Goal: Task Accomplishment & Management: Contribute content

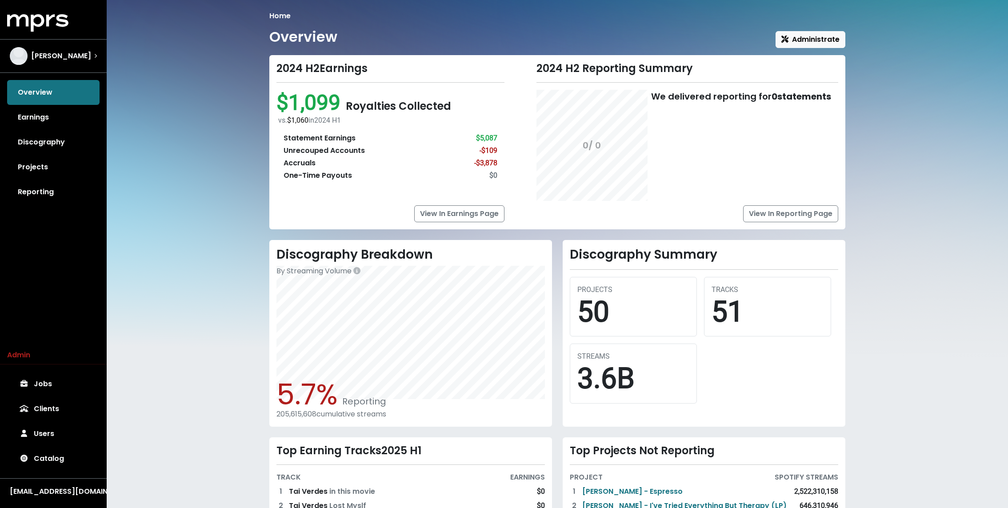
click at [157, 123] on div "Home Overview Administrate 2024 H2 Earnings $1,099 Royalties Collected vs. $1,0…" at bounding box center [558, 307] width 902 height 614
click at [223, 140] on div "Home Overview Administrate 2024 H2 Earnings $1,099 Royalties Collected vs. $1,0…" at bounding box center [558, 307] width 902 height 614
click at [58, 92] on div "Overview Earnings Discography Projects Reporting" at bounding box center [53, 142] width 107 height 124
click at [43, 112] on link "Earnings" at bounding box center [53, 117] width 92 height 25
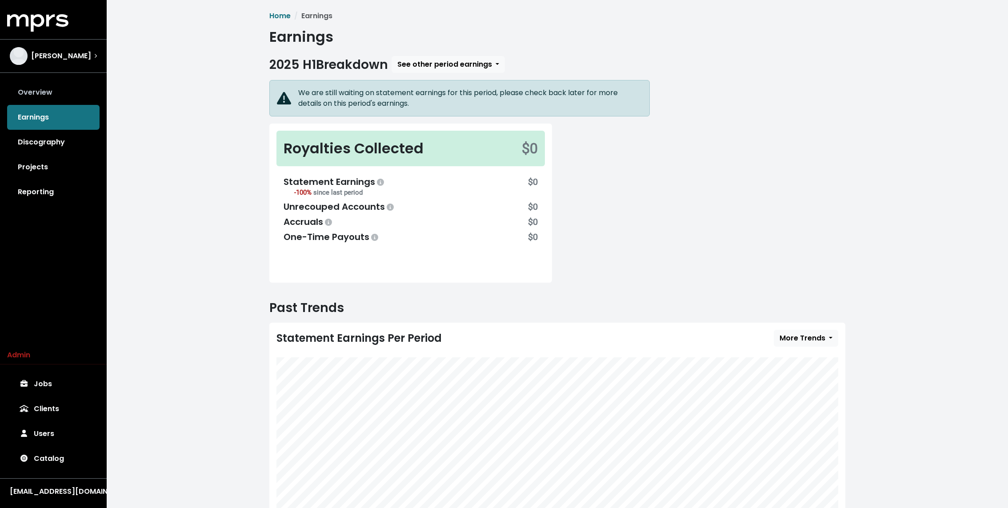
click at [41, 96] on link "Overview" at bounding box center [53, 92] width 92 height 25
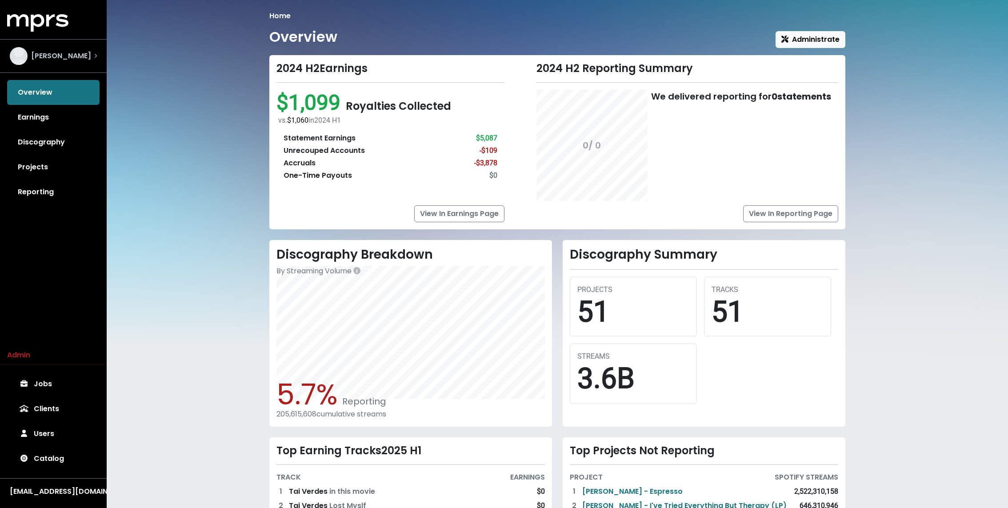
click at [57, 59] on span "[PERSON_NAME]" at bounding box center [61, 56] width 60 height 11
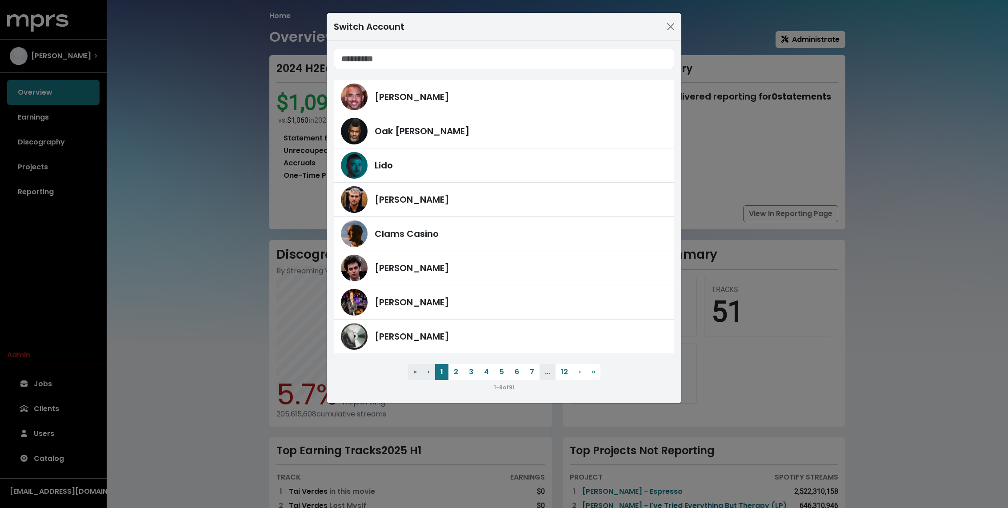
click at [174, 206] on div "Switch Account Harvey Mason Jr Oak Felder Lido Fred Gibson Clams Casino James F…" at bounding box center [504, 254] width 1008 height 508
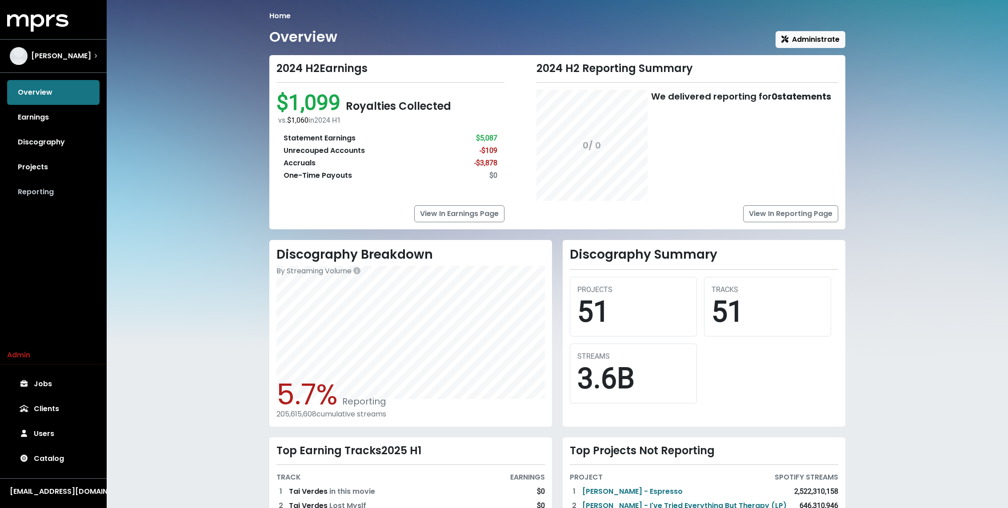
click at [49, 191] on link "Reporting" at bounding box center [53, 192] width 92 height 25
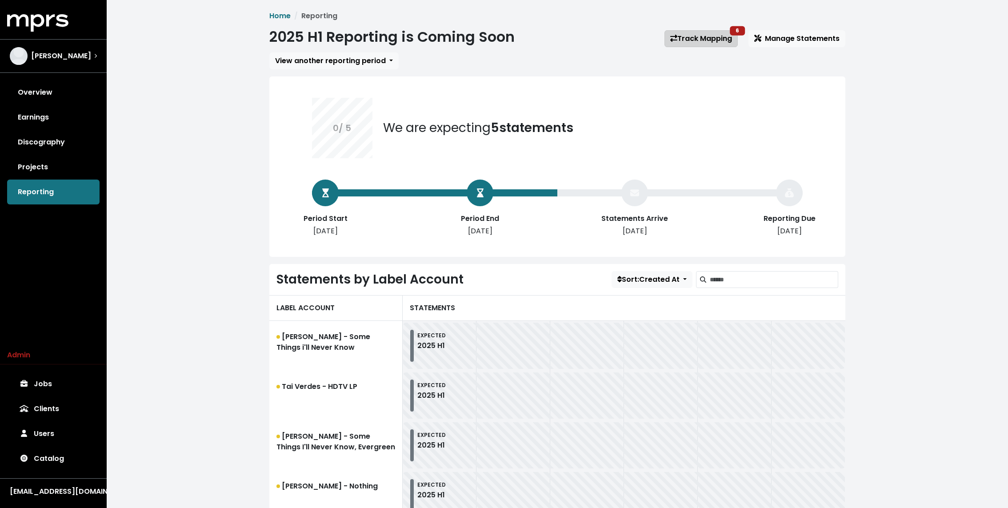
click at [691, 37] on link "Track Mapping 6" at bounding box center [701, 38] width 73 height 17
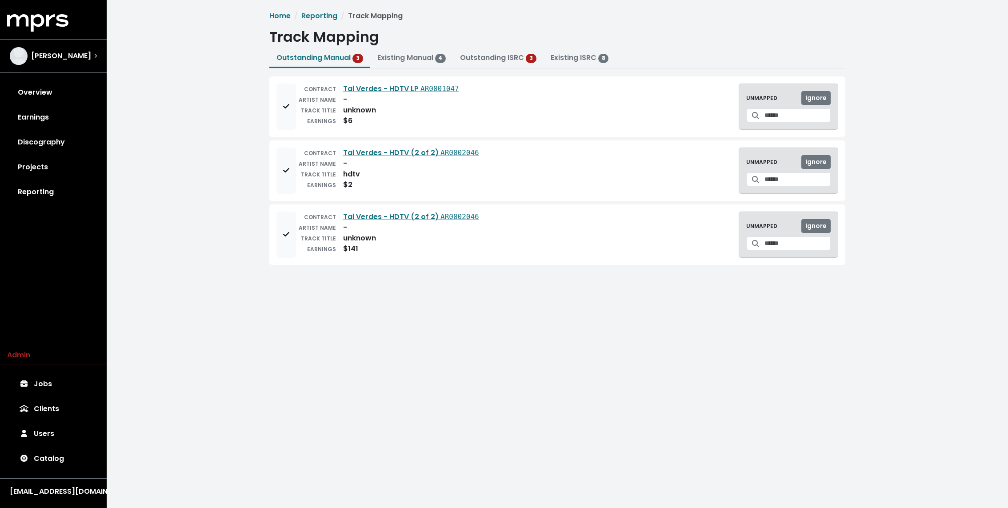
click at [203, 94] on div "Home Reporting Track Mapping Track Mapping Outstanding Manual 3 Existing Manual…" at bounding box center [558, 141] width 902 height 283
click at [60, 56] on span "[PERSON_NAME]" at bounding box center [61, 56] width 60 height 11
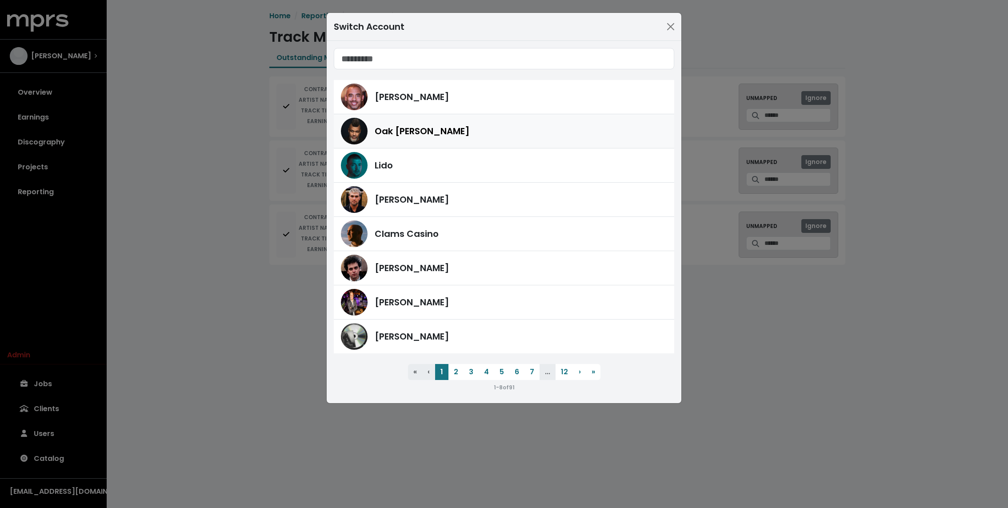
click at [394, 132] on span "Oak Felder" at bounding box center [422, 130] width 95 height 13
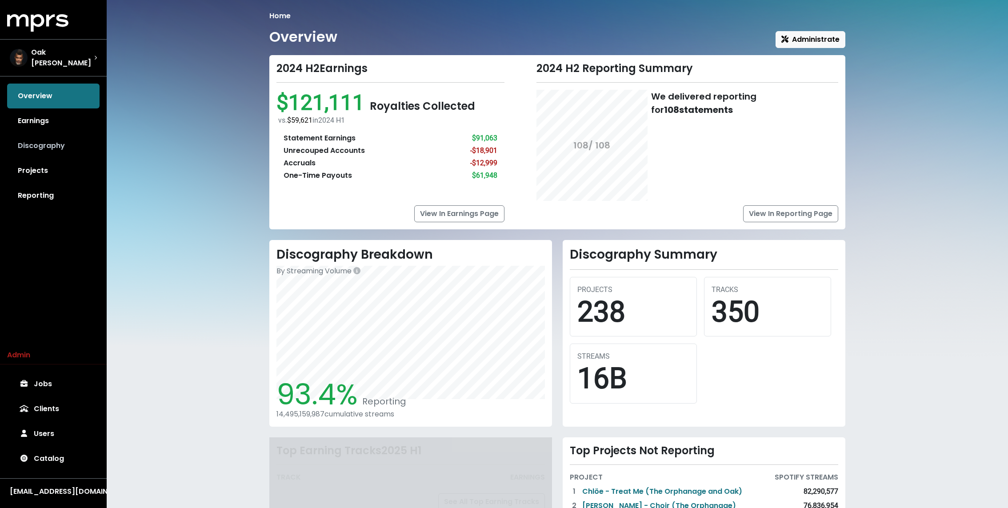
click at [56, 147] on link "Discography" at bounding box center [53, 145] width 92 height 25
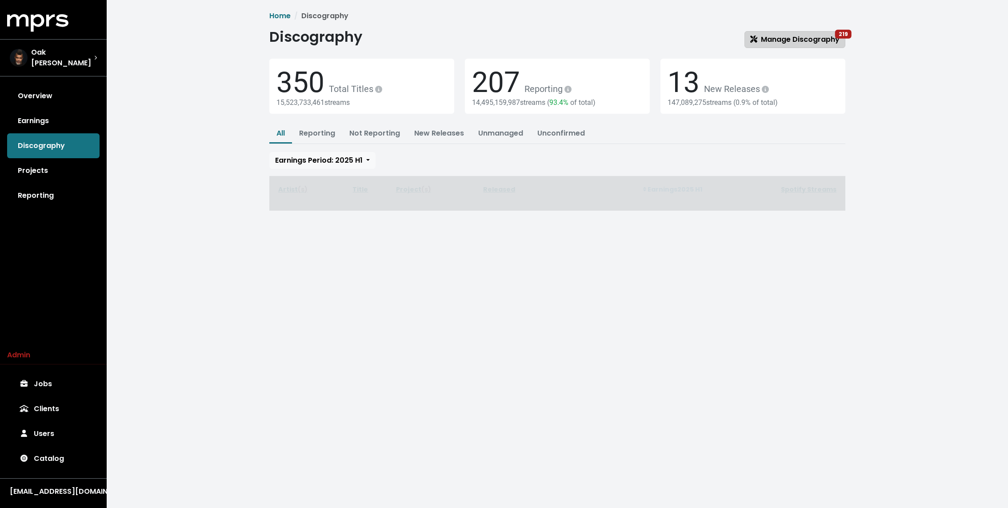
click at [787, 31] on link "Manage Discography 219" at bounding box center [795, 39] width 101 height 17
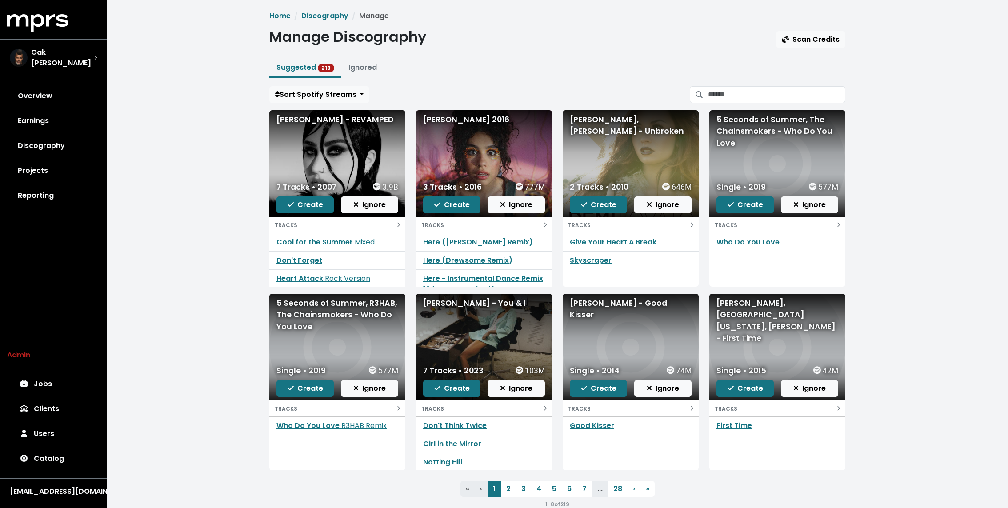
click at [601, 51] on div "Home Discography Manage Manage Discography Scan Credits Suggested 219 Ignored S…" at bounding box center [557, 260] width 587 height 499
click at [33, 202] on link "Reporting" at bounding box center [53, 195] width 92 height 25
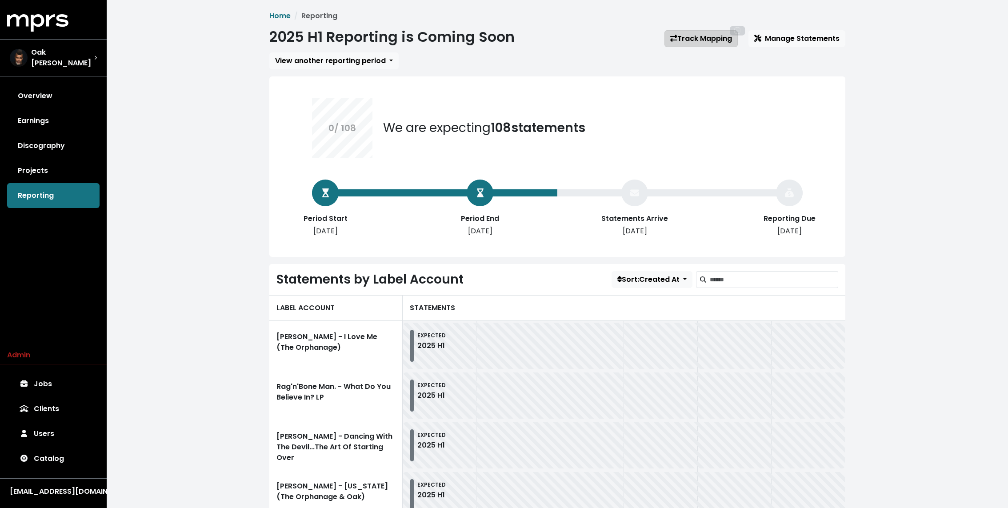
click at [711, 39] on link "Track Mapping 151" at bounding box center [701, 38] width 73 height 17
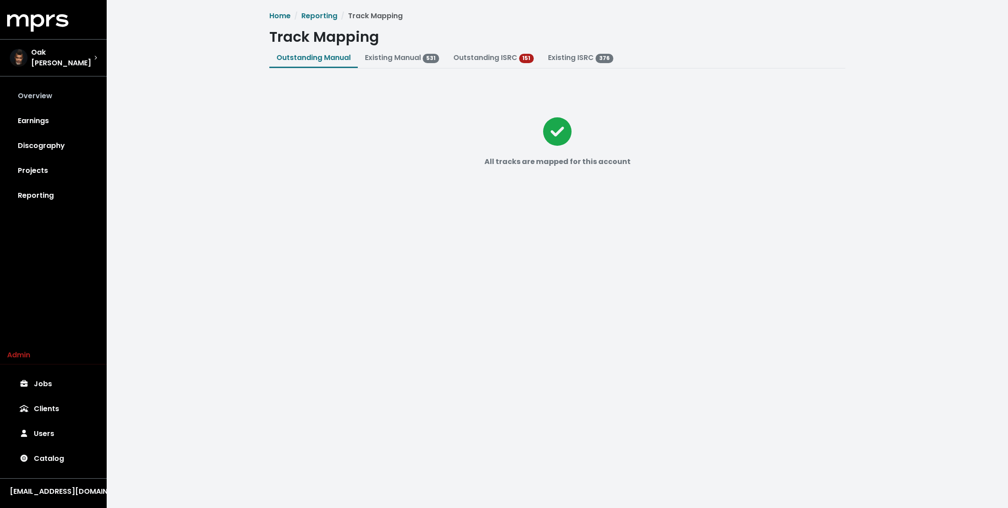
click at [60, 96] on link "Overview" at bounding box center [53, 96] width 92 height 25
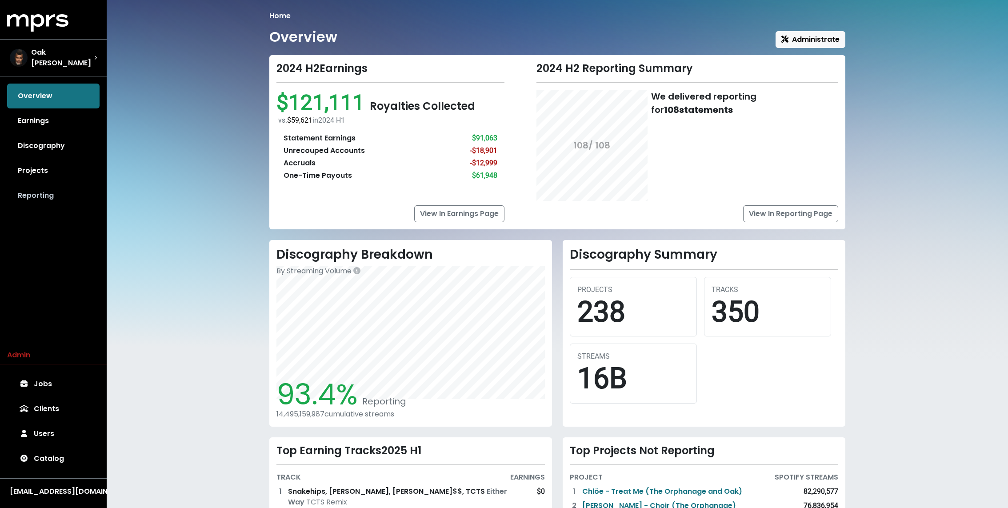
click at [40, 195] on link "Reporting" at bounding box center [53, 195] width 92 height 25
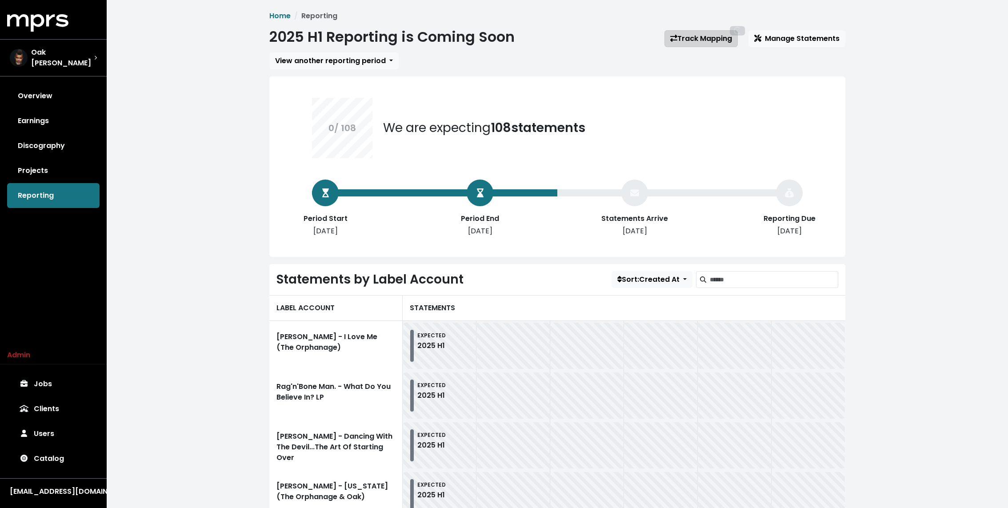
click at [710, 35] on link "Track Mapping" at bounding box center [701, 38] width 73 height 17
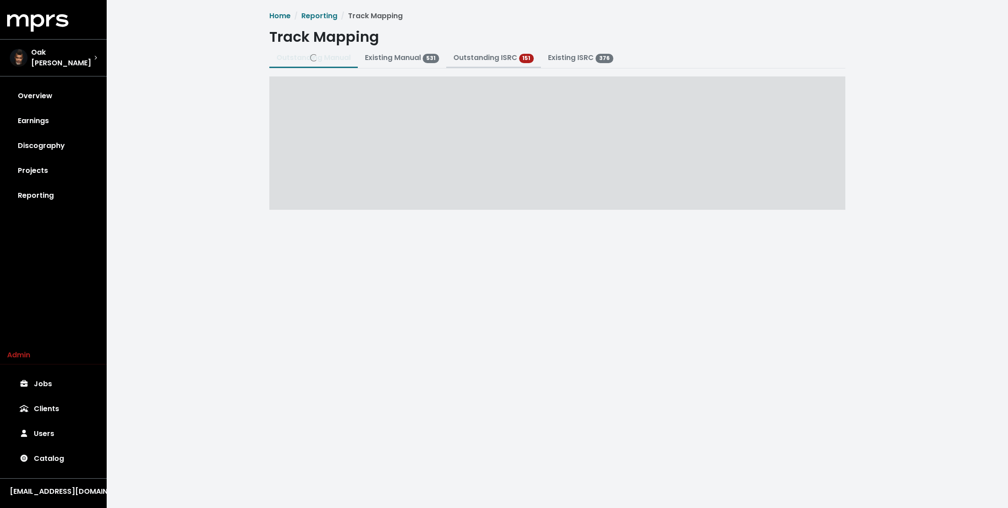
click at [471, 57] on link "Outstanding ISRC" at bounding box center [485, 57] width 64 height 10
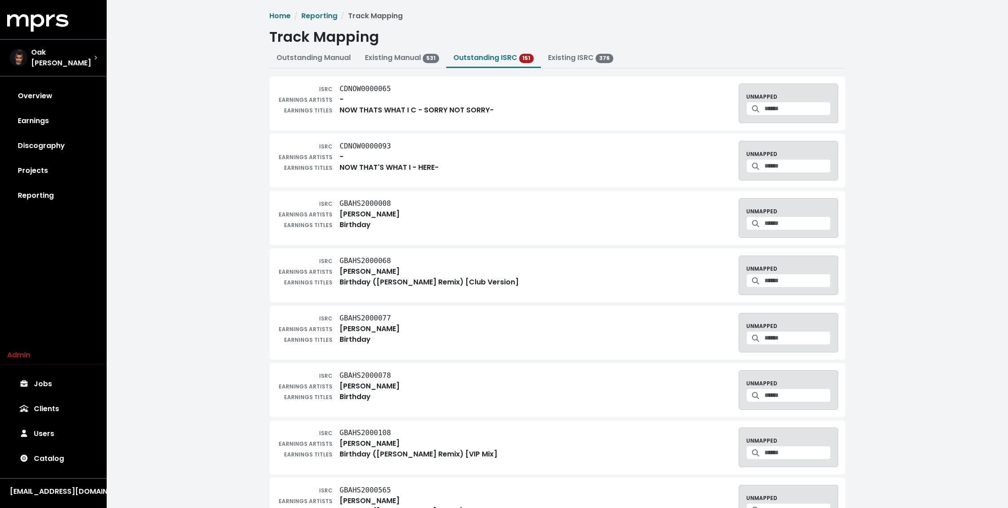
click at [57, 47] on div "Oak Felder" at bounding box center [52, 57] width 84 height 21
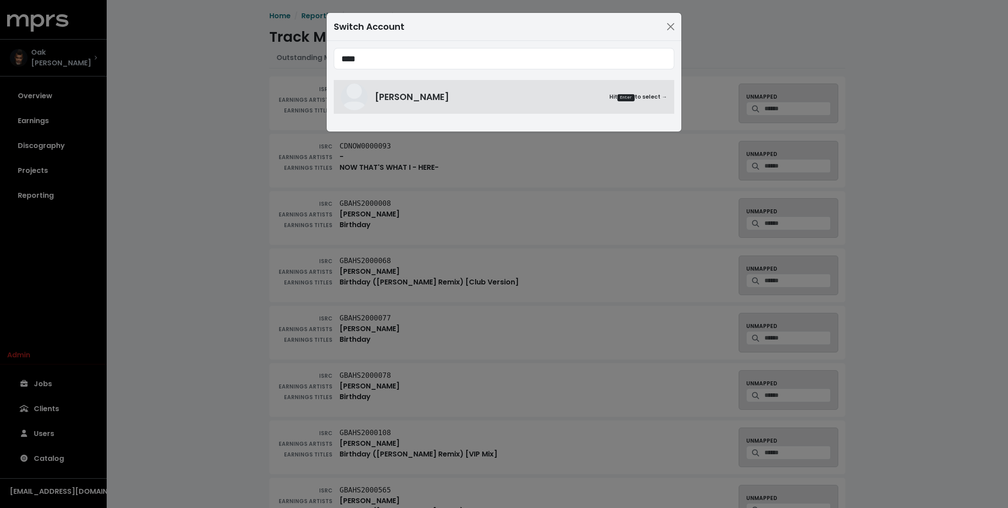
type input "****"
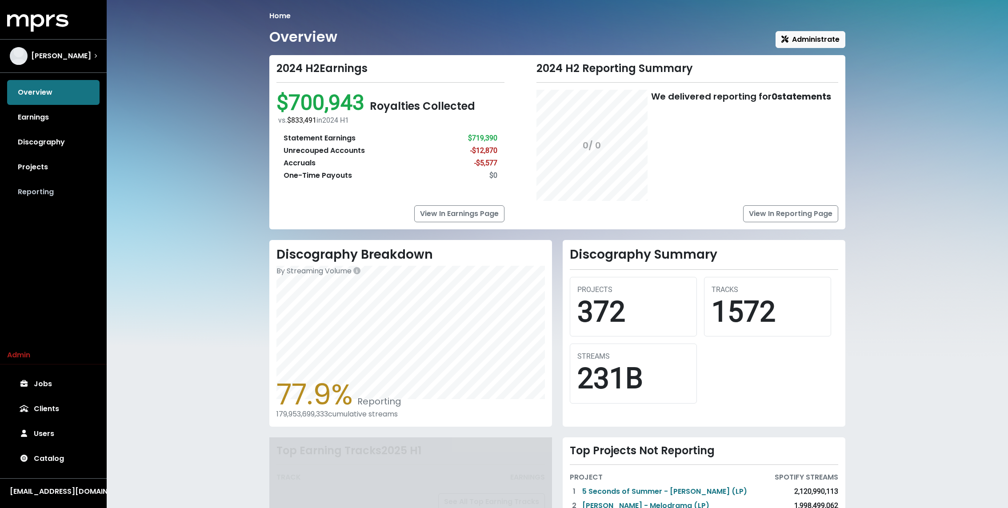
click at [28, 180] on link "Reporting" at bounding box center [53, 192] width 92 height 25
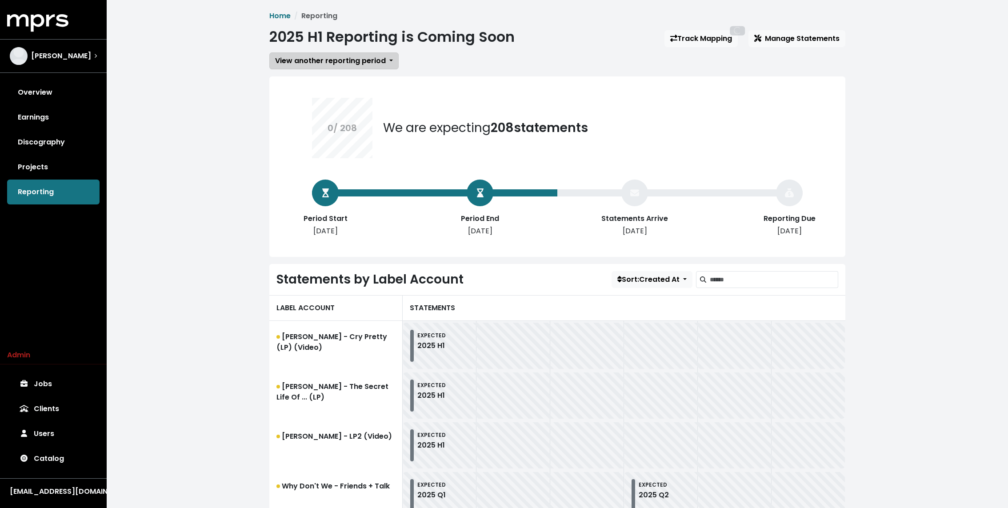
click at [358, 63] on span "View another reporting period" at bounding box center [330, 61] width 111 height 10
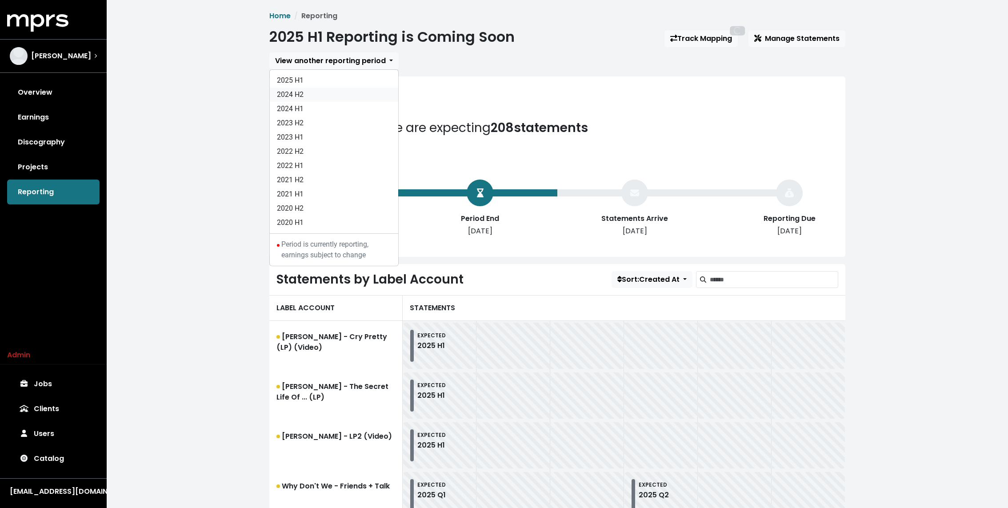
click at [310, 96] on link "2024 H2" at bounding box center [334, 95] width 128 height 14
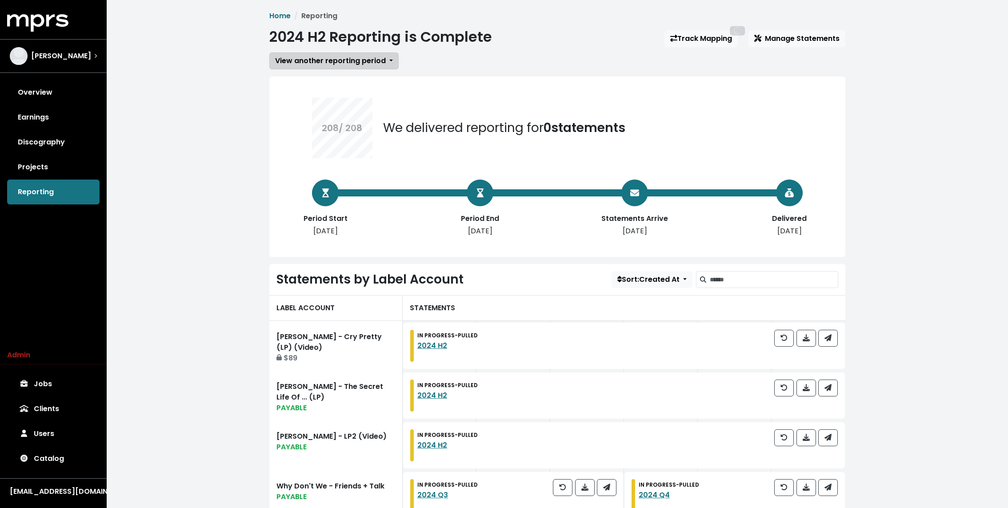
click at [293, 64] on span "View another reporting period" at bounding box center [330, 61] width 111 height 10
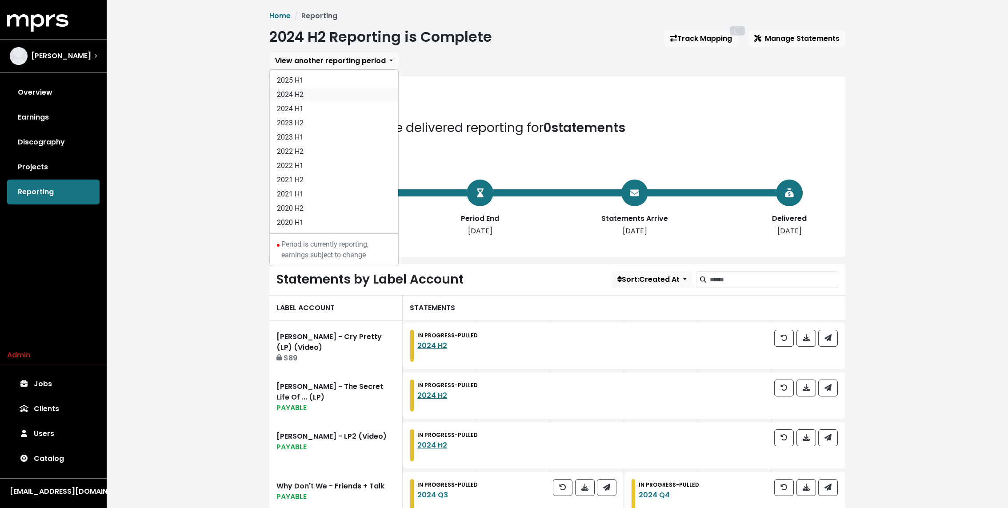
click at [299, 92] on link "2024 H2" at bounding box center [334, 95] width 128 height 14
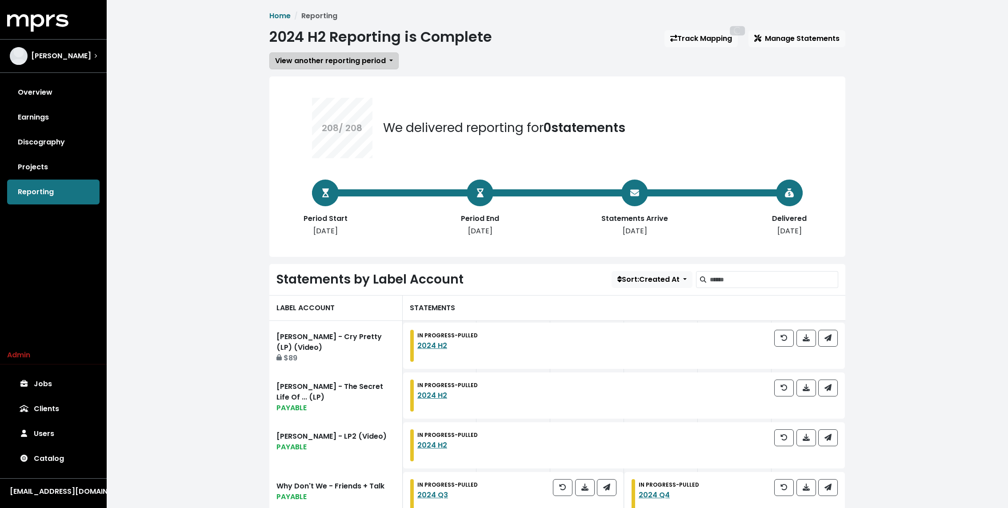
click at [288, 57] on span "View another reporting period" at bounding box center [330, 61] width 111 height 10
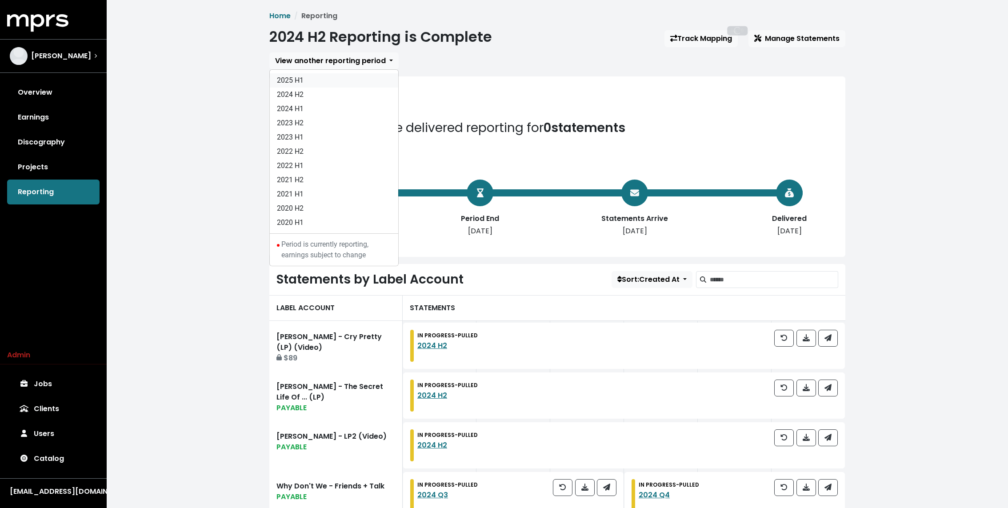
click at [287, 77] on link "2025 H1" at bounding box center [334, 80] width 128 height 14
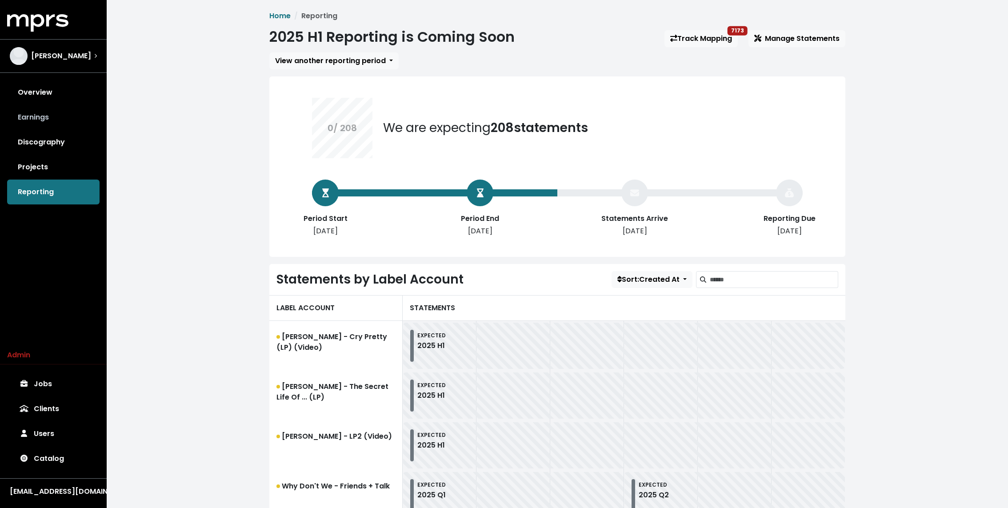
click at [44, 116] on link "Earnings" at bounding box center [53, 117] width 92 height 25
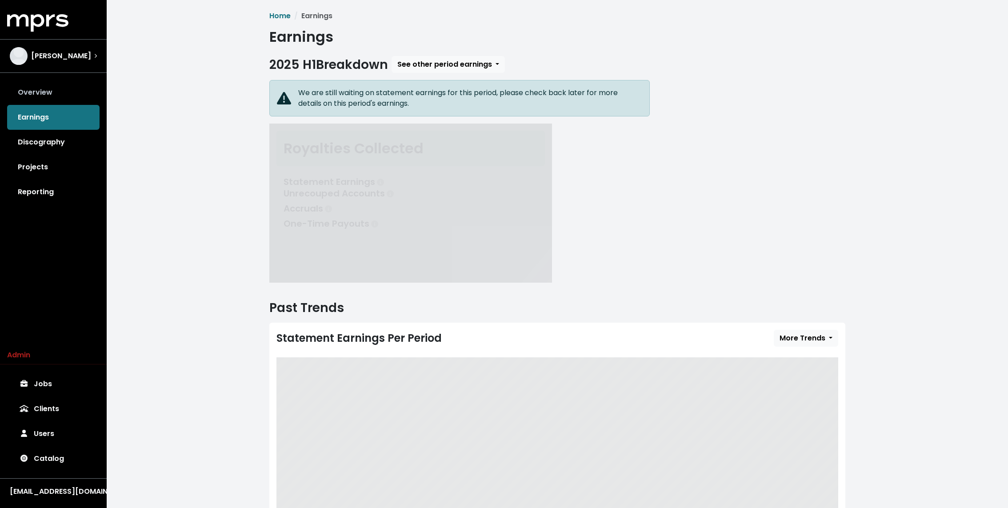
click at [42, 93] on link "Overview" at bounding box center [53, 92] width 92 height 25
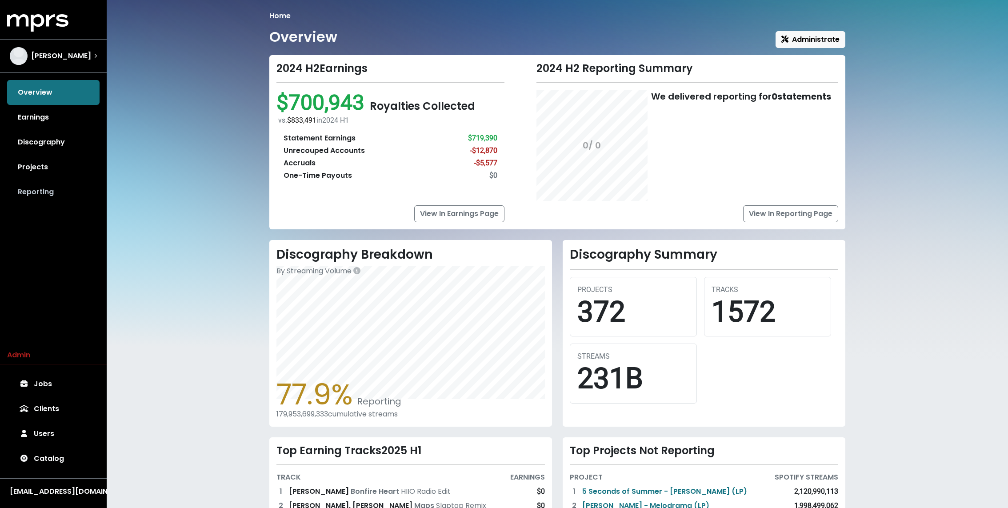
click at [43, 191] on link "Reporting" at bounding box center [53, 192] width 92 height 25
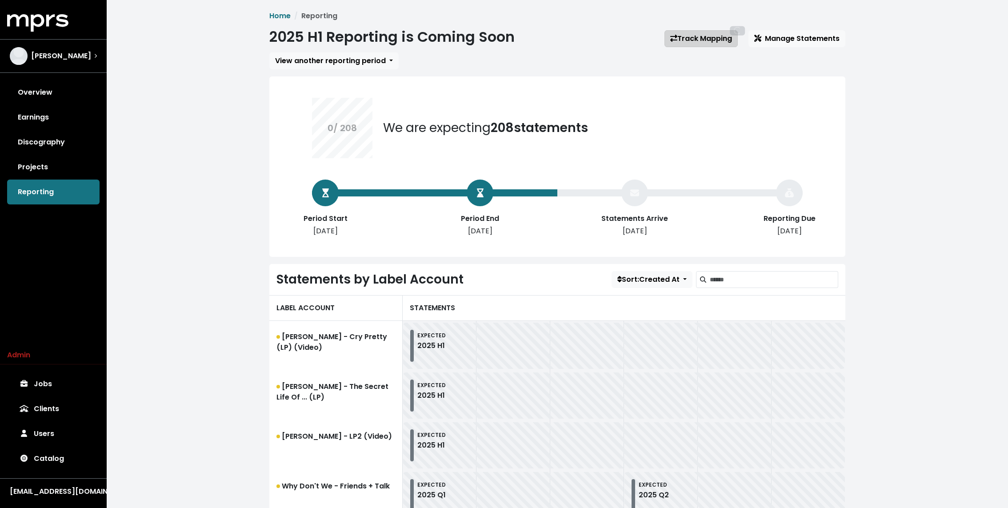
click at [700, 40] on link "Track Mapping" at bounding box center [701, 38] width 73 height 17
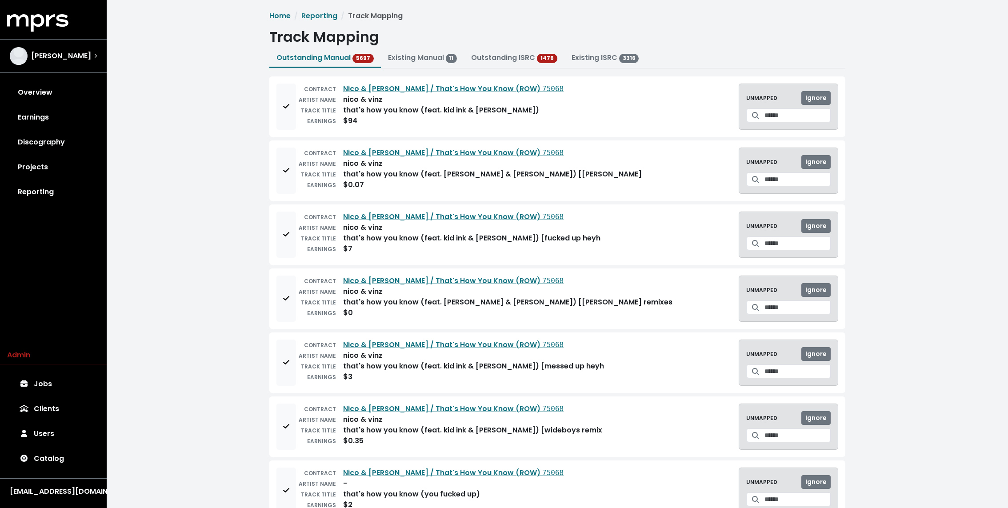
click at [38, 177] on link "Projects" at bounding box center [53, 167] width 92 height 25
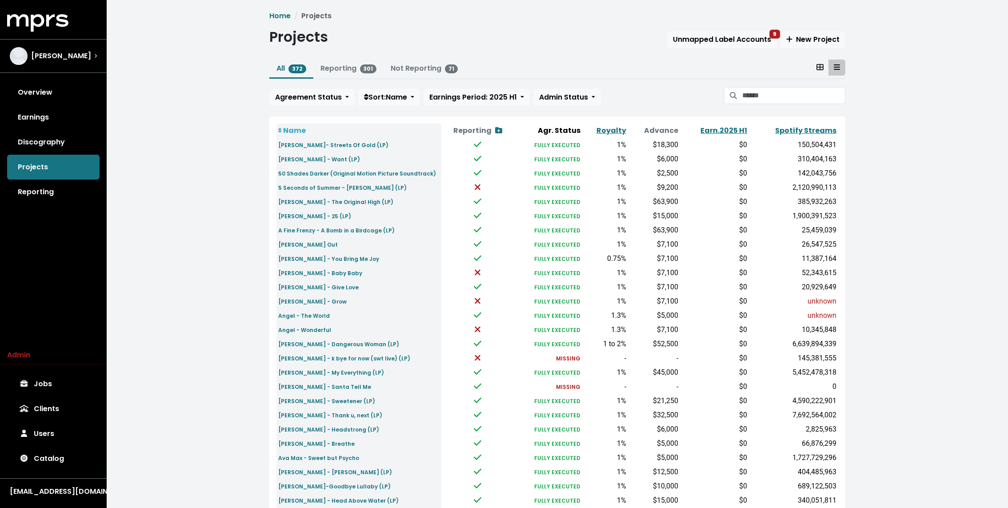
click at [102, 126] on div "Overview Earnings Discography Projects Reporting" at bounding box center [53, 142] width 107 height 124
click at [180, 76] on div "Home Projects Projects Unmapped Label Accounts 9 New Project All 372 Reporting …" at bounding box center [558, 332] width 902 height 664
click at [178, 31] on div "Home Projects Projects Unmapped Label Accounts 9 New Project All 372 Reporting …" at bounding box center [558, 332] width 902 height 664
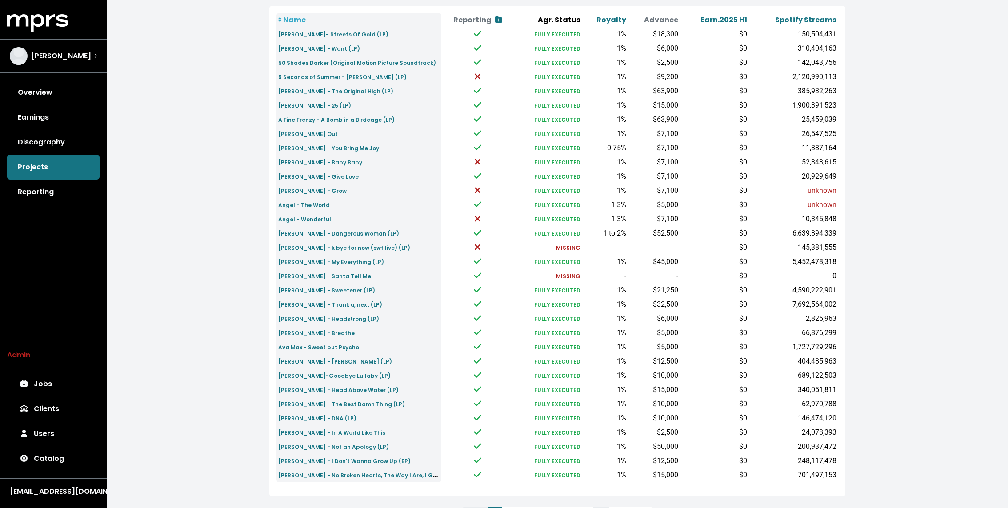
scroll to position [155, 0]
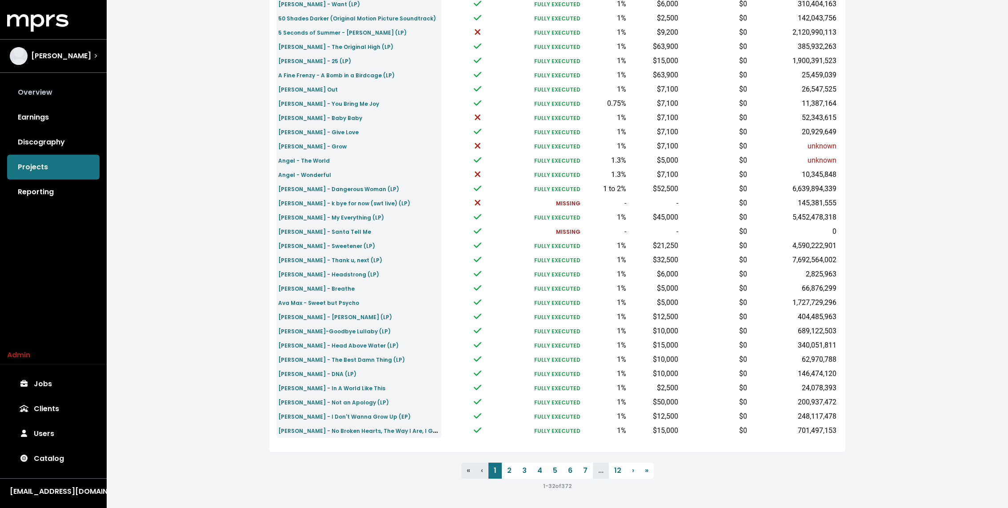
click at [56, 93] on link "Overview" at bounding box center [53, 92] width 92 height 25
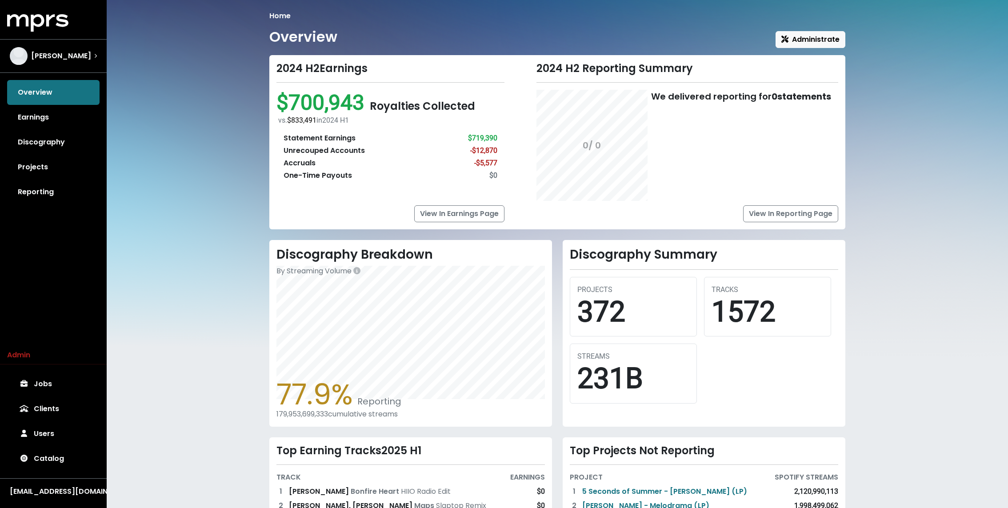
click at [201, 318] on div "Home Overview Administrate 2024 H2 Earnings $700,943 Royalties Collected vs. $8…" at bounding box center [558, 312] width 902 height 624
click at [219, 195] on div "Home Overview Administrate 2024 H2 Earnings $700,943 Royalties Collected vs. $8…" at bounding box center [558, 312] width 902 height 624
click at [56, 57] on span "Serban Ghenea" at bounding box center [61, 56] width 60 height 11
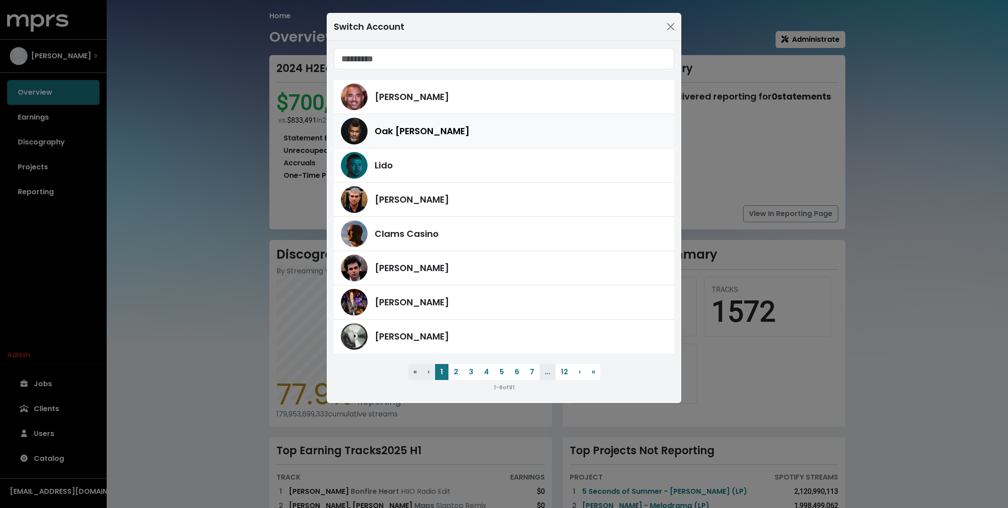
click at [409, 121] on div "Oak [PERSON_NAME]" at bounding box center [504, 131] width 326 height 27
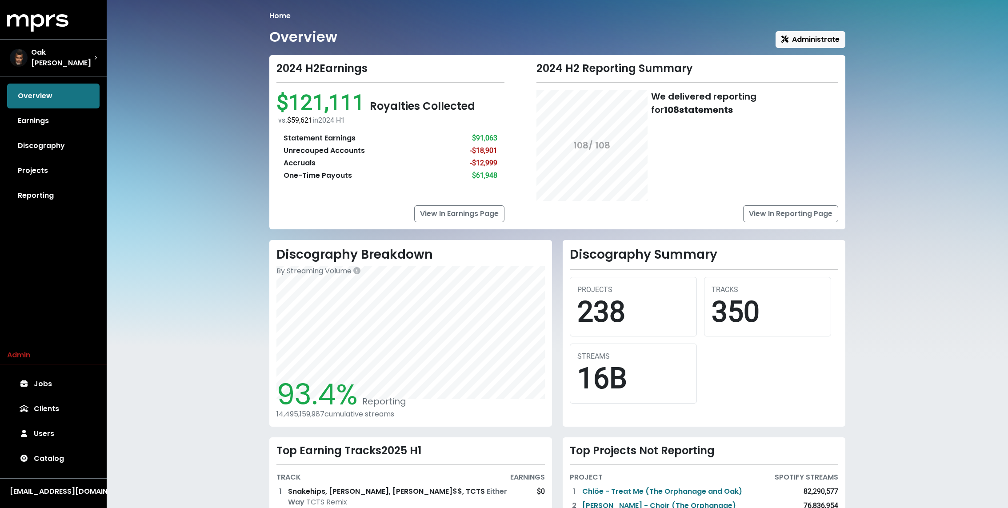
click at [201, 124] on div "Home Overview Administrate 2024 H2 Earnings $121,111 Royalties Collected vs. $5…" at bounding box center [558, 328] width 902 height 656
click at [50, 110] on link "Earnings" at bounding box center [53, 120] width 92 height 25
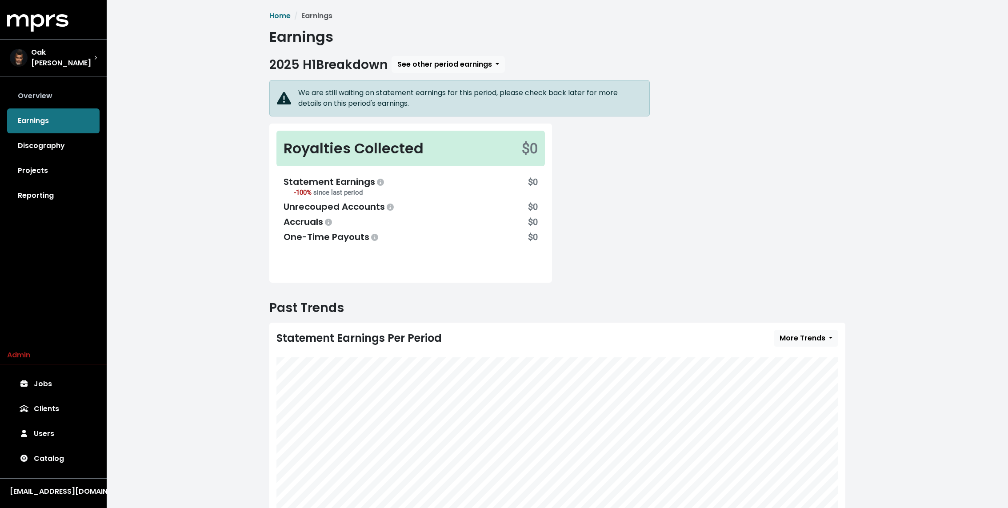
click at [48, 92] on link "Overview" at bounding box center [53, 96] width 92 height 25
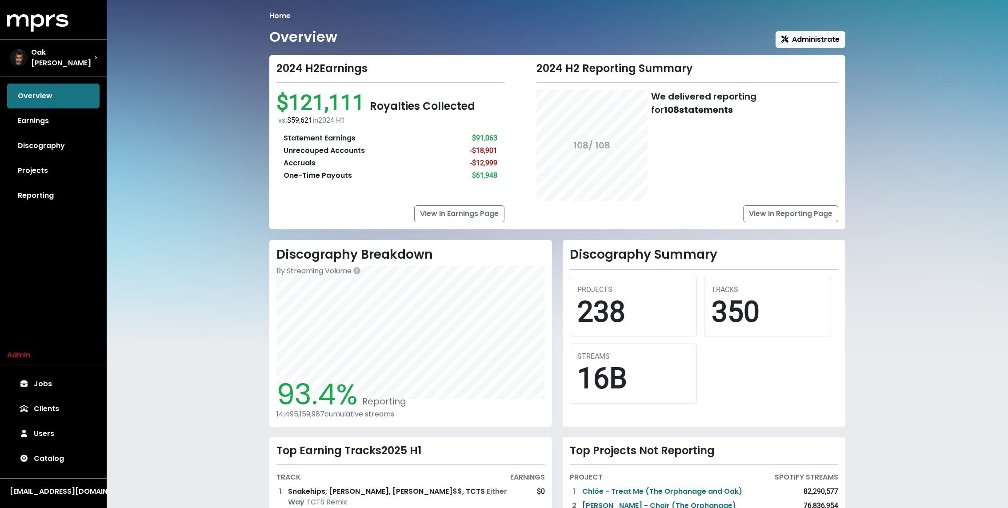
click at [173, 151] on div "Home Overview Administrate 2024 H2 Earnings $121,111 Royalties Collected vs. $5…" at bounding box center [558, 328] width 902 height 656
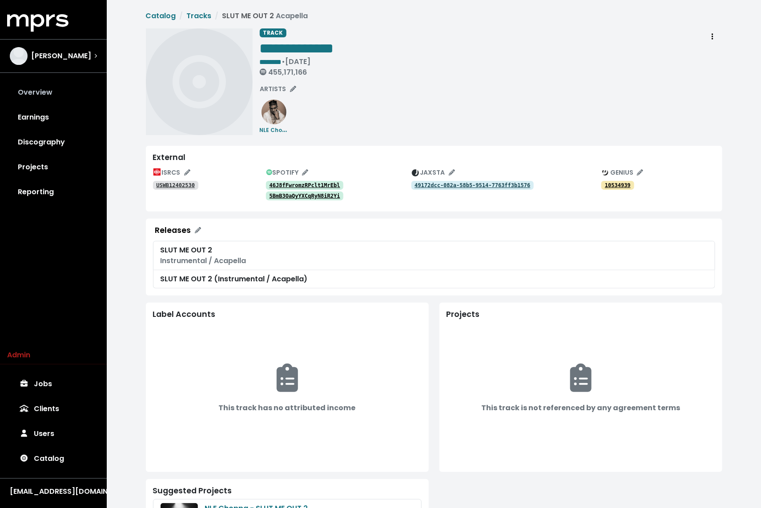
click at [41, 81] on link "Overview" at bounding box center [53, 92] width 92 height 25
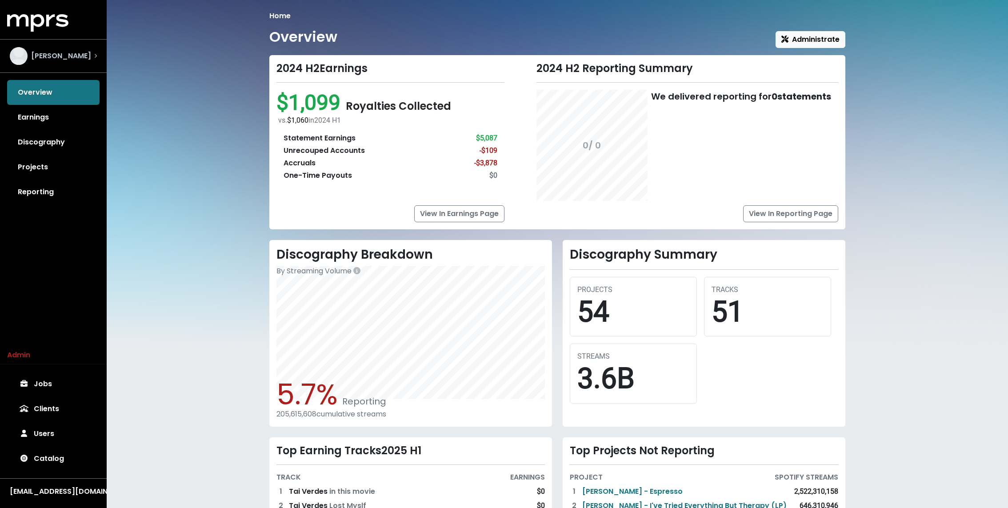
click at [62, 52] on span "Jeff Gunnell" at bounding box center [61, 56] width 60 height 11
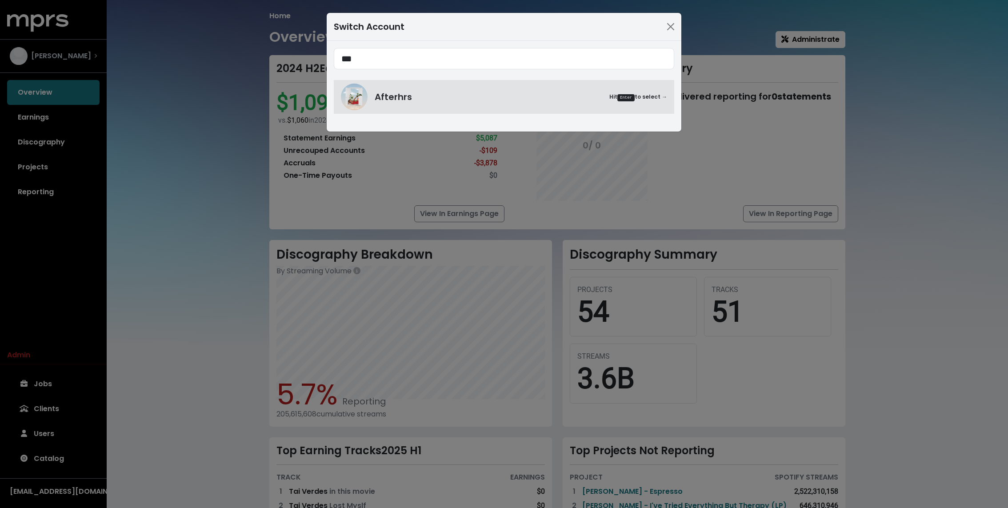
type input "***"
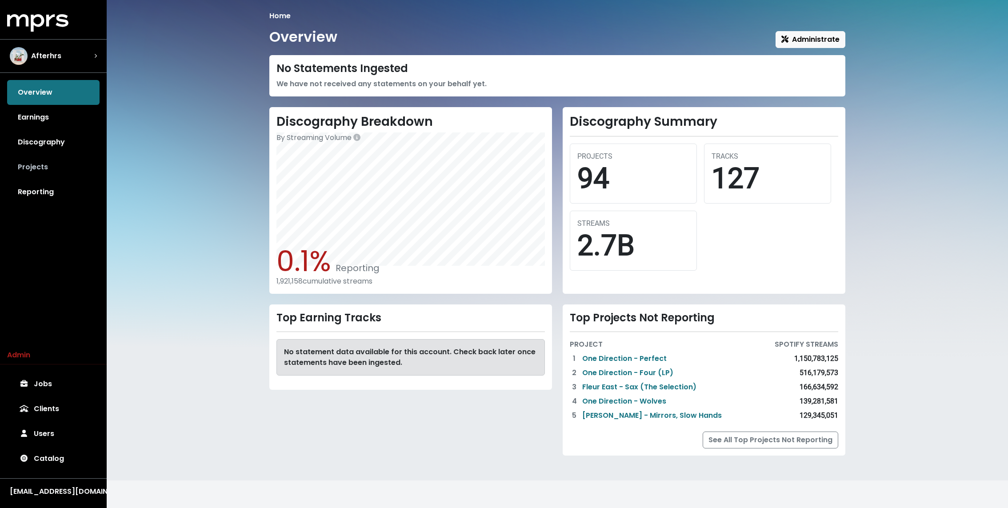
click at [48, 176] on link "Projects" at bounding box center [53, 167] width 92 height 25
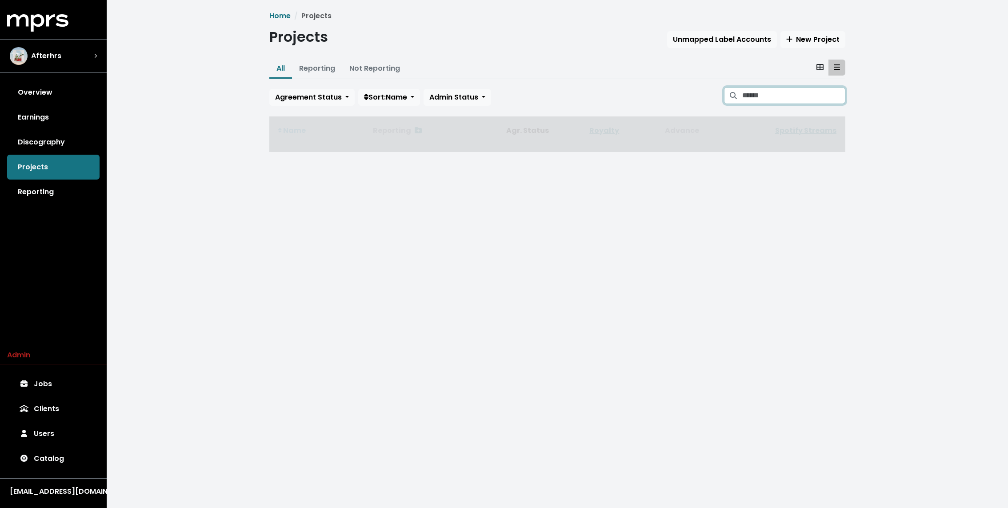
click at [756, 100] on input "Search projects" at bounding box center [793, 95] width 103 height 17
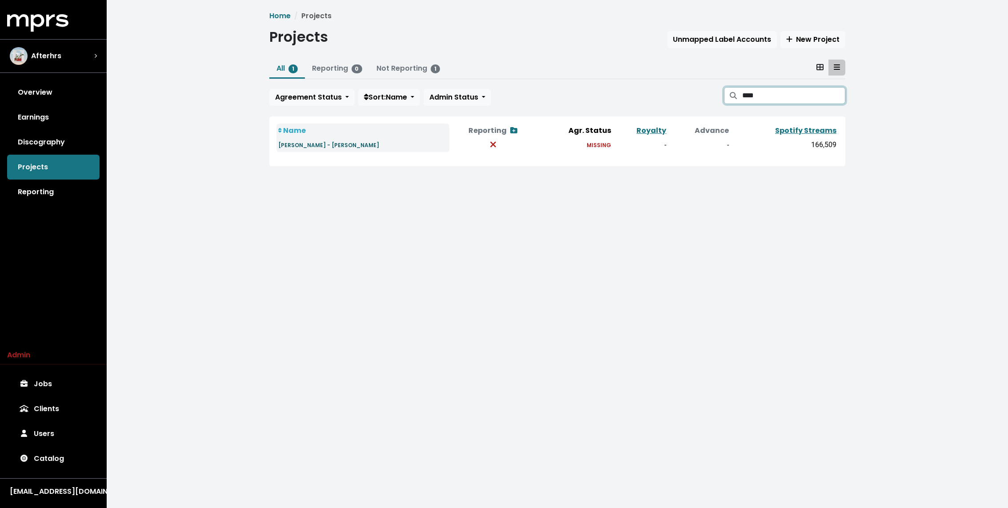
type input "****"
click at [315, 145] on small "Liza Owen - JOSIE" at bounding box center [328, 145] width 101 height 8
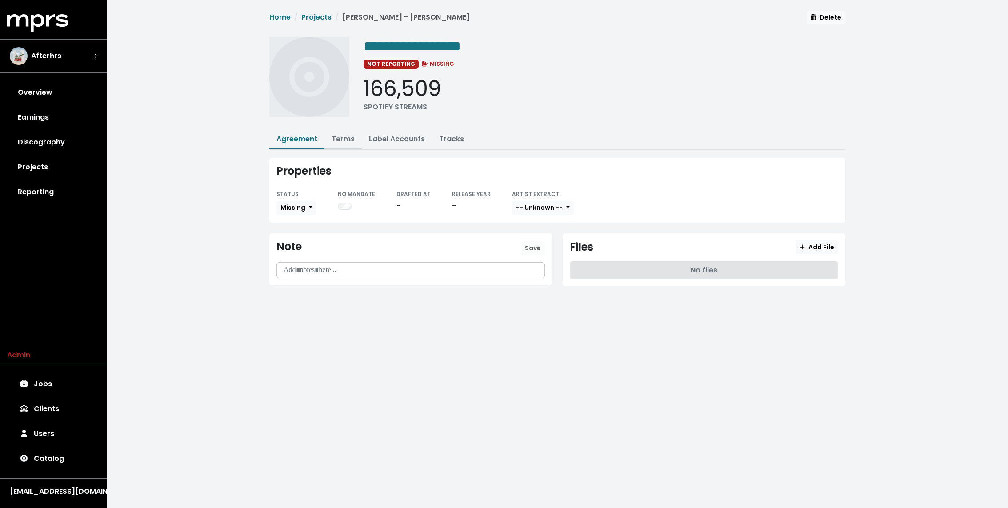
click at [345, 141] on link "Terms" at bounding box center [343, 139] width 23 height 10
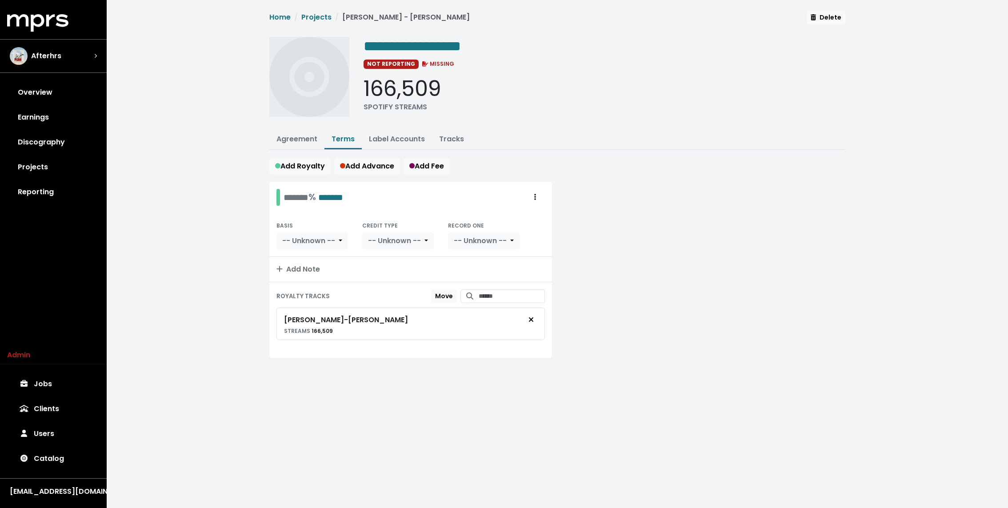
click at [246, 144] on div "**********" at bounding box center [558, 195] width 902 height 390
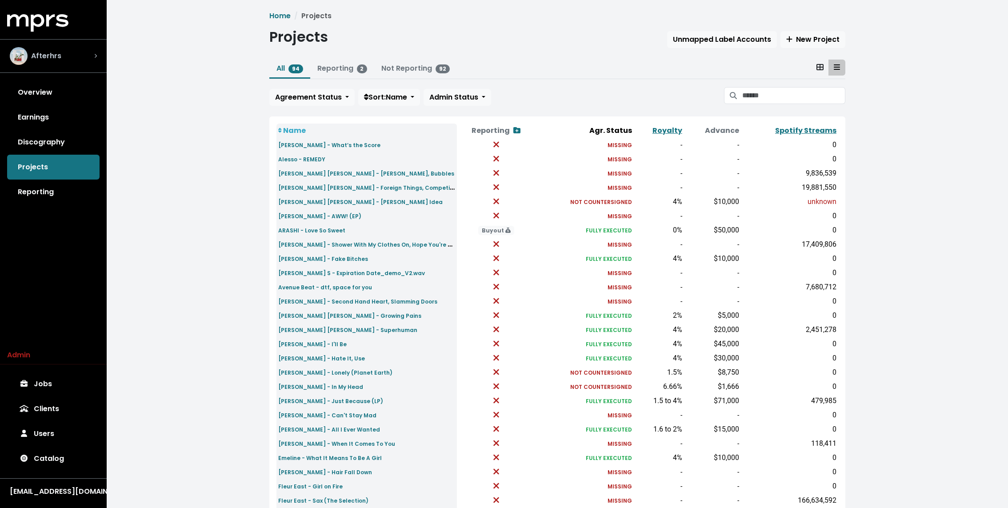
click at [89, 57] on div "Afterhrs" at bounding box center [53, 56] width 87 height 18
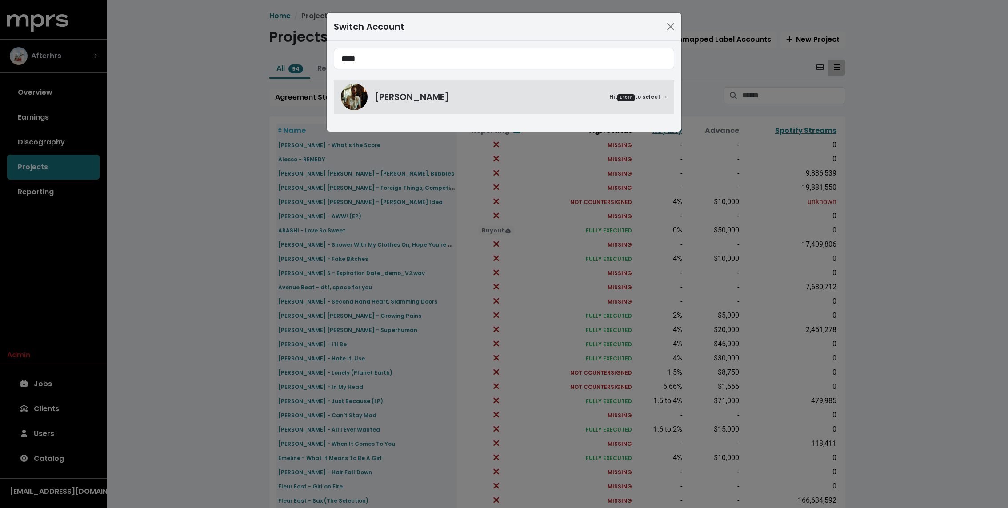
type input "****"
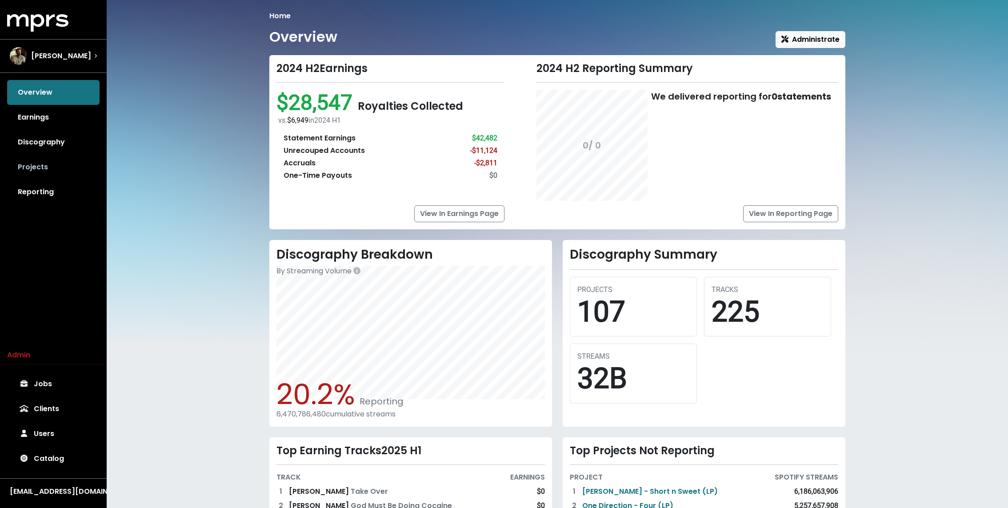
click at [51, 169] on link "Projects" at bounding box center [53, 167] width 92 height 25
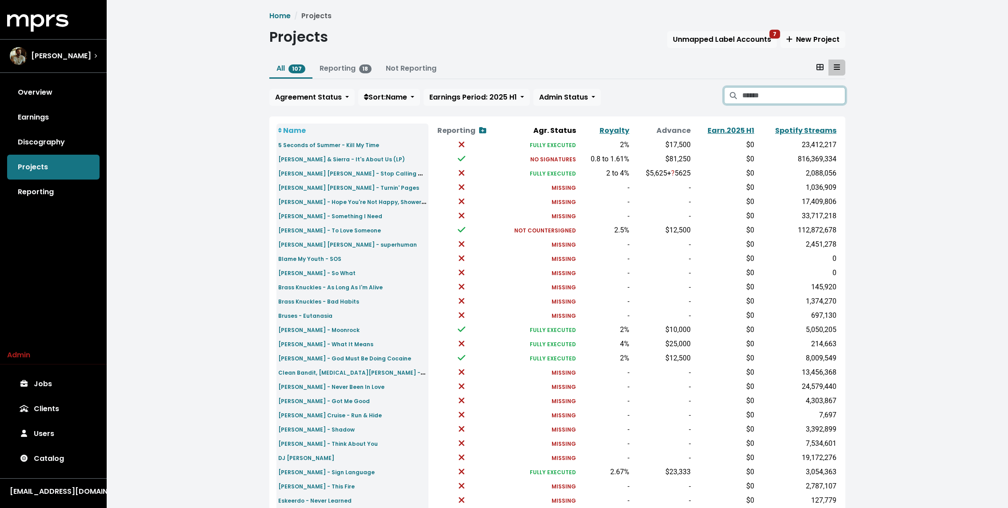
click at [762, 94] on input "Search projects" at bounding box center [793, 95] width 103 height 17
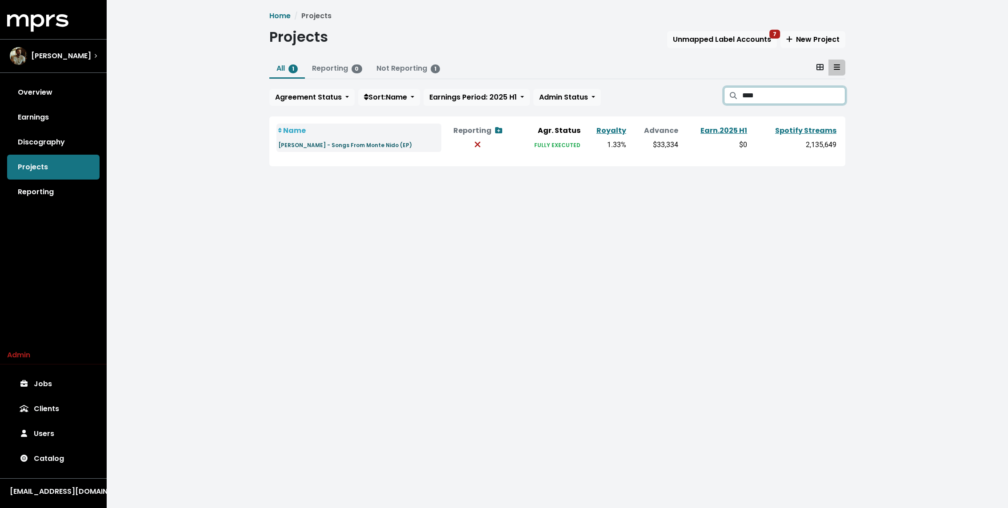
type input "****"
click at [333, 142] on small "Liza Owen - Songs From Monte Nido (EP)" at bounding box center [345, 145] width 134 height 8
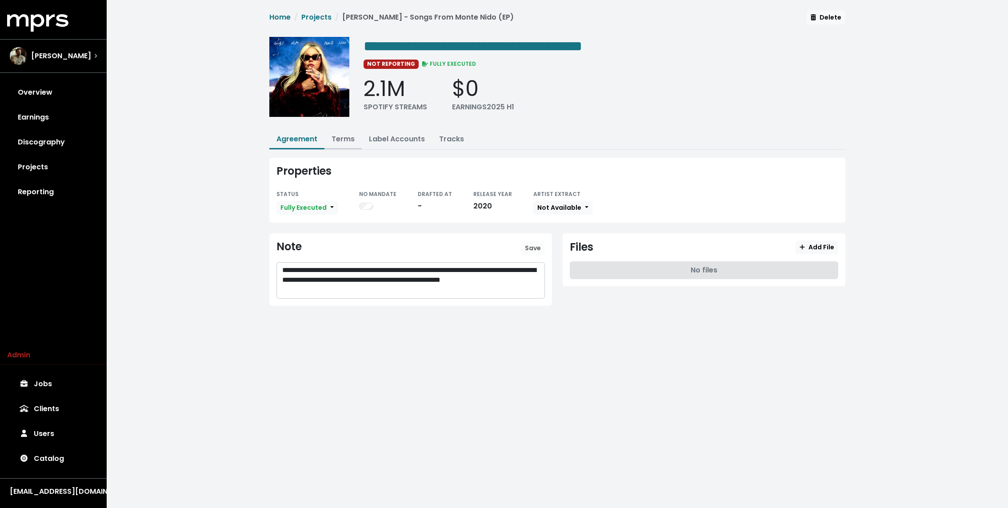
click at [343, 136] on link "Terms" at bounding box center [343, 139] width 23 height 10
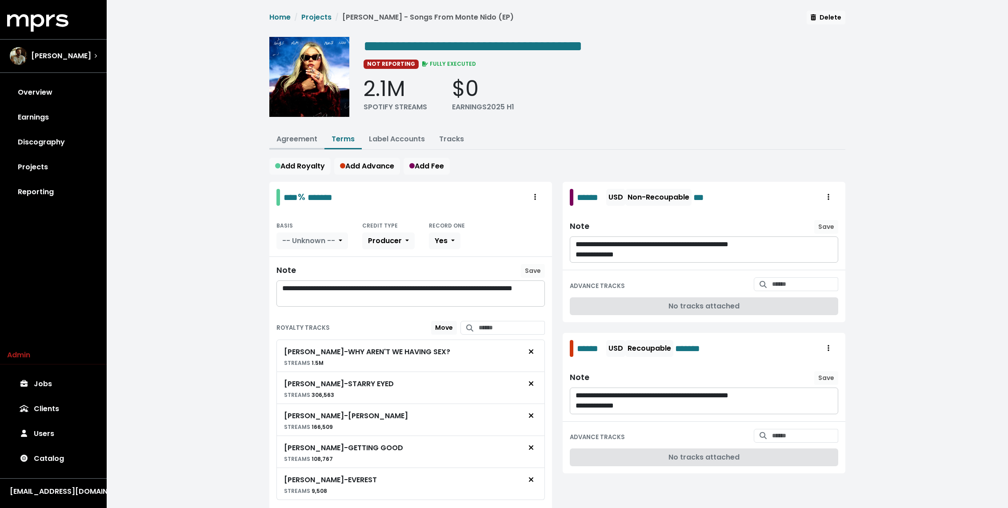
click at [297, 138] on link "Agreement" at bounding box center [297, 139] width 41 height 10
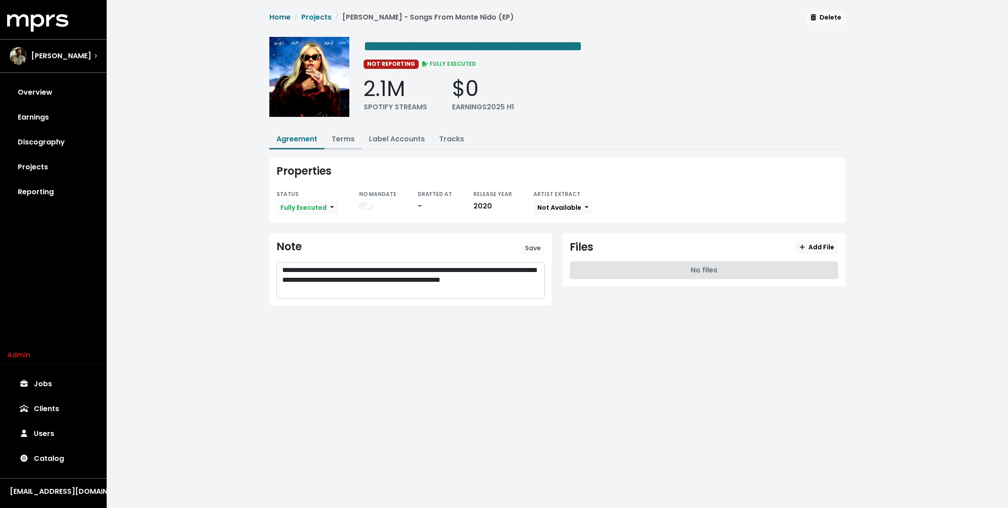
click at [340, 138] on link "Terms" at bounding box center [343, 139] width 23 height 10
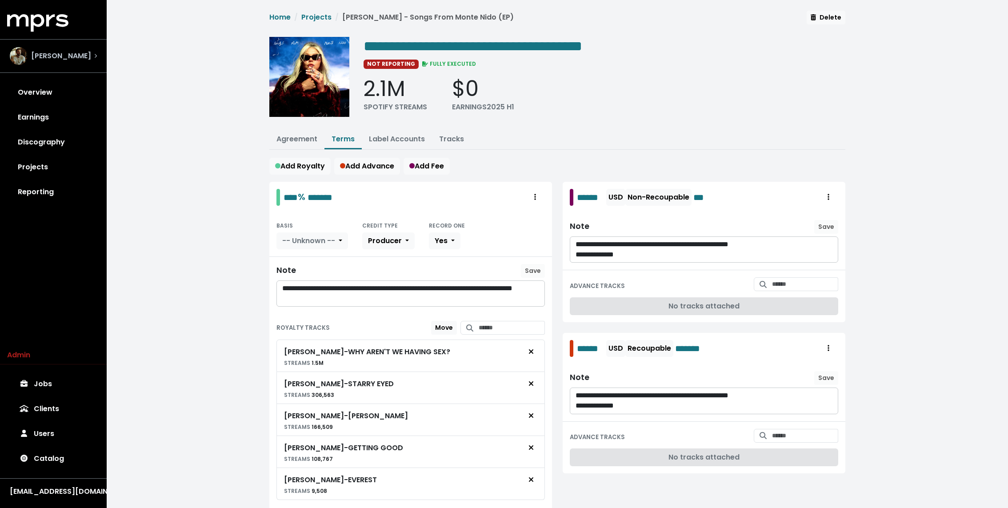
click at [86, 57] on div "John Ryan" at bounding box center [53, 56] width 87 height 18
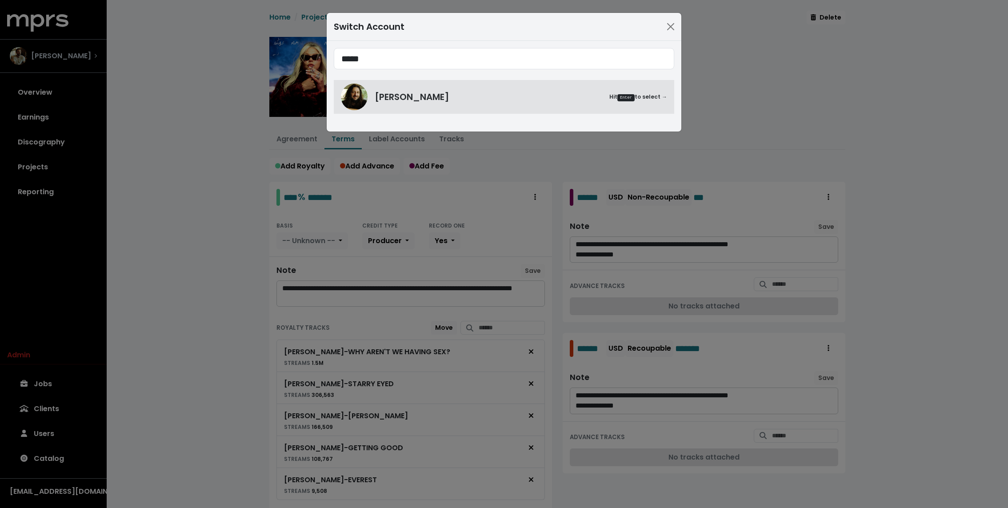
type input "*****"
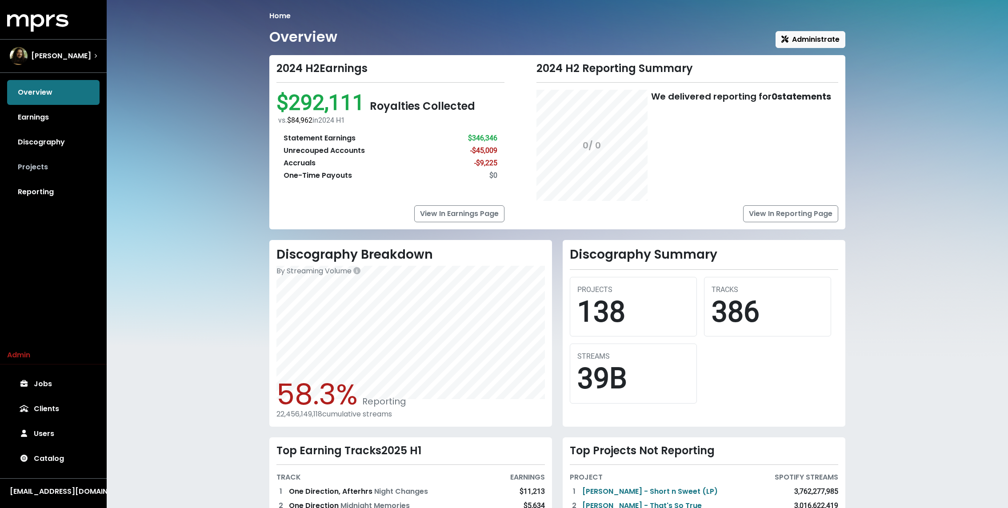
click at [54, 169] on link "Projects" at bounding box center [53, 167] width 92 height 25
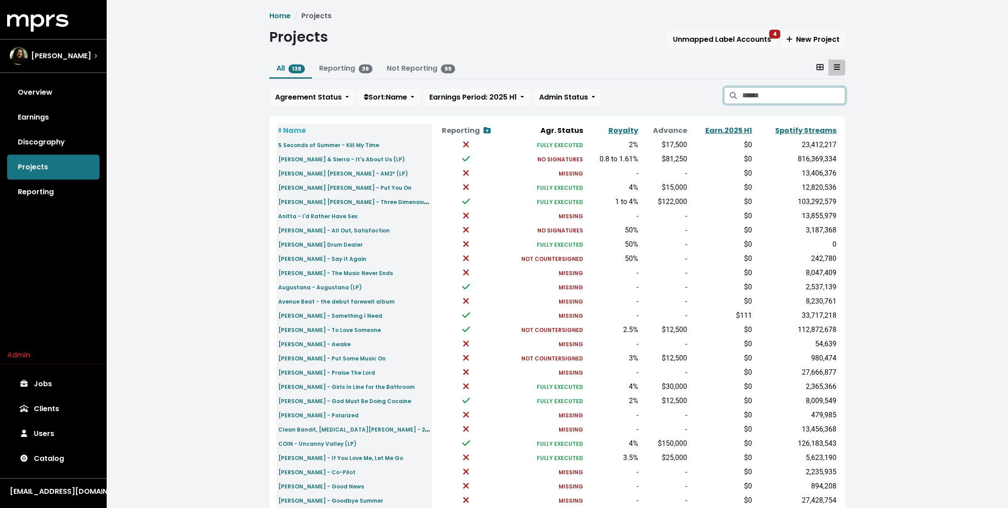
click at [783, 91] on input "Search projects" at bounding box center [793, 95] width 103 height 17
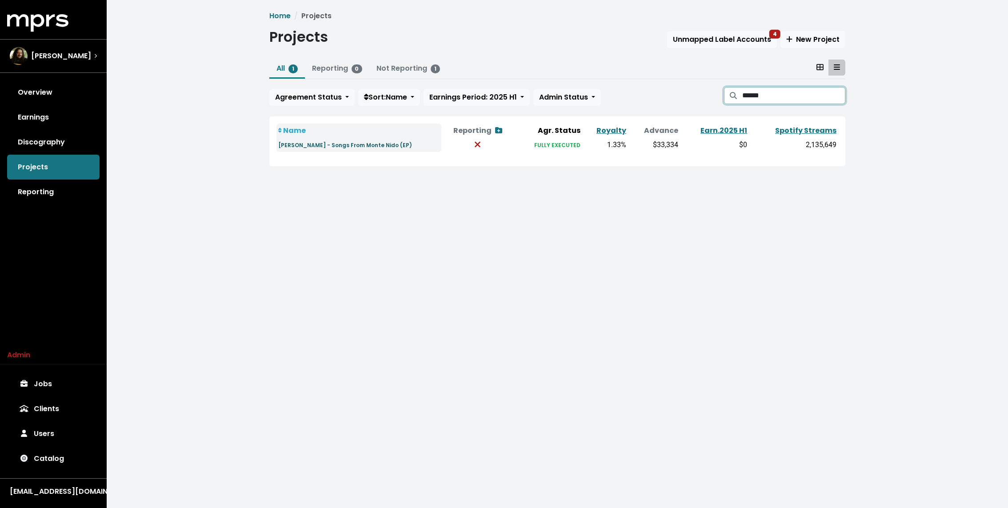
type input "******"
click at [351, 146] on small "Liza Owen - Songs From Monte Nido (EP)" at bounding box center [345, 145] width 134 height 8
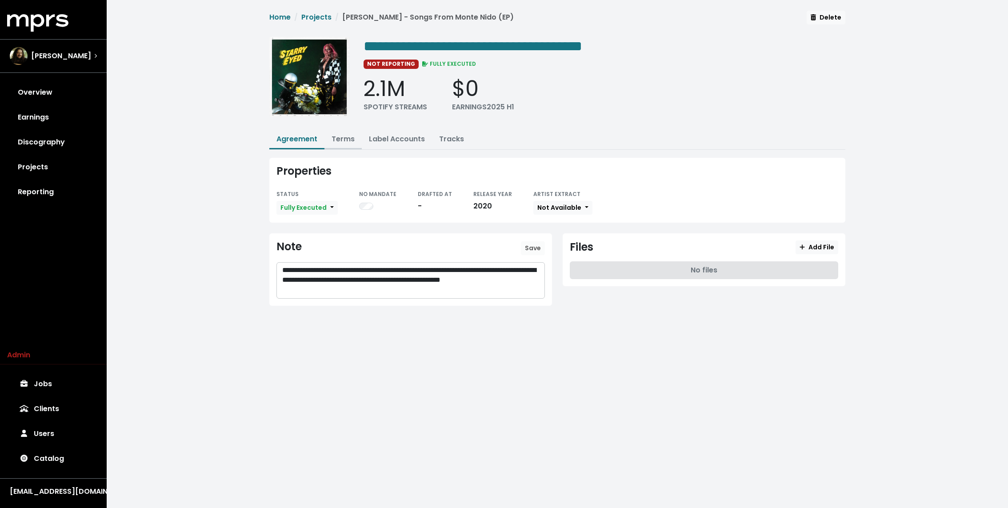
click at [338, 140] on link "Terms" at bounding box center [343, 139] width 23 height 10
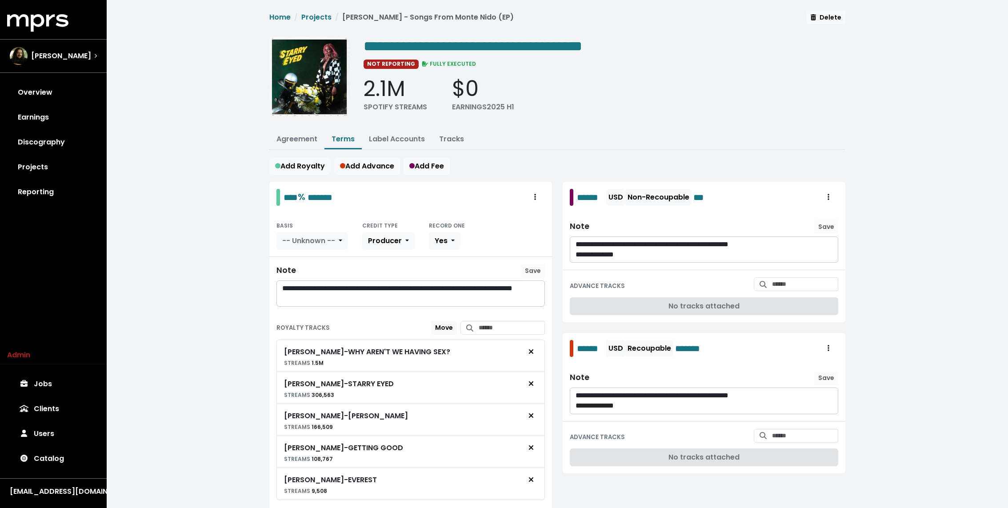
scroll to position [11, 0]
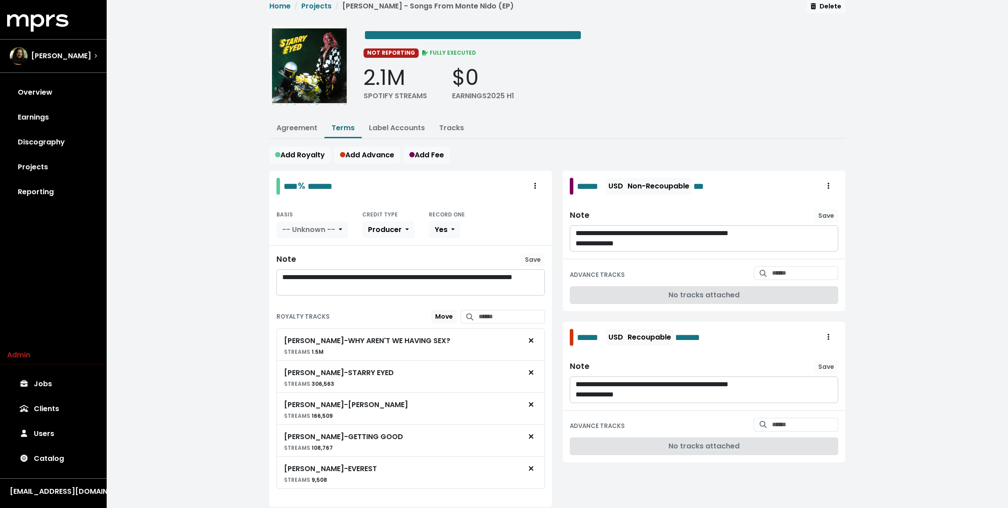
click at [669, 123] on ul "Agreement Terms Label Accounts Tracks" at bounding box center [557, 129] width 576 height 20
click at [62, 38] on div "MPRS Logo Julian Bunetta Overview Earnings Discography Projects Reporting" at bounding box center [53, 109] width 107 height 190
click at [51, 56] on span "Julian Bunetta" at bounding box center [61, 56] width 60 height 11
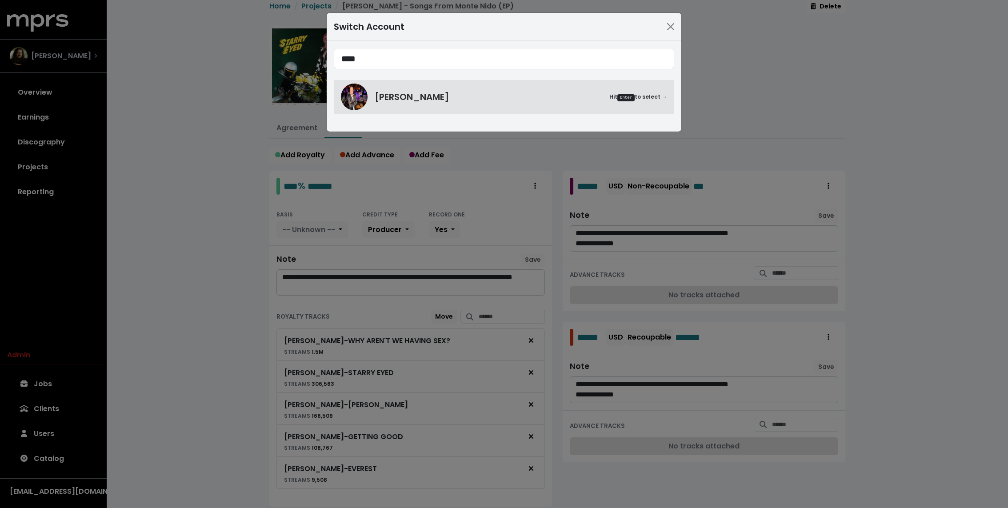
type input "****"
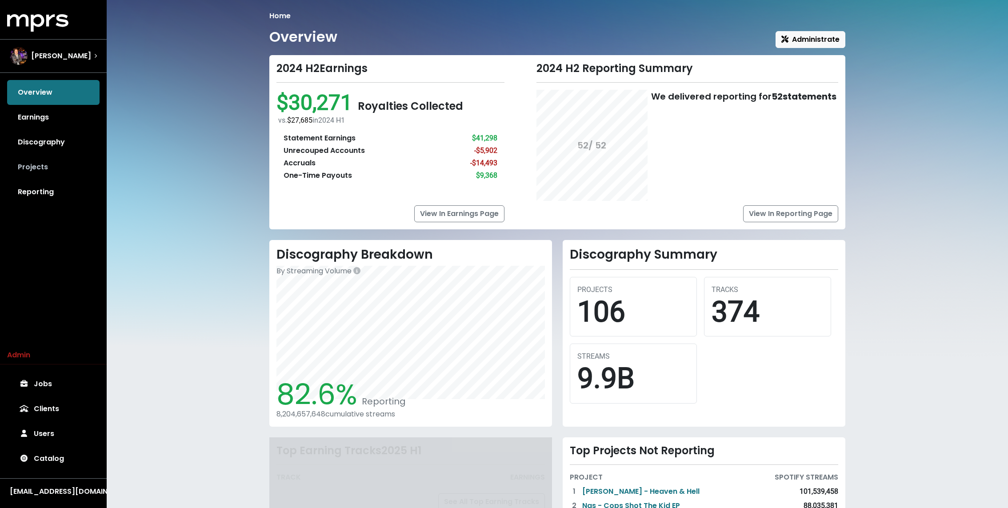
click at [43, 169] on link "Projects" at bounding box center [53, 167] width 92 height 25
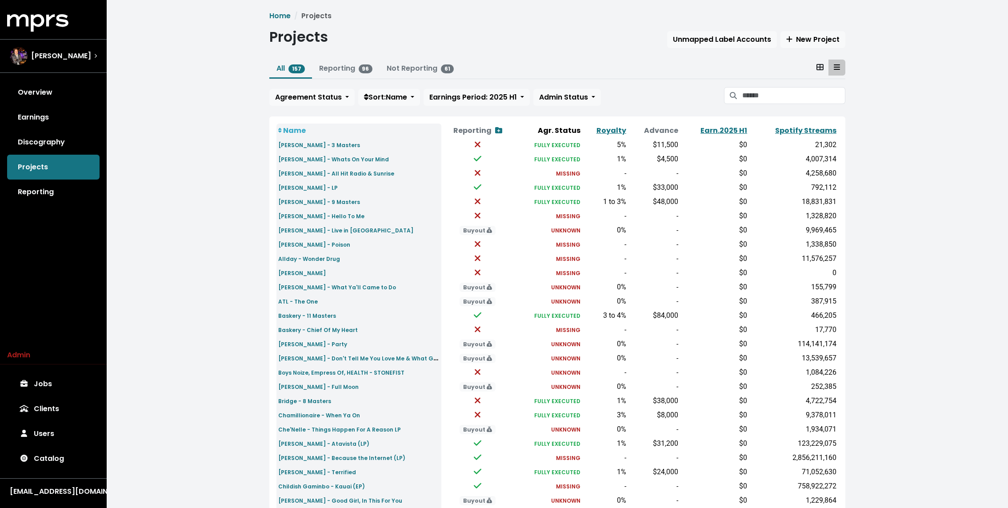
click at [765, 80] on div "All 157 Reporting 96 Not Reporting 61 Agreement Status Sort: Name Earnings Peri…" at bounding box center [557, 85] width 576 height 50
click at [754, 90] on input "Search projects" at bounding box center [793, 95] width 103 height 17
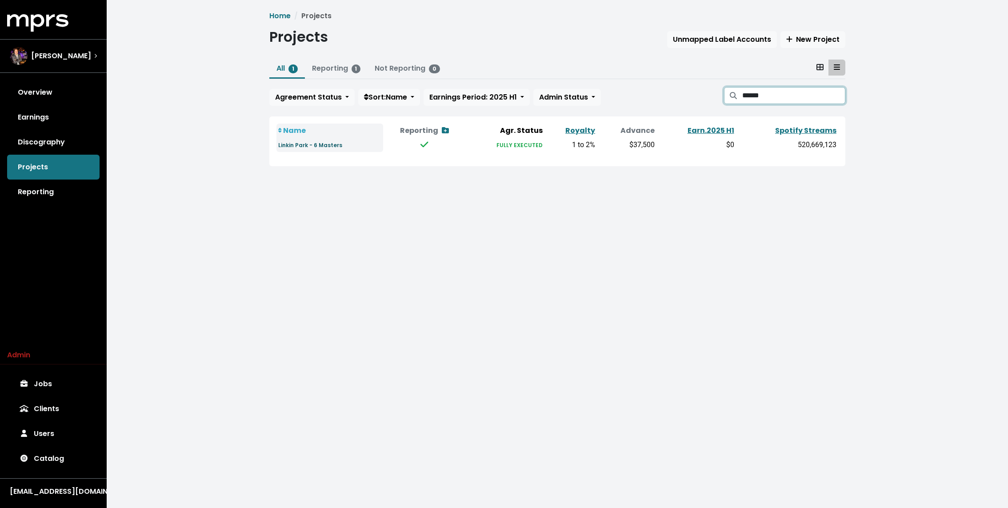
type input "******"
click at [301, 143] on small "Linkin Park - 6 Masters" at bounding box center [310, 145] width 64 height 8
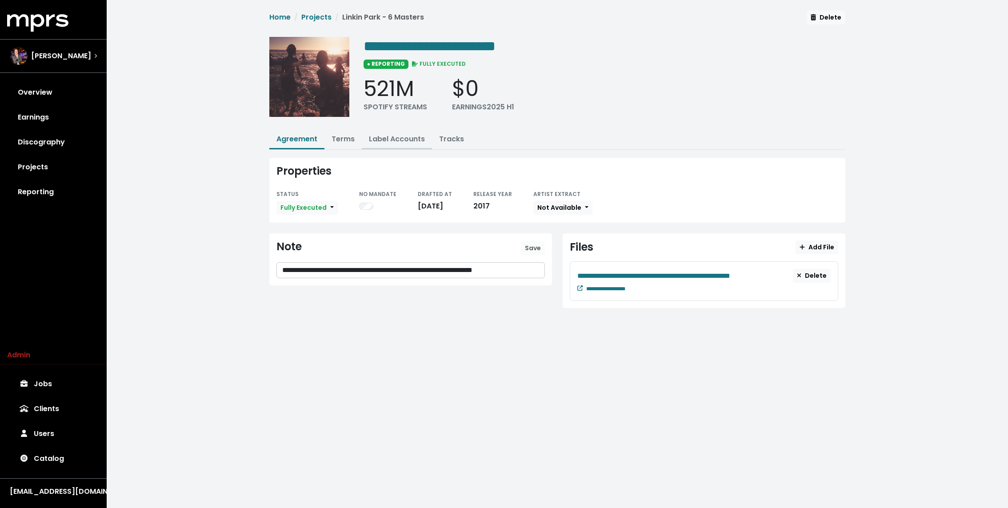
click at [404, 137] on link "Label Accounts" at bounding box center [397, 139] width 56 height 10
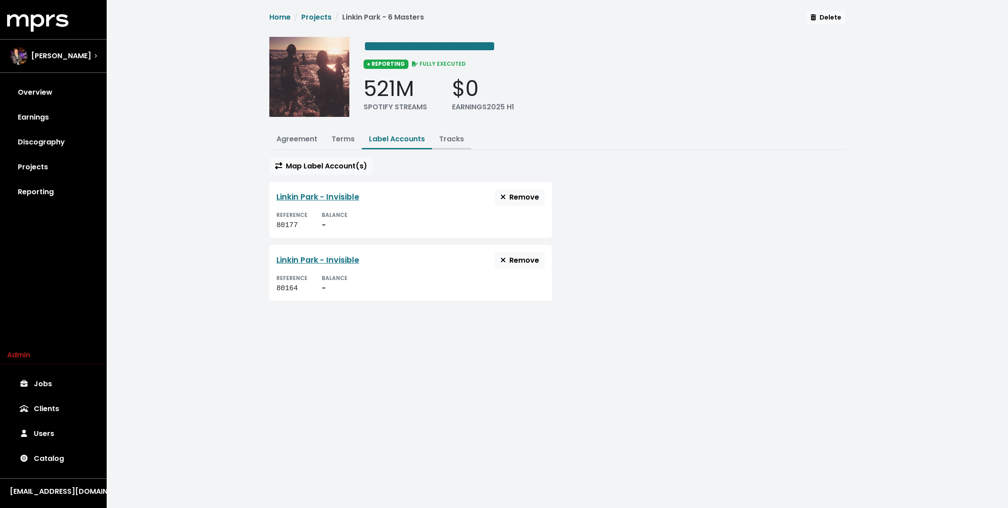
click at [444, 143] on button "Tracks" at bounding box center [451, 139] width 39 height 19
click at [457, 139] on link "Tracks" at bounding box center [451, 139] width 25 height 10
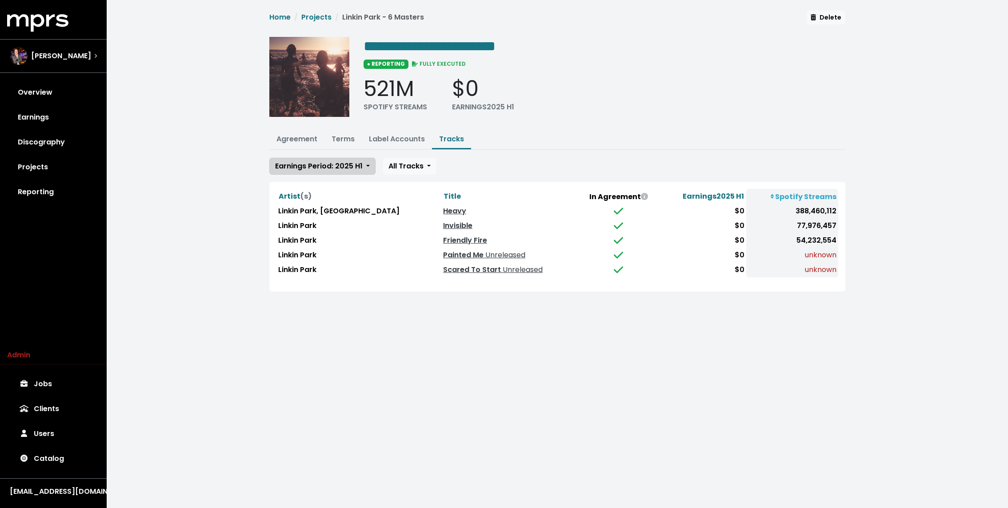
click at [342, 165] on span "Earnings Period: 2025 H1" at bounding box center [319, 166] width 88 height 10
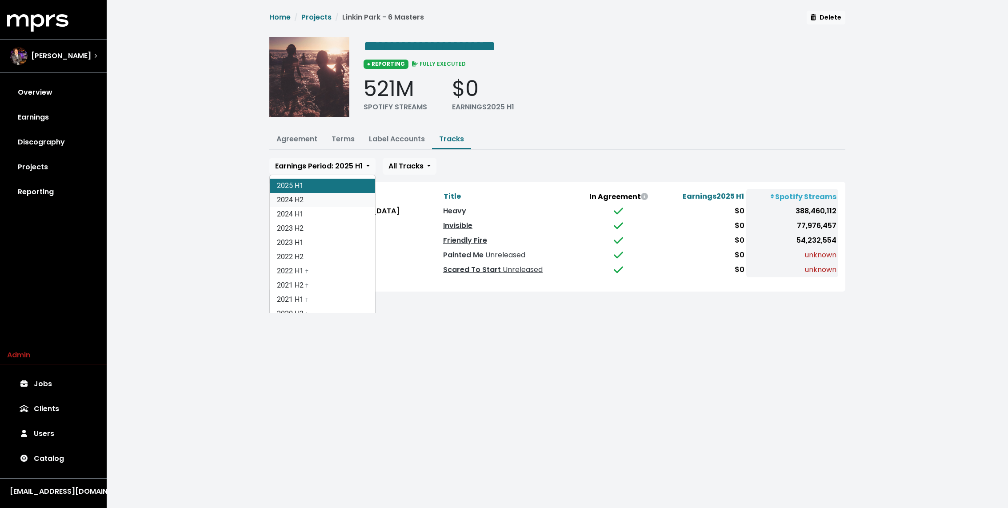
click at [323, 200] on link "2024 H2" at bounding box center [322, 200] width 105 height 14
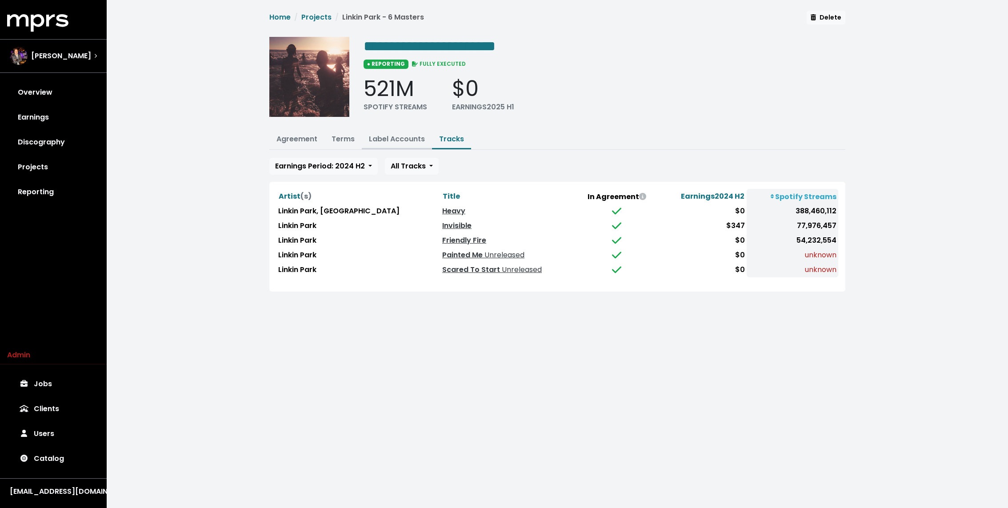
click at [401, 140] on link "Label Accounts" at bounding box center [397, 139] width 56 height 10
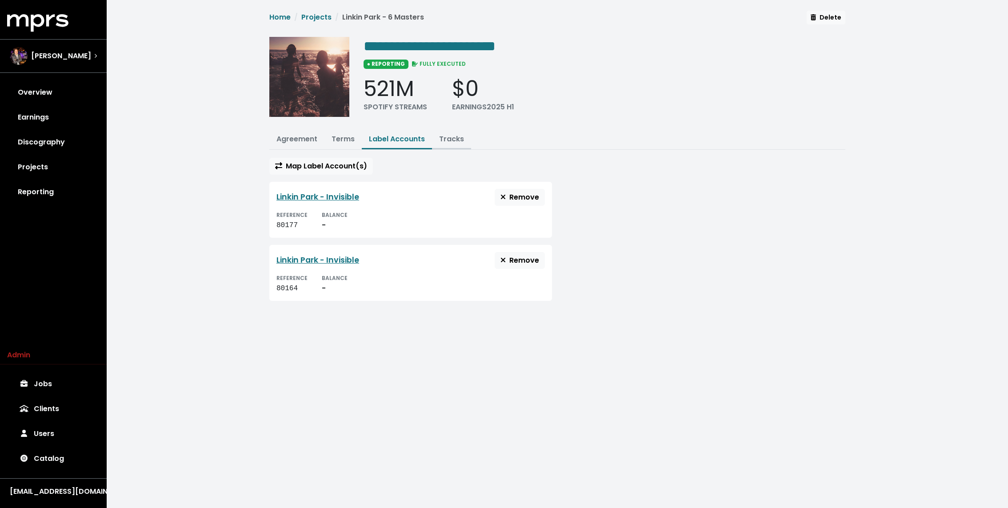
click at [441, 141] on link "Tracks" at bounding box center [451, 139] width 25 height 10
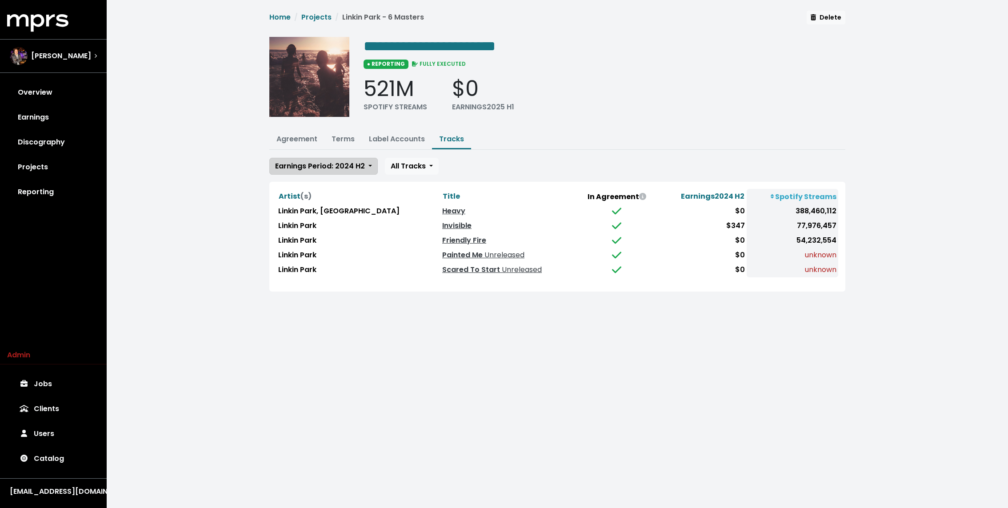
click at [351, 166] on span "Earnings Period: 2024 H2" at bounding box center [320, 166] width 90 height 10
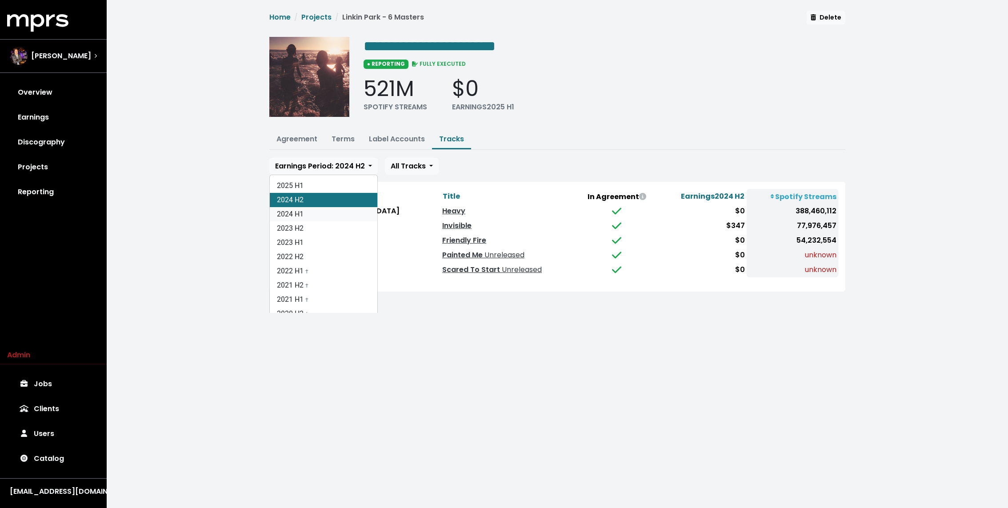
click at [317, 209] on link "2024 H1" at bounding box center [324, 214] width 108 height 14
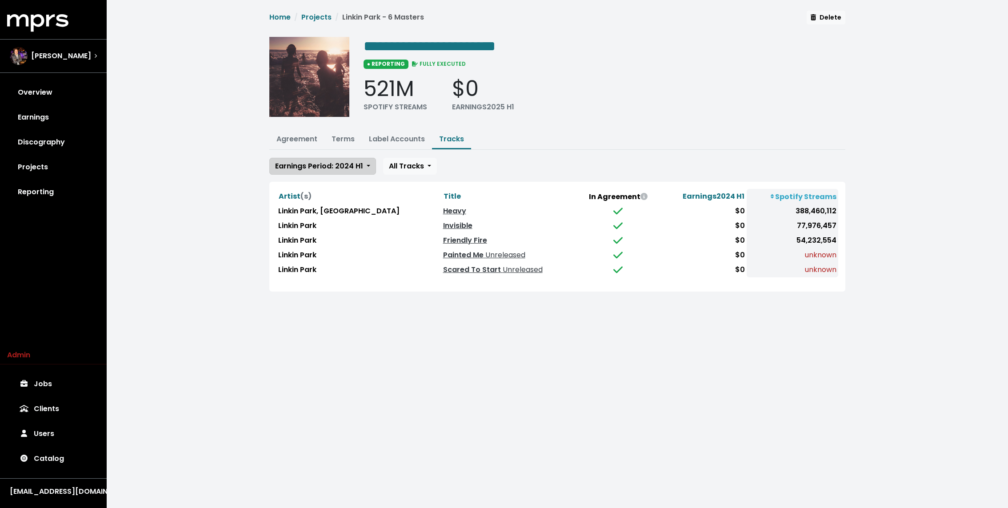
click at [325, 162] on span "Earnings Period: 2024 H1" at bounding box center [319, 166] width 88 height 10
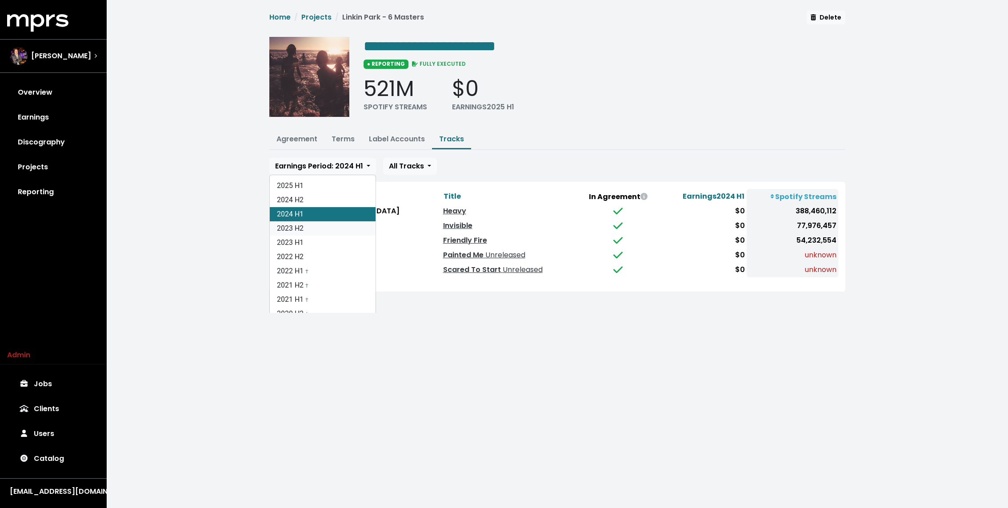
click at [317, 225] on link "2023 H2" at bounding box center [323, 228] width 106 height 14
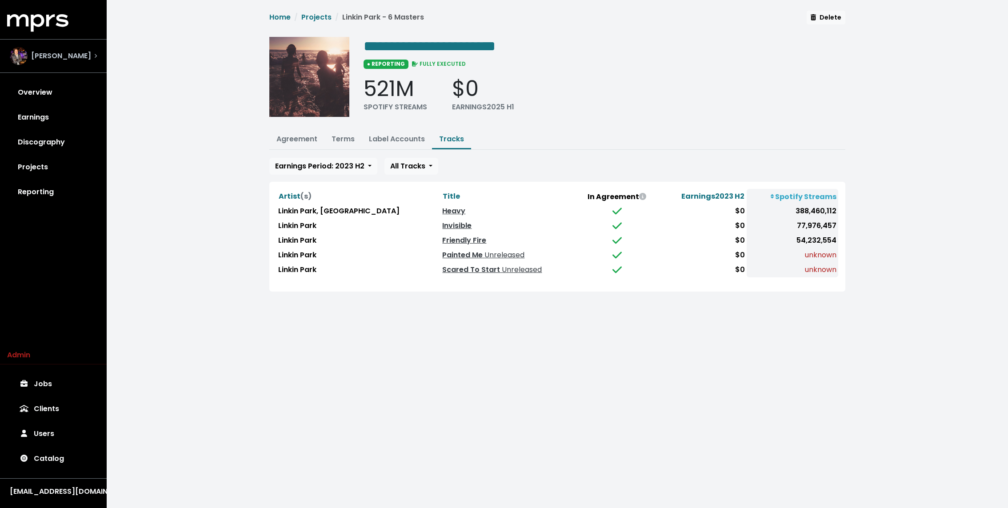
click at [46, 61] on div "Andrew Dawson" at bounding box center [50, 56] width 81 height 18
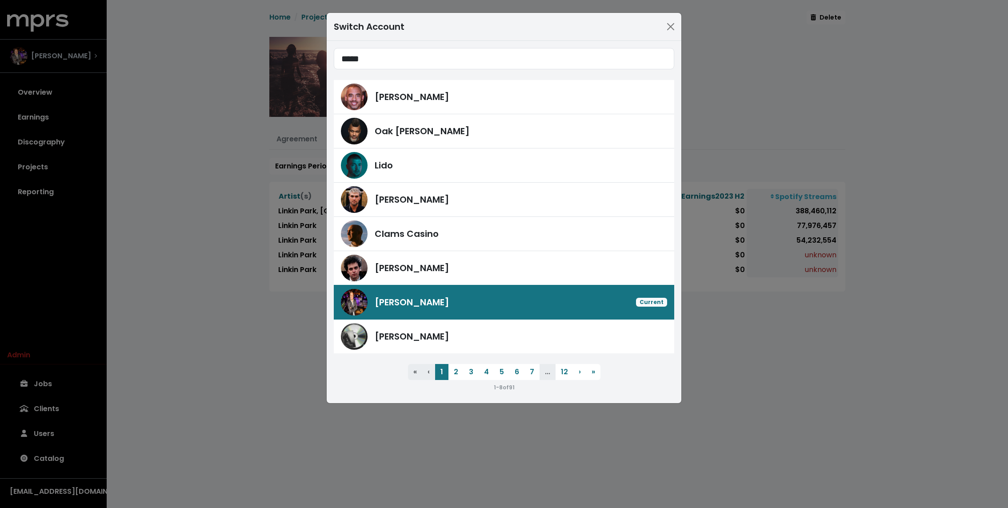
type input "*****"
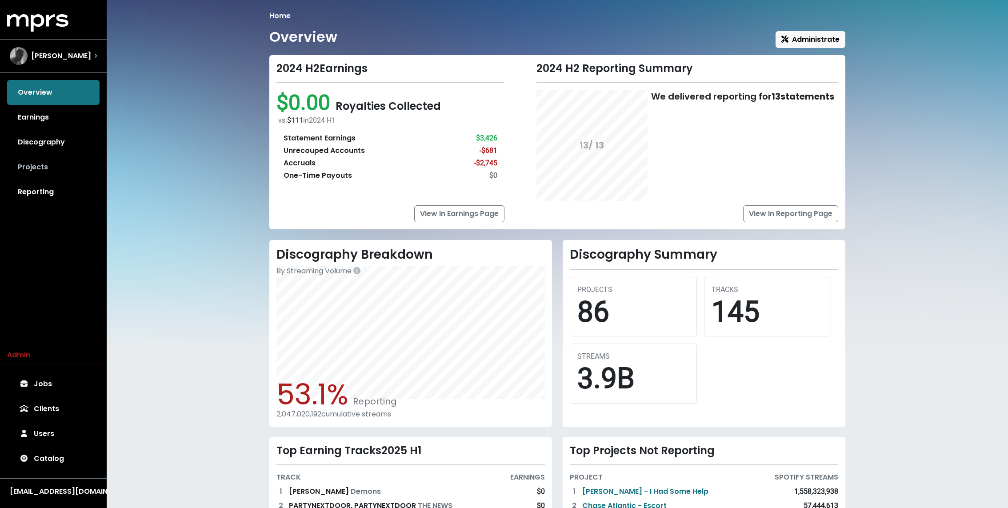
click at [35, 162] on link "Projects" at bounding box center [53, 167] width 92 height 25
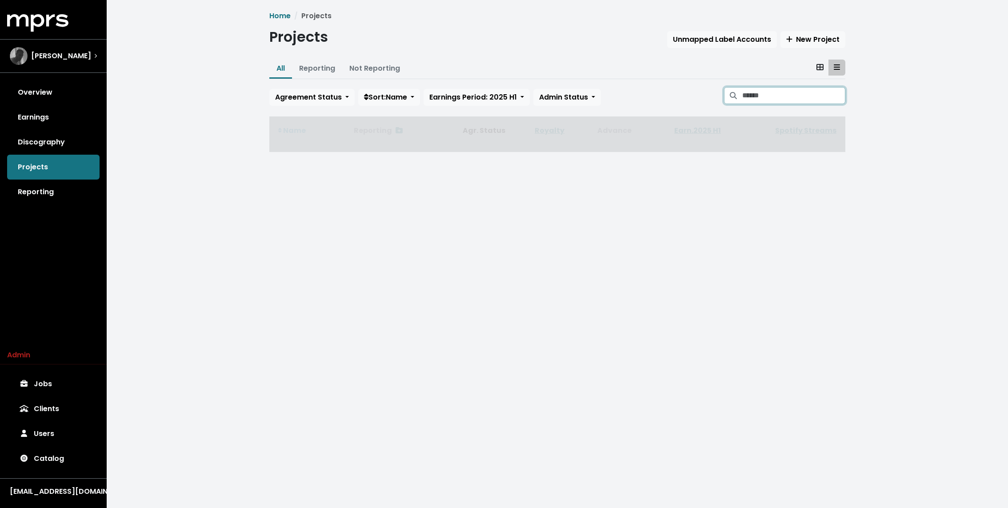
click at [830, 100] on input "Search projects" at bounding box center [793, 95] width 103 height 17
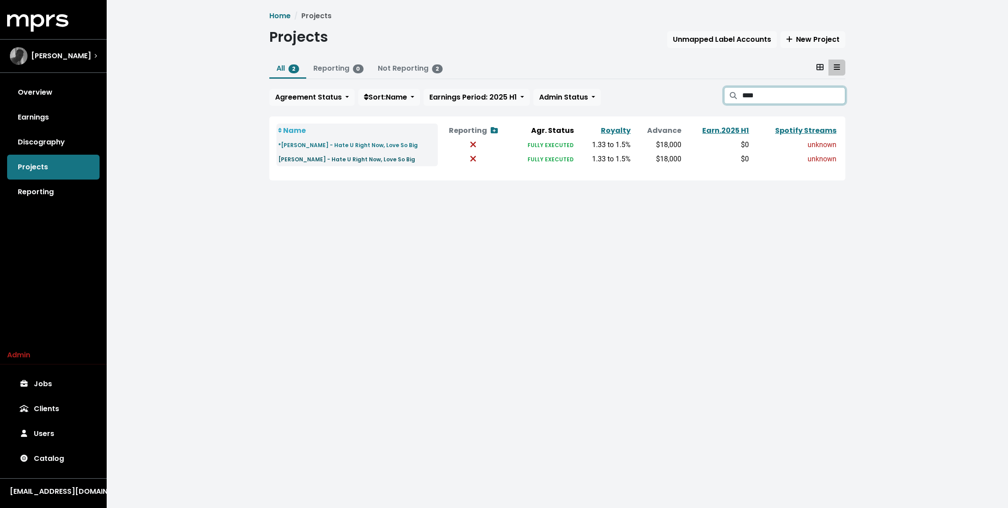
type input "****"
click at [350, 160] on small "Coco Jones - Hate U Right Now, Love So Big" at bounding box center [346, 160] width 137 height 8
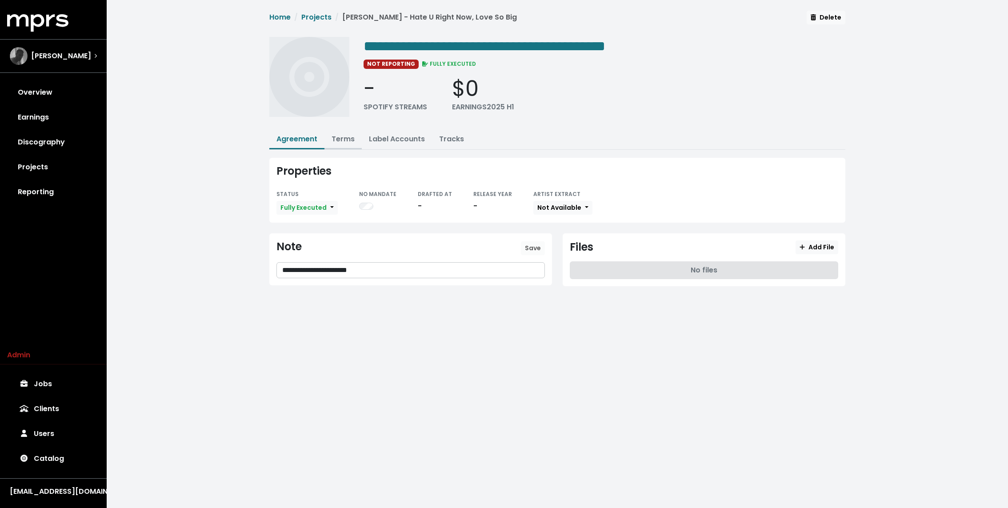
click at [347, 140] on link "Terms" at bounding box center [343, 139] width 23 height 10
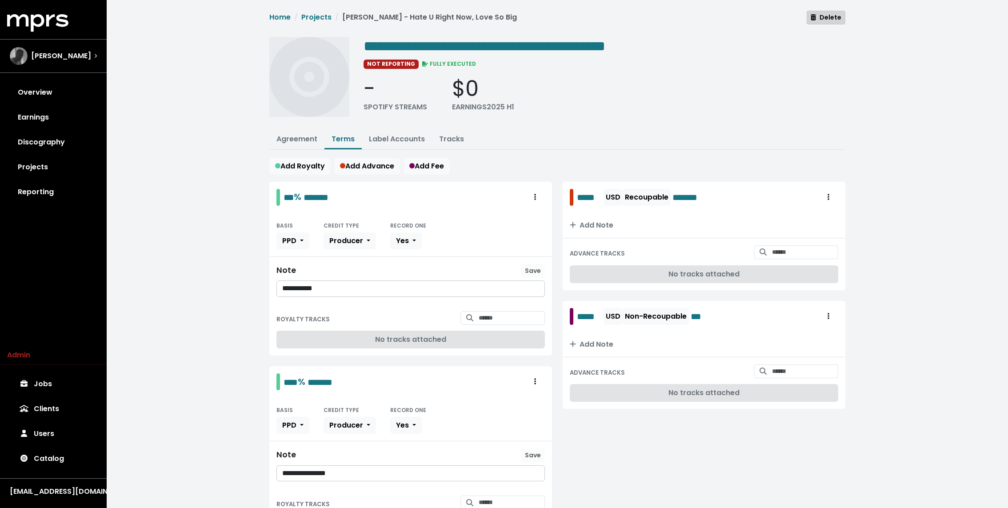
click at [824, 19] on span "Delete" at bounding box center [826, 17] width 31 height 9
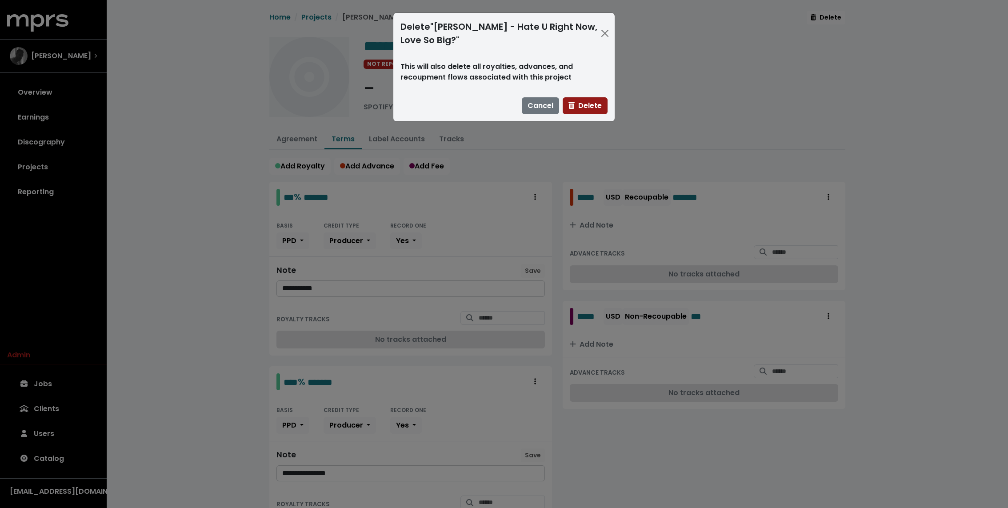
click at [581, 103] on span "Delete" at bounding box center [585, 105] width 33 height 10
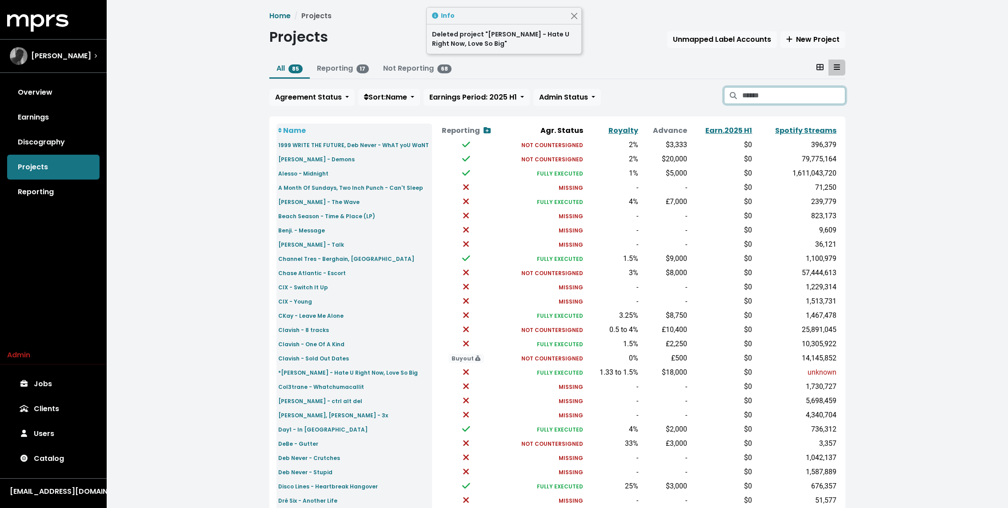
click at [794, 87] on input "Search projects" at bounding box center [793, 95] width 103 height 17
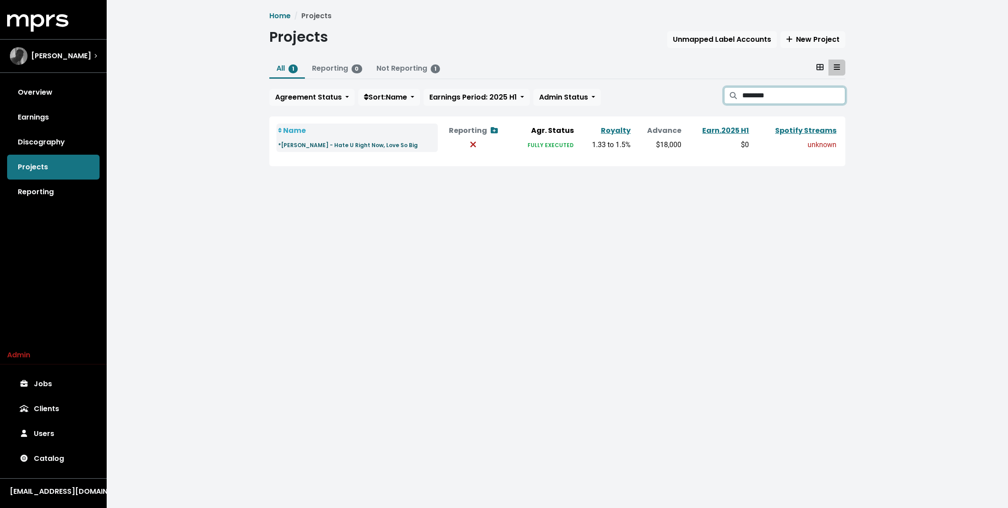
type input "********"
click at [329, 146] on small "*Coco Jones - Hate U Right Now, Love So Big" at bounding box center [348, 145] width 140 height 8
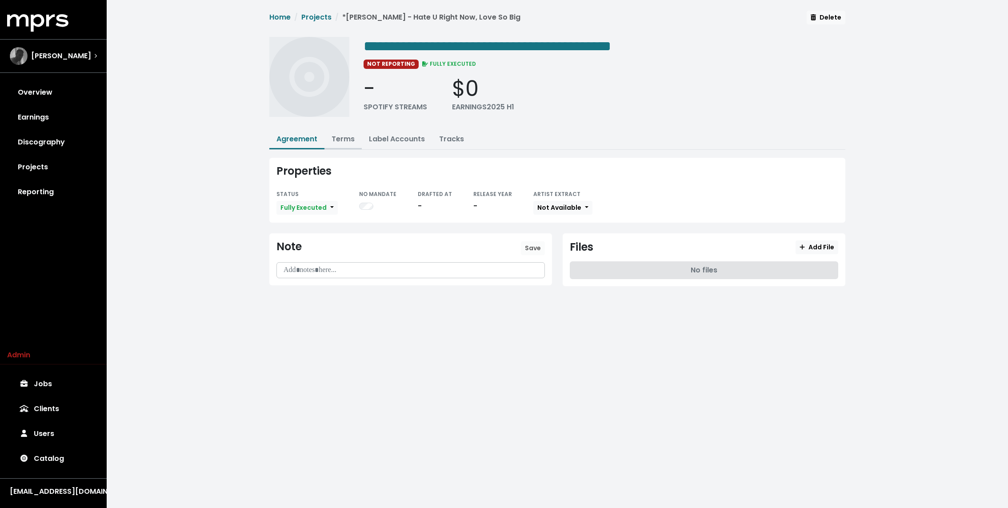
click at [336, 134] on link "Terms" at bounding box center [343, 139] width 23 height 10
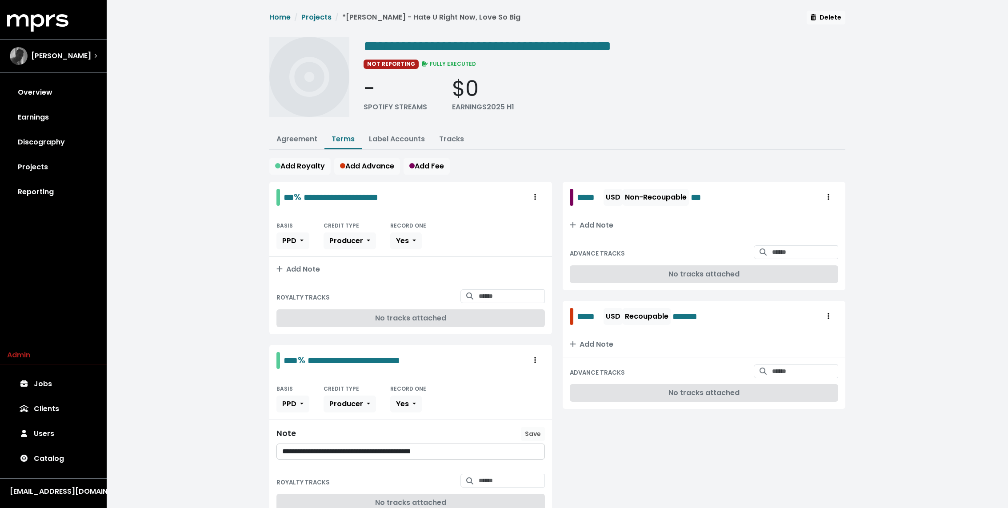
scroll to position [39, 0]
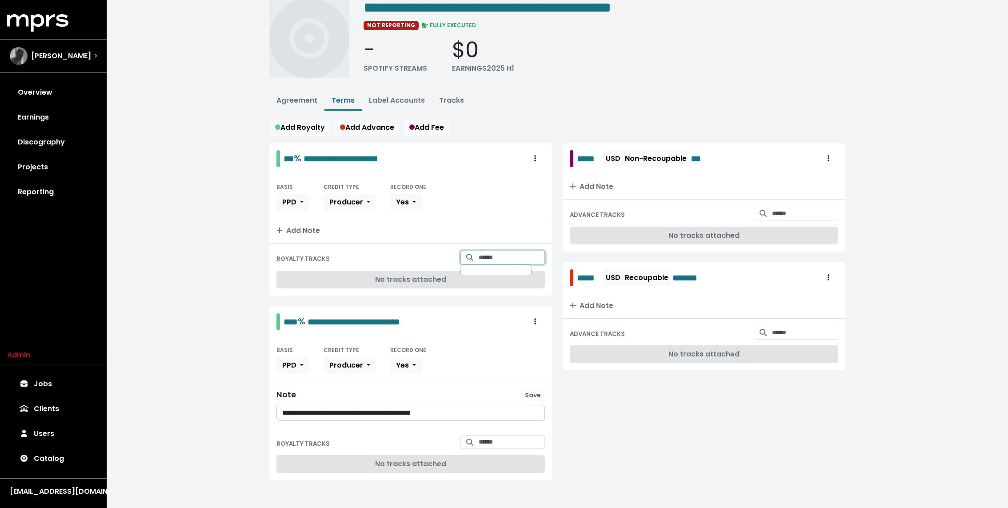
click at [497, 253] on input "Search for tracks by title and link them to this royalty" at bounding box center [512, 258] width 66 height 14
type input "**********"
click at [48, 464] on link "Catalog" at bounding box center [53, 458] width 92 height 25
click at [80, 100] on link "Overview" at bounding box center [53, 92] width 92 height 25
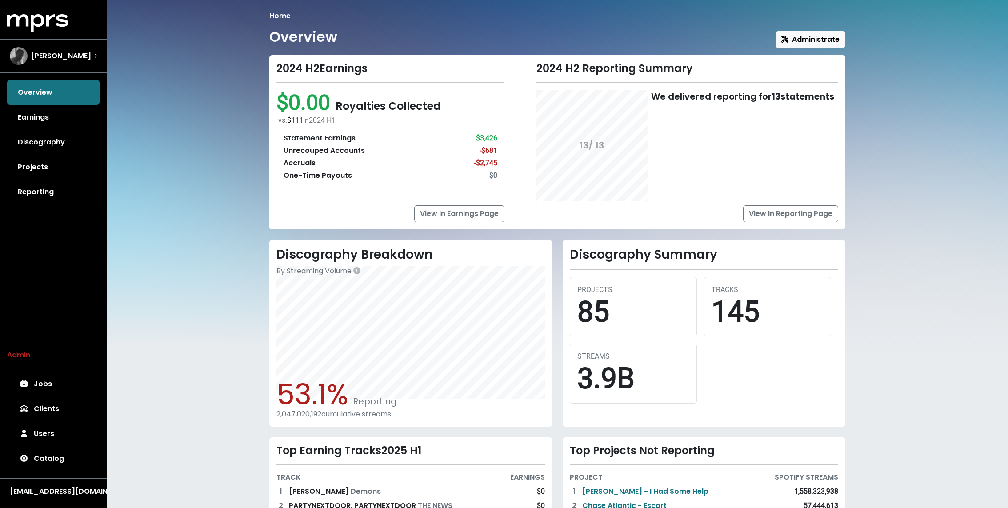
click at [198, 144] on div "Home Overview Administrate 2024 H2 Earnings $0.00 Royalties Collected vs. $111 …" at bounding box center [558, 312] width 902 height 624
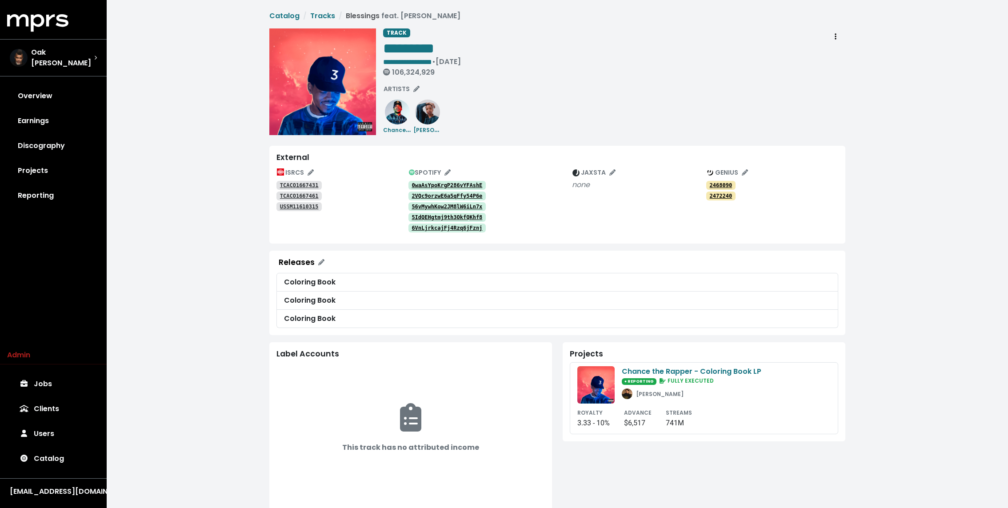
click at [461, 185] on tt "0waAsYpoKrgP286vYFAshE" at bounding box center [447, 185] width 71 height 6
click at [453, 193] on tt "2VQc9orzwE6a5qFfy54P6e" at bounding box center [447, 196] width 71 height 6
click at [449, 204] on tt "56vMywhKow2JM8lW6iLn7x" at bounding box center [447, 207] width 71 height 6
click at [447, 213] on link "5IdQEHgtmj9th3OkfQKhf8" at bounding box center [448, 217] width 78 height 9
click at [437, 227] on tt "6VnLjrkcajFj4Rzq6jFznj" at bounding box center [447, 228] width 71 height 6
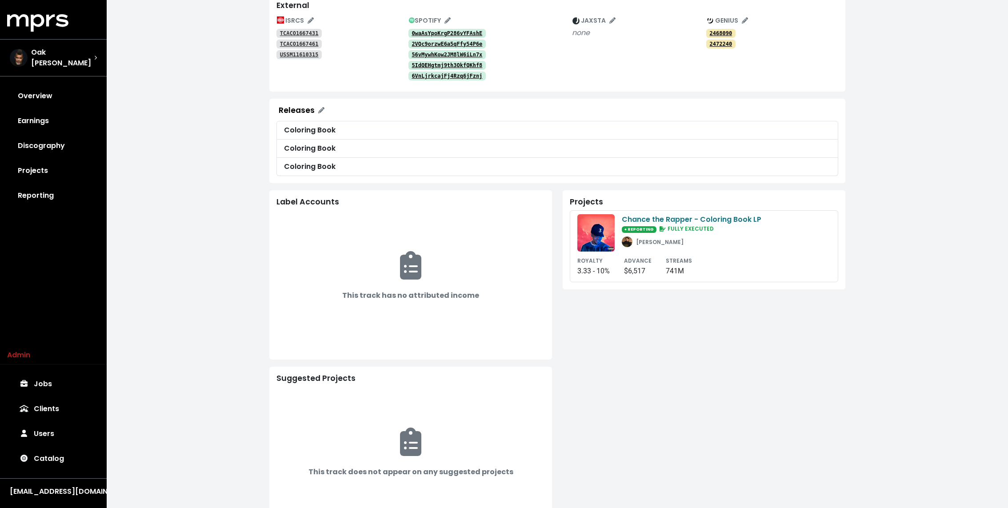
scroll to position [156, 0]
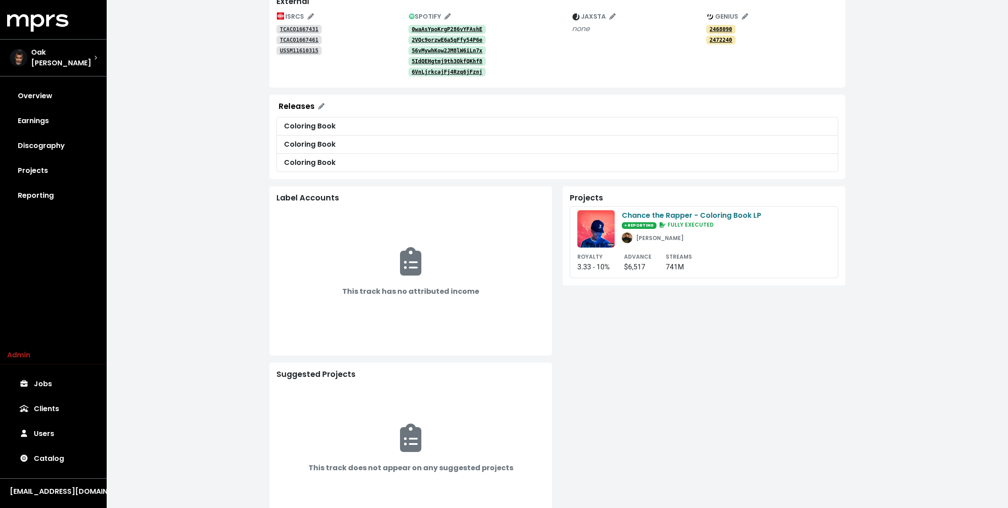
click at [199, 204] on div "**********" at bounding box center [558, 195] width 902 height 702
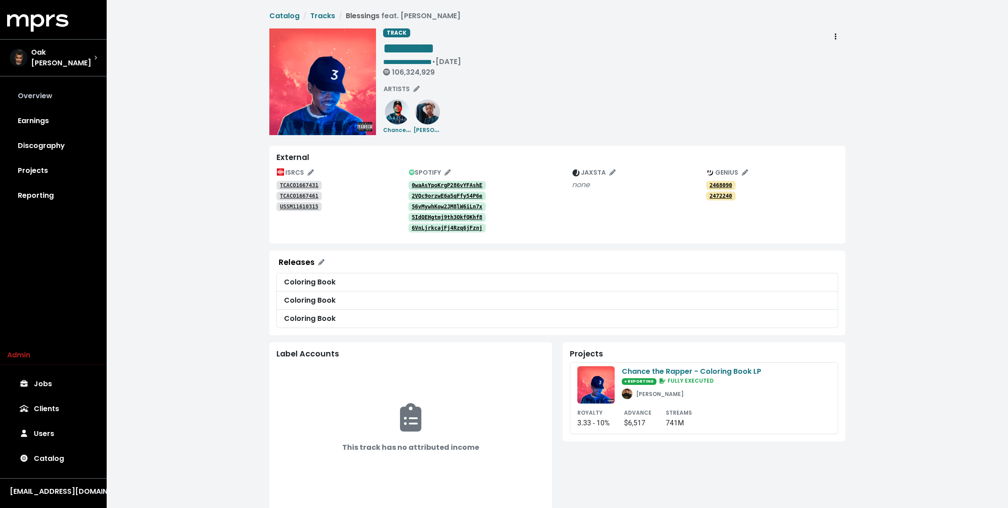
click at [78, 91] on link "Overview" at bounding box center [53, 96] width 92 height 25
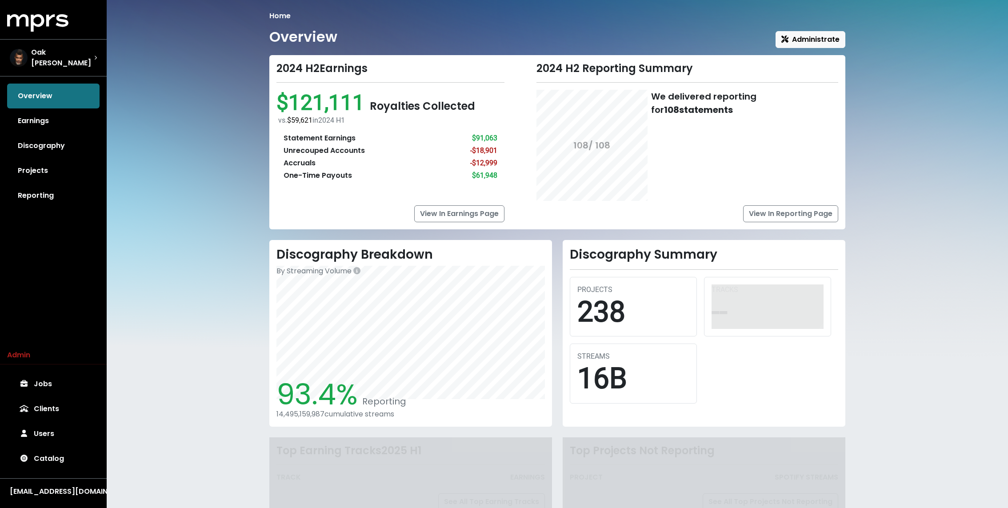
click at [259, 189] on div "Home Overview Administrate 2024 H2 Earnings $121,111 Royalties Collected vs. $5…" at bounding box center [558, 271] width 902 height 542
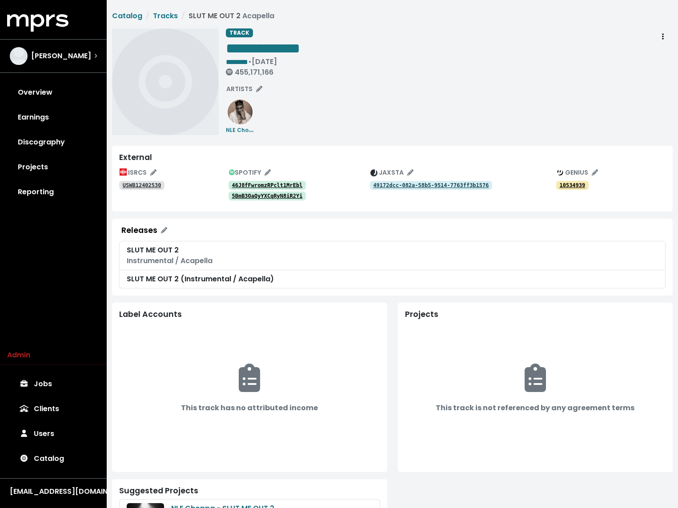
scroll to position [60, 0]
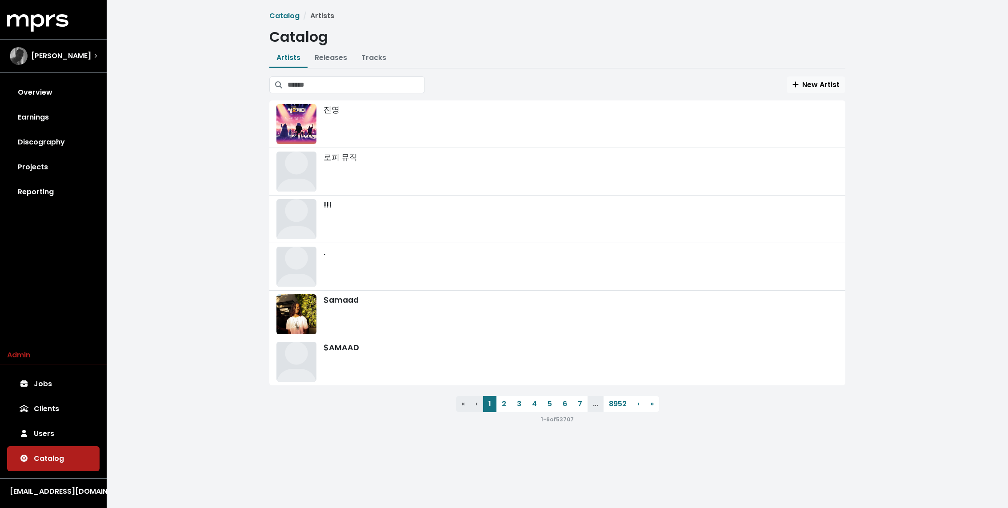
click at [372, 68] on li "Tracks" at bounding box center [373, 58] width 39 height 19
click at [372, 60] on link "Tracks" at bounding box center [373, 57] width 25 height 10
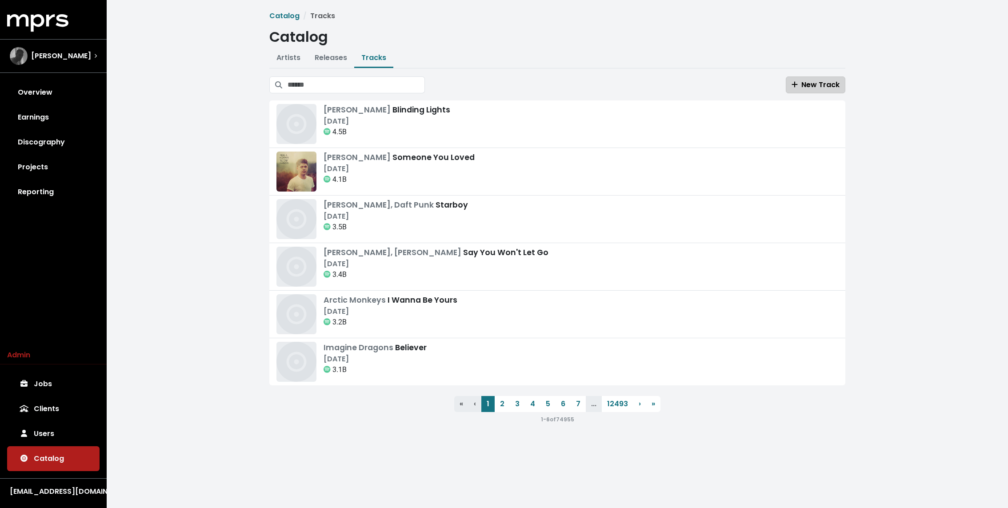
click at [822, 86] on span "New Track" at bounding box center [816, 85] width 48 height 10
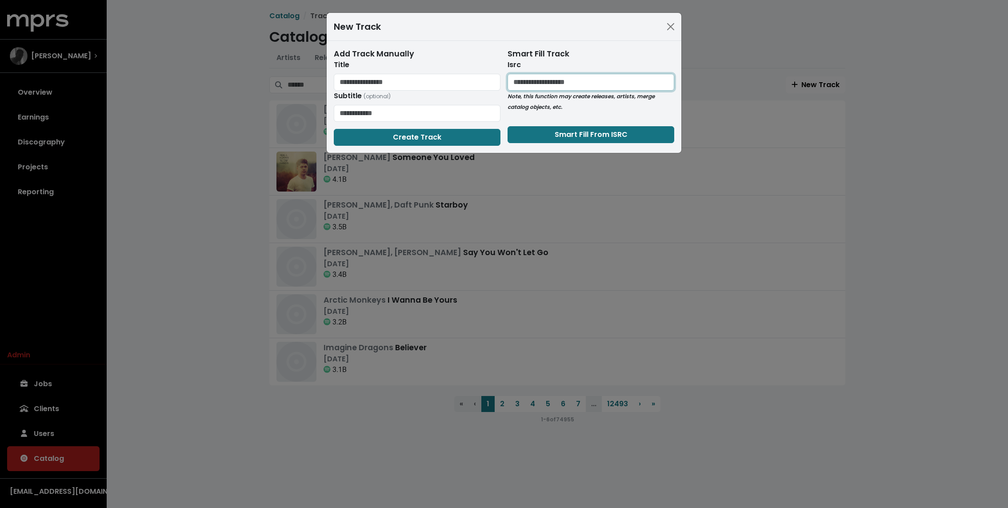
click at [620, 82] on input "text" at bounding box center [591, 82] width 167 height 17
paste input "**********"
type input "**********"
click at [541, 137] on button "Smart Fill From ISRC" at bounding box center [591, 134] width 167 height 17
click at [221, 25] on div "**********" at bounding box center [504, 254] width 1008 height 508
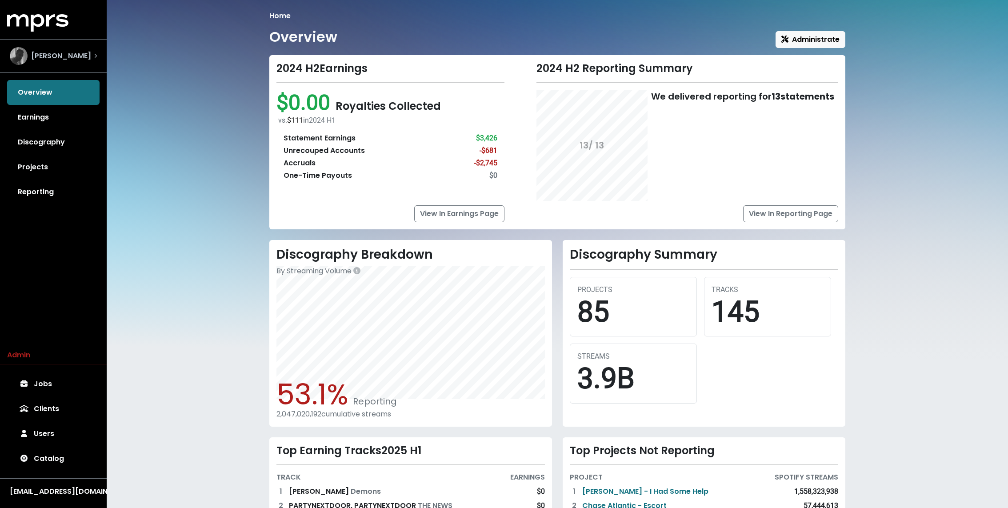
click at [77, 57] on div "[PERSON_NAME]" at bounding box center [53, 56] width 87 height 18
click at [82, 54] on div "[PERSON_NAME]" at bounding box center [53, 56] width 87 height 18
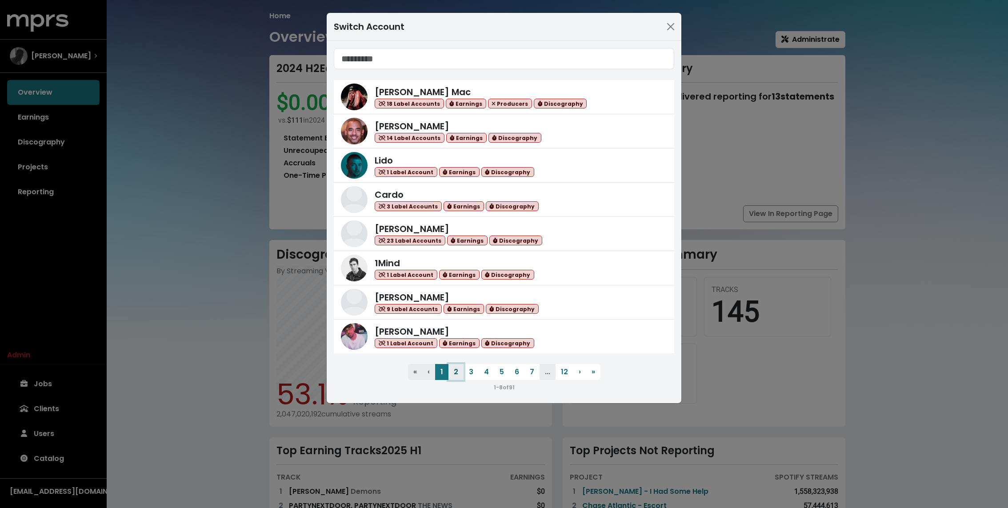
click at [453, 375] on button "2" at bounding box center [456, 372] width 15 height 16
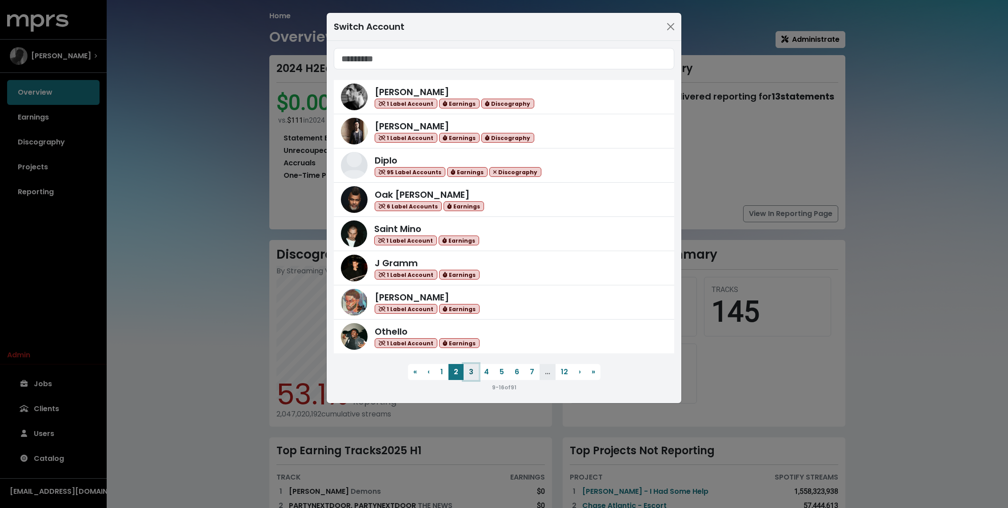
click at [470, 371] on button "3" at bounding box center [471, 372] width 15 height 16
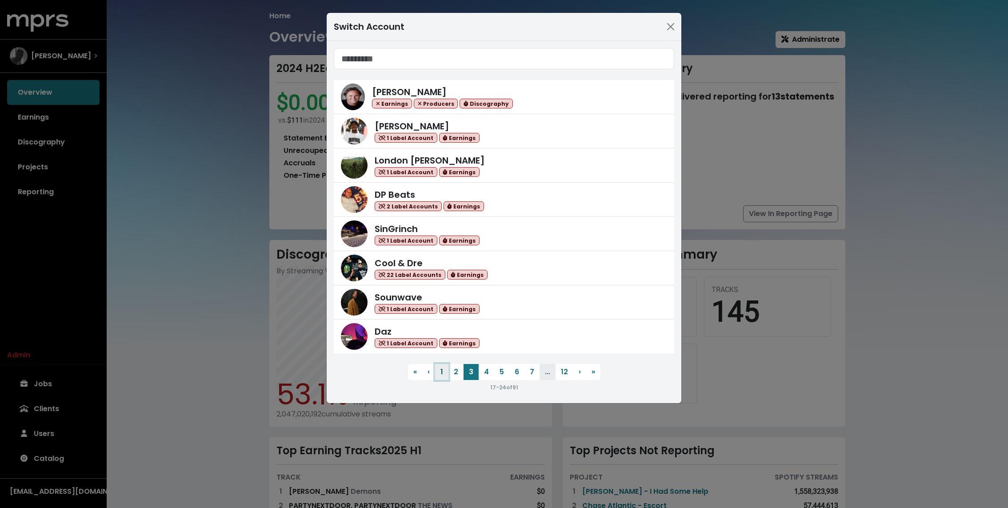
click at [442, 377] on button "1" at bounding box center [441, 372] width 13 height 16
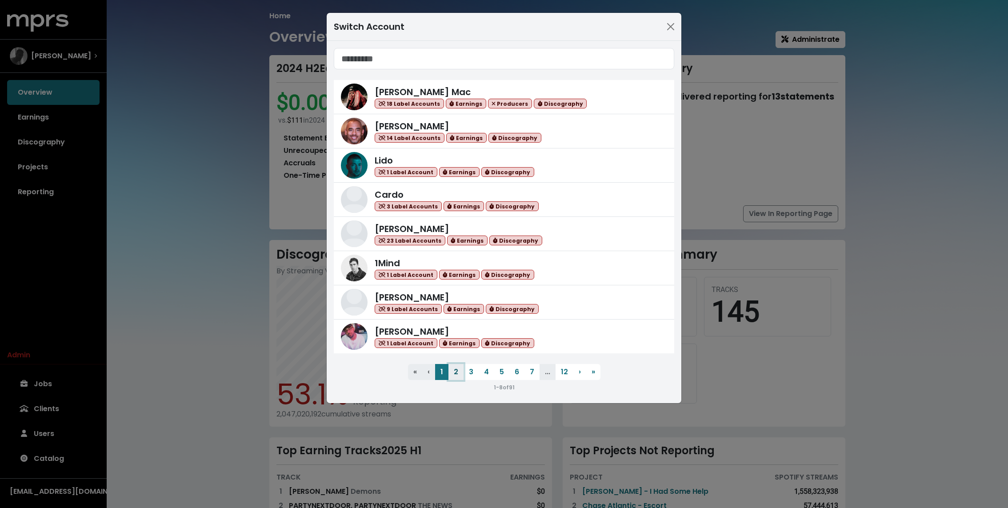
click at [460, 371] on button "2" at bounding box center [456, 372] width 15 height 16
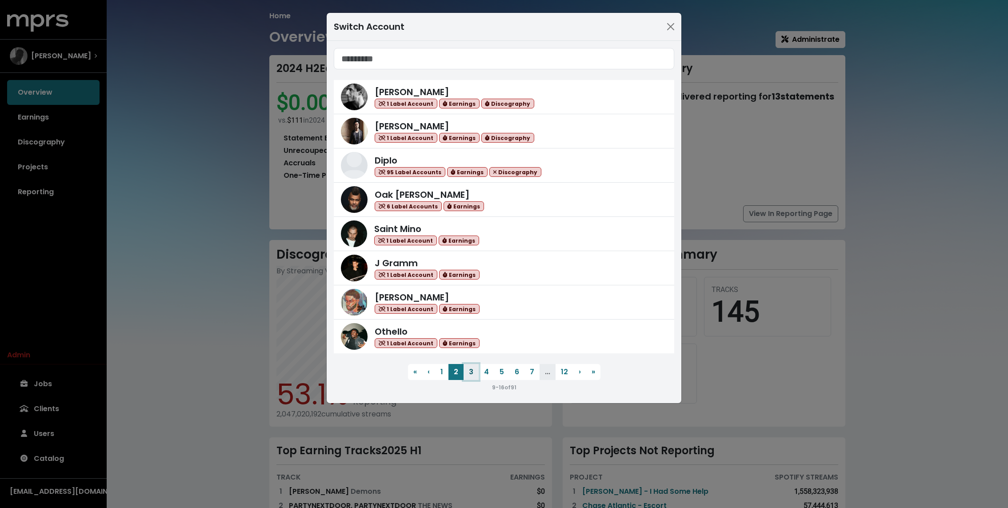
click at [473, 371] on button "3" at bounding box center [471, 372] width 15 height 16
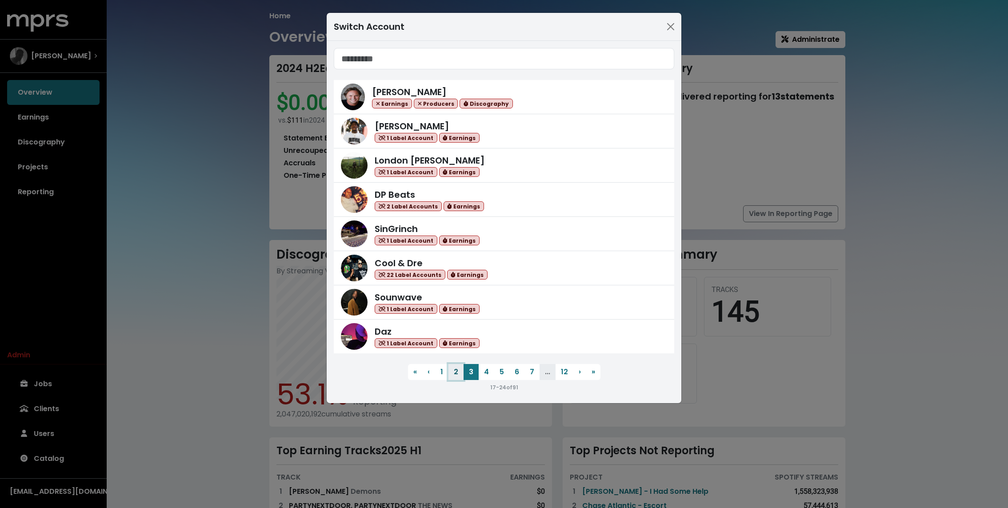
click at [457, 377] on button "2" at bounding box center [456, 372] width 15 height 16
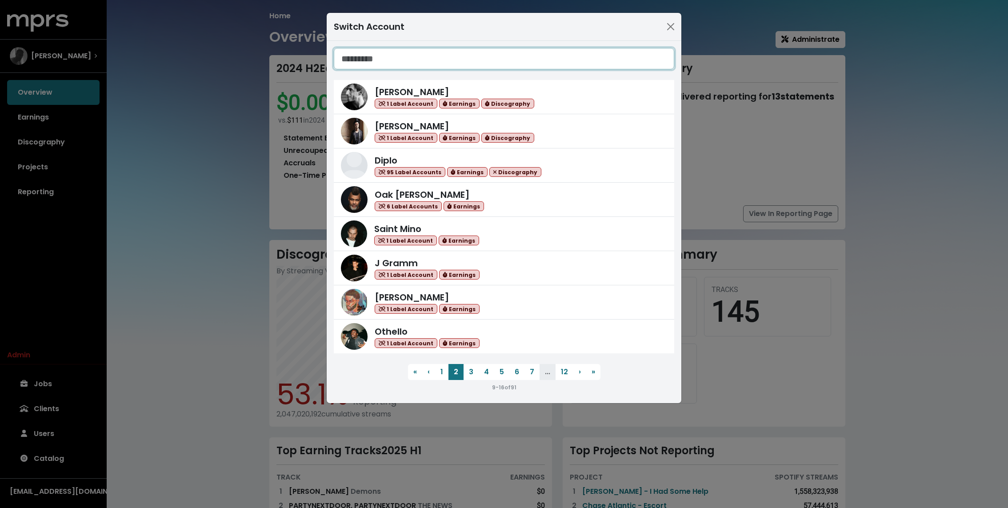
click at [407, 56] on input "Search accounts" at bounding box center [504, 58] width 341 height 21
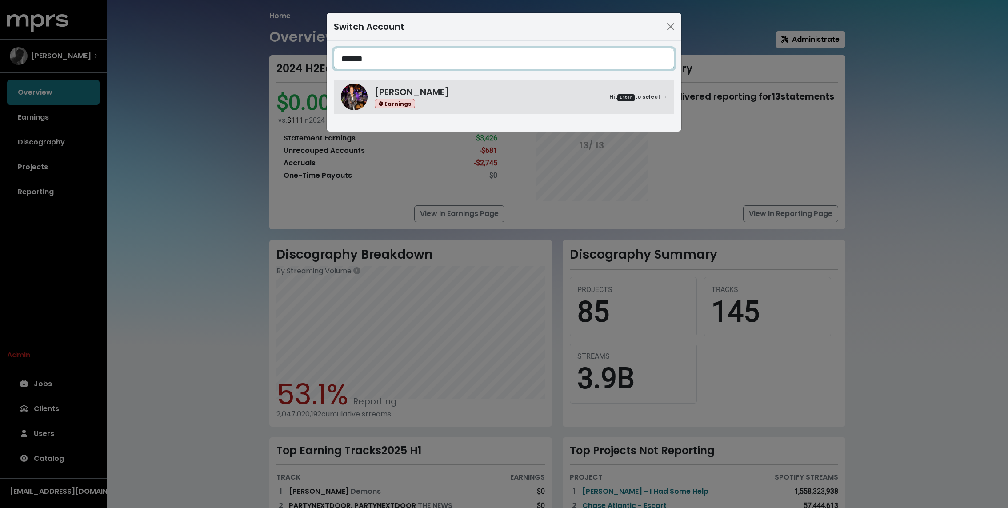
type input "******"
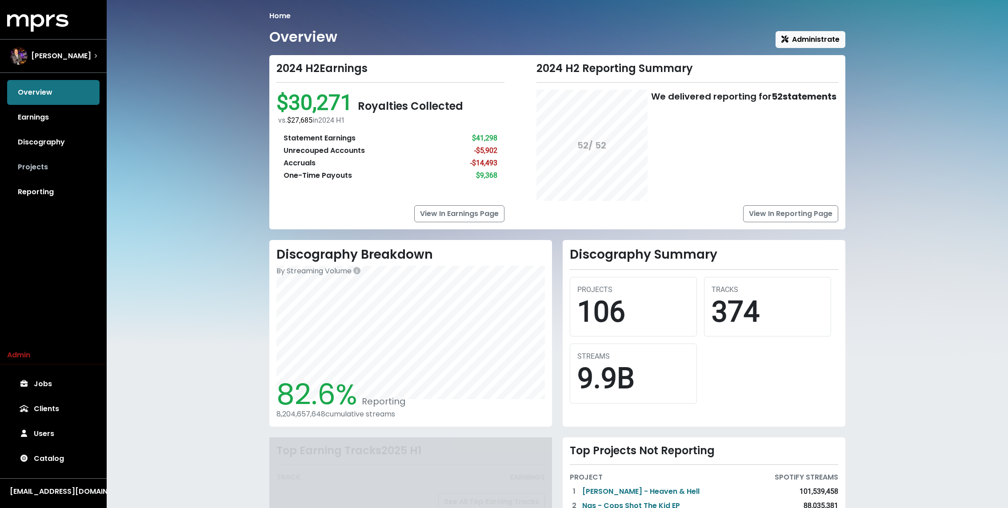
click at [37, 164] on link "Projects" at bounding box center [53, 167] width 92 height 25
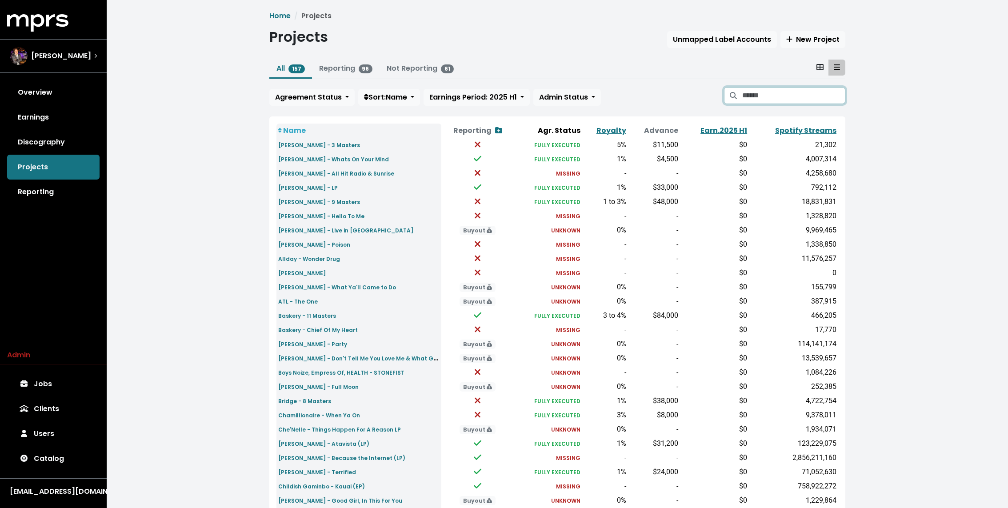
click at [748, 100] on input "Search projects" at bounding box center [793, 95] width 103 height 17
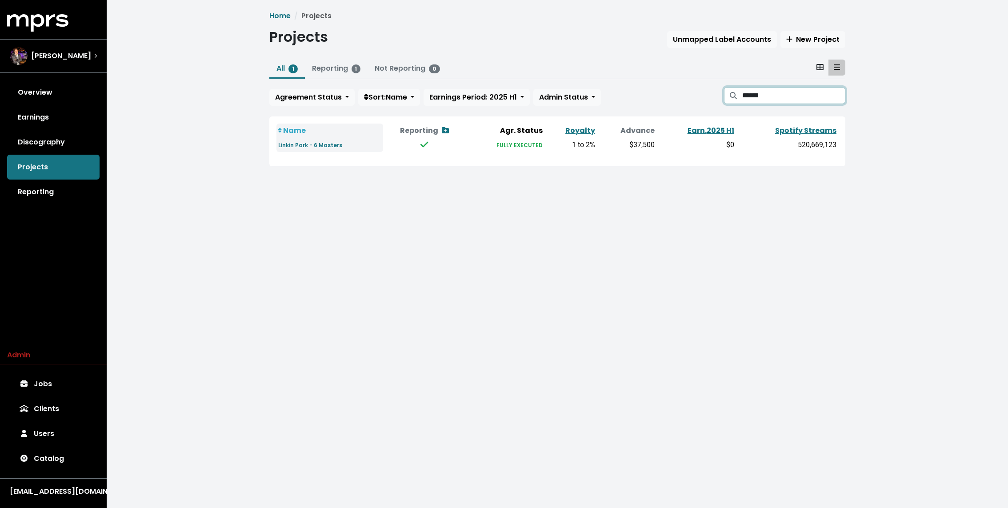
type input "******"
click at [333, 150] on td "Linkin Park - 6 Masters" at bounding box center [330, 145] width 107 height 14
click at [329, 143] on small "Linkin Park - 6 Masters" at bounding box center [310, 145] width 64 height 8
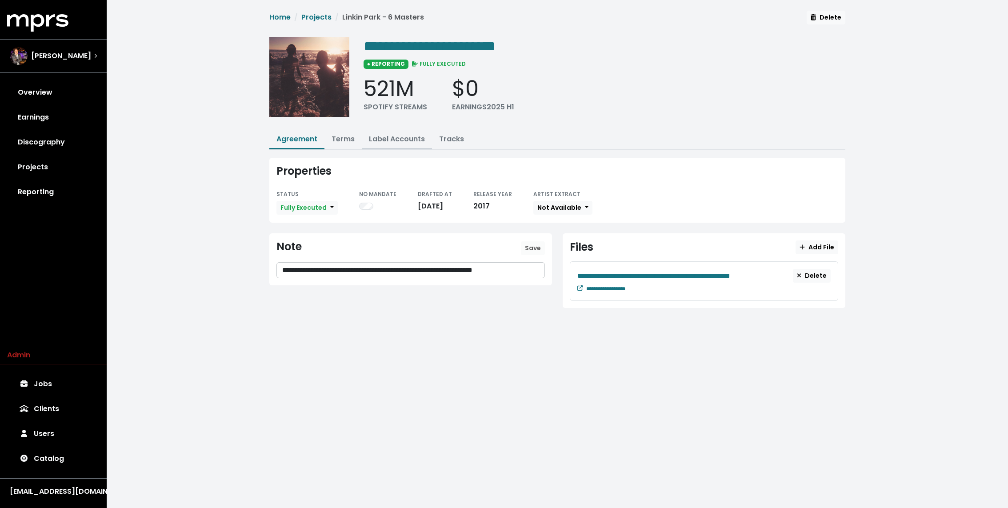
click at [388, 138] on link "Label Accounts" at bounding box center [397, 139] width 56 height 10
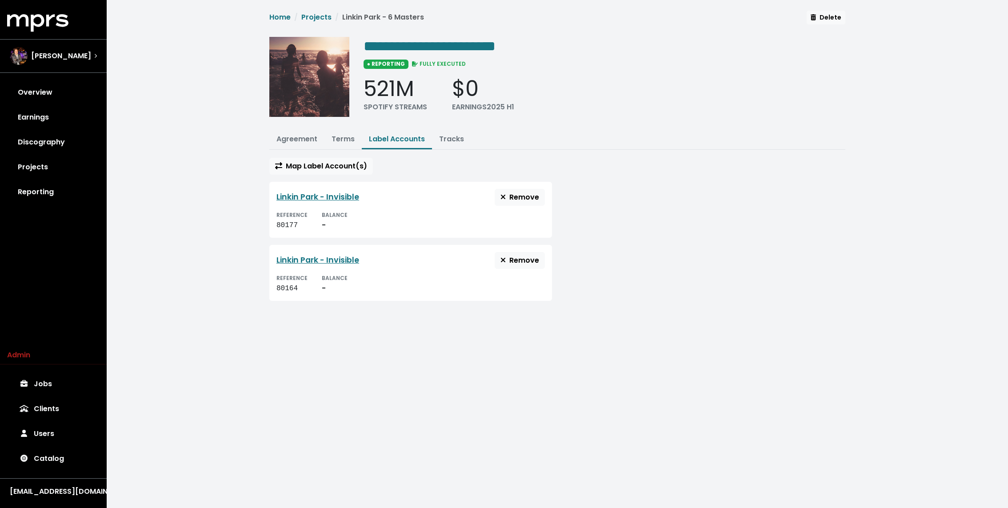
click at [289, 225] on div "80177" at bounding box center [292, 225] width 31 height 11
copy div "80177"
click at [287, 290] on div "80164" at bounding box center [292, 288] width 31 height 11
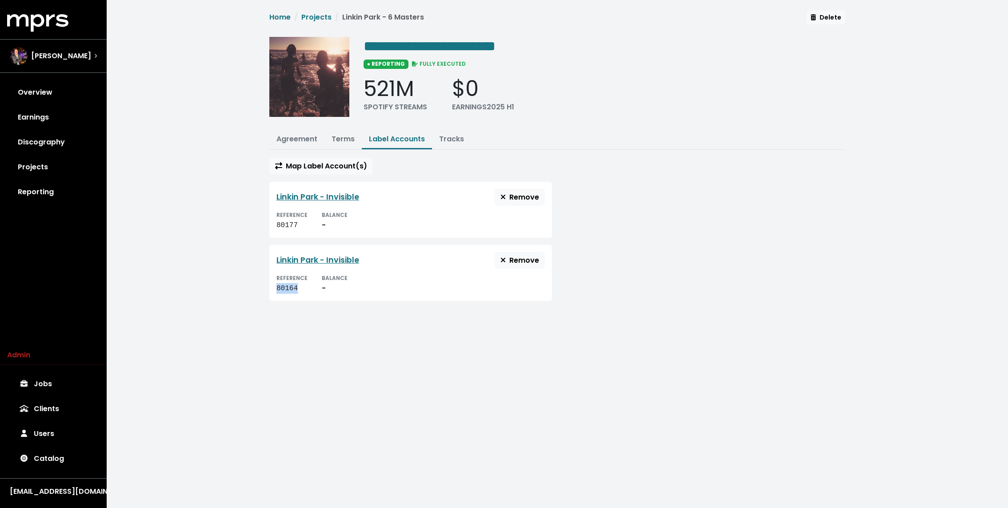
copy div "80164"
click at [288, 223] on div "80177" at bounding box center [292, 225] width 31 height 11
copy div "80177"
click at [54, 51] on span "Andrew Dawson" at bounding box center [61, 56] width 60 height 11
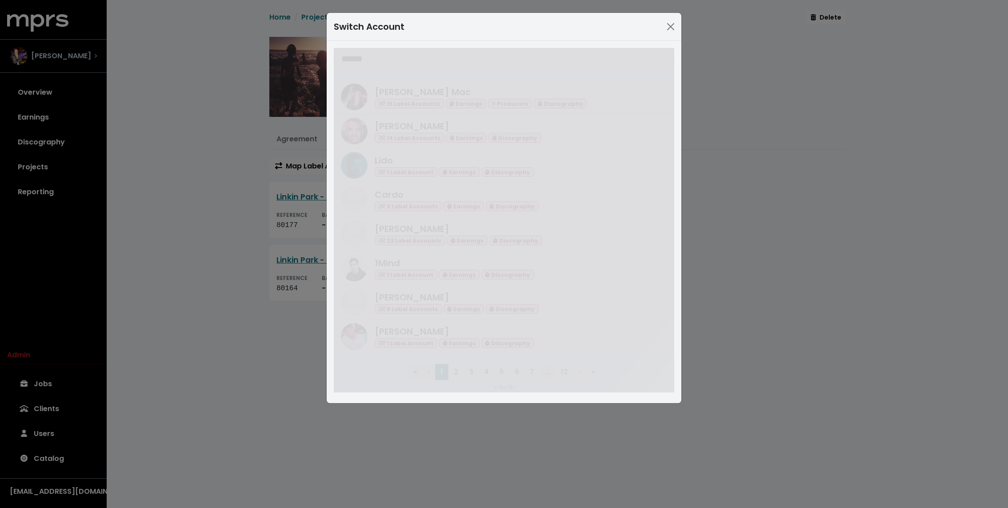
type input "******"
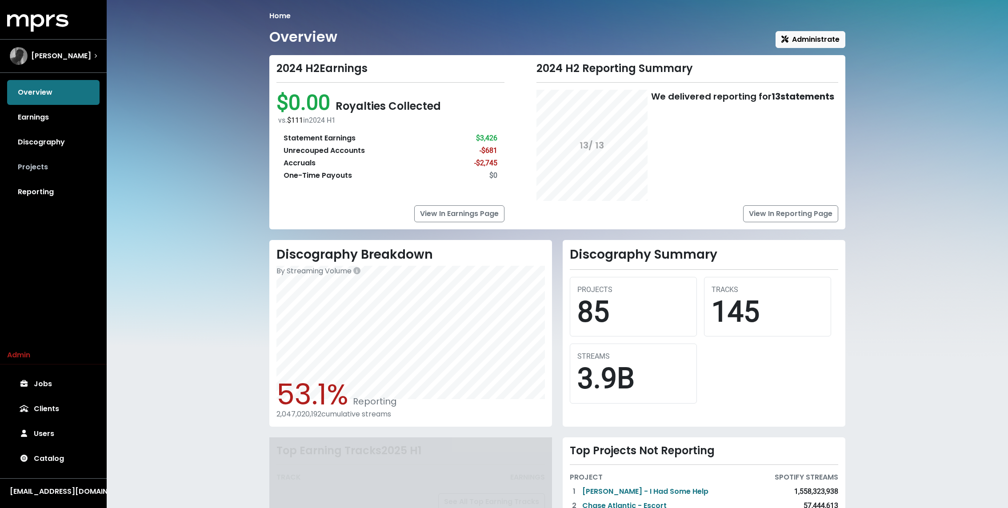
click at [45, 169] on link "Projects" at bounding box center [53, 167] width 92 height 25
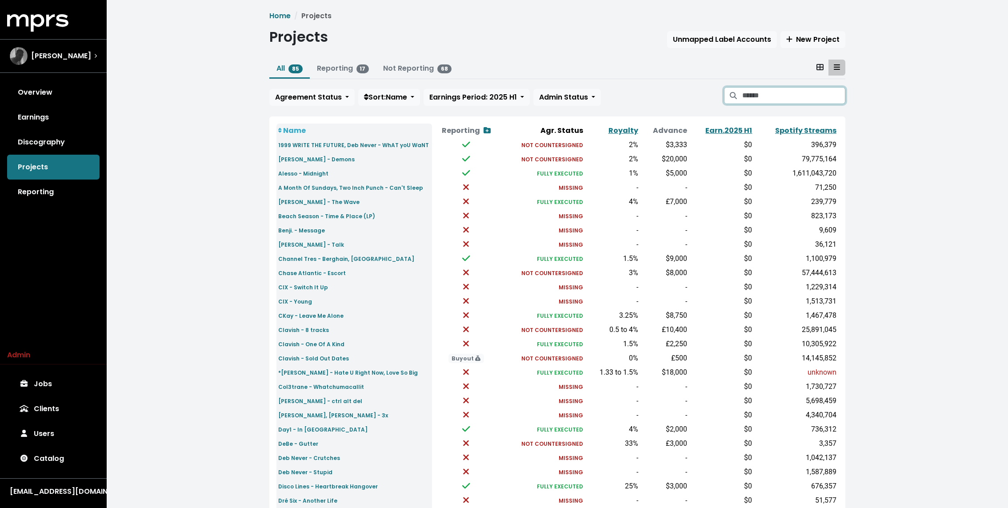
click at [799, 99] on input "Search projects" at bounding box center [793, 95] width 103 height 17
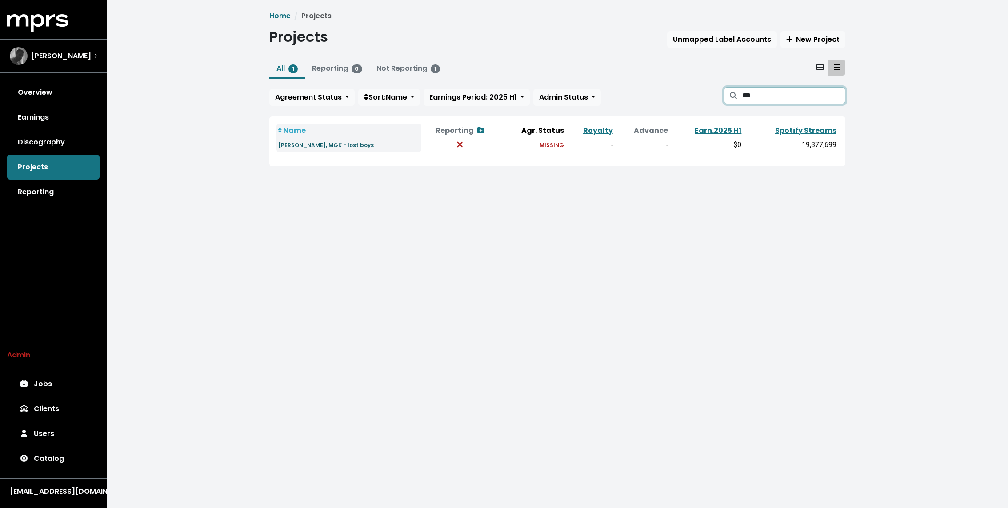
type input "***"
click at [325, 145] on small "[PERSON_NAME], MGK - lost boys" at bounding box center [326, 145] width 96 height 8
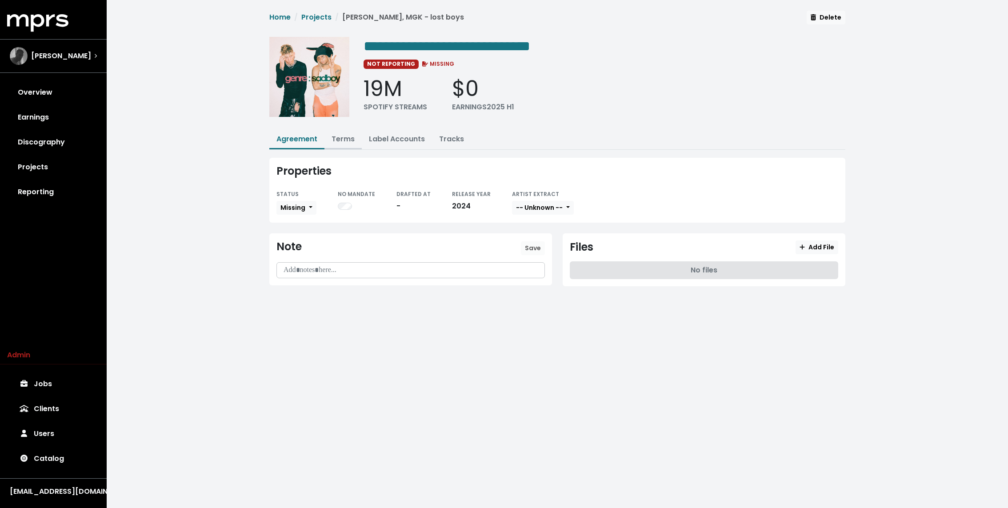
click at [341, 137] on link "Terms" at bounding box center [343, 139] width 23 height 10
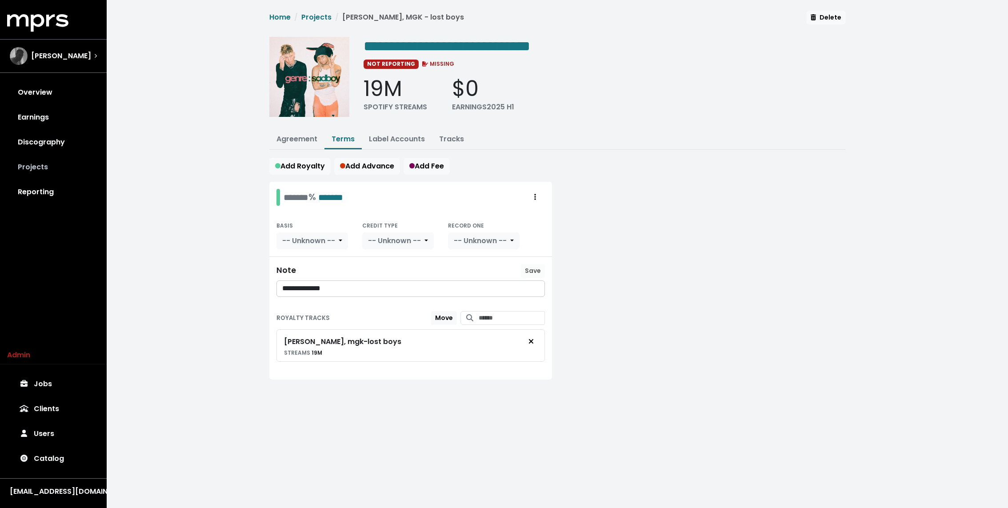
click at [40, 168] on link "Projects" at bounding box center [53, 167] width 92 height 25
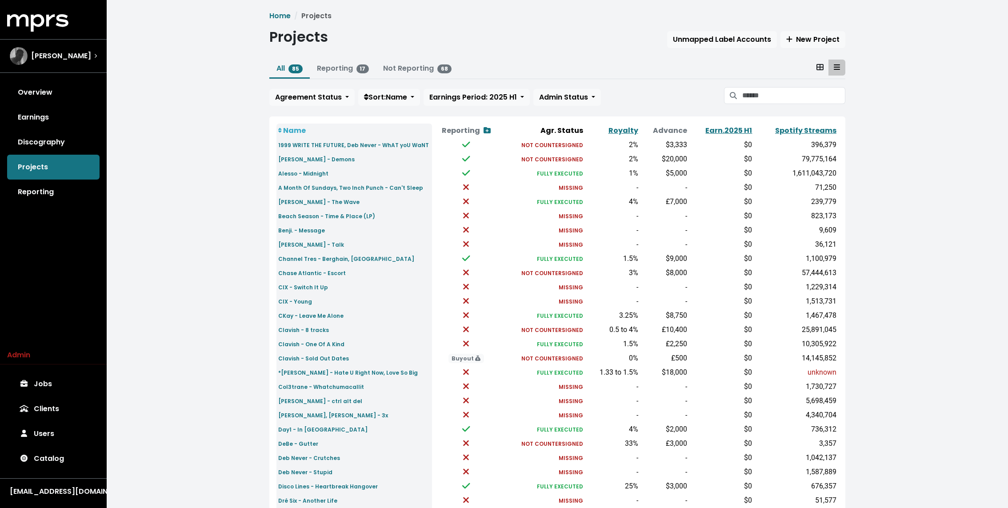
click at [809, 124] on th "Spotify Streams" at bounding box center [796, 131] width 84 height 14
click at [797, 129] on link "Spotify Streams" at bounding box center [805, 130] width 61 height 10
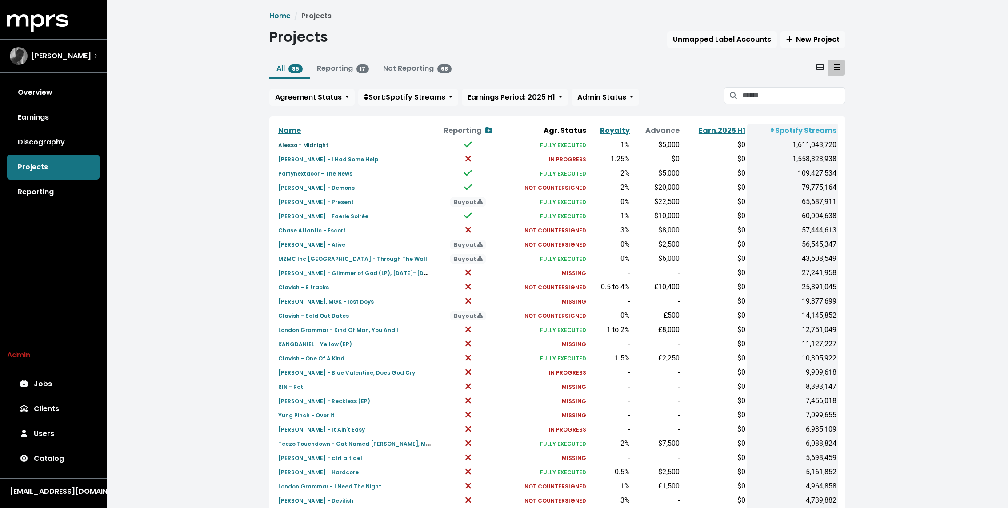
click at [324, 145] on small "Alesso - Midnight" at bounding box center [303, 145] width 50 height 8
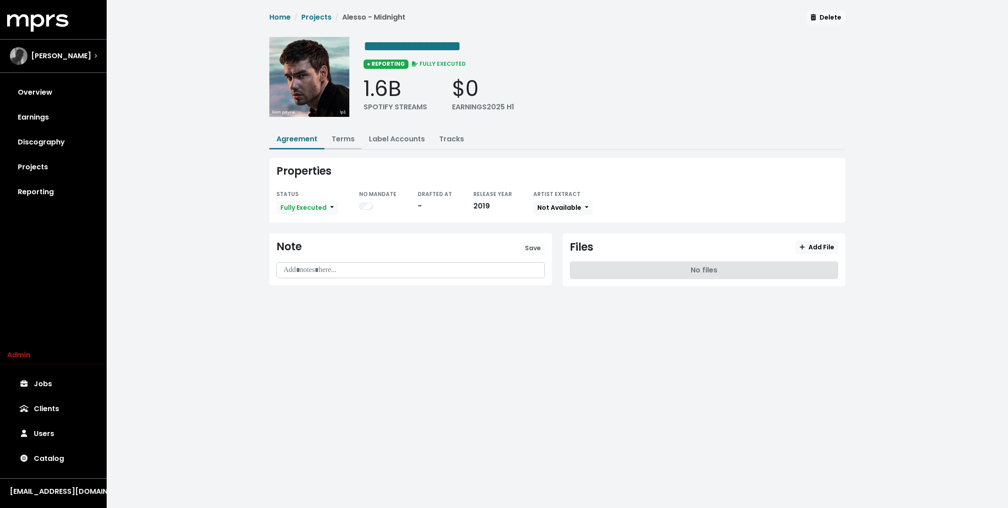
click at [347, 139] on link "Terms" at bounding box center [343, 139] width 23 height 10
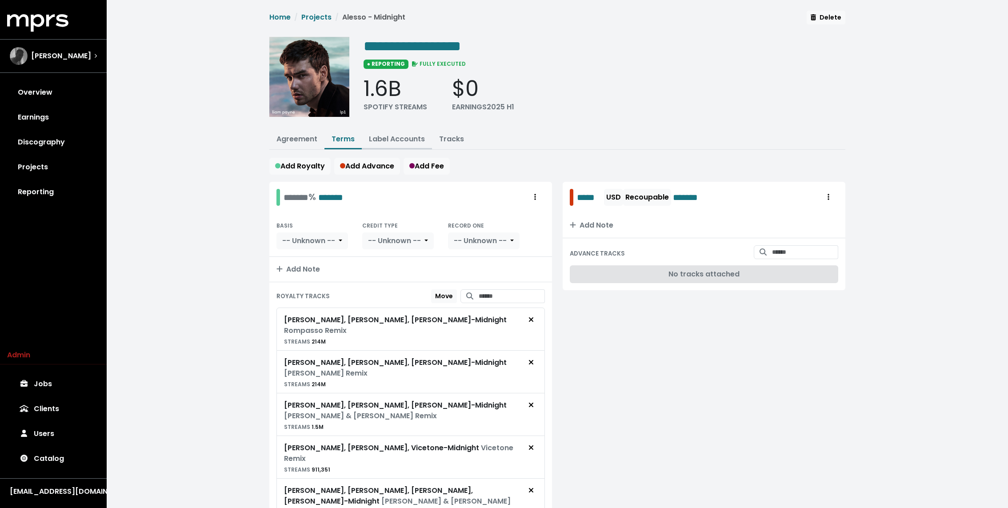
click at [375, 139] on link "Label Accounts" at bounding box center [397, 139] width 56 height 10
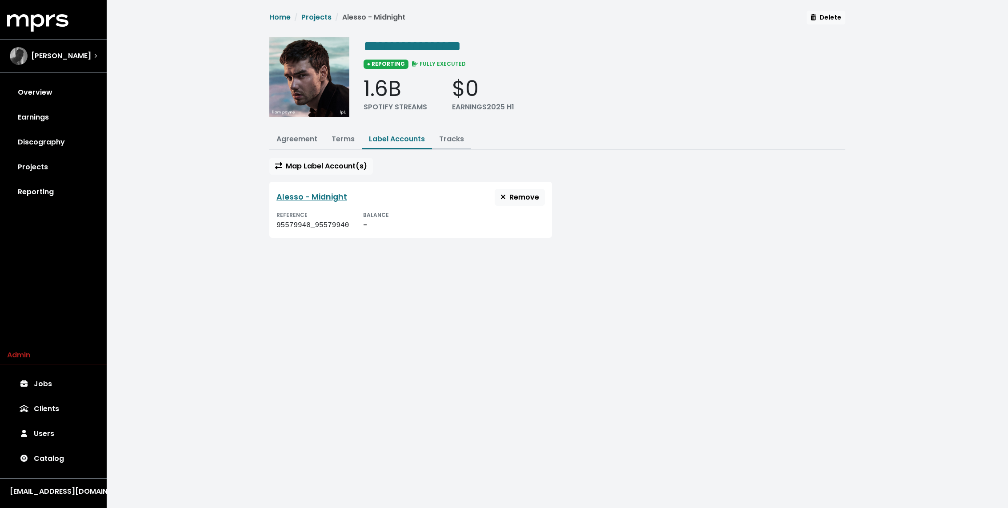
click at [459, 135] on link "Tracks" at bounding box center [451, 139] width 25 height 10
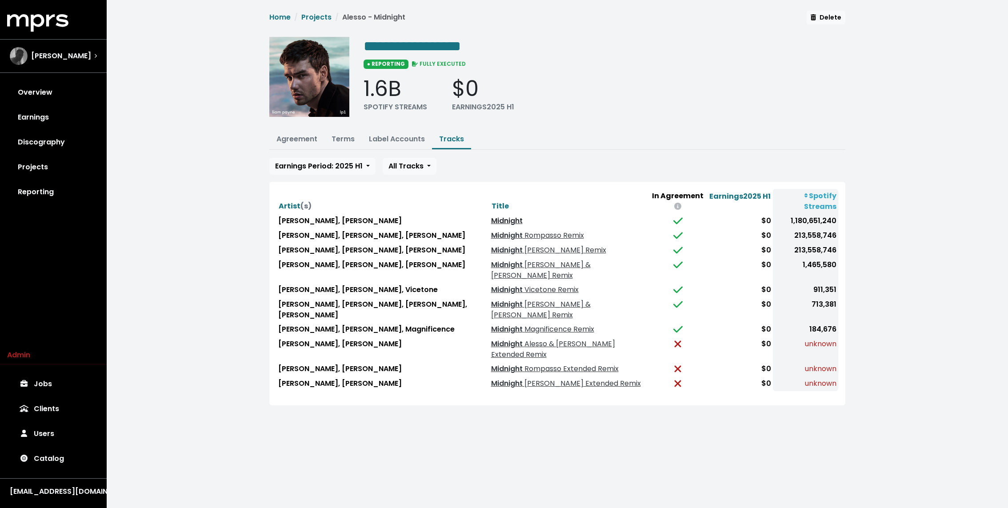
click at [491, 216] on link "Midnight" at bounding box center [507, 221] width 32 height 10
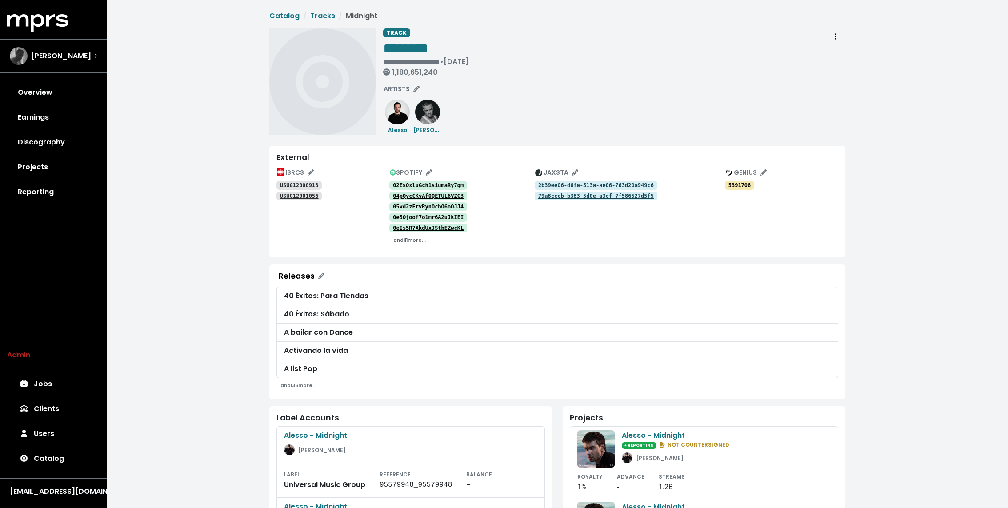
click at [409, 241] on small "and 111 more..." at bounding box center [409, 240] width 32 height 7
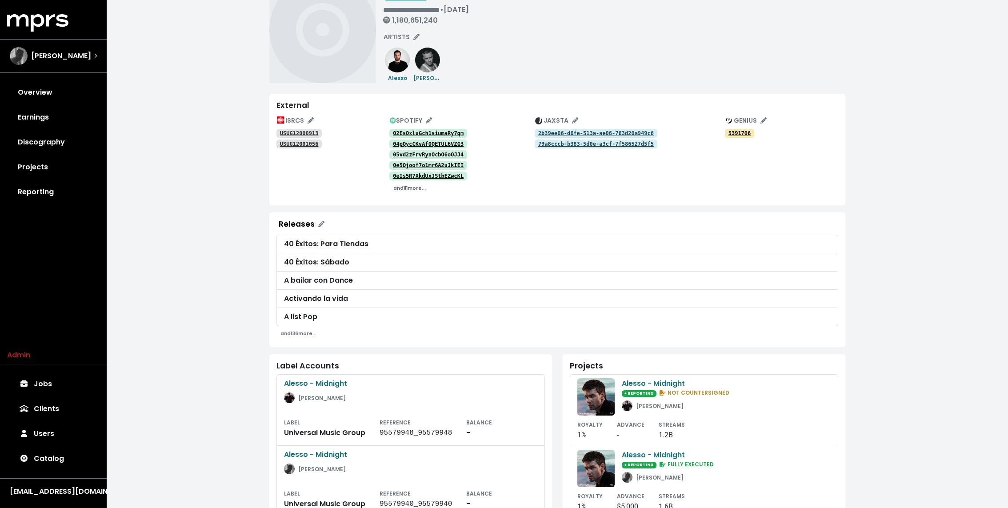
scroll to position [35, 0]
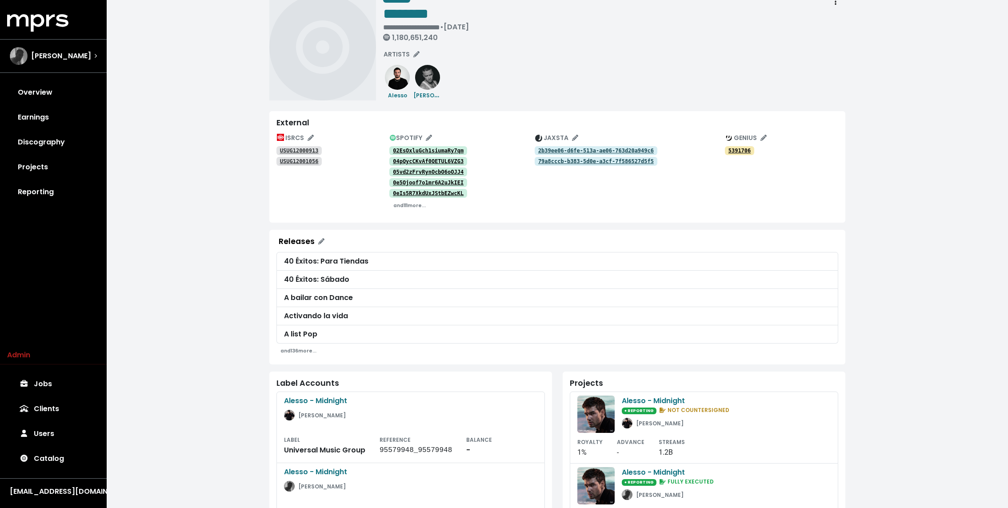
click at [404, 148] on tt "02EsOxluGch1siumaRy7qm" at bounding box center [428, 151] width 71 height 6
click at [453, 159] on tt "04pQycCKvAf0QETUL6VZG3" at bounding box center [428, 161] width 71 height 6
click at [438, 171] on tt "05vd2zFrvRynOcbO6oOJJ4" at bounding box center [428, 172] width 71 height 6
click at [426, 184] on tt "0e5Ojoof7o1mr6A2uJkIEI" at bounding box center [428, 183] width 71 height 6
click at [417, 197] on link "0eIs5R7XkdUxJStbEZwcKL" at bounding box center [428, 193] width 78 height 9
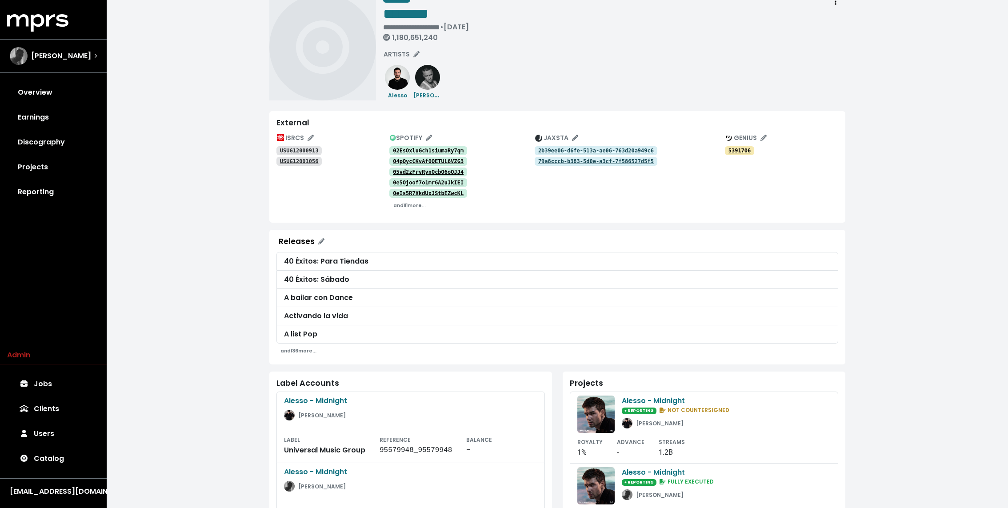
click at [312, 148] on tt "USUG12000913" at bounding box center [299, 151] width 39 height 6
click at [302, 160] on tt "USUG12001056" at bounding box center [299, 161] width 39 height 6
click at [412, 207] on small "and 111 more..." at bounding box center [409, 205] width 32 height 7
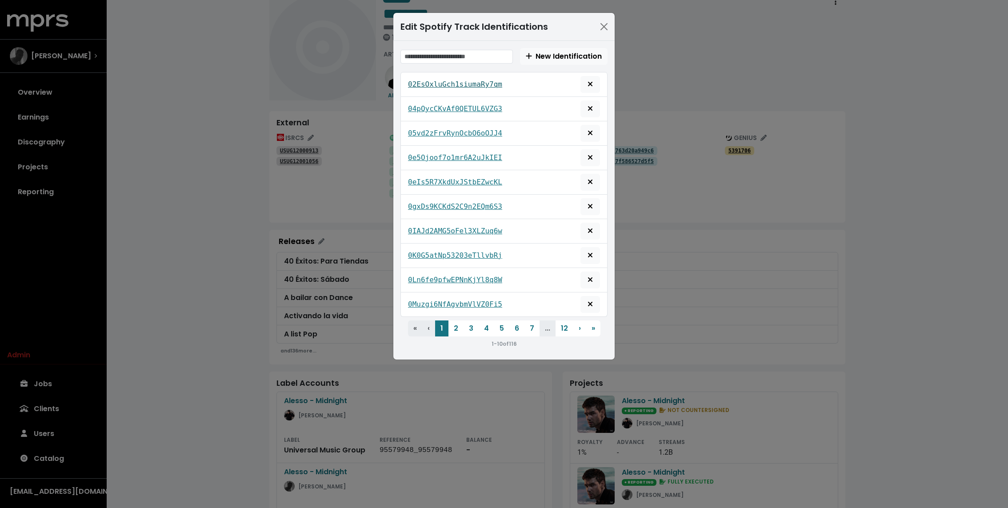
click at [457, 81] on tt "02EsOxluGch1siumaRy7qm" at bounding box center [455, 84] width 94 height 8
click at [440, 104] on tt "04pQycCKvAf0QETUL6VZG3" at bounding box center [455, 108] width 94 height 8
click at [432, 133] on tt "05vd2zFrvRynOcbO6oOJJ4" at bounding box center [455, 133] width 94 height 8
click at [426, 157] on tt "0e5Ojoof7o1mr6A2uJkIEI" at bounding box center [455, 157] width 94 height 8
click at [422, 177] on link "0eIs5R7XkdUxJStbEZwcKL" at bounding box center [455, 182] width 94 height 11
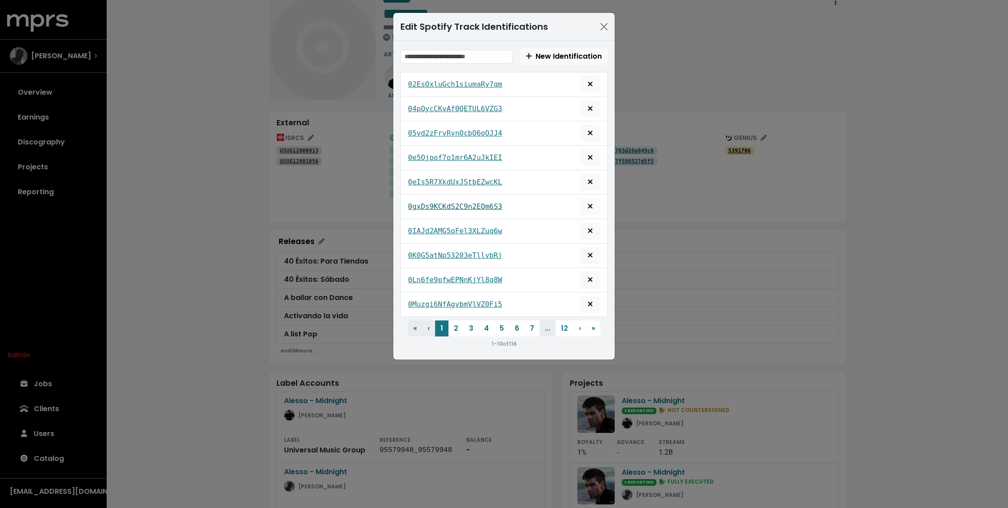
click at [422, 202] on tt "0gxDs9KCKdS2C9n2EQm6S3" at bounding box center [455, 206] width 94 height 8
click at [422, 226] on link "0IAJd2AMG5oFel3XLZuq6w" at bounding box center [455, 231] width 94 height 11
click at [422, 251] on tt "0K0G5atNp53203eTllvbRj" at bounding box center [455, 255] width 94 height 8
click at [422, 276] on tt "0Ln6fe9pfwEPNnKjYl8q8W" at bounding box center [455, 280] width 94 height 8
click at [421, 296] on div "0Muzgi6NfAgvbmVlVZ0Fi5" at bounding box center [504, 304] width 192 height 17
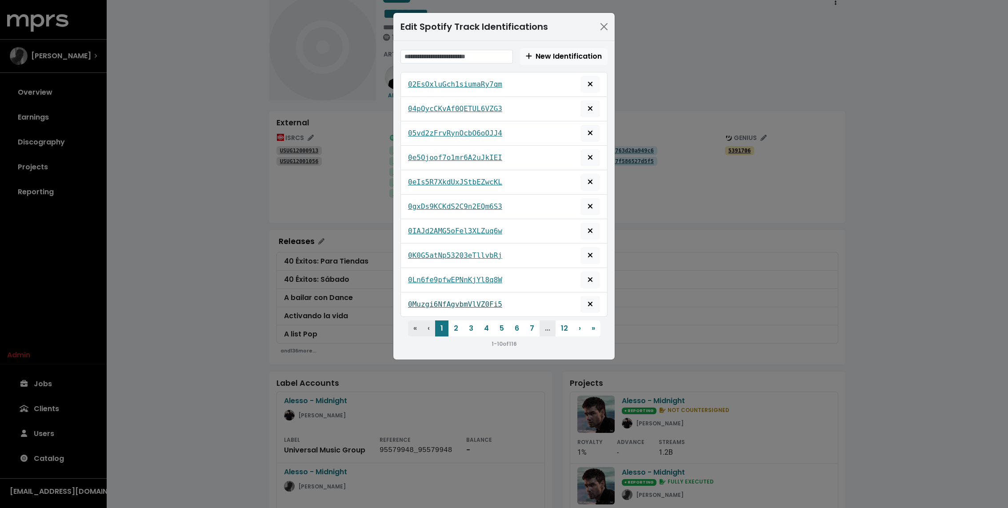
click at [419, 300] on tt "0Muzgi6NfAgvbmVlVZ0Fi5" at bounding box center [455, 304] width 94 height 8
click at [455, 323] on button "2" at bounding box center [456, 329] width 15 height 16
click at [473, 80] on tt "0PgPgvNOkkV0bmXMZrLcPs" at bounding box center [455, 84] width 94 height 8
click at [454, 105] on tt "0R8kKrNEuIlcJKQcr8OPxw" at bounding box center [455, 108] width 94 height 8
click at [453, 137] on div "0REsXTurIf6AAVJotnsavE" at bounding box center [504, 133] width 192 height 17
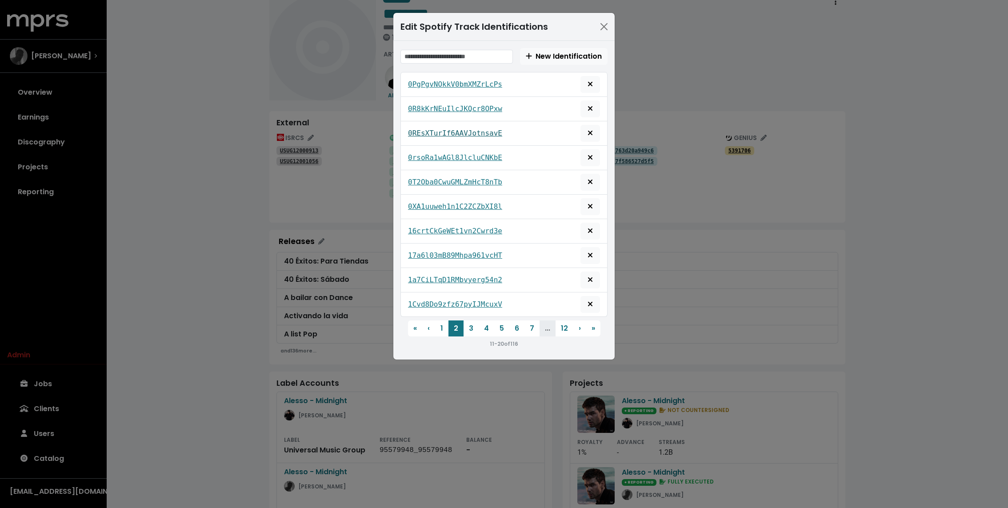
click at [453, 134] on tt "0REsXTurIf6AAVJotnsavE" at bounding box center [455, 133] width 94 height 8
click at [453, 153] on tt "0rsoRa1wAGl8JlcluCNKbE" at bounding box center [455, 157] width 94 height 8
click at [448, 183] on tt "0T2Oba0CwuGMLZmHcT8nTb" at bounding box center [455, 182] width 94 height 8
click at [451, 207] on tt "0XA1uuweh1n1C2ZCZbXI8l" at bounding box center [455, 206] width 94 height 8
click at [442, 229] on tt "16crtCkGeWEt1vn2Cwrd3e" at bounding box center [455, 231] width 94 height 8
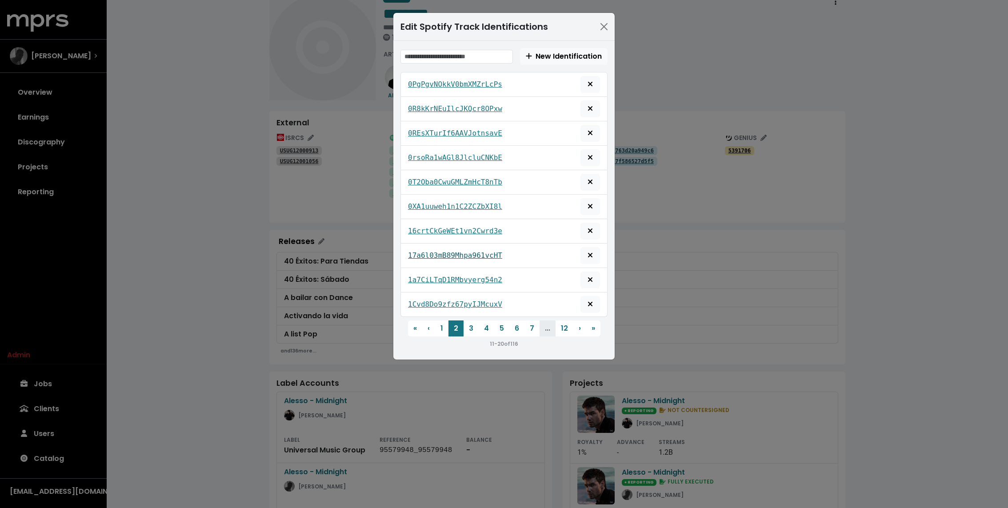
click at [442, 251] on tt "17a6l03mB89Mhpa961vcHT" at bounding box center [455, 255] width 94 height 8
click at [441, 272] on div "1a7CiLTqD1RMbvyerg54n2" at bounding box center [504, 280] width 192 height 17
click at [437, 276] on tt "1a7CiLTqD1RMbvyerg54n2" at bounding box center [455, 280] width 94 height 8
click at [433, 300] on tt "1Cvd8Do9zfz67pyIJMcuxV" at bounding box center [455, 304] width 94 height 8
click at [469, 323] on button "3" at bounding box center [471, 329] width 15 height 16
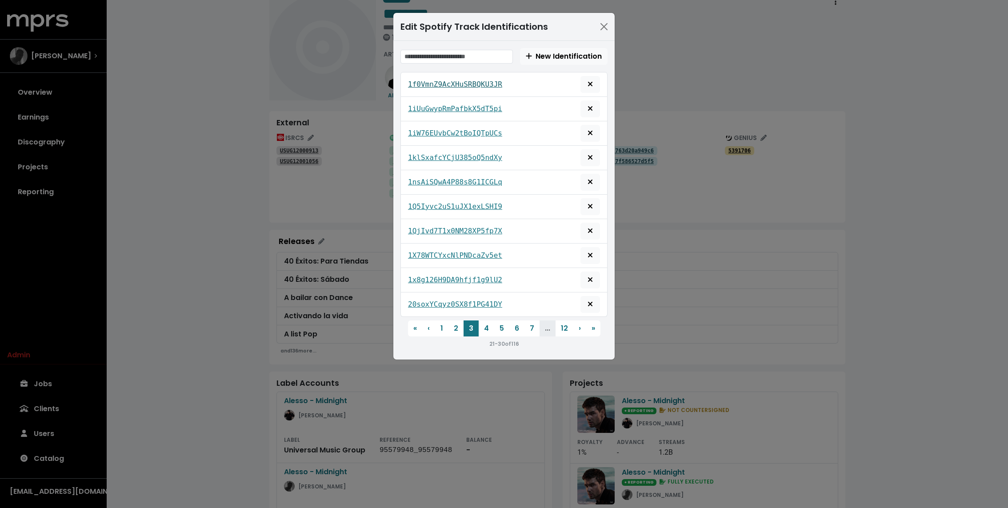
click at [442, 80] on tt "1f0VmnZ9AcXHuSRBQKU3JR" at bounding box center [455, 84] width 94 height 8
click at [425, 104] on tt "1iUuGwypRmPafbkX5dT5pi" at bounding box center [455, 108] width 94 height 8
click at [425, 129] on tt "1iW76EUvbCw2tBoIQTpUCs" at bounding box center [455, 133] width 94 height 8
click at [426, 149] on div "1klSxafcYCjU385oQ5ndXy" at bounding box center [504, 157] width 192 height 17
click at [421, 156] on tt "1klSxafcYCjU385oQ5ndXy" at bounding box center [455, 157] width 94 height 8
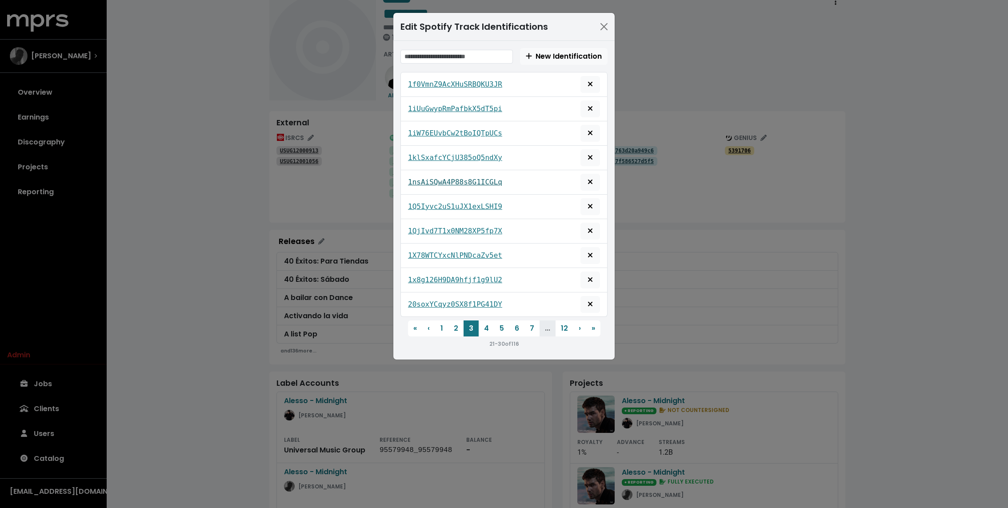
click at [422, 178] on tt "1nsAiSQwA4P88s8G1ICGLq" at bounding box center [455, 182] width 94 height 8
click at [426, 202] on tt "1Q5Iyvc2uS1uJX1exLSHI9" at bounding box center [455, 206] width 94 height 8
click at [426, 223] on div "1QjIvd7T1x0NM28XP5fp7X" at bounding box center [504, 231] width 192 height 17
click at [423, 228] on tt "1QjIvd7T1x0NM28XP5fp7X" at bounding box center [455, 231] width 94 height 8
click at [427, 253] on tt "1X78WTCYxcNlPNDcaZv5et" at bounding box center [455, 255] width 94 height 8
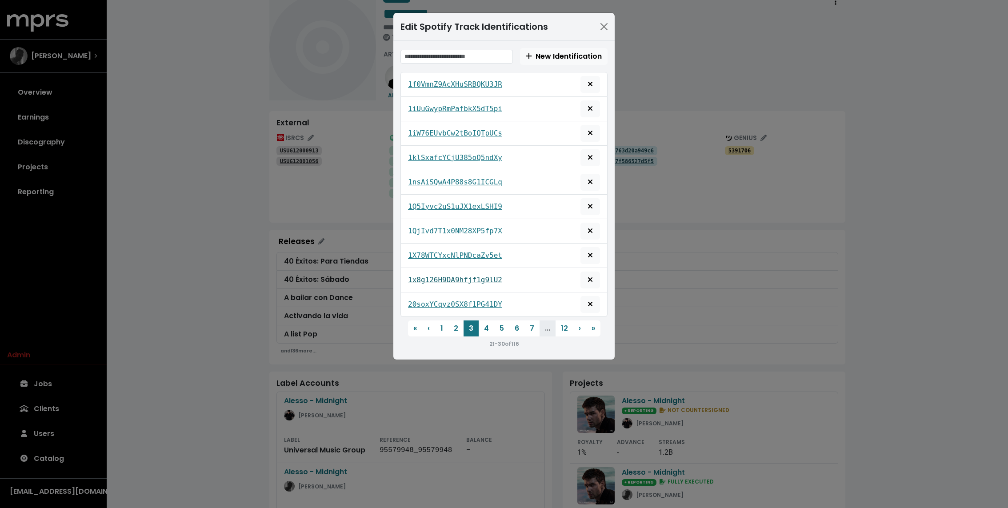
click at [427, 277] on tt "1x8g126H9DA9hfjf1g9lU2" at bounding box center [455, 280] width 94 height 8
click at [425, 296] on div "20soxYCqyz0SX8f1PG41DY" at bounding box center [504, 304] width 192 height 17
click at [424, 300] on tt "20soxYCqyz0SX8f1PG41DY" at bounding box center [455, 304] width 94 height 8
click at [203, 200] on div "Edit Spotify Track Identifications New Identification 1f0VmnZ9AcXHuSRBQKU3JR 1i…" at bounding box center [504, 254] width 1008 height 508
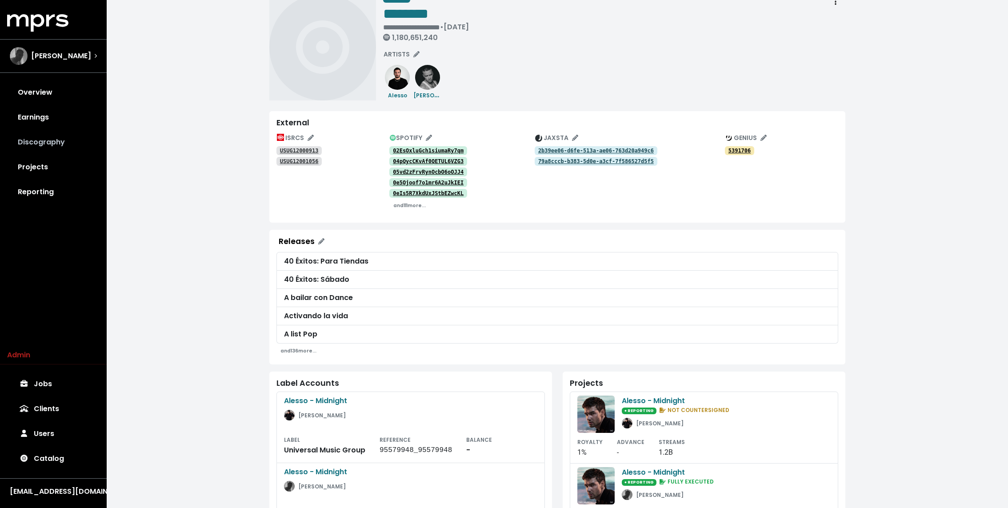
click at [54, 140] on link "Discography" at bounding box center [53, 142] width 92 height 25
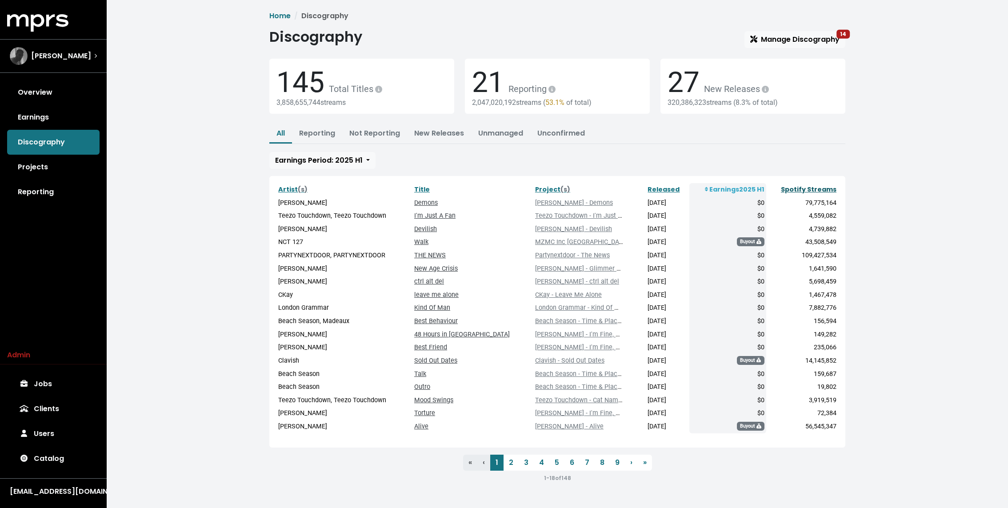
click at [817, 190] on link "Spotify Streams" at bounding box center [809, 189] width 56 height 9
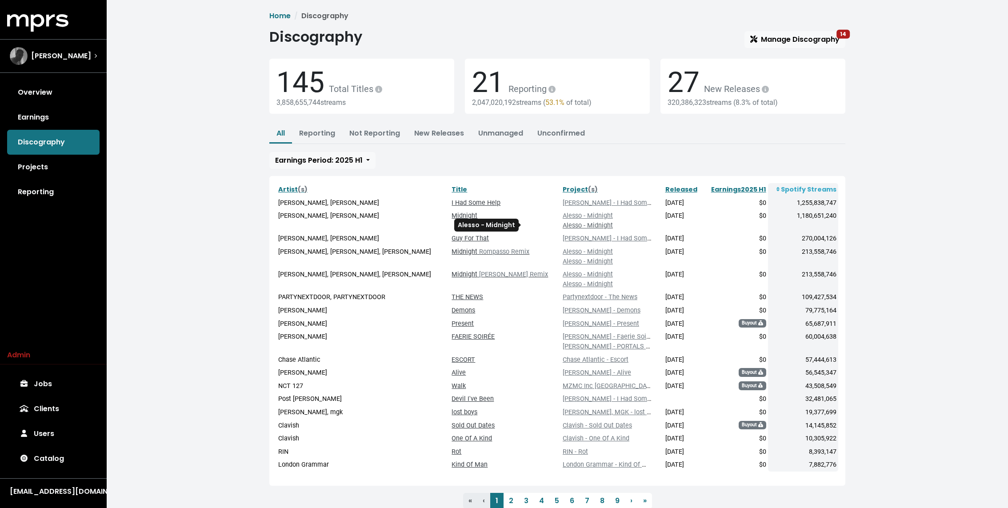
click at [563, 225] on link "Alesso - Midnight" at bounding box center [588, 226] width 50 height 8
click at [563, 212] on link "Alesso - Midnight" at bounding box center [588, 216] width 50 height 8
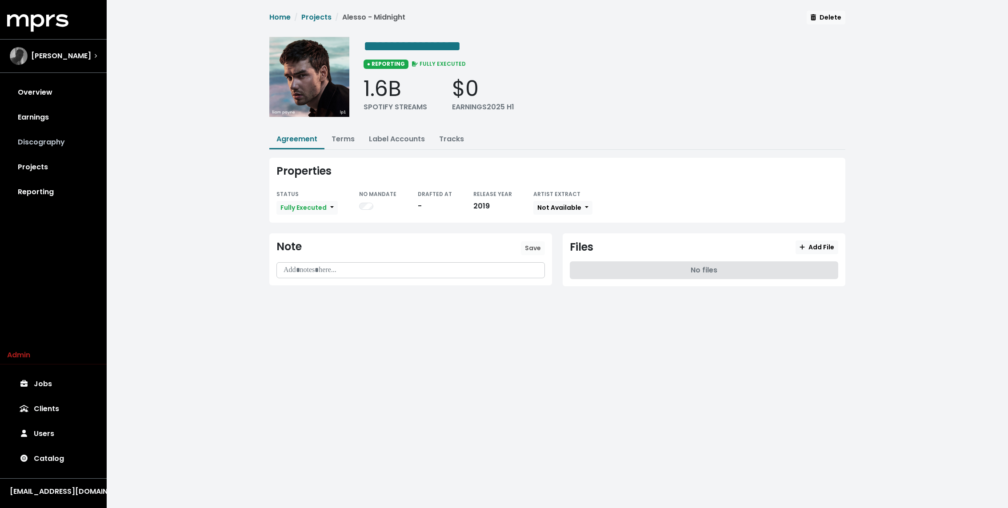
click at [69, 133] on link "Discography" at bounding box center [53, 142] width 92 height 25
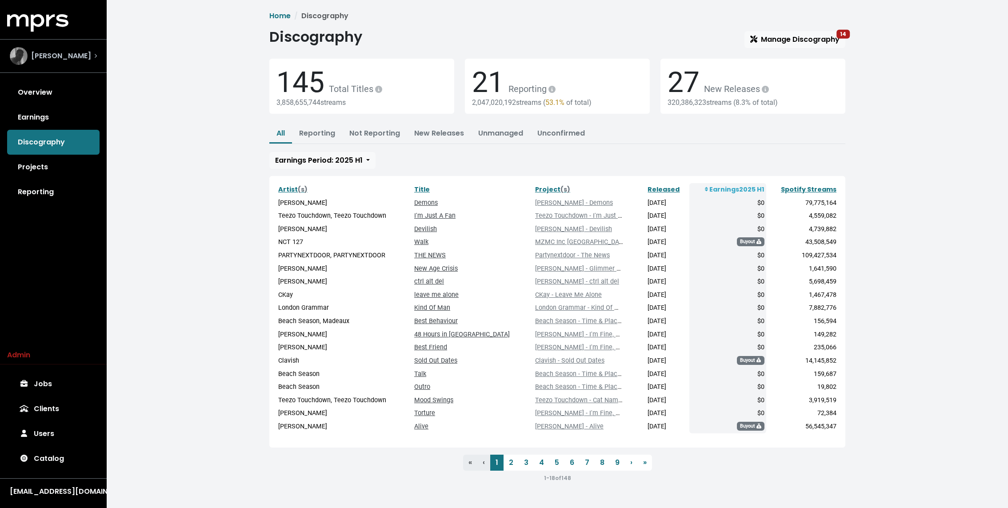
click at [43, 51] on span "Hoskins" at bounding box center [61, 56] width 60 height 11
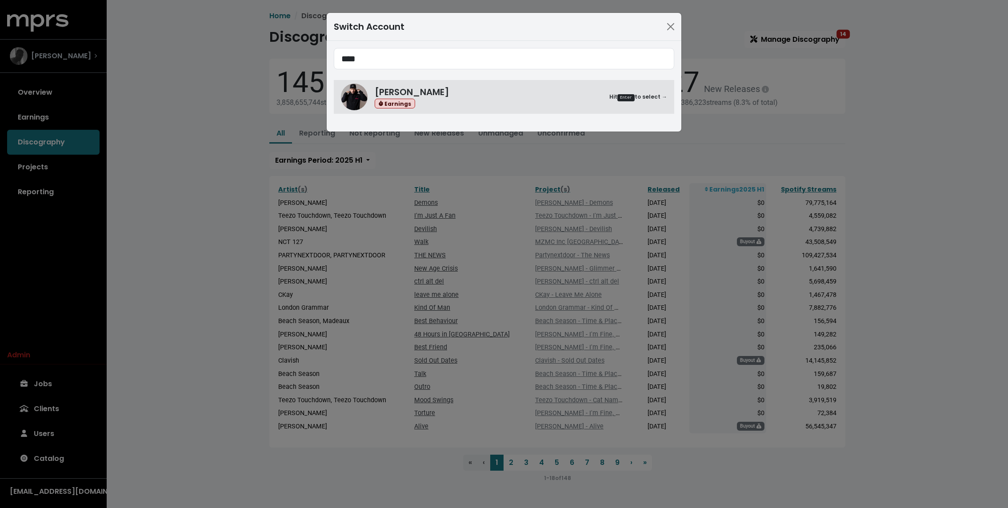
type input "****"
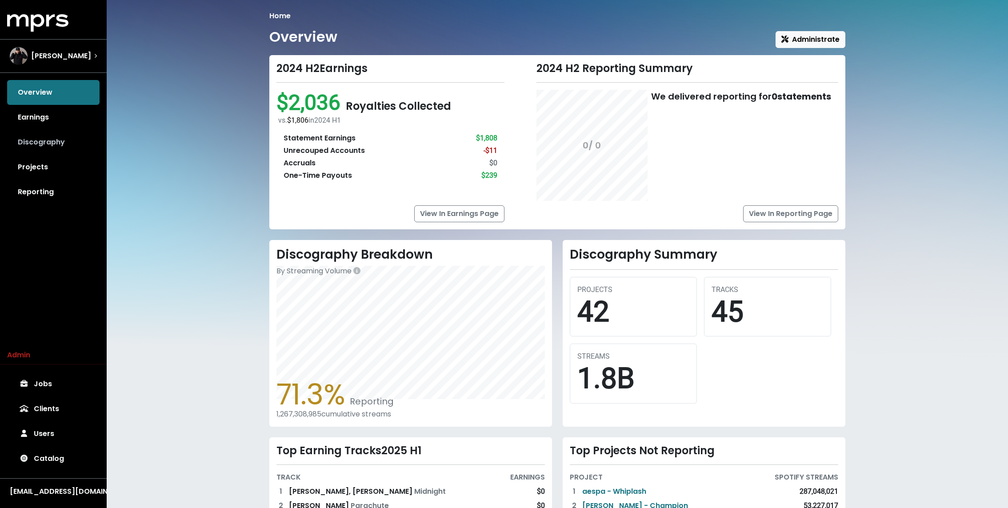
click at [40, 143] on link "Discography" at bounding box center [53, 142] width 92 height 25
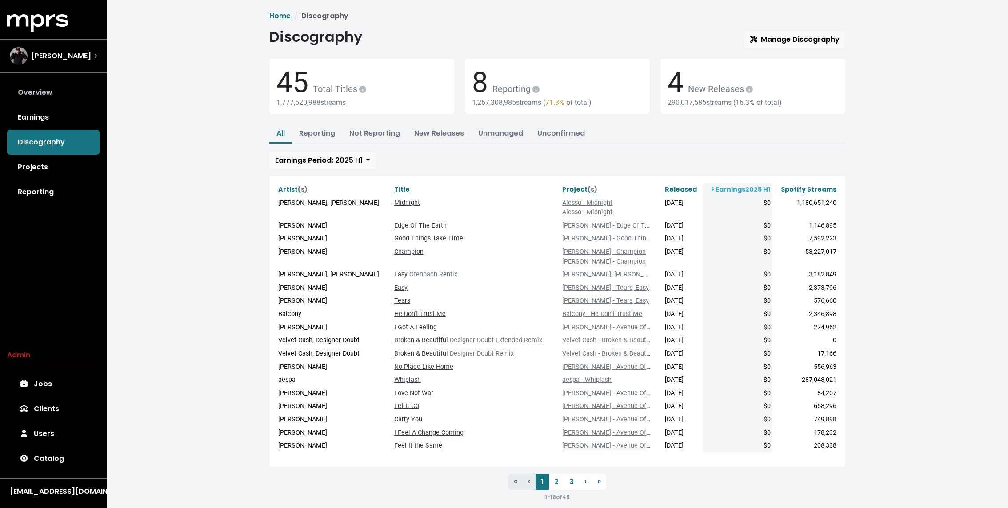
click at [47, 91] on link "Overview" at bounding box center [53, 92] width 92 height 25
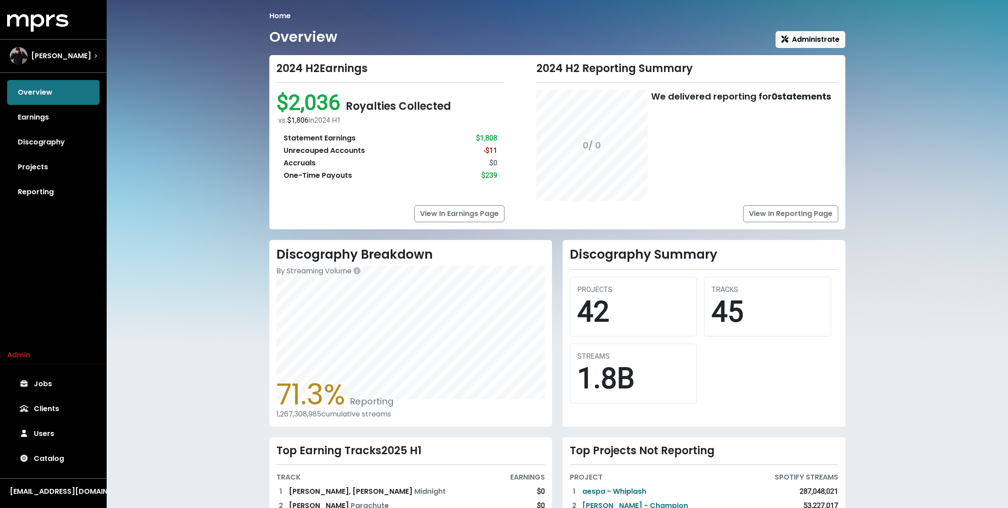
click at [214, 142] on div "Home Overview Administrate 2024 H2 Earnings $2,036 Royalties Collected vs. $1,8…" at bounding box center [558, 312] width 902 height 624
click at [75, 56] on span "Neil Ormandy" at bounding box center [61, 56] width 60 height 11
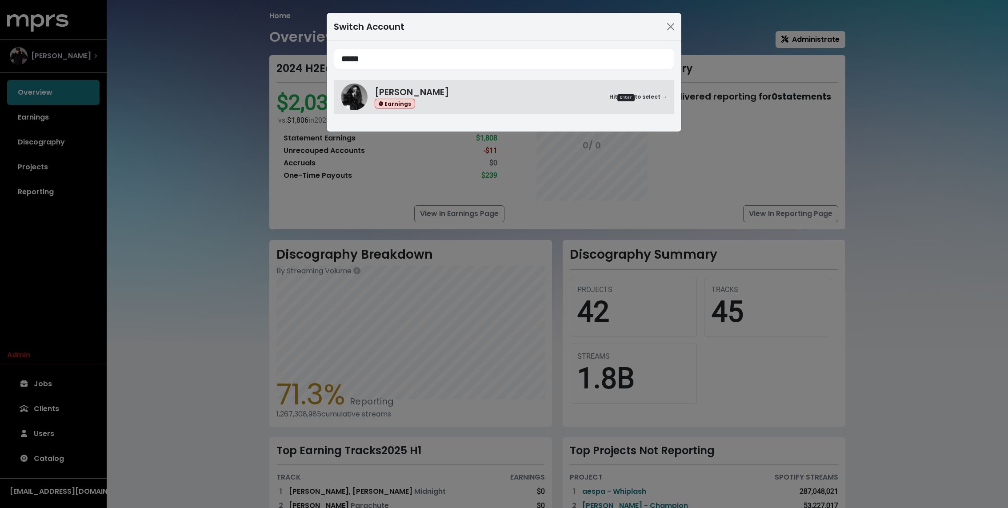
type input "*****"
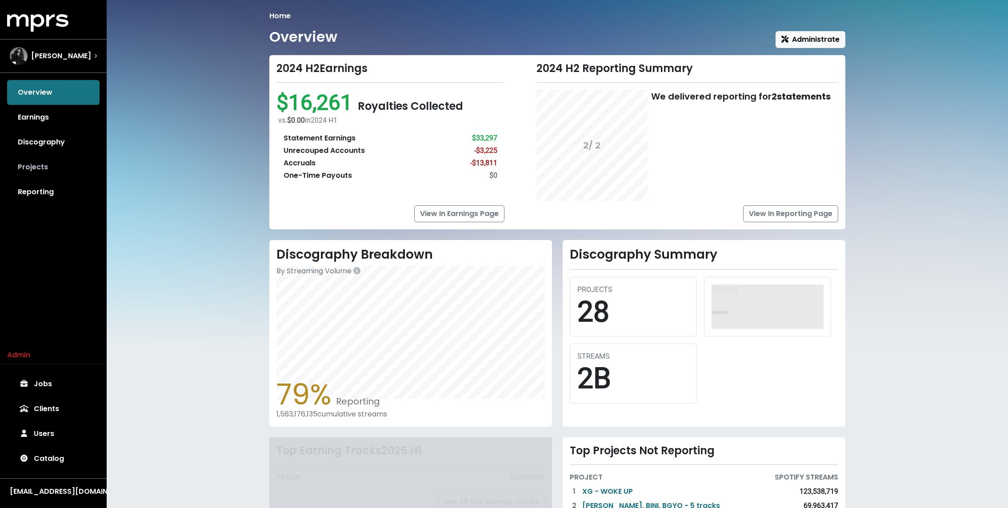
click at [36, 176] on link "Projects" at bounding box center [53, 167] width 92 height 25
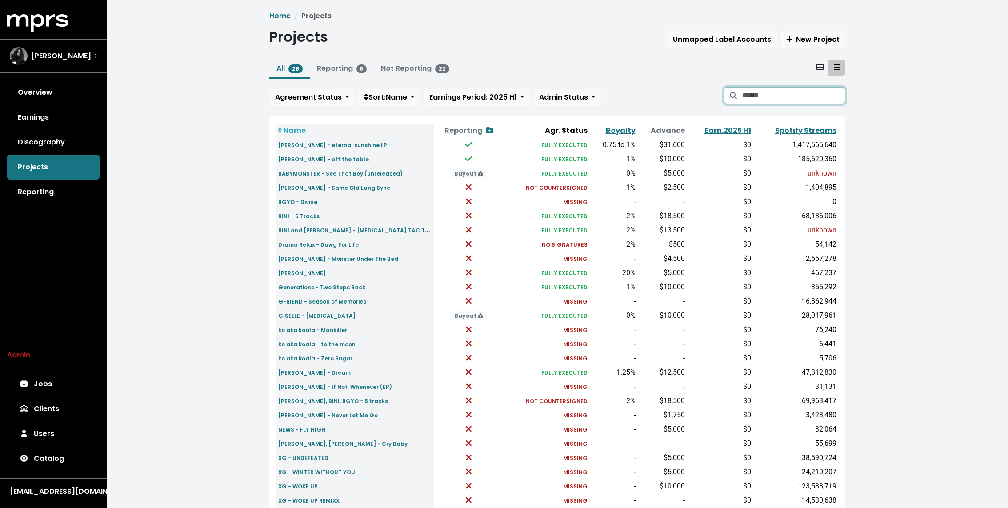
click at [767, 103] on input "Search projects" at bounding box center [793, 95] width 103 height 17
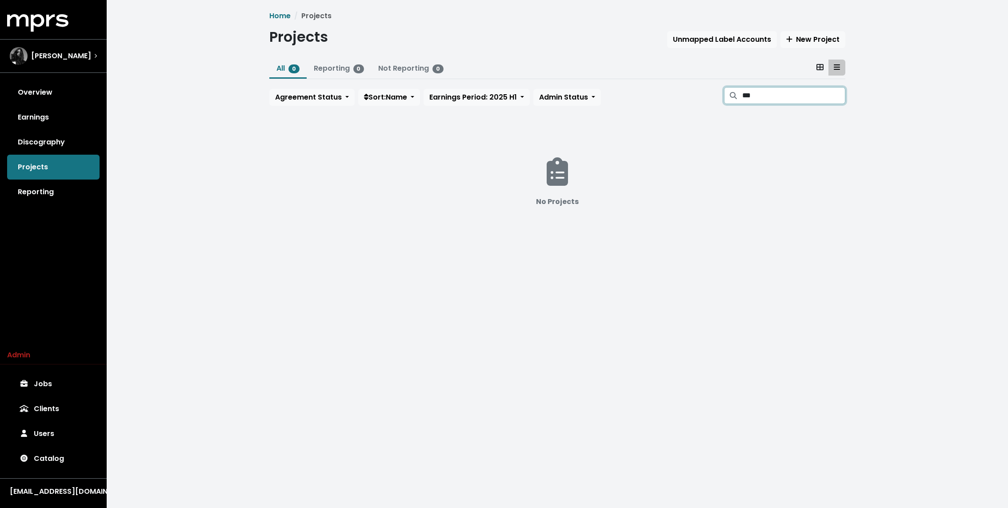
type input "****"
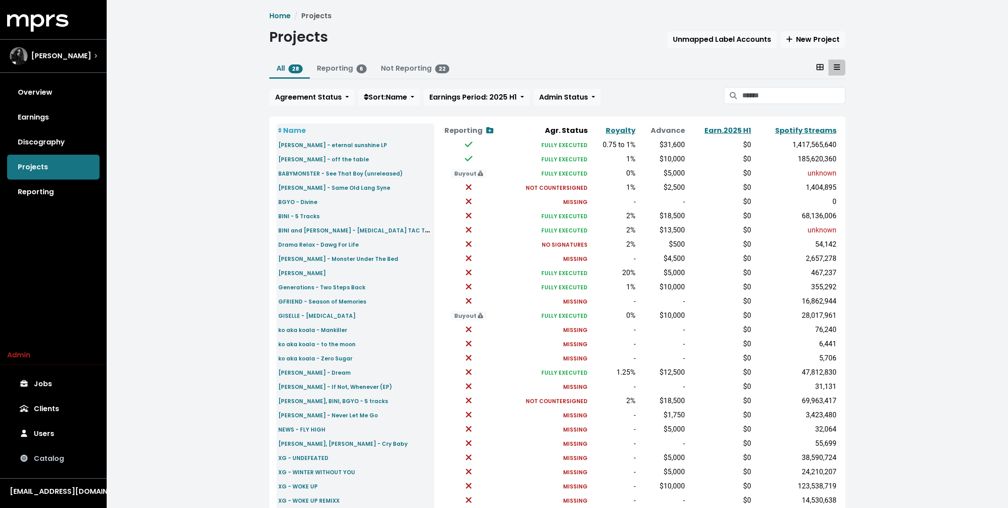
click at [51, 458] on link "Catalog" at bounding box center [53, 458] width 92 height 25
click at [224, 129] on div "Home Projects Projects Unmapped Label Accounts New Project All 28 Reporting 6 N…" at bounding box center [558, 287] width 902 height 575
click at [807, 40] on span "New Project" at bounding box center [812, 39] width 53 height 10
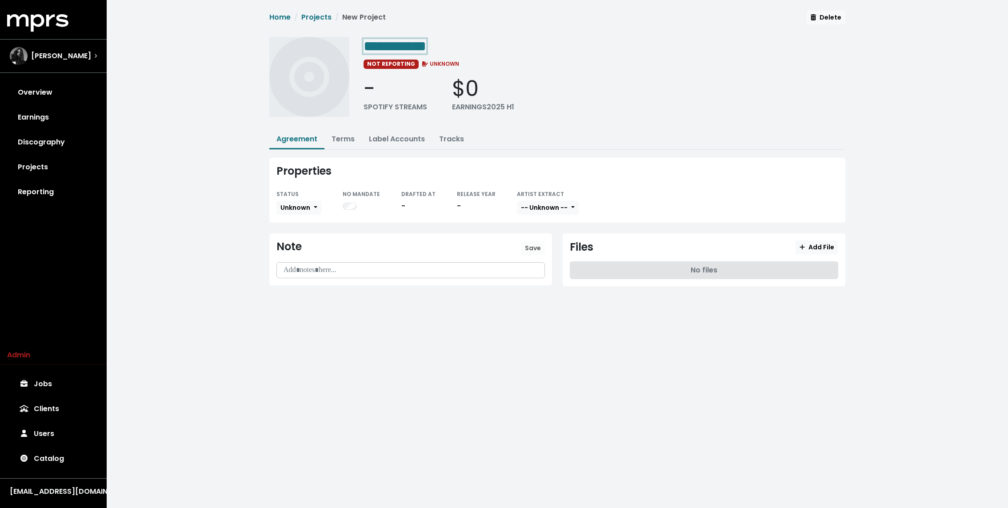
click at [426, 52] on span "**********" at bounding box center [395, 46] width 63 height 14
click at [308, 203] on span "Unknown" at bounding box center [296, 207] width 30 height 9
click at [318, 294] on link "Fully Executed" at bounding box center [319, 297] width 84 height 14
click at [344, 139] on link "Terms" at bounding box center [343, 139] width 23 height 10
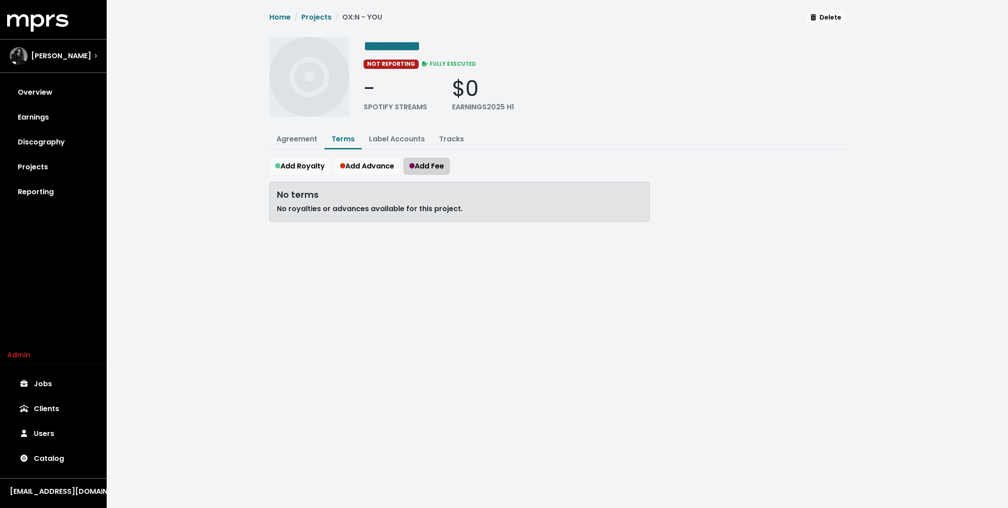
click at [420, 165] on span "Add Fee" at bounding box center [426, 166] width 35 height 10
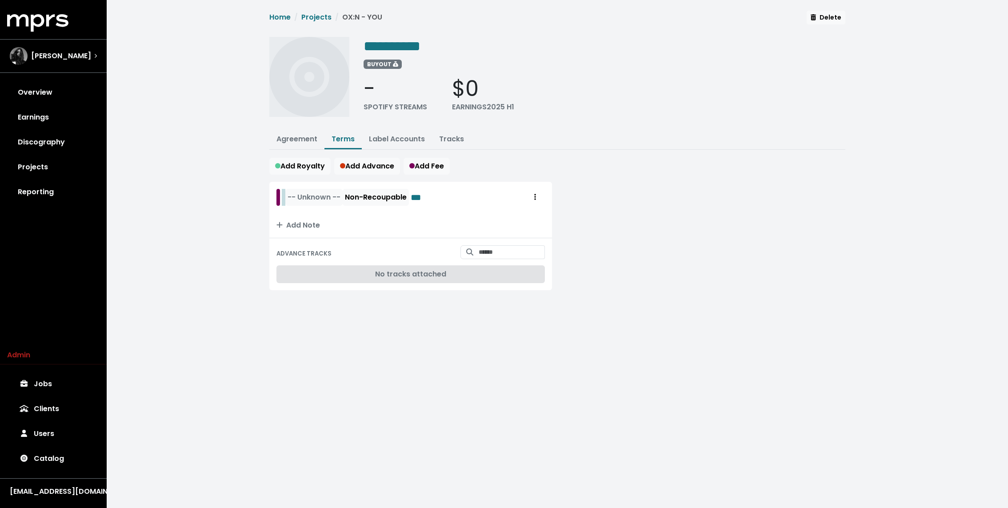
click at [285, 196] on div "-- Unknown -- Non-Recoupable ***" at bounding box center [355, 197] width 143 height 17
click at [335, 195] on span "-- Unknown --" at bounding box center [338, 197] width 53 height 10
click at [329, 211] on link "USD" at bounding box center [344, 217] width 70 height 14
click at [536, 247] on input "Search for tracks by title and link them to this advance" at bounding box center [512, 252] width 66 height 14
type input "****"
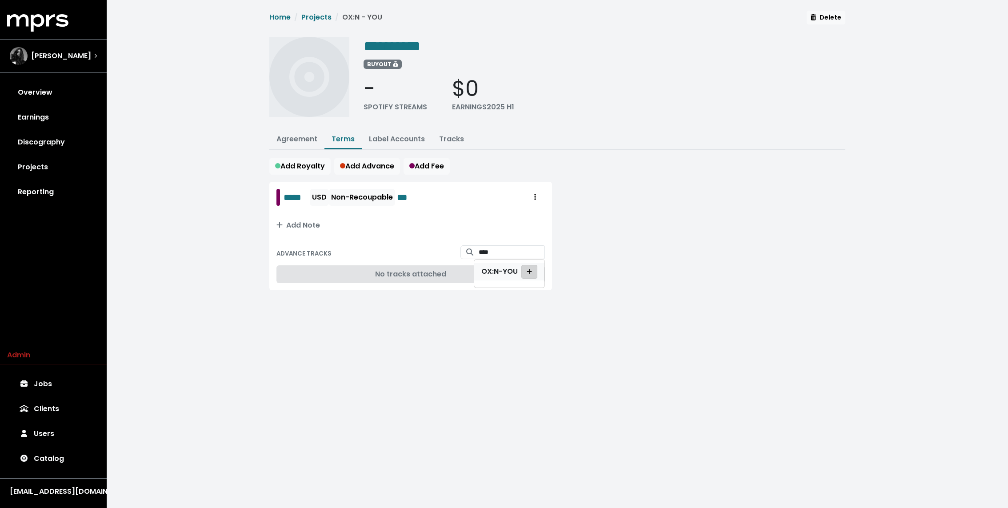
click at [533, 267] on span "Add advance target" at bounding box center [530, 271] width 8 height 9
click at [582, 233] on div "***** USD Non-Recoupable *** Add Note ADVANCE TRACKS **** OX:N - YOU OX:N - YOU" at bounding box center [557, 248] width 587 height 133
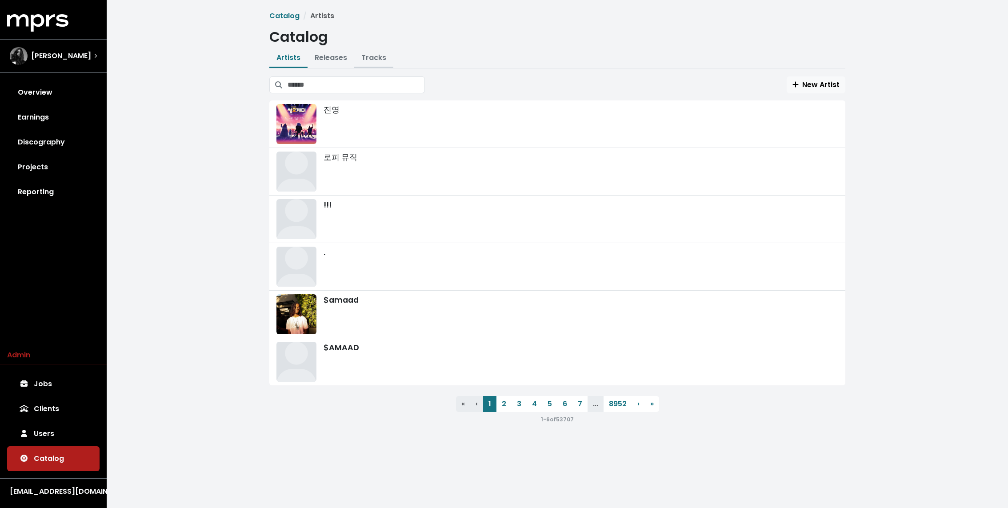
click at [373, 56] on link "Tracks" at bounding box center [373, 57] width 25 height 10
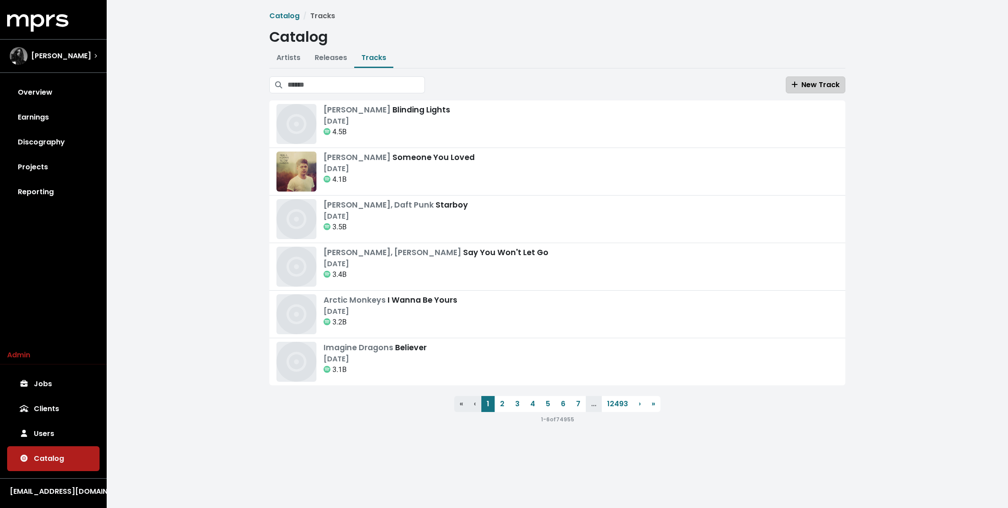
click at [798, 86] on icon "button" at bounding box center [795, 84] width 6 height 7
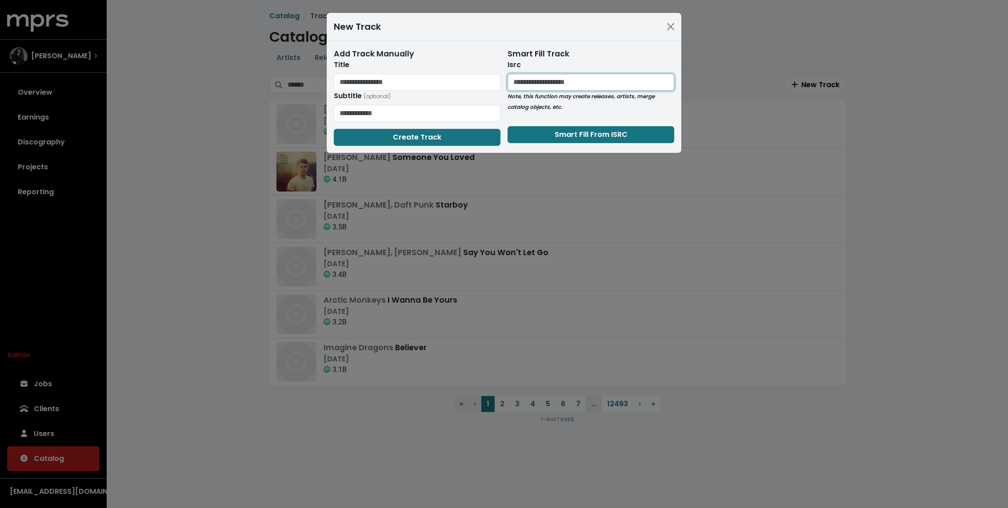
click at [610, 76] on input "text" at bounding box center [591, 82] width 167 height 17
paste input "**********"
type input "**********"
click at [526, 139] on button "Smart Fill From ISRC" at bounding box center [591, 134] width 167 height 17
click at [396, 78] on input "text" at bounding box center [417, 82] width 167 height 17
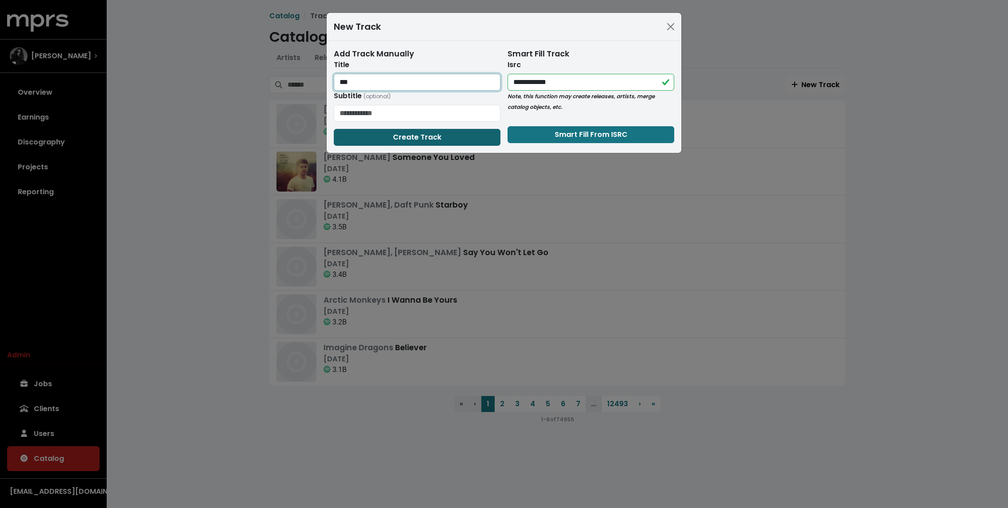
type input "***"
click at [376, 131] on button "Create Track" at bounding box center [417, 137] width 167 height 17
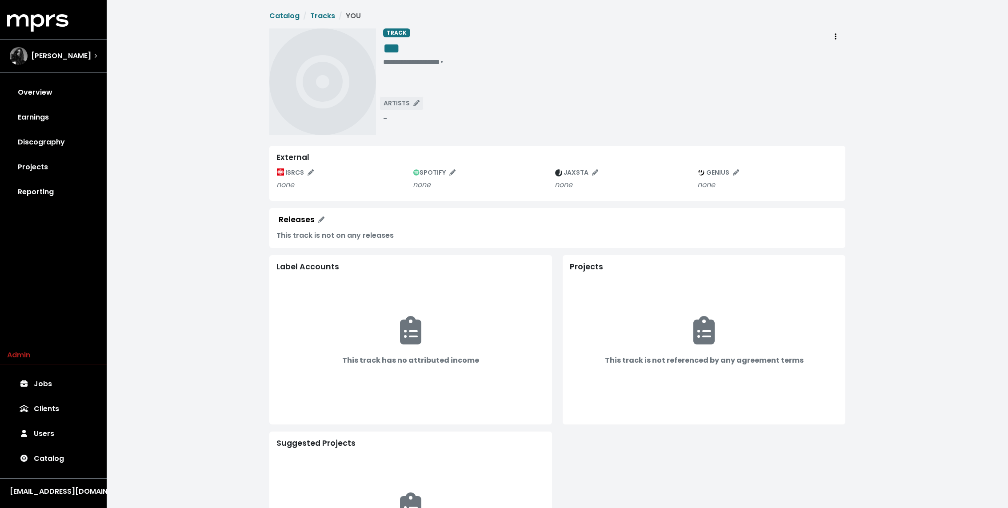
click at [415, 104] on icon "Edit artists" at bounding box center [416, 103] width 6 height 6
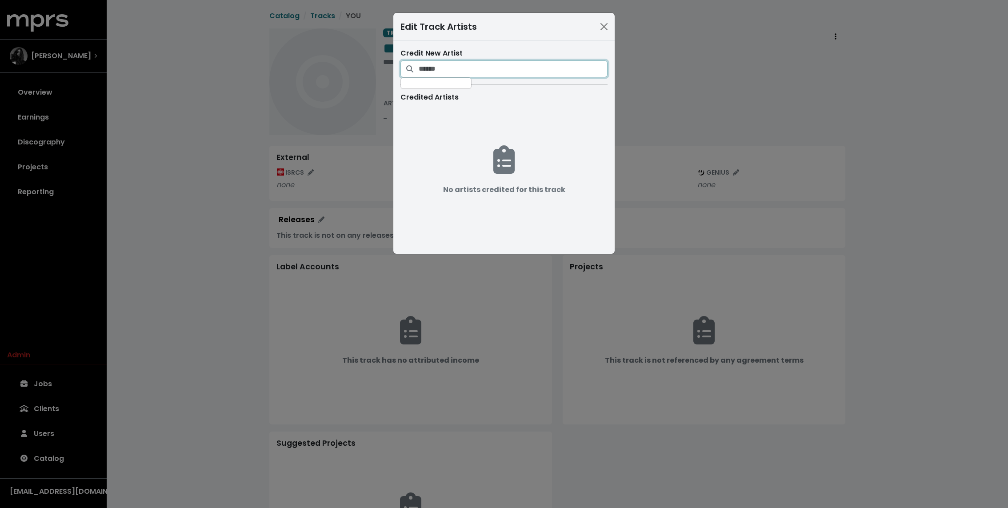
click at [433, 67] on input "Search for artists who should be credited on this track" at bounding box center [513, 68] width 189 height 17
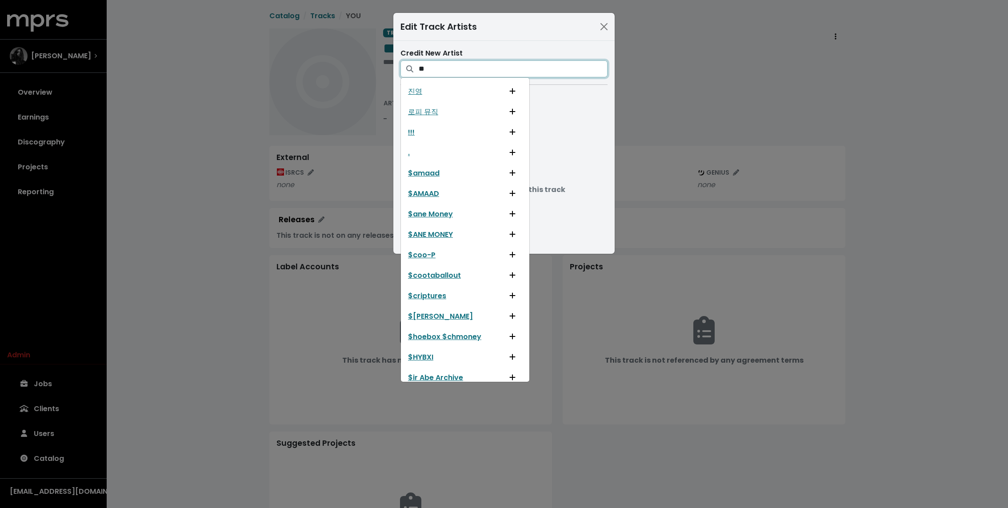
type input "*"
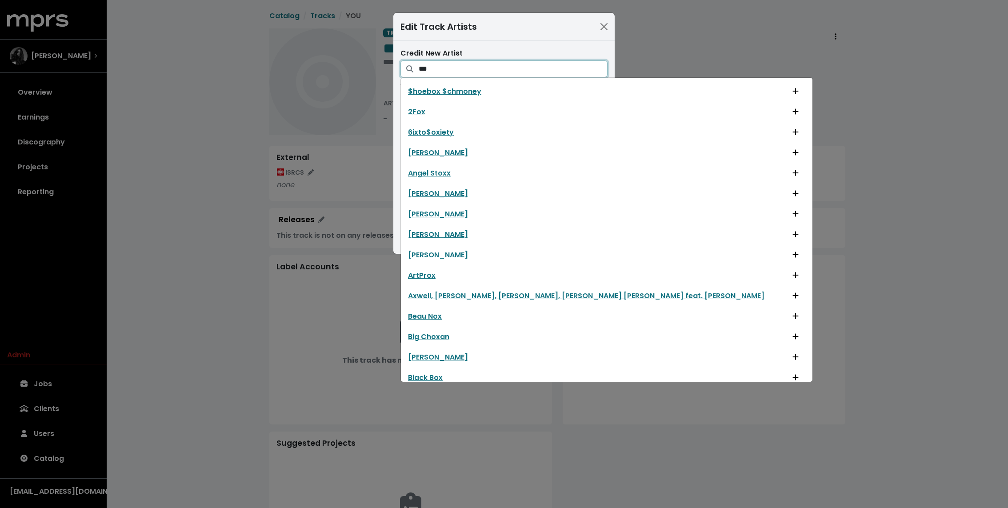
type input "**"
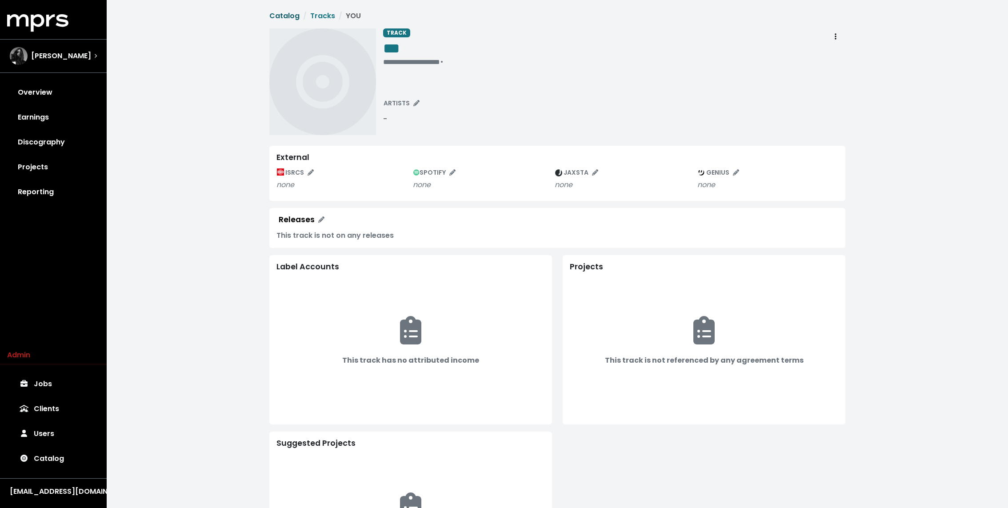
click at [290, 17] on link "Catalog" at bounding box center [284, 16] width 30 height 10
click at [417, 100] on span "ARTISTS" at bounding box center [402, 103] width 36 height 9
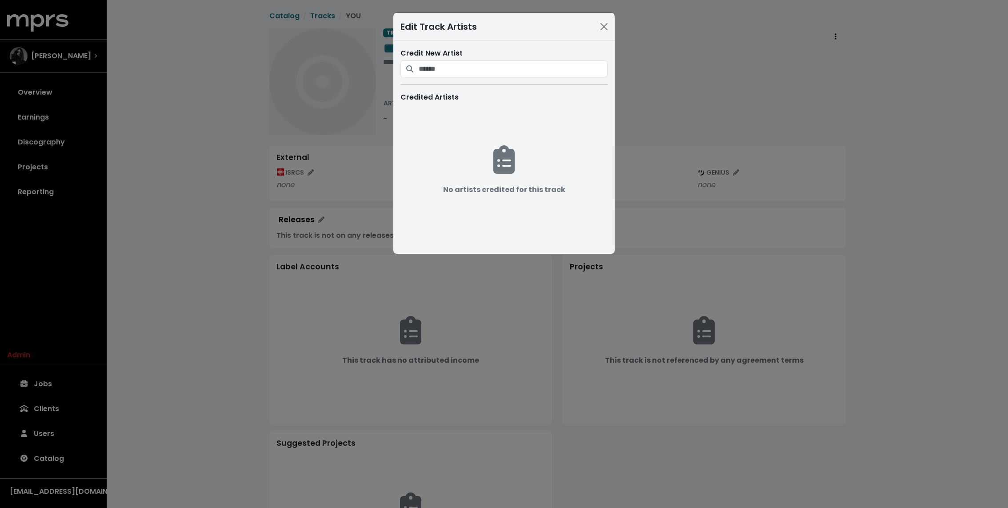
click at [461, 55] on div "Credit New Artist" at bounding box center [504, 53] width 207 height 11
click at [454, 66] on input "Search for artists who should be credited on this track" at bounding box center [513, 68] width 189 height 17
type input "****"
click at [456, 88] on icon "Add artist to this track's credited artists" at bounding box center [456, 91] width 6 height 7
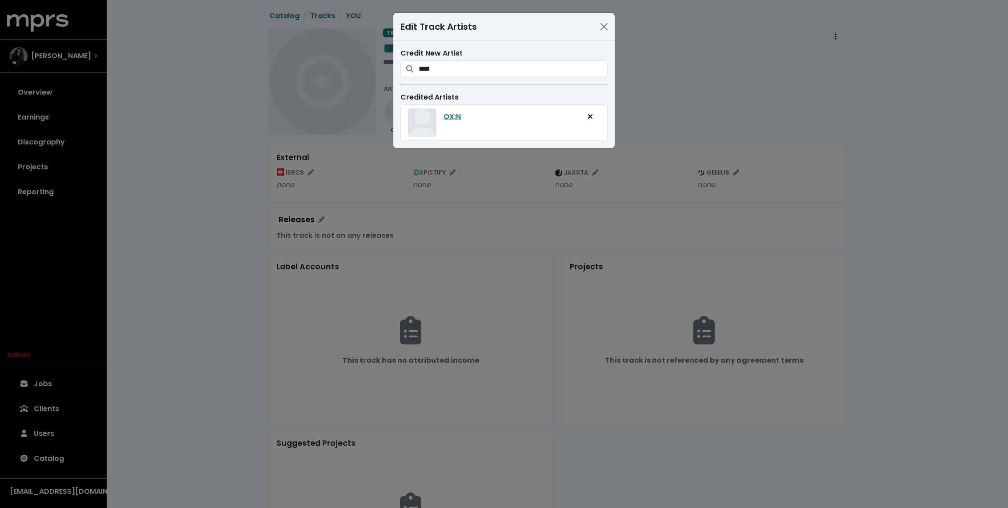
click at [146, 100] on div "Edit Track Artists Credit New Artist **** OX:N Credited Artists OX:N" at bounding box center [504, 254] width 1008 height 508
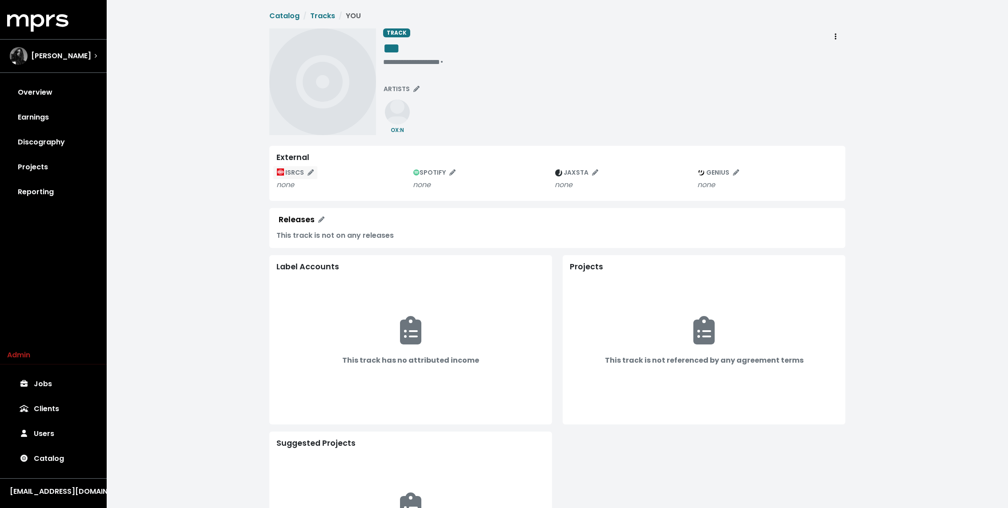
click at [310, 169] on icon "Edit ISRC mappings for this track" at bounding box center [311, 172] width 6 height 6
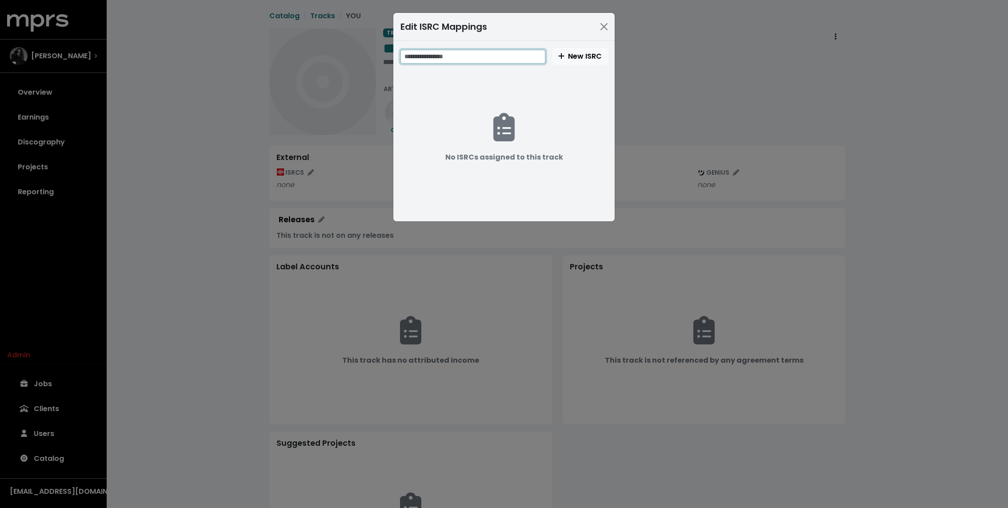
click at [478, 59] on input "text" at bounding box center [473, 57] width 145 height 14
paste input "**********"
type input "**********"
click at [578, 56] on span "New ISRC" at bounding box center [580, 56] width 44 height 10
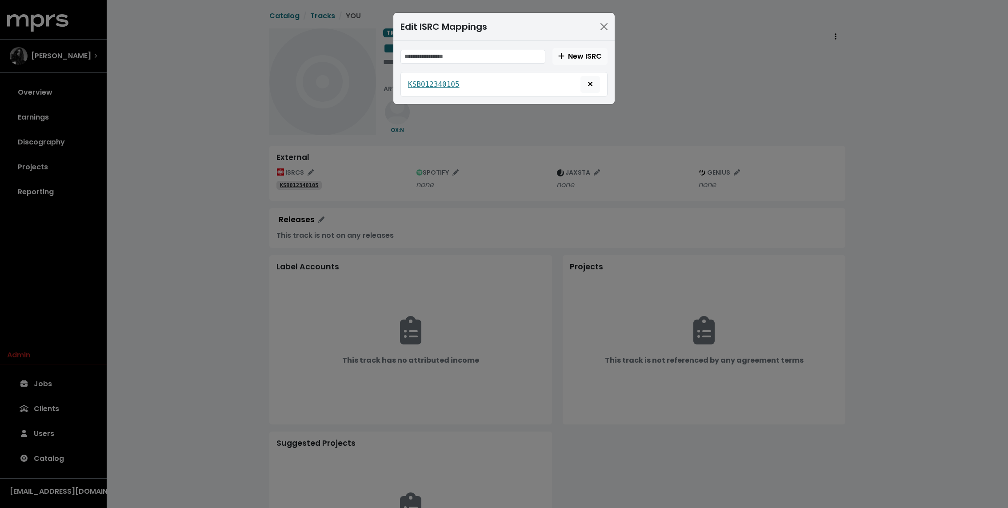
click at [707, 89] on div "Edit ISRC Mappings New ISRC KSB012340105" at bounding box center [504, 254] width 1008 height 508
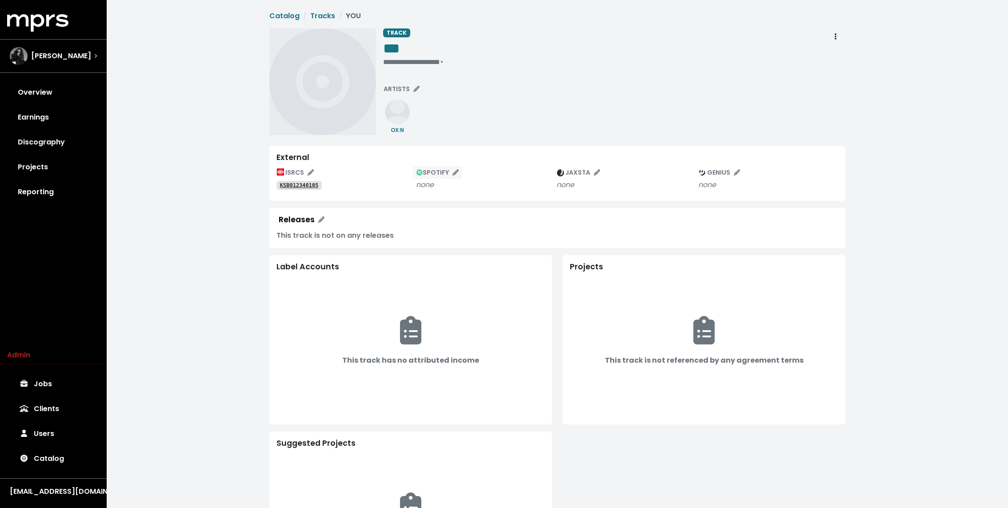
click at [457, 172] on icon "Edit spotify track identifications for this track" at bounding box center [456, 172] width 6 height 6
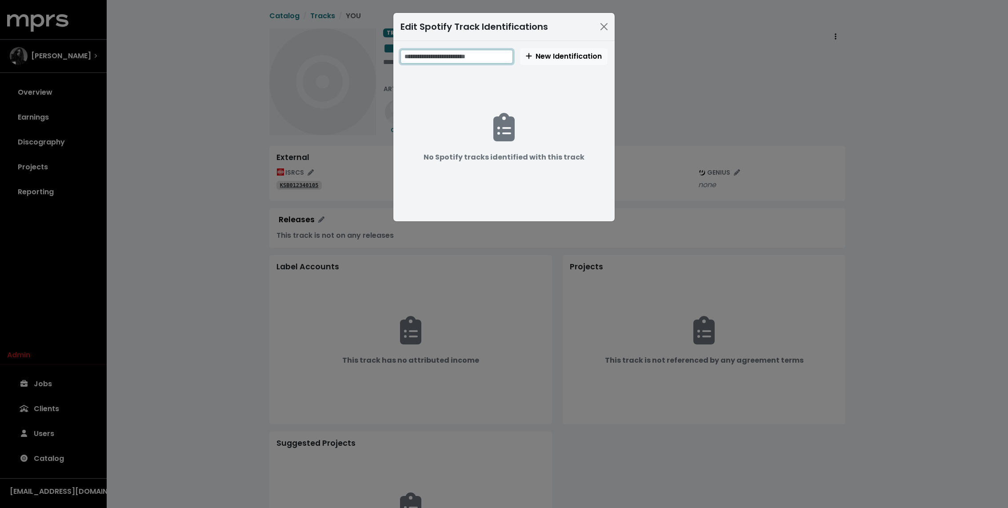
click at [474, 57] on input "text" at bounding box center [457, 57] width 112 height 14
paste input "**********"
type input "**********"
click at [541, 56] on span "New Identification" at bounding box center [564, 56] width 76 height 10
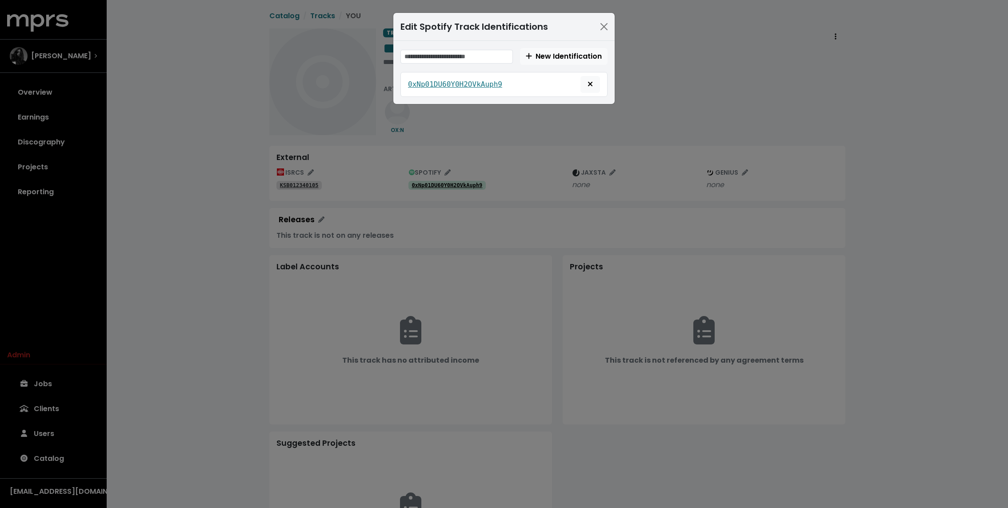
click at [467, 173] on div "Edit Spotify Track Identifications New Identification 0xNp01DU60Y0H2OVkAuph9" at bounding box center [504, 254] width 1008 height 508
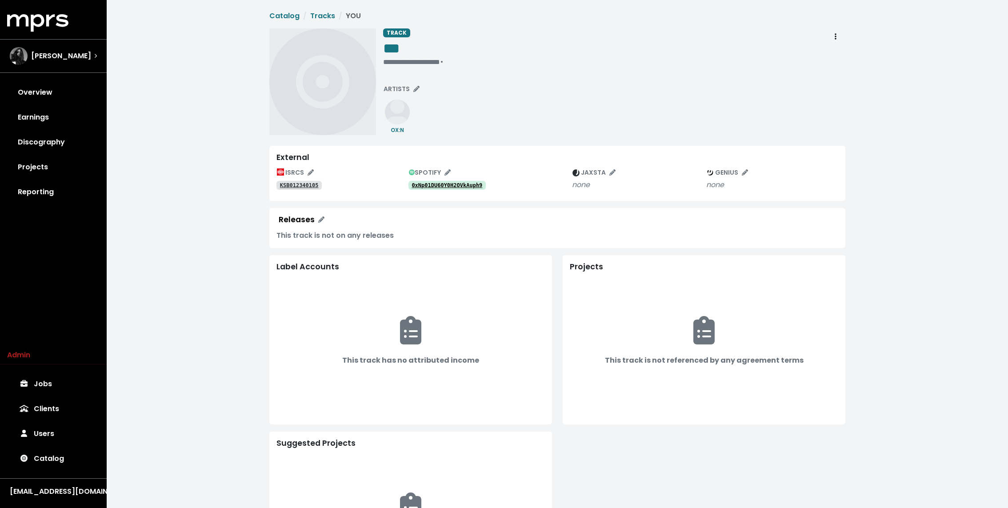
click at [458, 184] on tt "0xNp01DU60Y0H2OVkAuph9" at bounding box center [447, 185] width 71 height 6
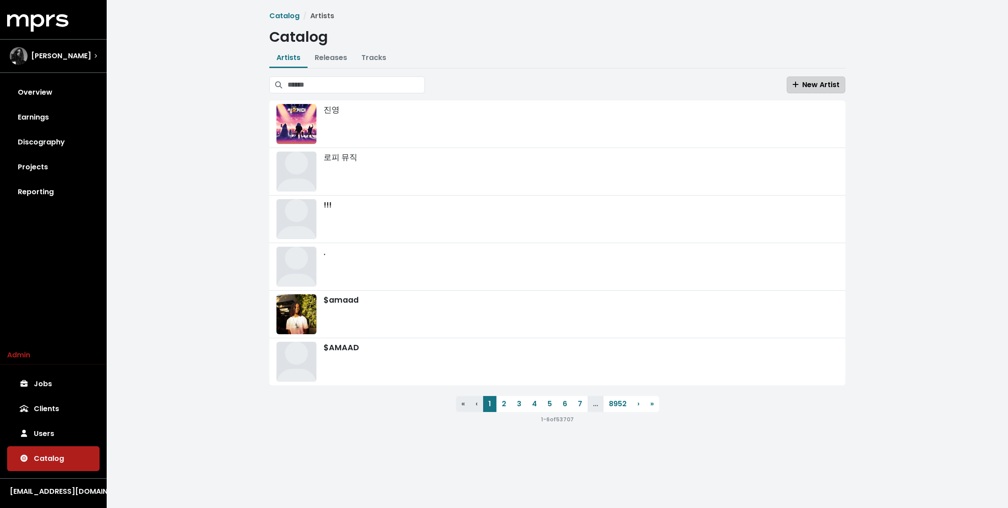
click at [821, 85] on span "New Artist" at bounding box center [816, 85] width 47 height 10
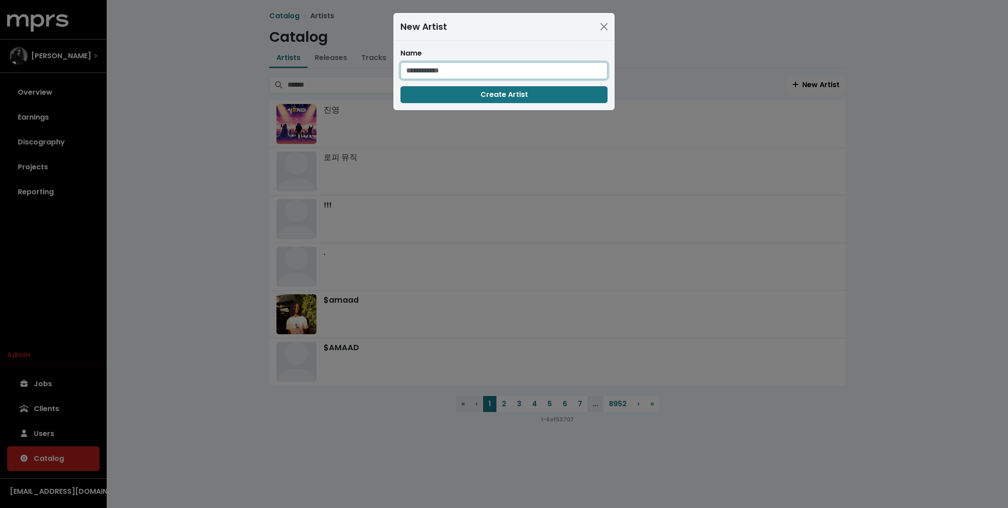
click at [459, 63] on input "text" at bounding box center [504, 70] width 207 height 17
type input "****"
click at [401, 86] on button "Create Artist" at bounding box center [504, 94] width 207 height 17
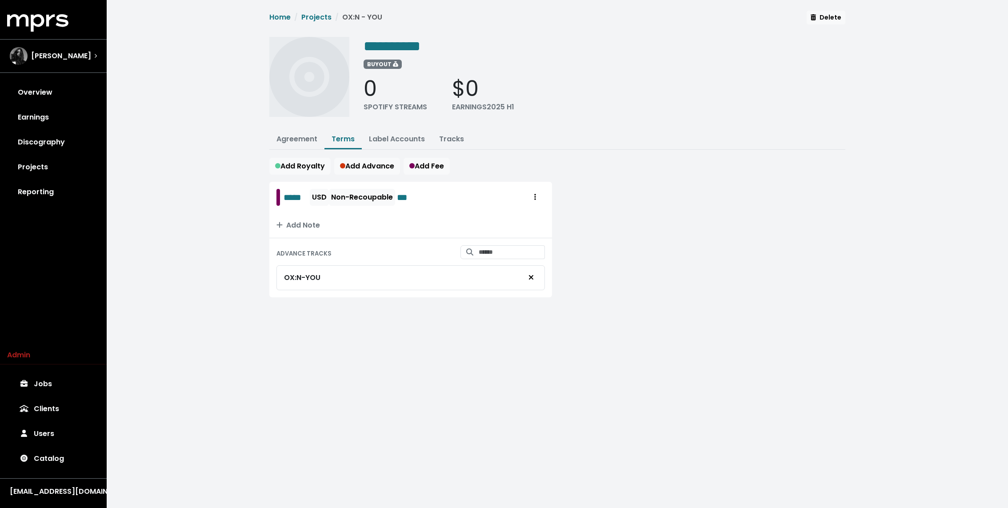
click at [237, 143] on div "**********" at bounding box center [558, 164] width 902 height 329
click at [300, 140] on link "Agreement" at bounding box center [297, 139] width 41 height 10
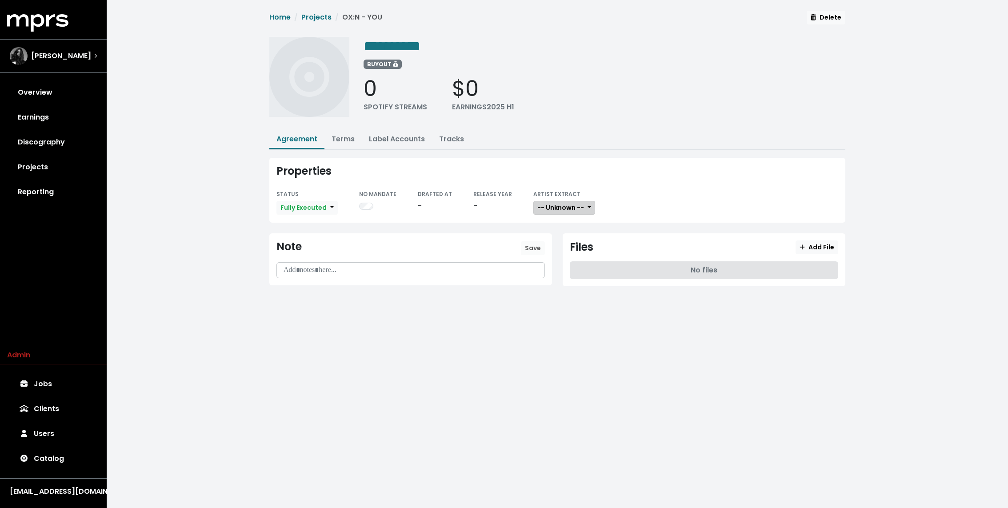
click at [539, 207] on span "-- Unknown --" at bounding box center [561, 207] width 47 height 9
click at [546, 247] on link "Not Available" at bounding box center [569, 254] width 70 height 14
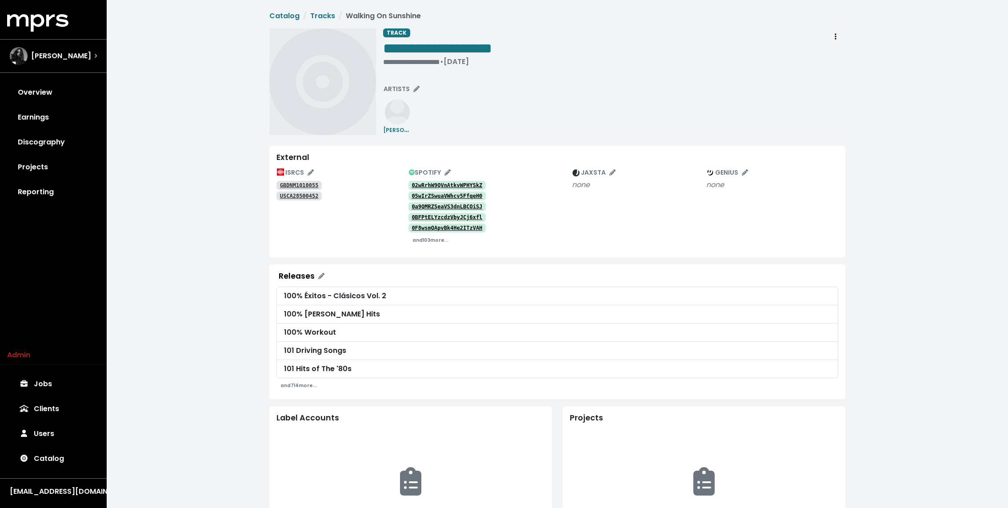
click at [397, 71] on div "**********" at bounding box center [614, 81] width 462 height 107
click at [455, 137] on span "**********" at bounding box center [557, 382] width 576 height 742
click at [436, 184] on tt "02wRrhW9QVnAtkvWPHYSkZ" at bounding box center [447, 185] width 71 height 6
click at [419, 195] on tt "05wIrZSwuaVWhcv5FfqeH0" at bounding box center [447, 196] width 71 height 6
click at [419, 204] on tt "0a9QMRZSeaVS3dnLBCOiSJ" at bounding box center [447, 207] width 71 height 6
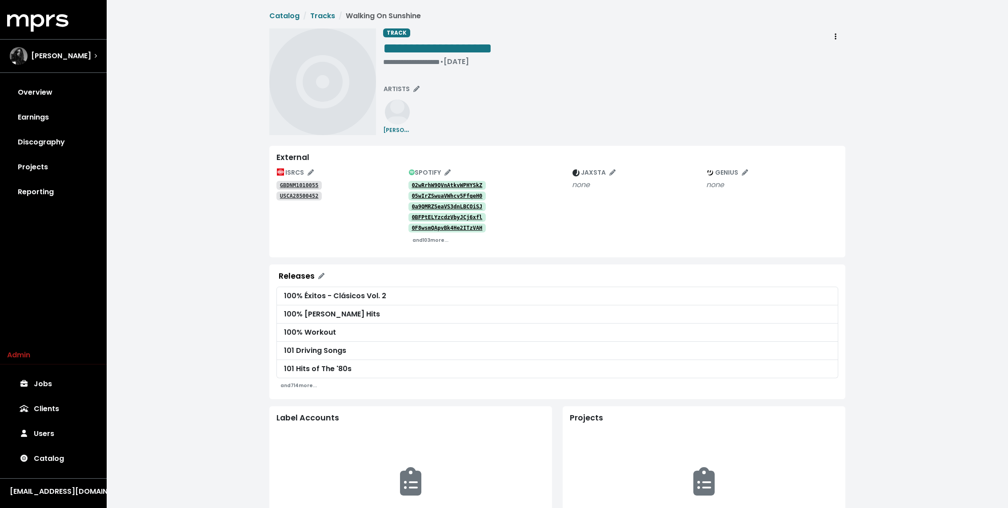
click at [417, 215] on tt "0BFPtELYzcdzVbyJCj6xfl" at bounding box center [447, 217] width 71 height 6
click at [415, 229] on tt "0F8wsmQApvBk4He2ITzVAH" at bounding box center [447, 228] width 71 height 6
click at [425, 181] on link "02wRrhW9QVnAtkvWPHYSkZ" at bounding box center [448, 185] width 78 height 9
click at [421, 193] on tt "05wIrZSwuaVWhcv5FfqeH0" at bounding box center [447, 196] width 71 height 6
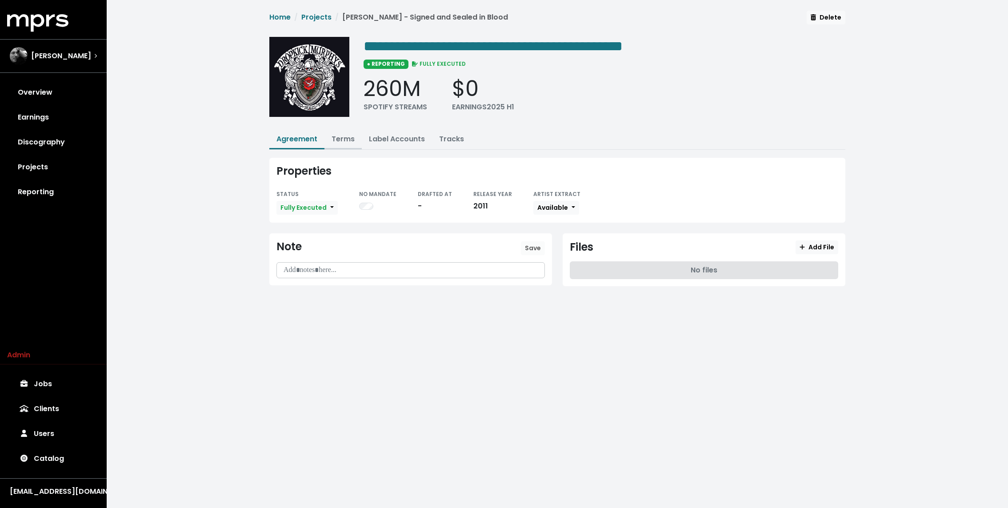
click at [340, 134] on link "Terms" at bounding box center [343, 139] width 23 height 10
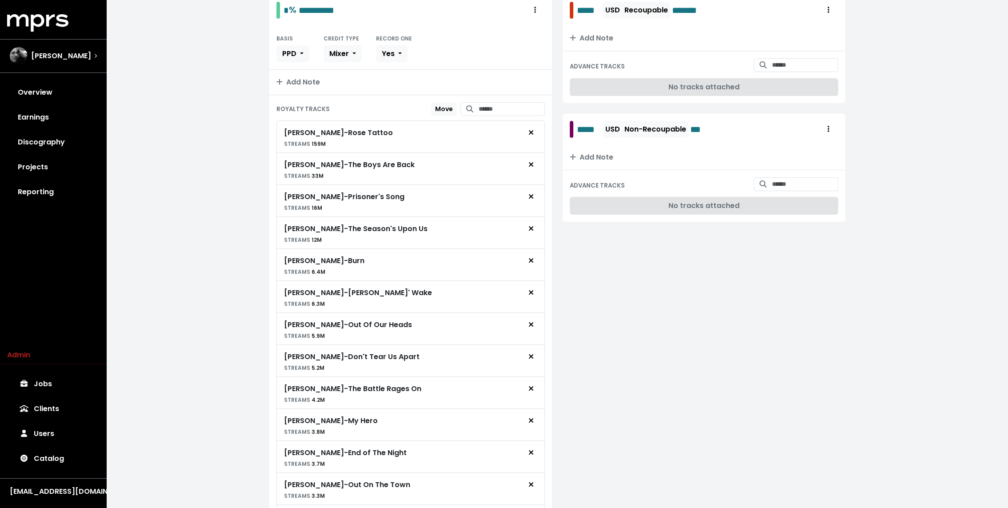
scroll to position [185, 0]
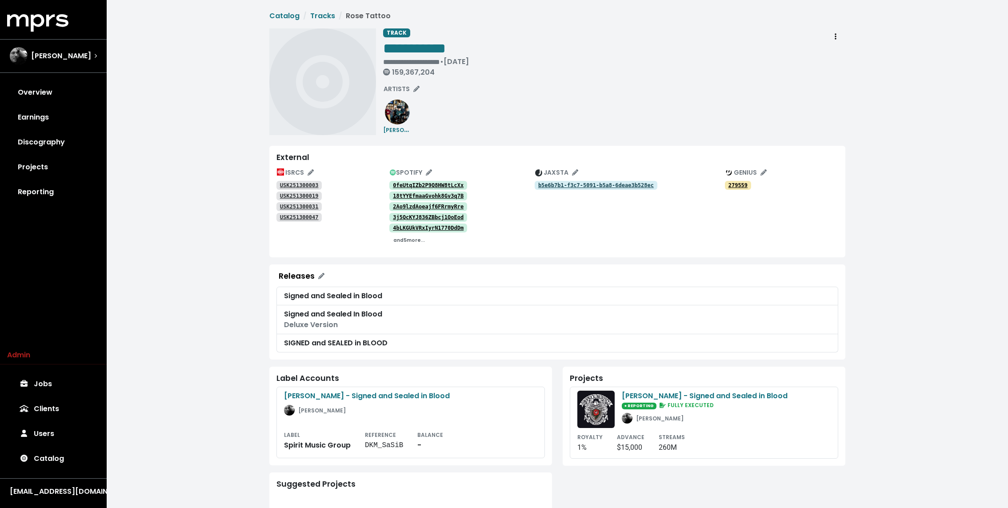
click at [405, 239] on small "and 5 more..." at bounding box center [409, 240] width 32 height 7
click at [442, 183] on tt "0feUtqIZb2P9Q8HW8tLcXx" at bounding box center [428, 185] width 71 height 6
click at [432, 192] on link "18tYYEfmaaGvohk8Gv3q7B" at bounding box center [428, 196] width 78 height 9
click at [424, 205] on tt "2Ao9lzdAoeajf6FRrmyRre" at bounding box center [428, 207] width 71 height 6
click at [413, 217] on tt "3j5QcKYJ836ZBbcj1OoEod" at bounding box center [428, 217] width 71 height 6
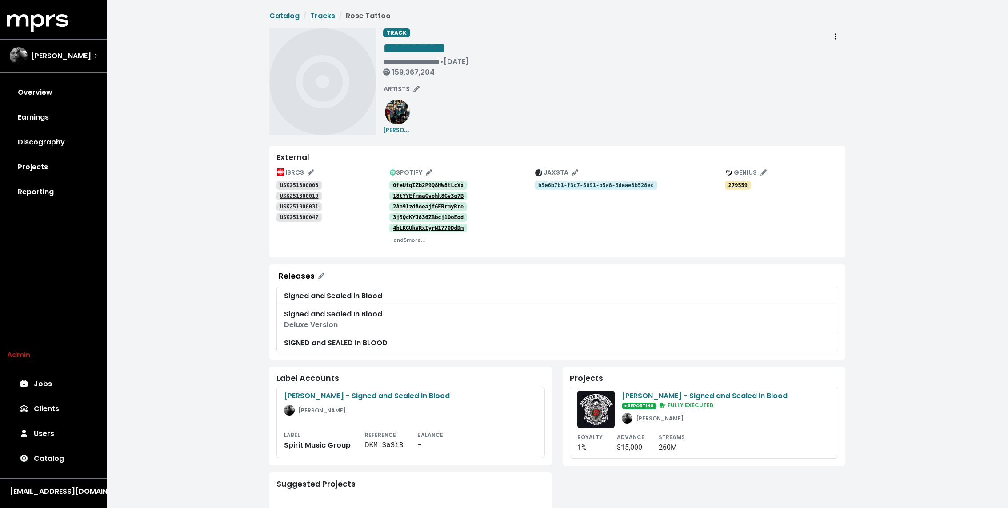
click at [408, 226] on tt "4bLKGUkVRxIyrN1770DdDm" at bounding box center [428, 228] width 71 height 6
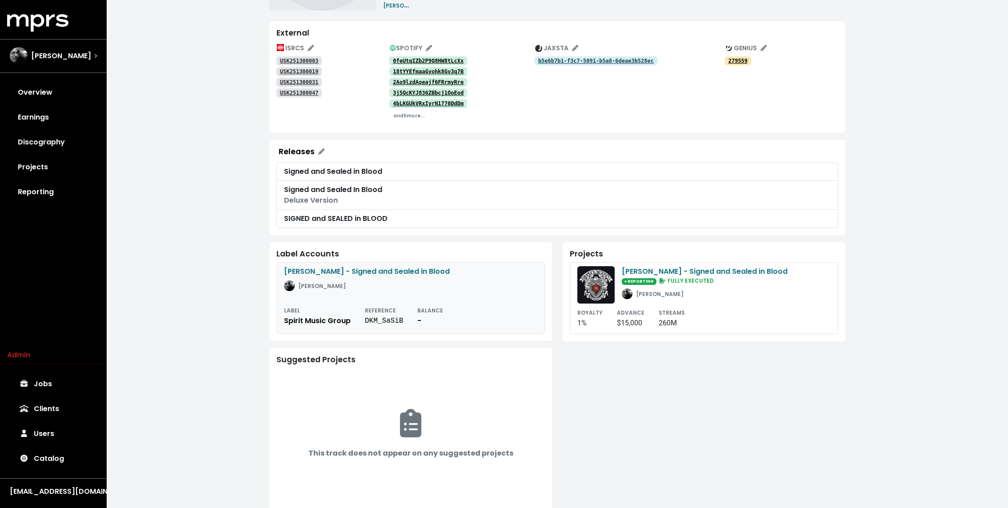
scroll to position [147, 0]
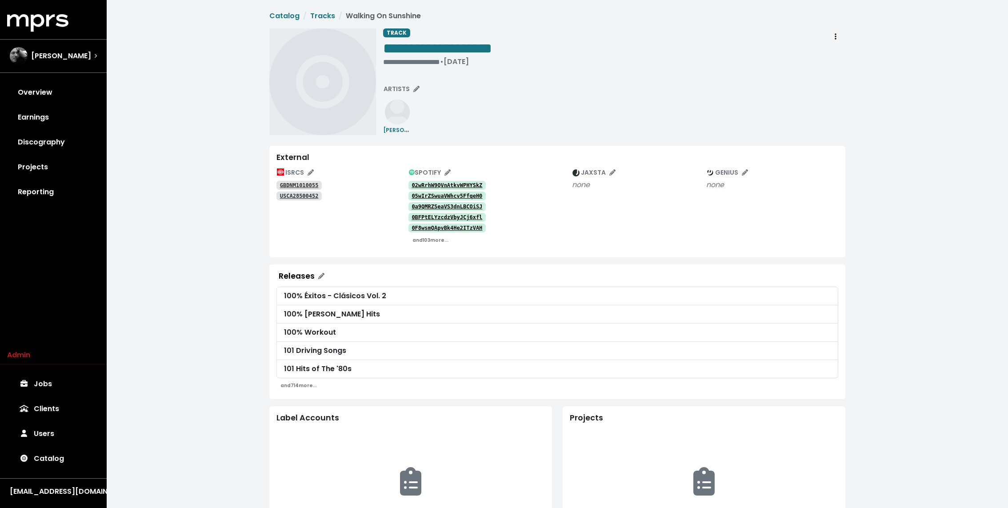
click at [305, 183] on tt "GBDNM1010055" at bounding box center [299, 185] width 39 height 6
click at [294, 196] on tt "USCA28500452" at bounding box center [299, 196] width 39 height 6
click at [837, 38] on span "Track actions" at bounding box center [836, 37] width 8 height 11
click at [845, 70] on link "Delete" at bounding box center [861, 71] width 70 height 14
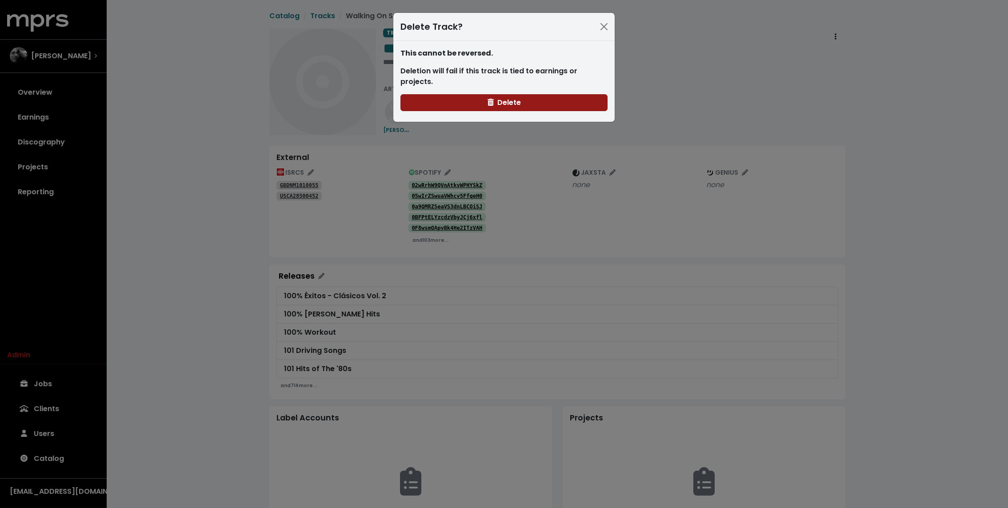
click at [482, 94] on button "Delete" at bounding box center [504, 102] width 207 height 17
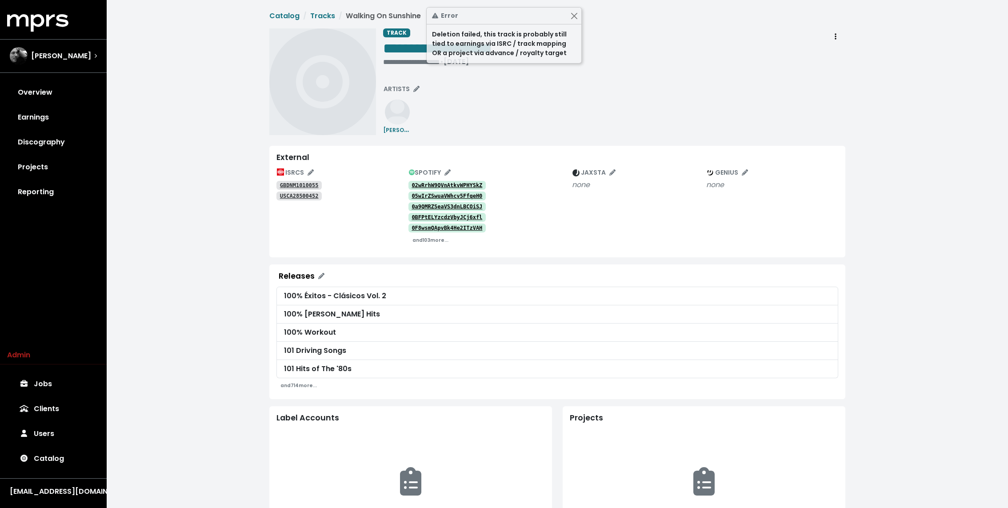
click at [502, 116] on div "**********" at bounding box center [614, 81] width 462 height 107
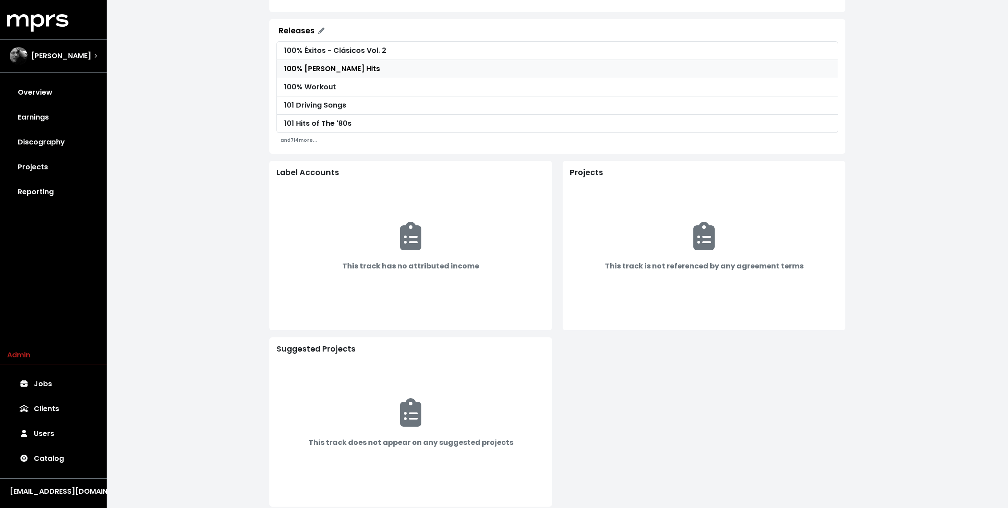
scroll to position [257, 0]
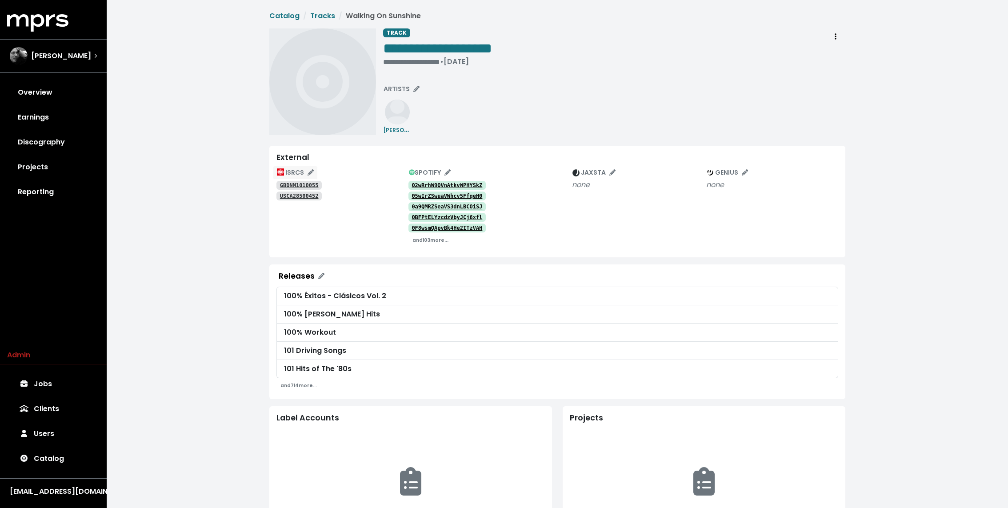
click at [310, 166] on button "ISRCS" at bounding box center [295, 173] width 45 height 14
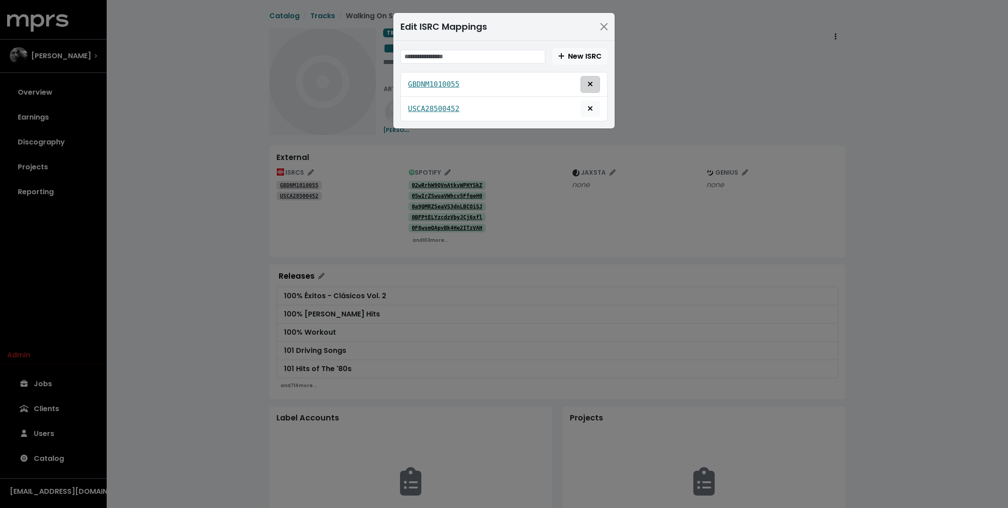
click at [593, 84] on icon "Delete mapping for this ISRC" at bounding box center [590, 83] width 5 height 7
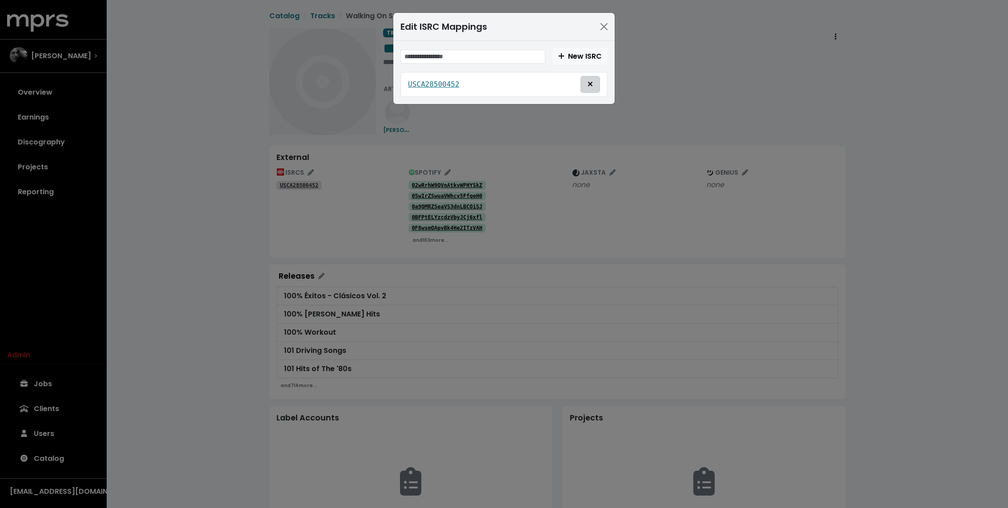
click at [593, 88] on span "Delete mapping for this ISRC" at bounding box center [590, 84] width 8 height 11
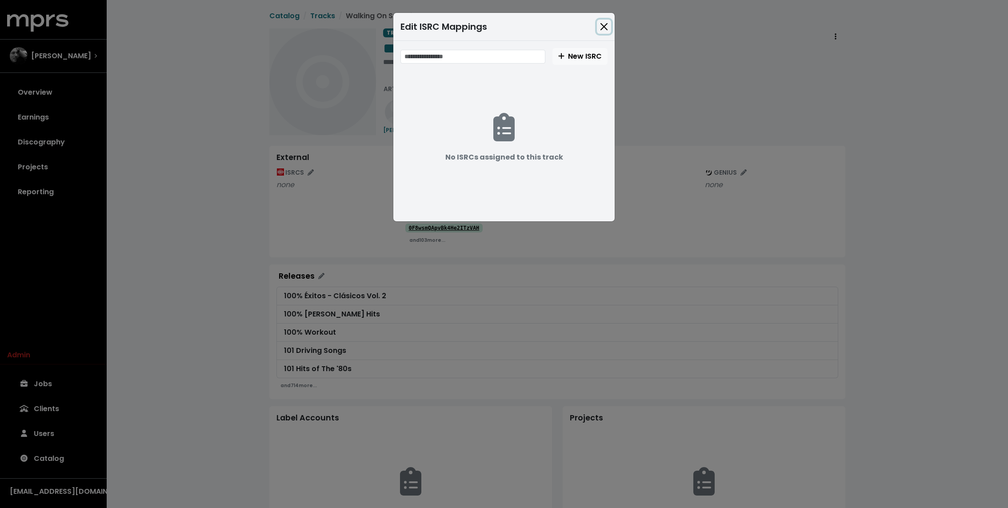
click at [601, 27] on button "Close" at bounding box center [604, 27] width 14 height 14
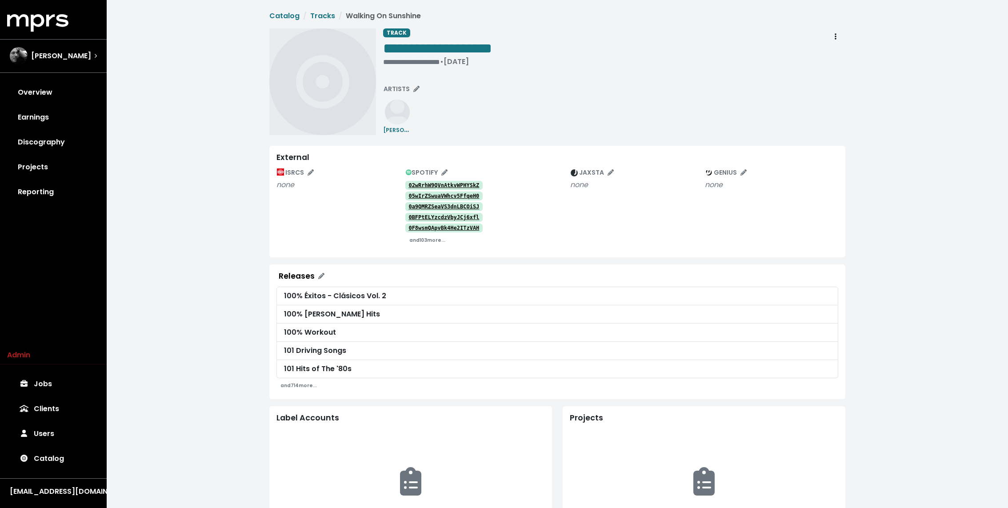
click at [837, 27] on span "**********" at bounding box center [557, 382] width 576 height 742
click at [836, 32] on span "Track actions" at bounding box center [836, 37] width 2 height 10
click at [842, 66] on link "Delete" at bounding box center [861, 71] width 70 height 14
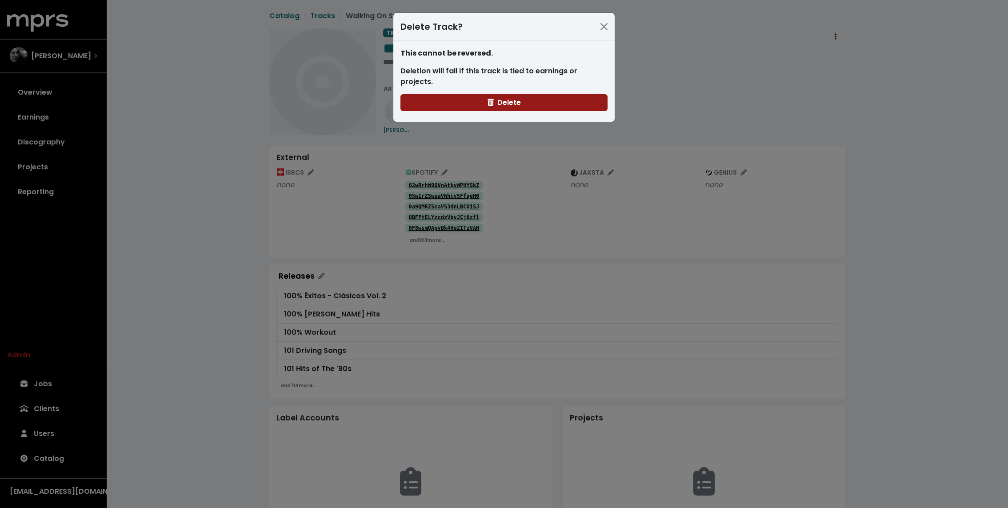
click at [537, 94] on button "Delete" at bounding box center [504, 102] width 207 height 17
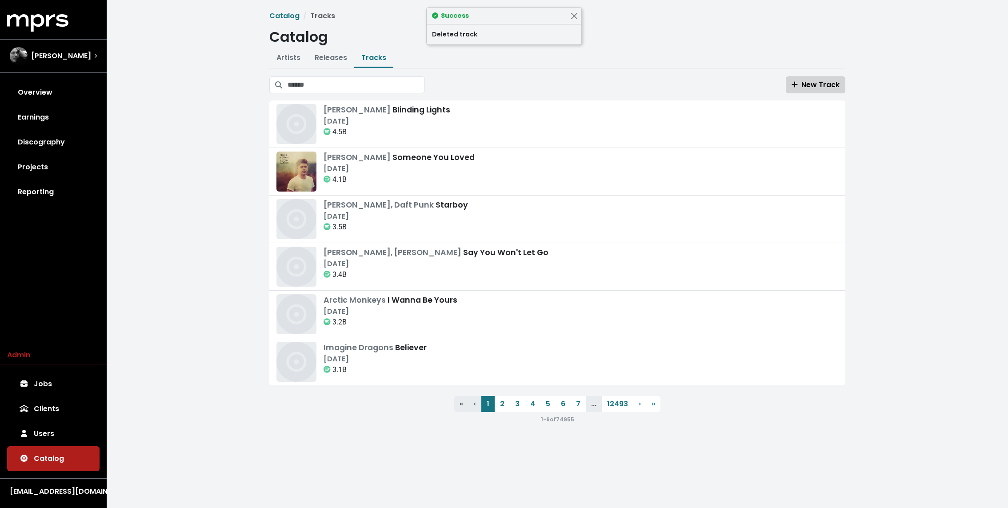
click at [806, 83] on span "New Track" at bounding box center [816, 85] width 48 height 10
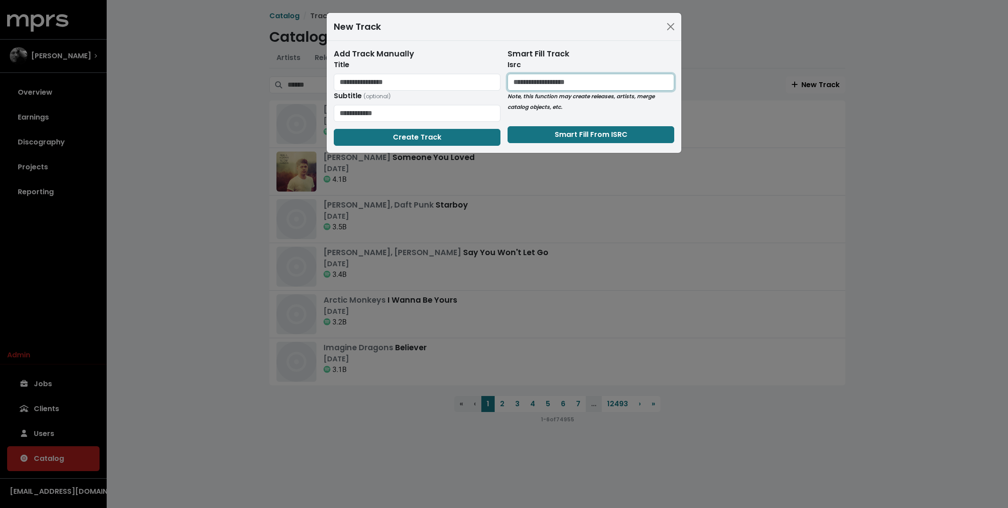
click at [564, 84] on input "text" at bounding box center [591, 82] width 167 height 17
paste input "**********"
type input "**********"
click at [535, 122] on form "**********" at bounding box center [591, 95] width 167 height 95
click at [532, 131] on button "Smart Fill From ISRC" at bounding box center [591, 134] width 167 height 17
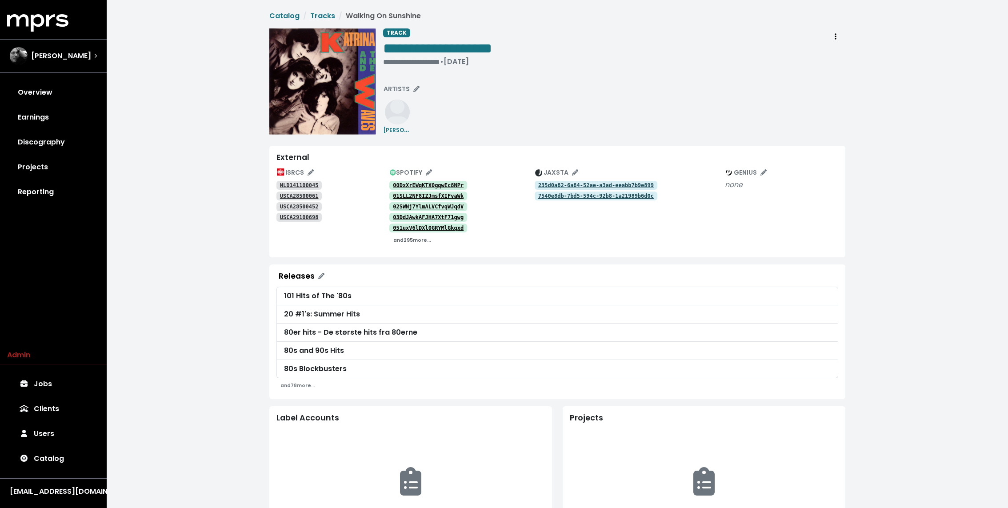
click at [414, 241] on small "and 295 more..." at bounding box center [412, 240] width 38 height 7
click at [315, 184] on tt "NLD141100045" at bounding box center [299, 185] width 39 height 6
click at [306, 193] on tt "USCA28500061" at bounding box center [299, 196] width 39 height 6
click at [301, 205] on tt "USCA28500452" at bounding box center [299, 207] width 39 height 6
click at [297, 217] on tt "USCA29100698" at bounding box center [299, 217] width 39 height 6
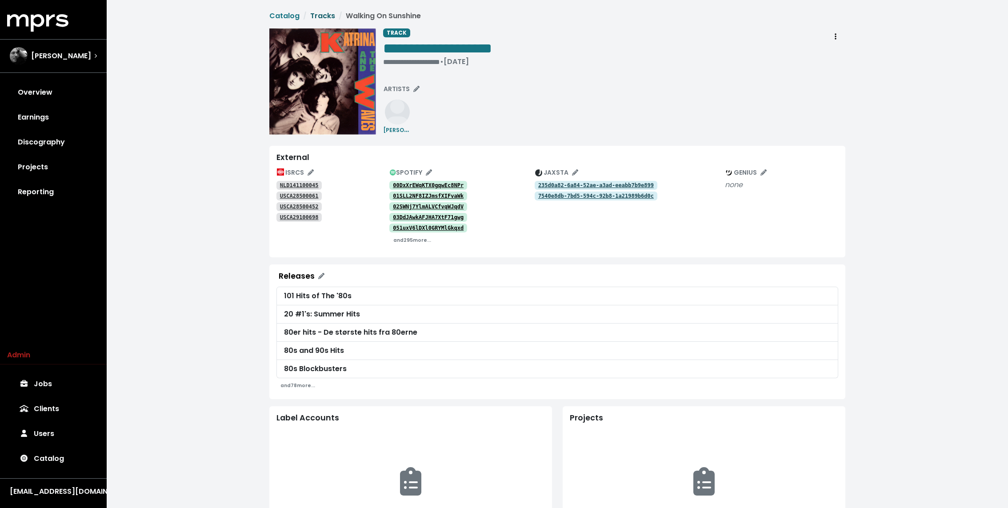
click at [325, 12] on link "Tracks" at bounding box center [322, 16] width 25 height 10
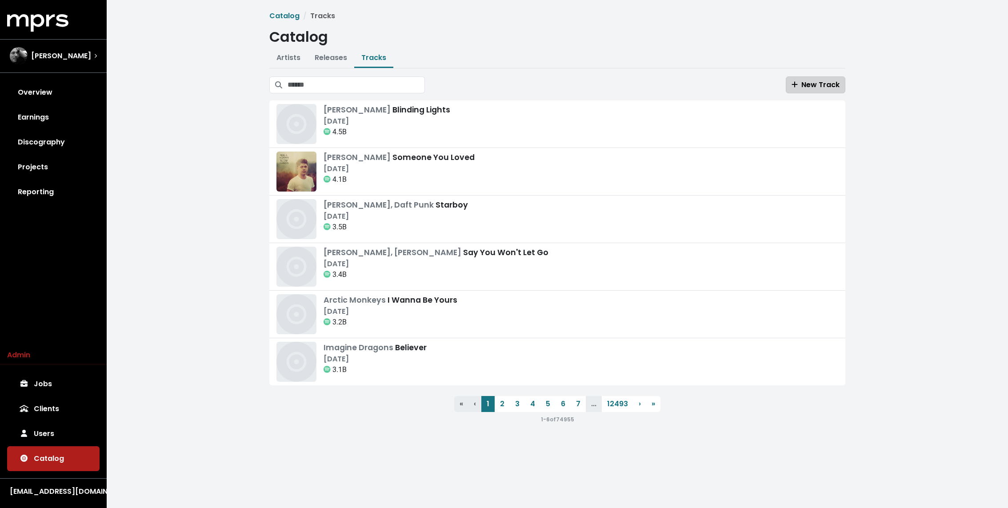
click at [819, 92] on button "New Track" at bounding box center [816, 84] width 60 height 17
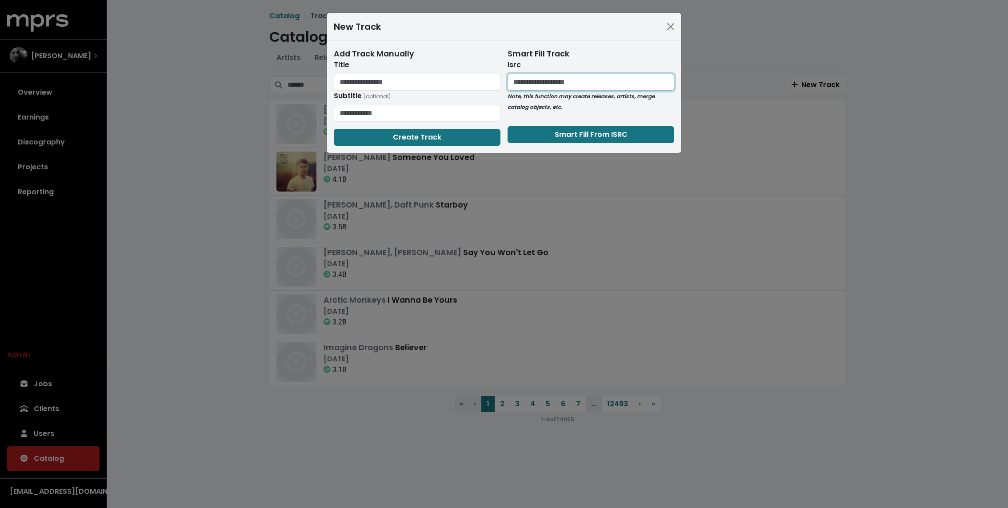
click at [534, 82] on input "text" at bounding box center [591, 82] width 167 height 17
paste input "**********"
type input "**********"
click at [534, 133] on button "Smart Fill From ISRC" at bounding box center [591, 134] width 167 height 17
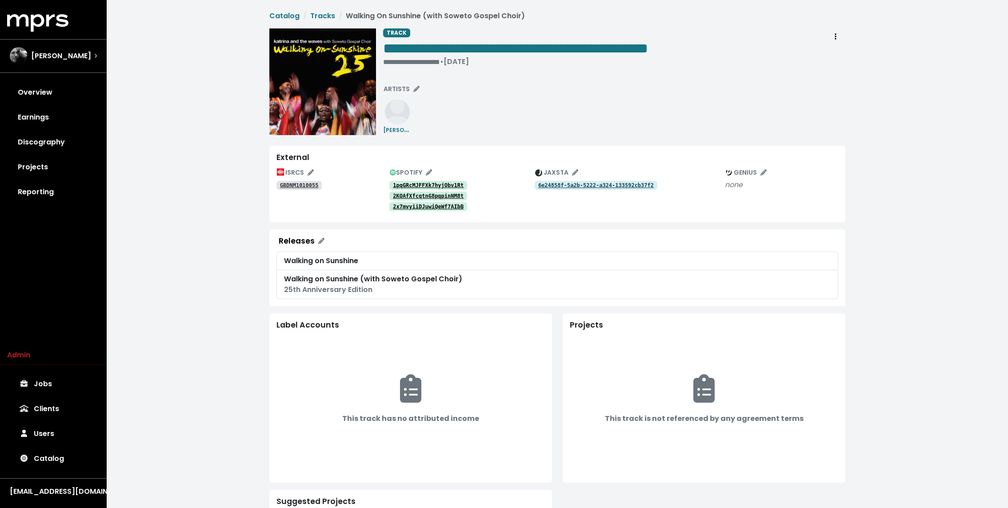
click at [245, 67] on div "**********" at bounding box center [558, 337] width 902 height 674
click at [432, 185] on tt "1pqGRcMJFFXk7hyjObv1Rt" at bounding box center [428, 185] width 71 height 6
click at [421, 193] on tt "2KOAfXfcqtnG8pqpinNM8t" at bounding box center [428, 196] width 71 height 6
click at [413, 204] on tt "2x7mvyiiDJuwiQeWf7AIbB" at bounding box center [428, 207] width 71 height 6
click at [508, 132] on div "**********" at bounding box center [614, 81] width 462 height 107
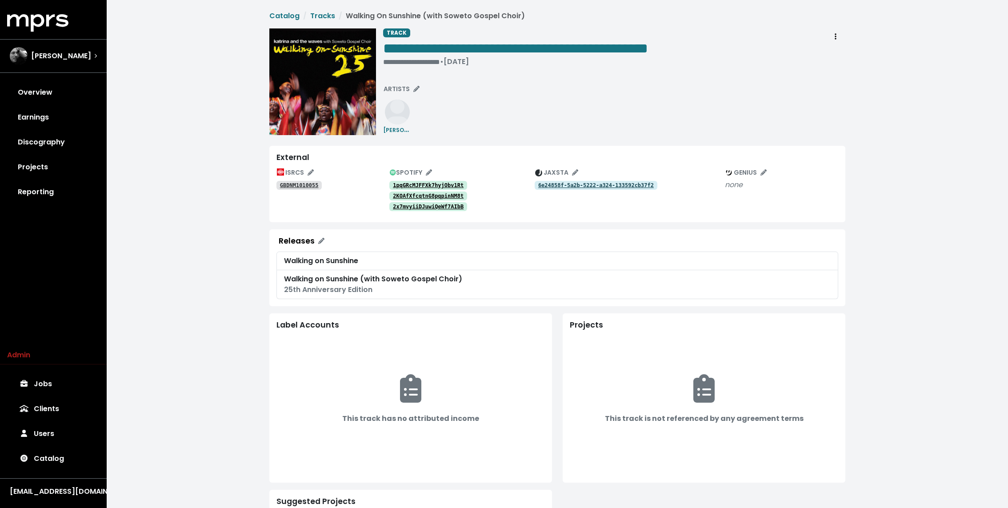
click at [508, 132] on div "**********" at bounding box center [614, 81] width 462 height 107
click at [314, 15] on link "Tracks" at bounding box center [322, 16] width 25 height 10
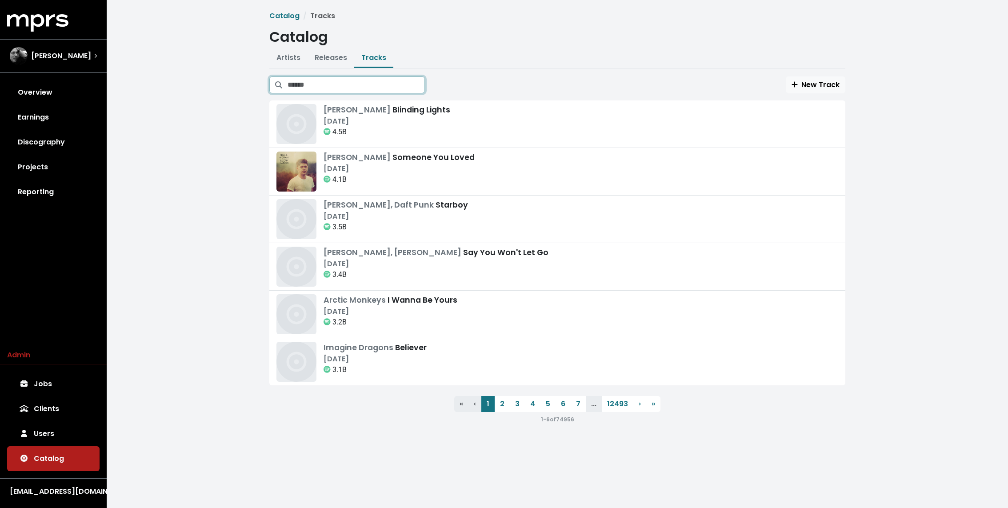
click at [362, 78] on input "Search tracks" at bounding box center [356, 84] width 137 height 17
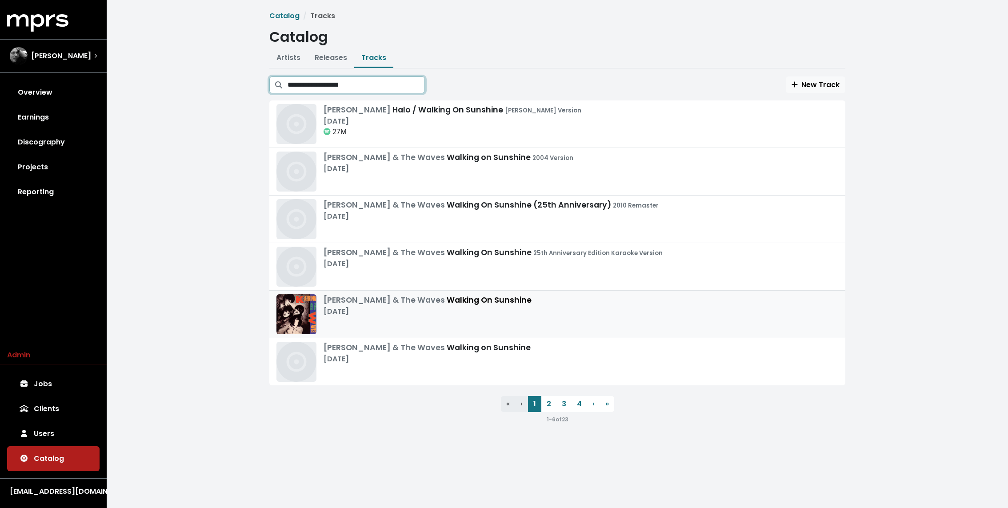
type input "**********"
click at [405, 307] on div "[DATE]" at bounding box center [428, 311] width 208 height 11
click at [351, 349] on span "[PERSON_NAME] & The Waves" at bounding box center [385, 347] width 123 height 11
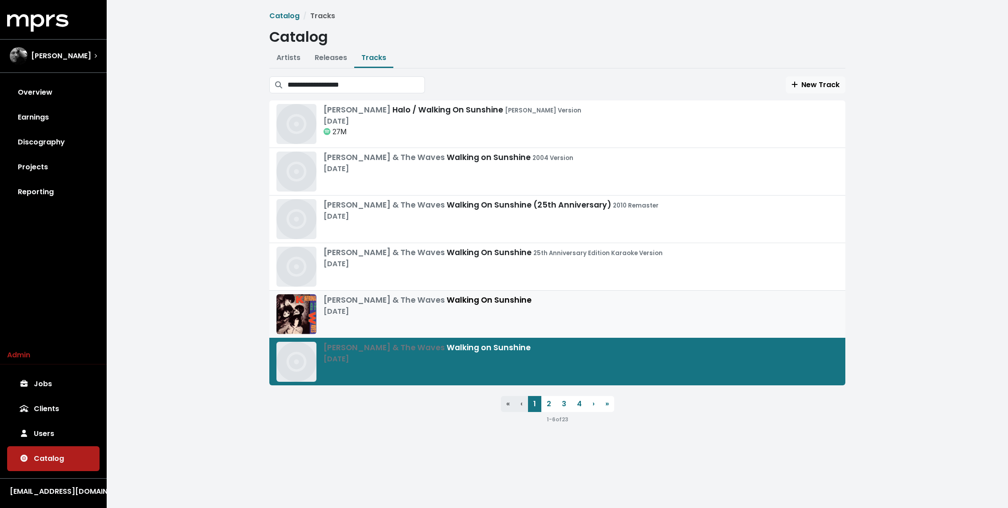
click at [425, 303] on div "[PERSON_NAME] & The Waves Walking On Sunshine" at bounding box center [428, 300] width 208 height 12
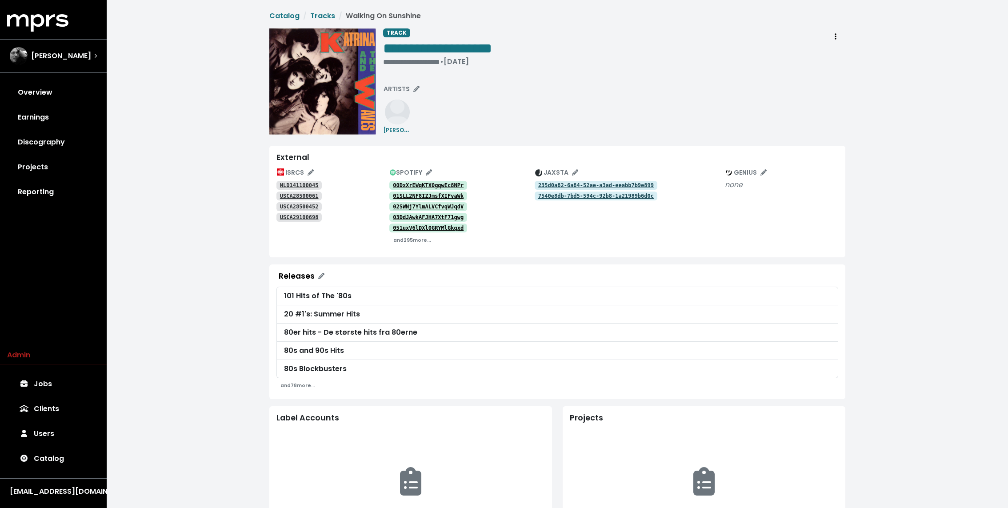
click at [467, 124] on div "**********" at bounding box center [614, 81] width 462 height 107
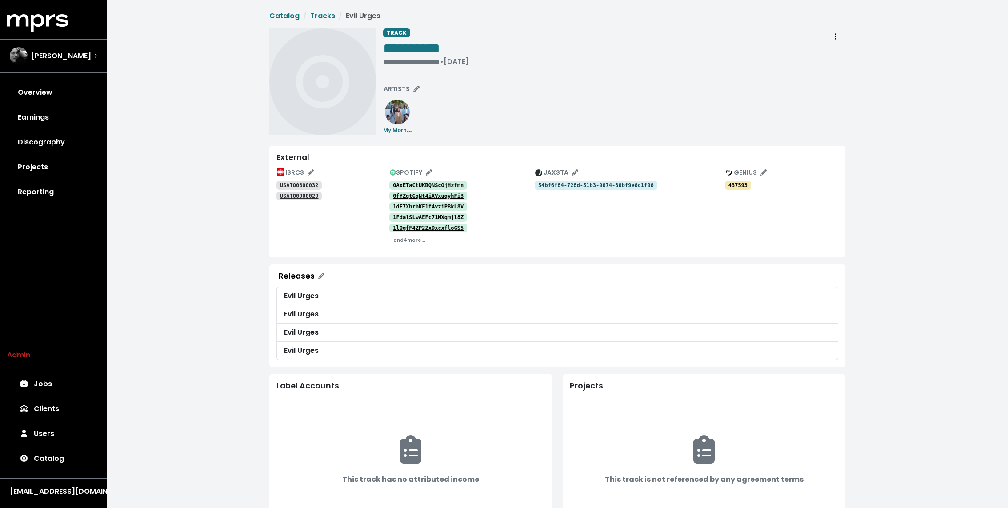
click at [465, 115] on div "**********" at bounding box center [614, 81] width 462 height 107
click at [40, 164] on link "Projects" at bounding box center [53, 167] width 92 height 25
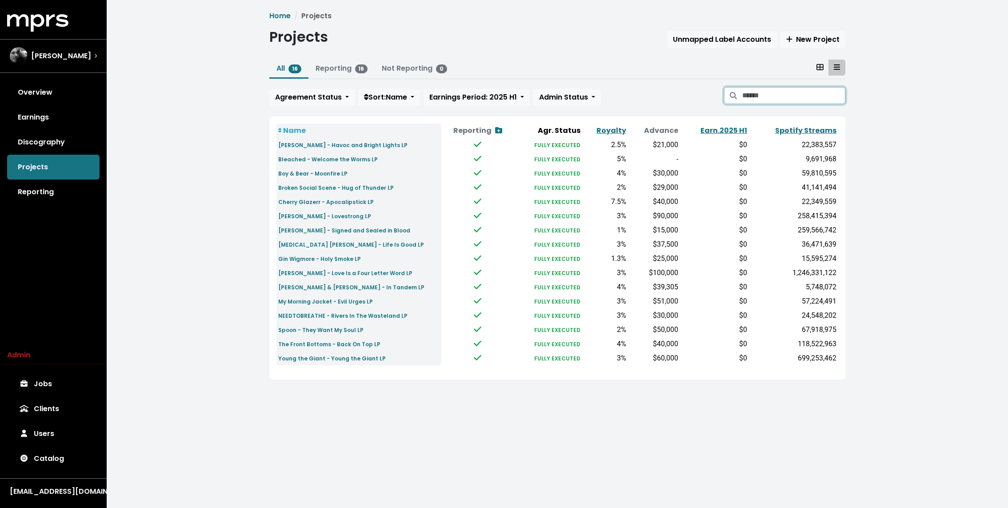
click at [809, 93] on input "Search projects" at bounding box center [793, 95] width 103 height 17
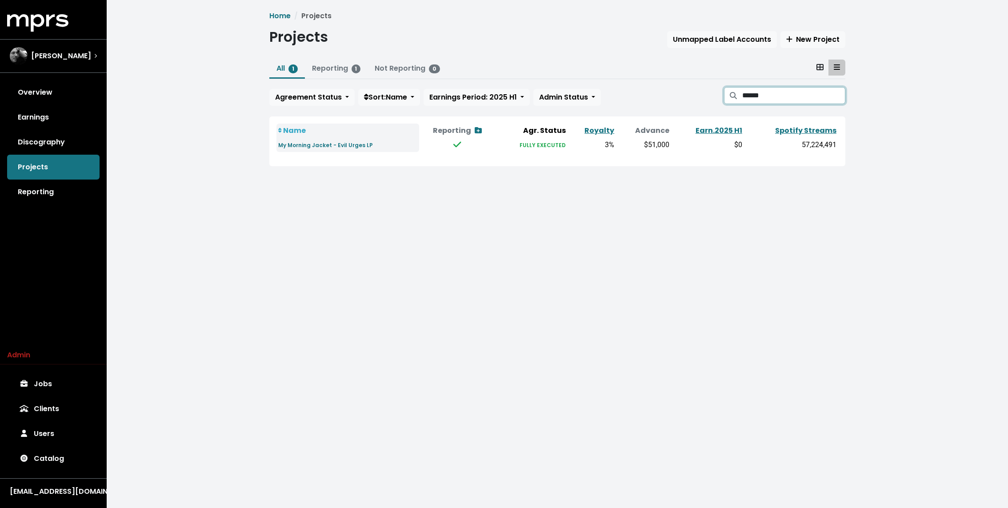
type input "******"
click at [313, 149] on td "My Morning Jacket - Evil Urges LP" at bounding box center [348, 145] width 143 height 14
click at [313, 144] on small "My Morning Jacket - Evil Urges LP" at bounding box center [325, 145] width 95 height 8
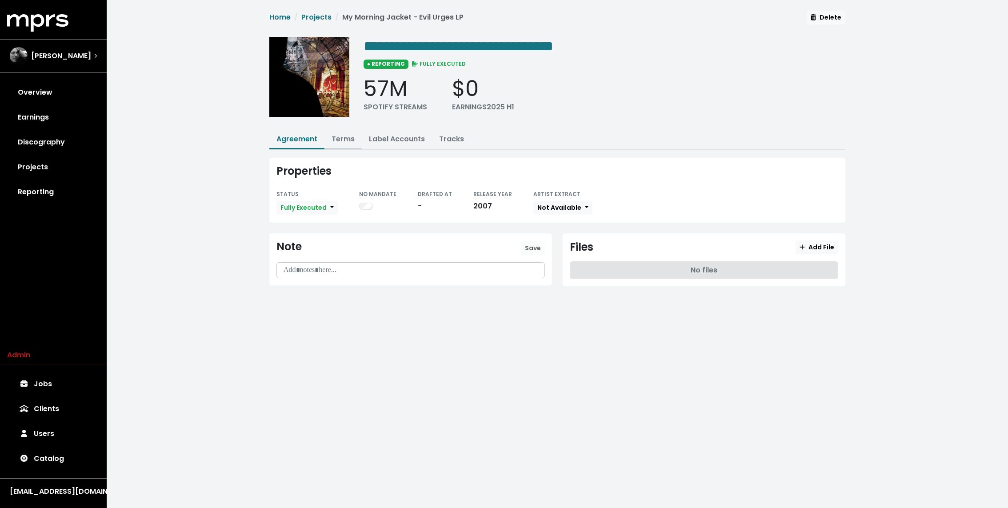
click at [341, 136] on link "Terms" at bounding box center [343, 139] width 23 height 10
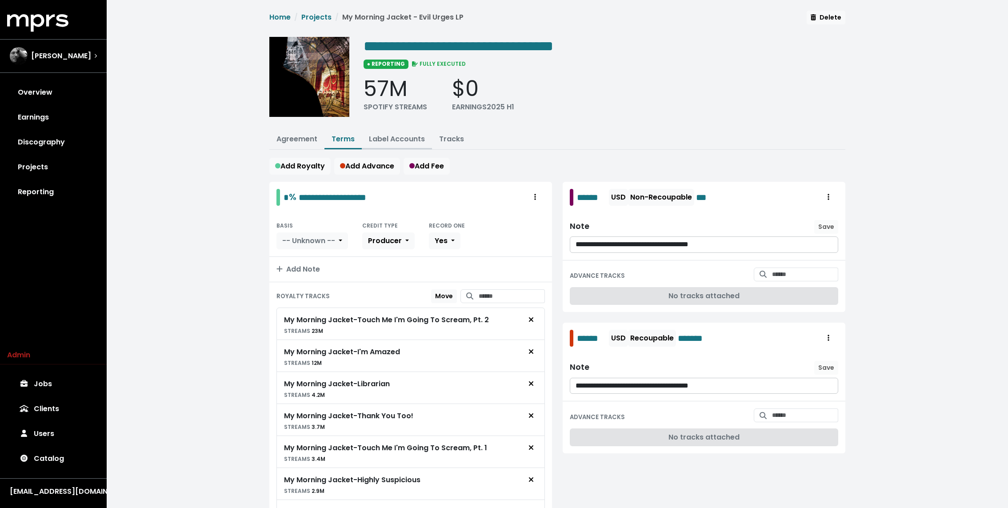
click at [401, 136] on link "Label Accounts" at bounding box center [397, 139] width 56 height 10
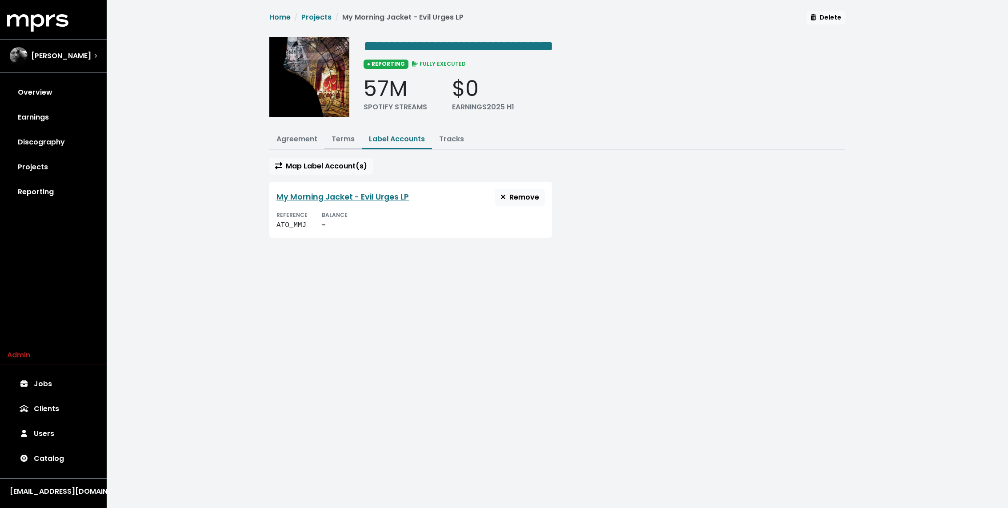
click at [355, 134] on button "Terms" at bounding box center [343, 139] width 37 height 19
click at [345, 134] on link "Terms" at bounding box center [343, 139] width 23 height 10
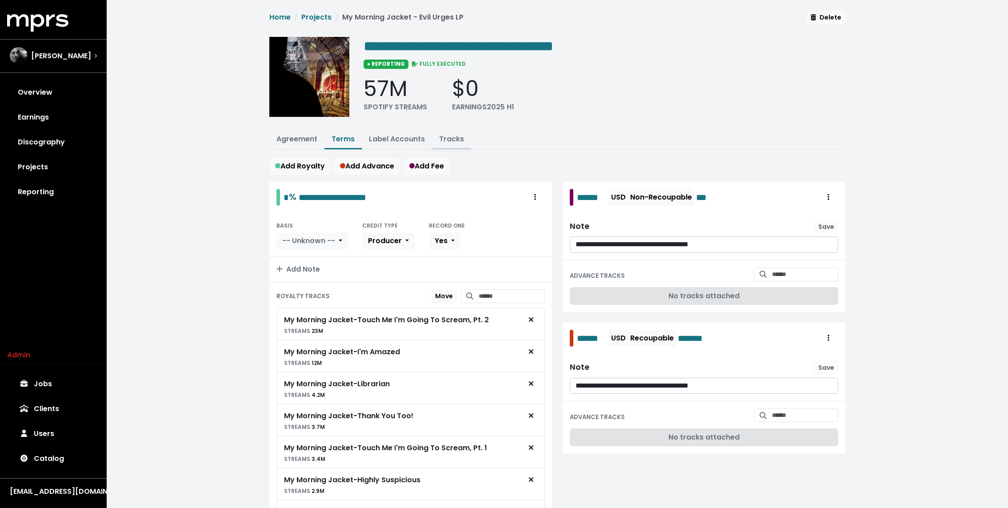
click at [453, 144] on button "Tracks" at bounding box center [451, 139] width 39 height 19
click at [450, 139] on link "Tracks" at bounding box center [451, 139] width 25 height 10
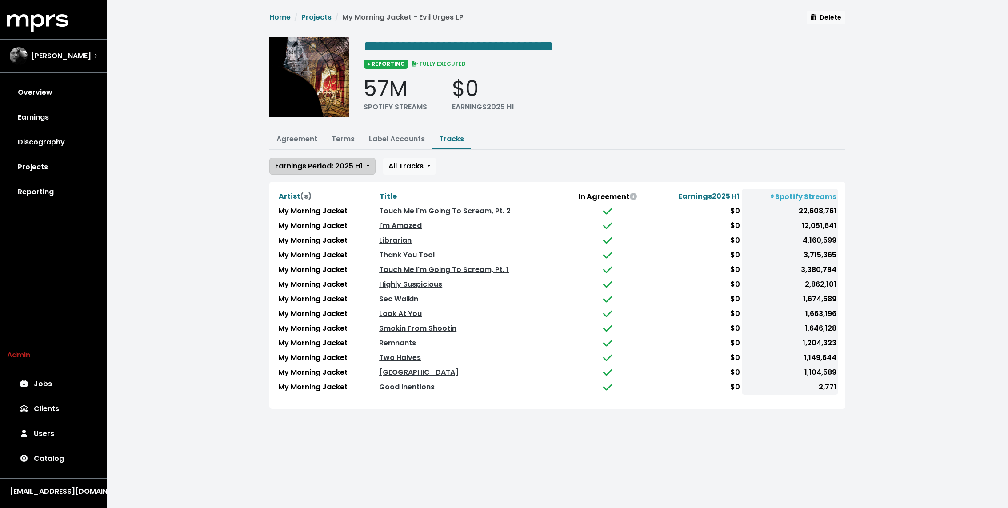
click at [352, 161] on span "Earnings Period: 2025 H1" at bounding box center [319, 166] width 88 height 10
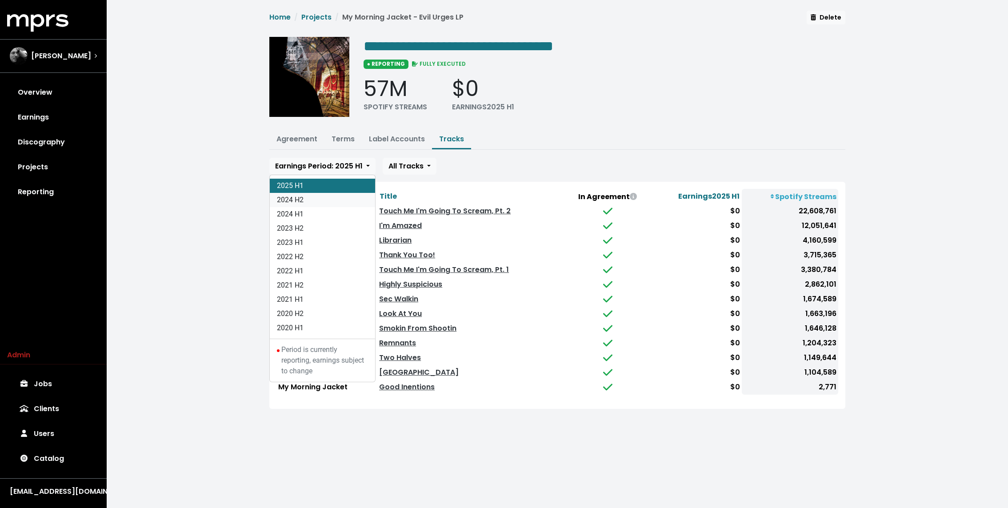
click at [324, 195] on link "2024 H2" at bounding box center [322, 200] width 105 height 14
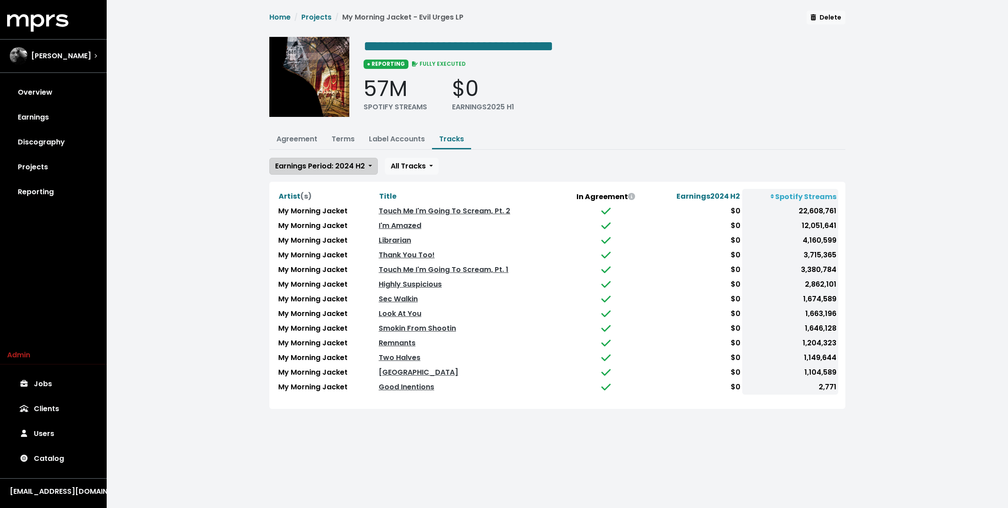
click at [338, 169] on span "Earnings Period: 2024 H2" at bounding box center [320, 166] width 90 height 10
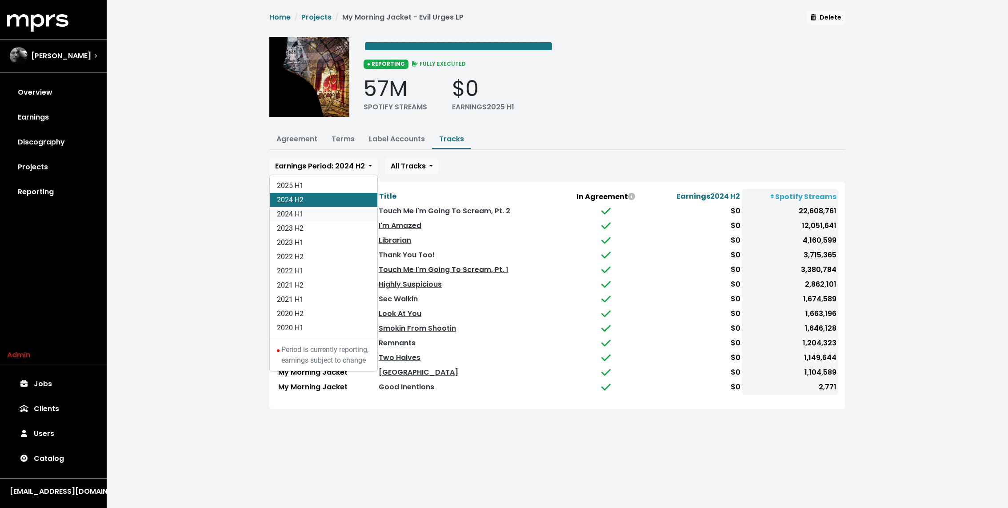
click at [323, 212] on link "2024 H1" at bounding box center [324, 214] width 108 height 14
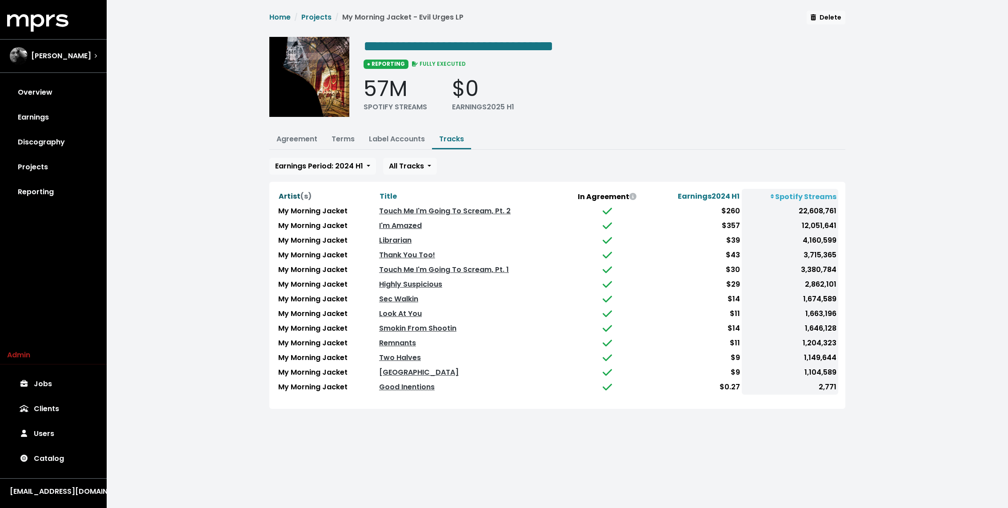
click at [285, 200] on button "Artist (s)" at bounding box center [295, 197] width 34 height 12
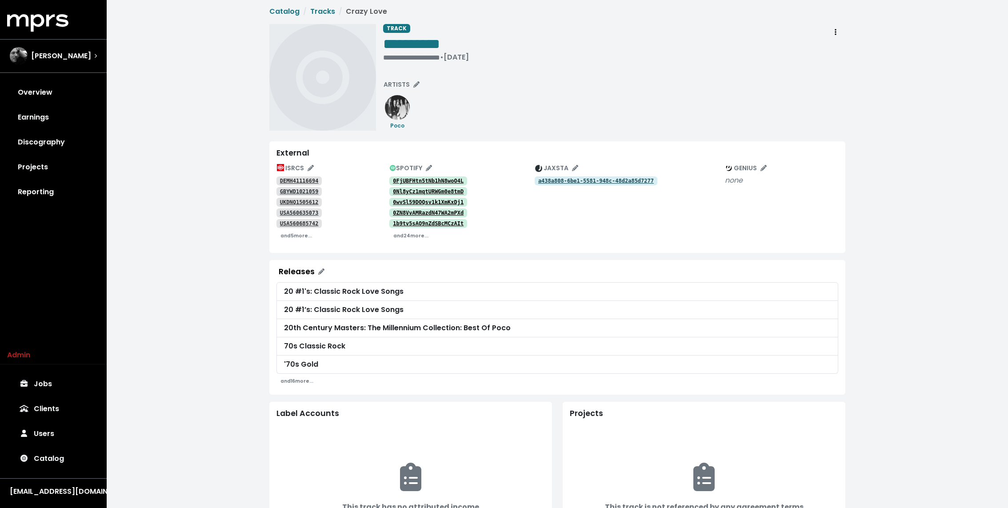
scroll to position [163, 0]
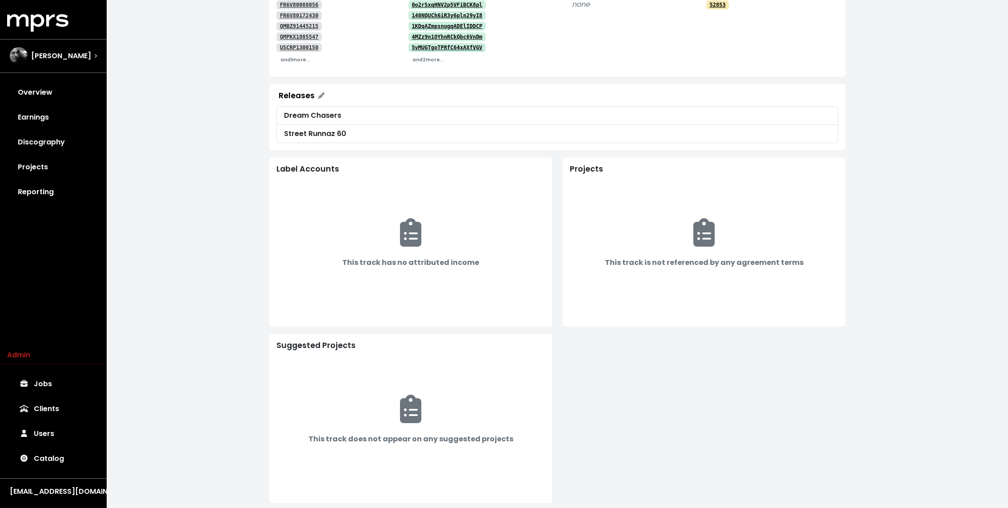
scroll to position [189, 0]
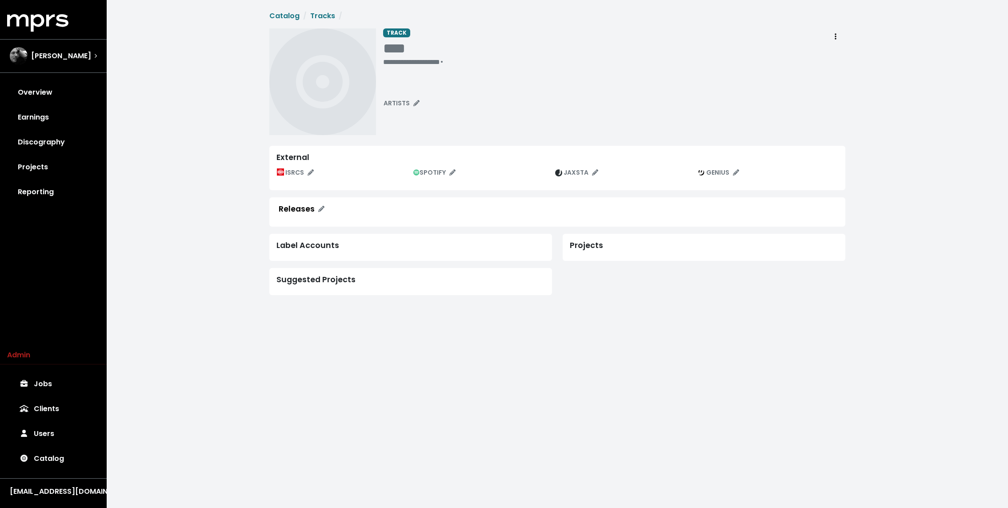
scroll to position [2, 0]
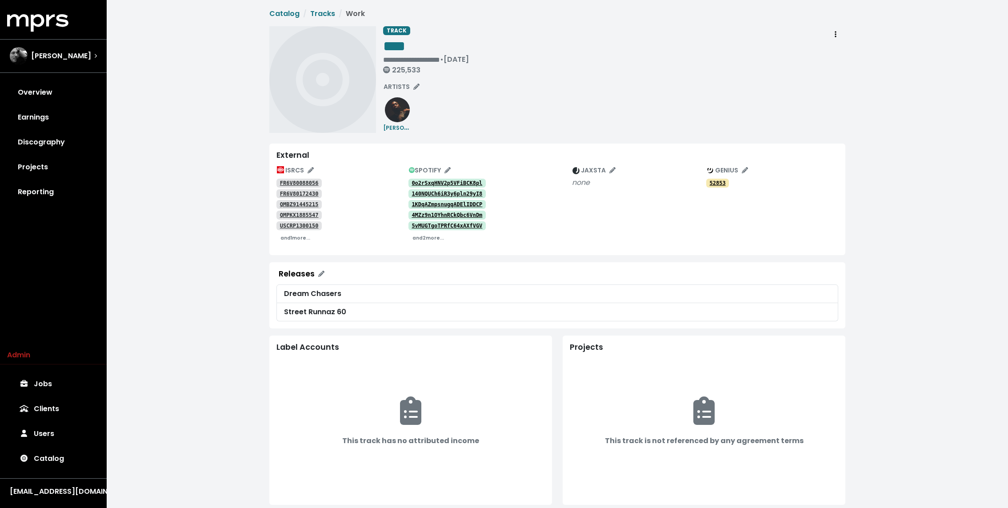
click at [261, 225] on div "**********" at bounding box center [558, 347] width 902 height 698
click at [416, 182] on tt "0o2rSxqHNV2p5VFiBCK8pl" at bounding box center [447, 183] width 71 height 6
click at [416, 195] on tt "140NQUCh6iR3y6pln29yI8" at bounding box center [447, 194] width 71 height 6
click at [416, 204] on tt "1KDqAZmpsnugqADElIDDCP" at bounding box center [447, 204] width 71 height 6
click at [416, 211] on link "4MZz9n1OYhnRCkQbc6VnDm" at bounding box center [448, 215] width 78 height 9
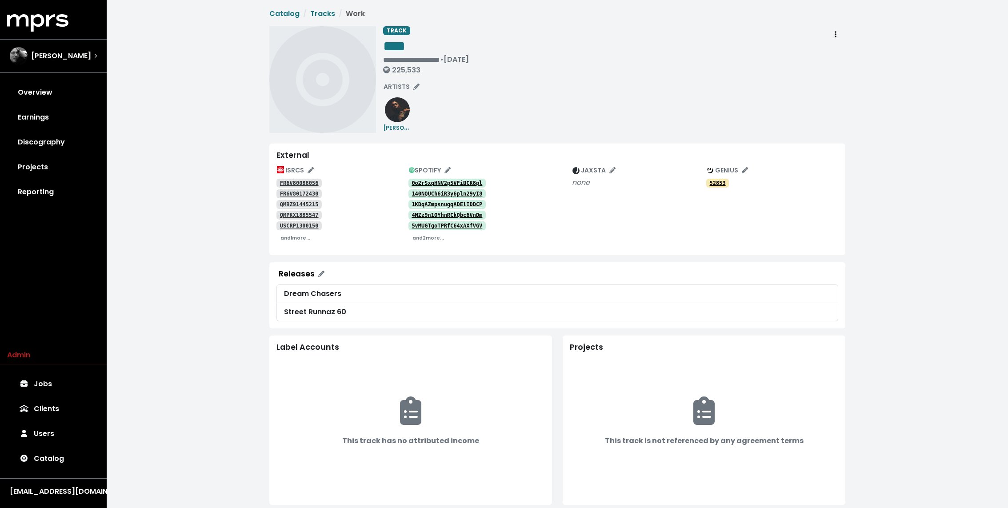
click at [416, 221] on link "5vMUGTgoTPRfC64xAXfVGV" at bounding box center [448, 225] width 78 height 9
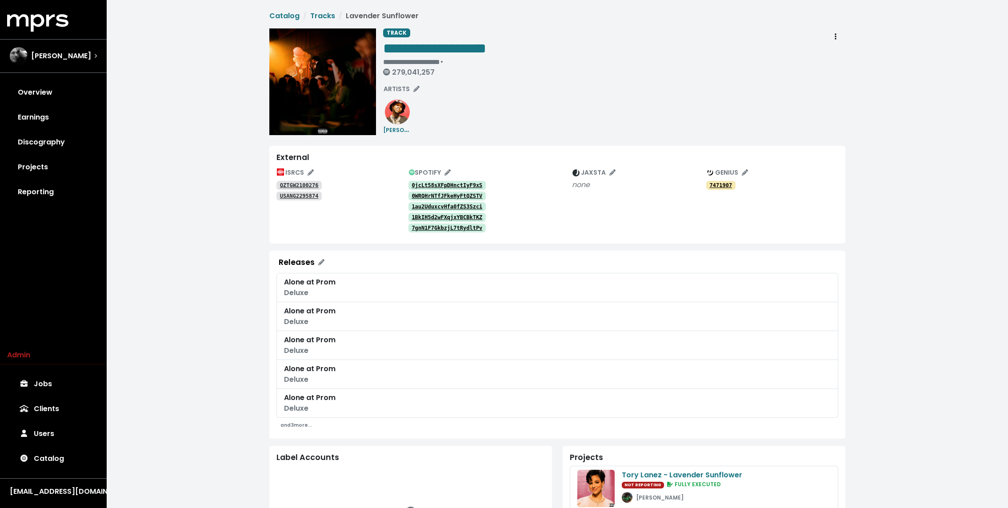
click at [431, 185] on tt "0jcLt58sXFpDHnctIyF9xS" at bounding box center [447, 185] width 71 height 6
click at [428, 193] on tt "0WRQHrNTfJFkeHyFtQZSTV" at bounding box center [447, 196] width 71 height 6
click at [424, 203] on link "1au2UduxcvHfa0fZS3Szci" at bounding box center [448, 206] width 78 height 9
click at [422, 213] on link "1BkIH5d2wFXqjxYBCBkTKZ" at bounding box center [448, 217] width 78 height 9
click at [421, 225] on tt "7gnN1F7GkbzjL7tRydltPv" at bounding box center [447, 228] width 71 height 6
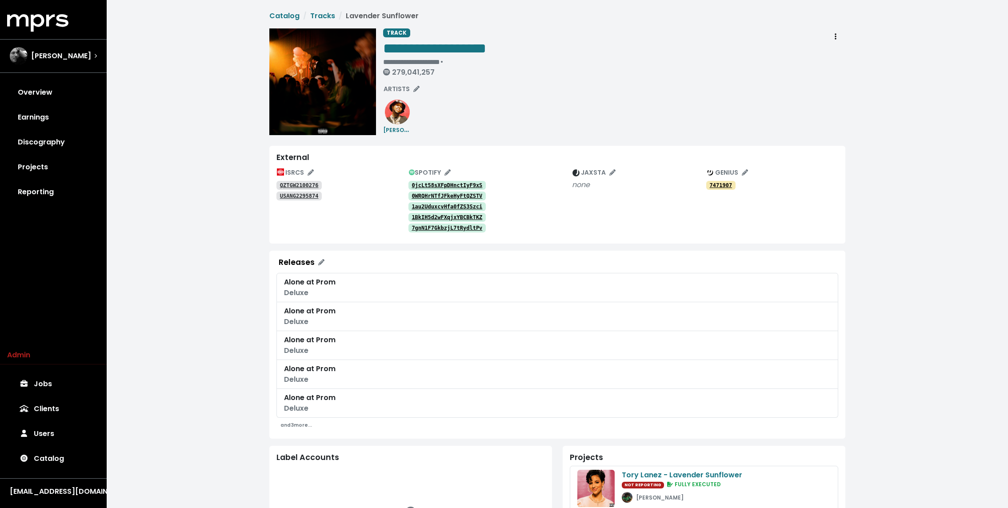
click at [298, 185] on tt "QZTGW2100276" at bounding box center [299, 185] width 39 height 6
click at [292, 193] on tt "USANG2295874" at bounding box center [299, 196] width 39 height 6
click at [702, 40] on div "**********" at bounding box center [614, 54] width 462 height 52
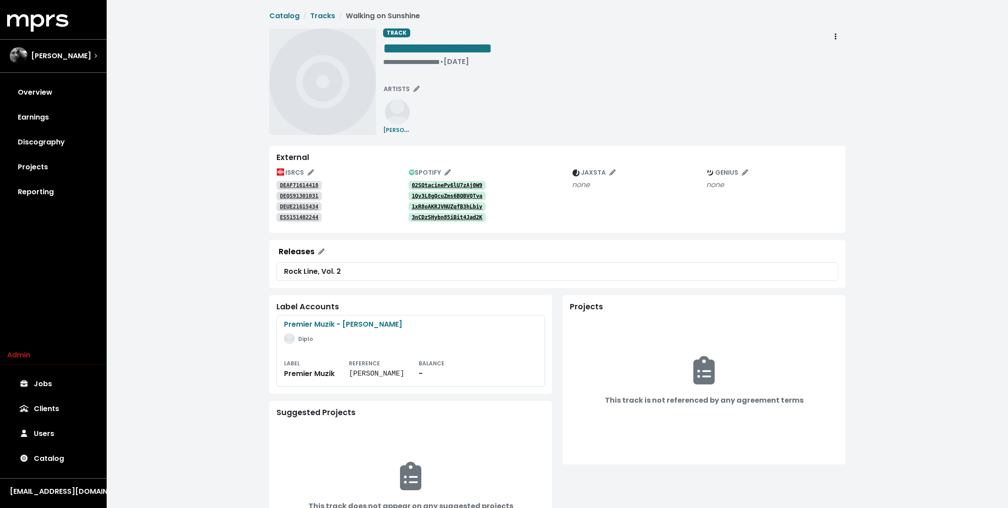
click at [243, 129] on div "**********" at bounding box center [558, 292] width 902 height 585
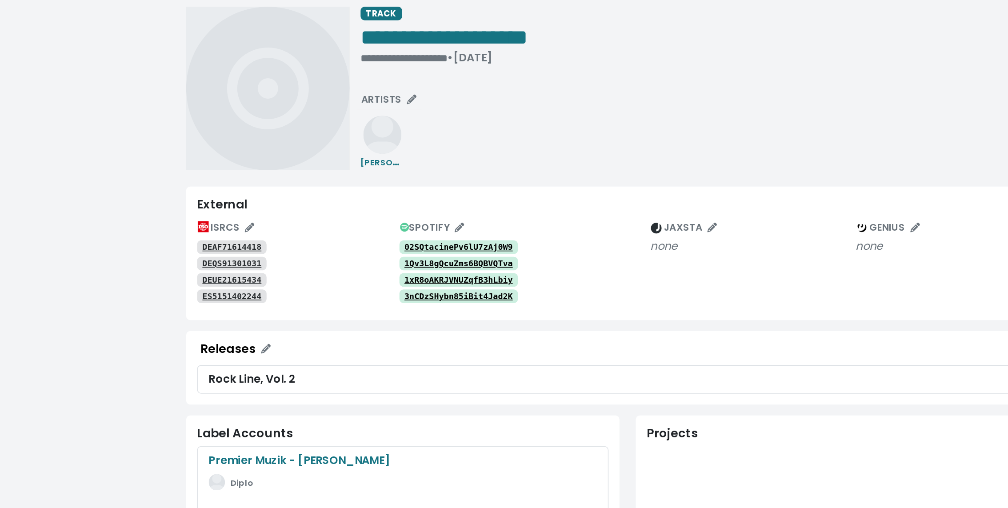
click at [448, 104] on div "**********" at bounding box center [614, 81] width 462 height 107
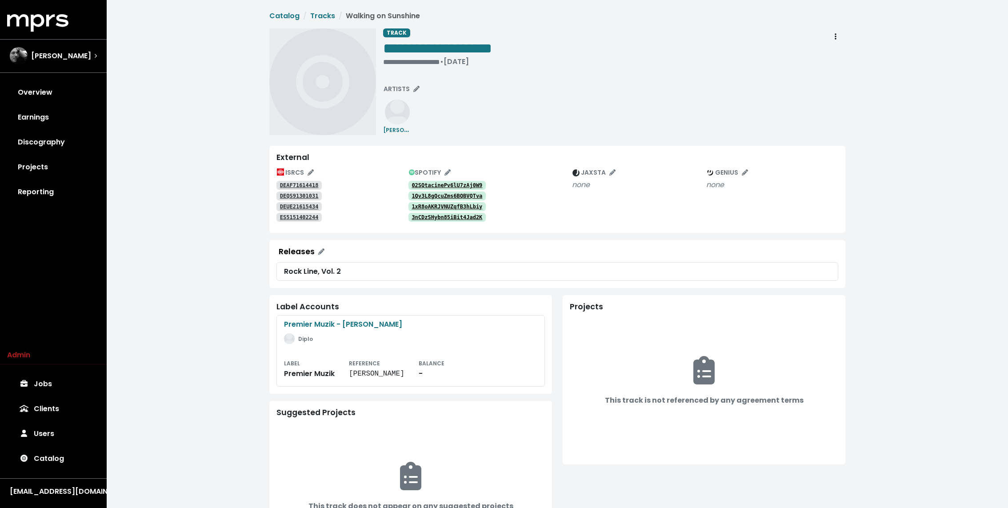
click at [441, 184] on tt "02SQtacinePv6lU7zAj0W9" at bounding box center [447, 185] width 71 height 6
click at [421, 199] on link "1Qv3L8gQcuZms6BQBVQTva" at bounding box center [448, 196] width 78 height 9
click at [424, 208] on tt "1xR8oAKRJVNUZqfB3hLbiy" at bounding box center [447, 207] width 71 height 6
click at [419, 220] on tt "3nCDzSHybn85iBit4Jad2K" at bounding box center [447, 217] width 71 height 6
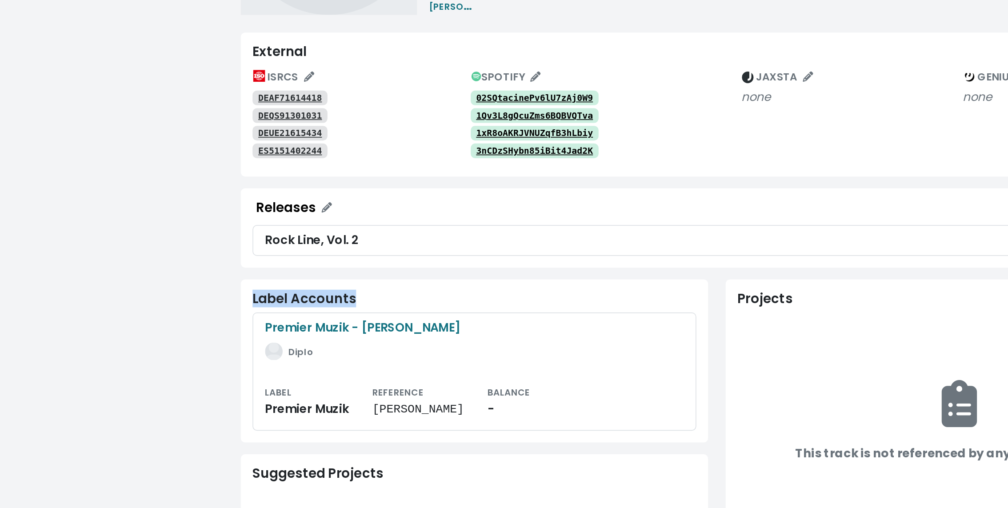
drag, startPoint x: 277, startPoint y: 308, endPoint x: 339, endPoint y: 304, distance: 62.4
click at [339, 304] on div "Label Accounts" at bounding box center [411, 306] width 269 height 9
click at [263, 233] on div "**********" at bounding box center [558, 292] width 902 height 585
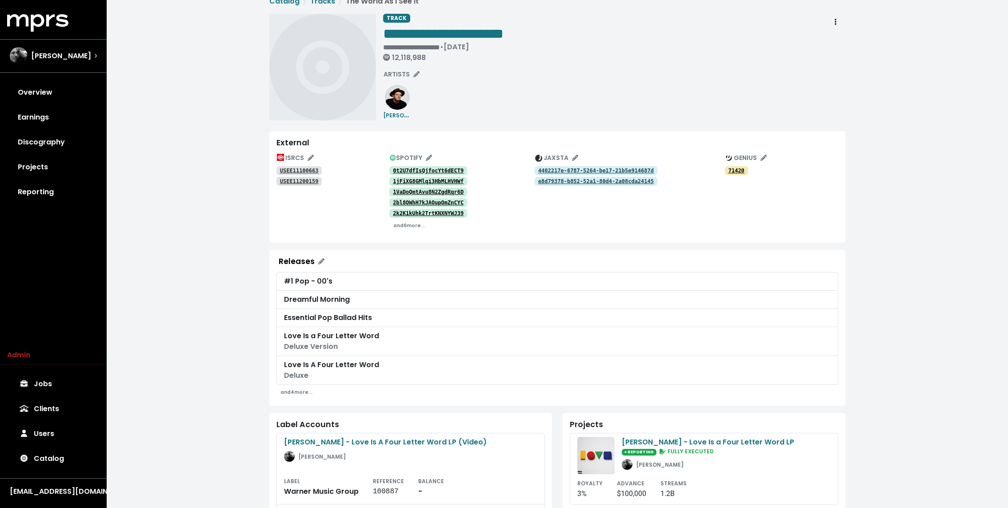
scroll to position [14, 0]
click at [294, 171] on tt "USEE11100663" at bounding box center [299, 171] width 39 height 6
click at [281, 184] on tt "USEE11200159" at bounding box center [299, 182] width 39 height 6
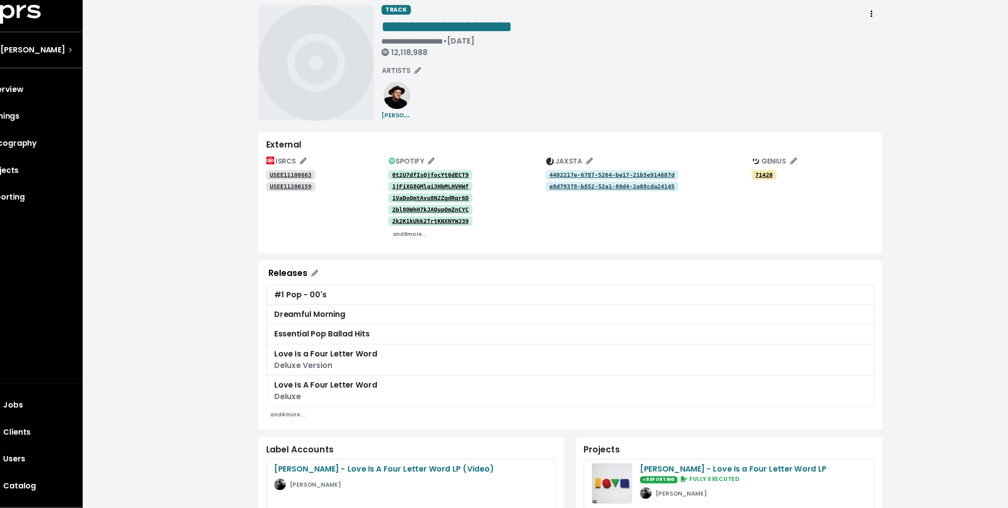
scroll to position [0, 0]
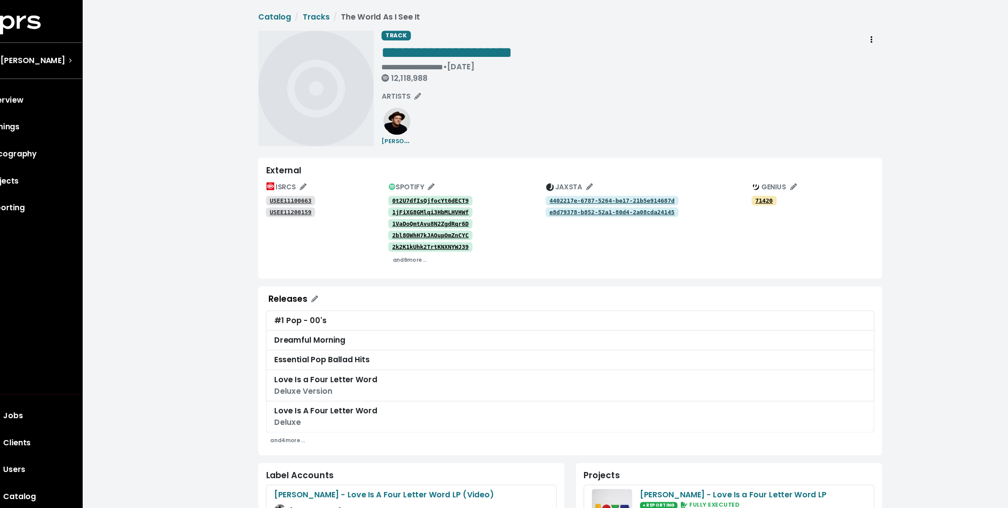
click at [443, 185] on tt "0t2U7dfIsQjfocYt6dECT9" at bounding box center [428, 185] width 71 height 6
click at [435, 193] on tt "1jFiXG8GMlqi3HbMLHVHWf" at bounding box center [428, 196] width 71 height 6
click at [425, 207] on tt "1VaDoQmtAvu8N2ZgdRqr6D" at bounding box center [428, 207] width 71 height 6
click at [419, 216] on tt "2bl8OWhH7kJAOupOmZnCYC" at bounding box center [428, 217] width 71 height 6
click at [415, 226] on tt "2k2K1kUhk2TrtKNXNYWJ39" at bounding box center [428, 228] width 71 height 6
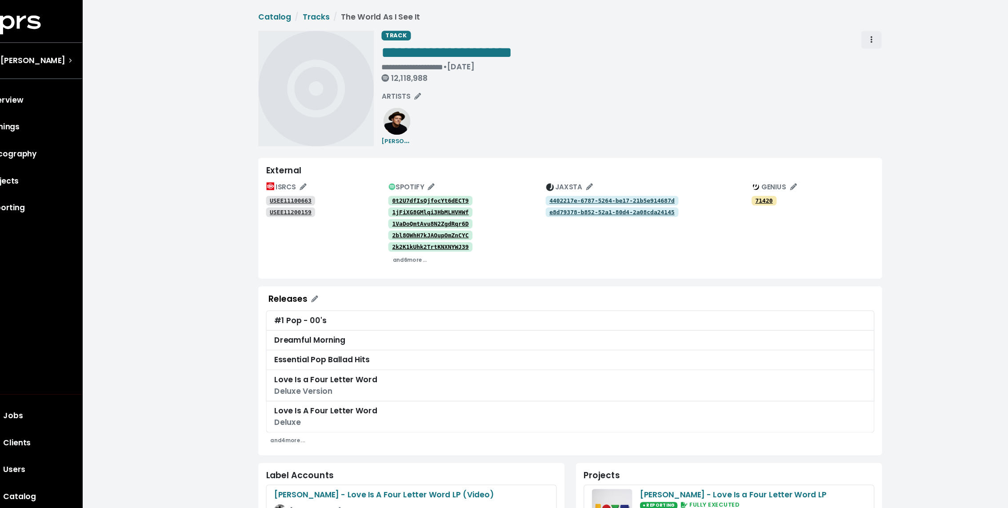
click at [832, 37] on span "Track actions" at bounding box center [836, 37] width 8 height 11
click at [654, 128] on div "**********" at bounding box center [614, 81] width 462 height 107
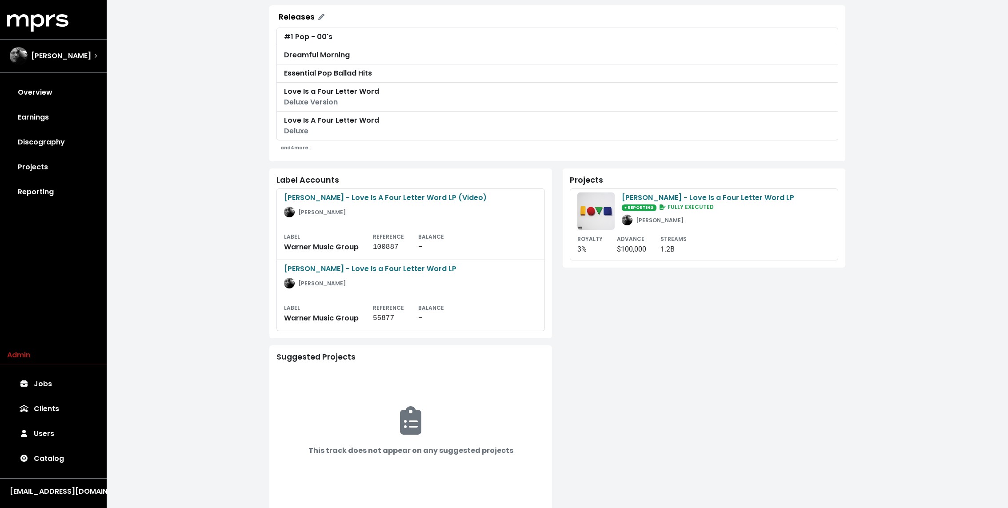
scroll to position [265, 0]
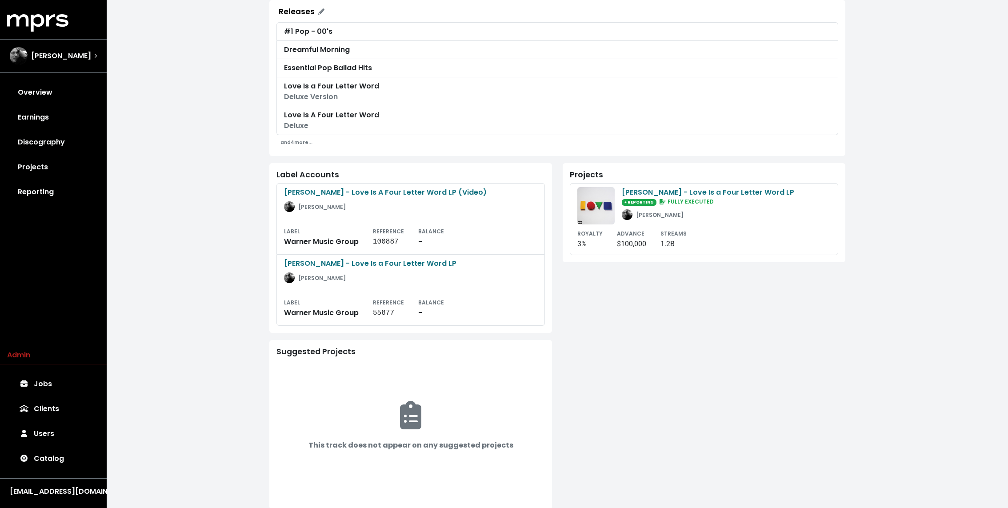
click at [559, 282] on div "Projects [PERSON_NAME] - Love Is a Four Letter Word LP ● REPORTING FULLY EXECUT…" at bounding box center [704, 336] width 293 height 346
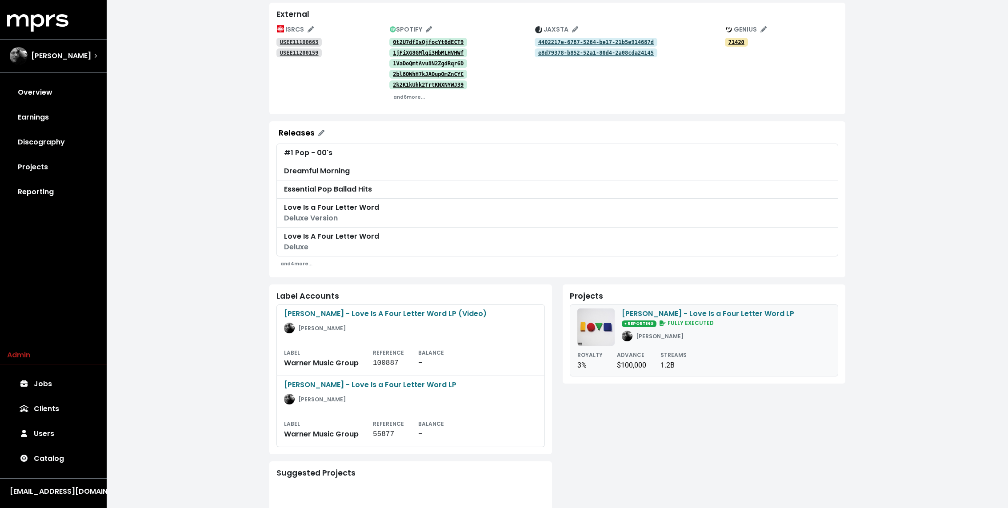
scroll to position [146, 0]
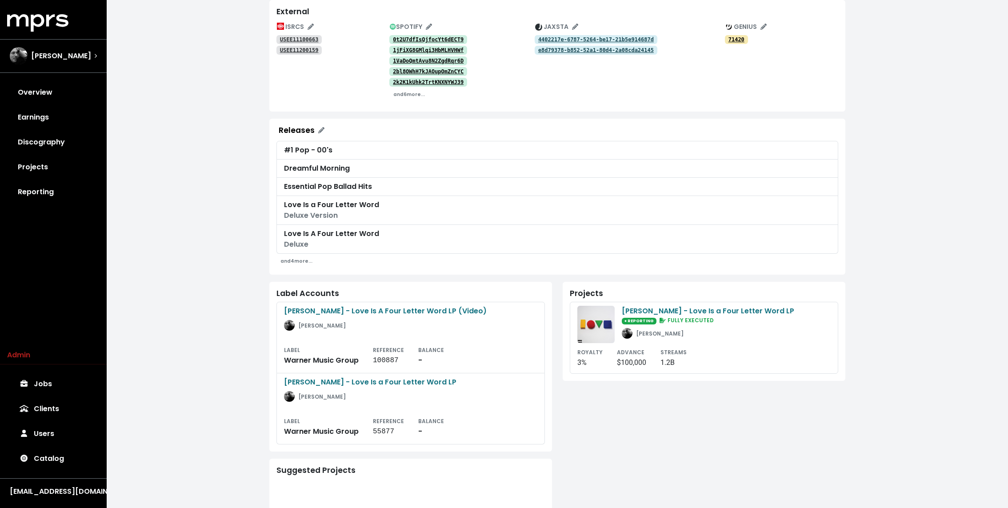
click at [270, 344] on div "Label Accounts [PERSON_NAME] - Love Is A Four Letter Word LP (Video) [PERSON_NA…" at bounding box center [410, 367] width 283 height 170
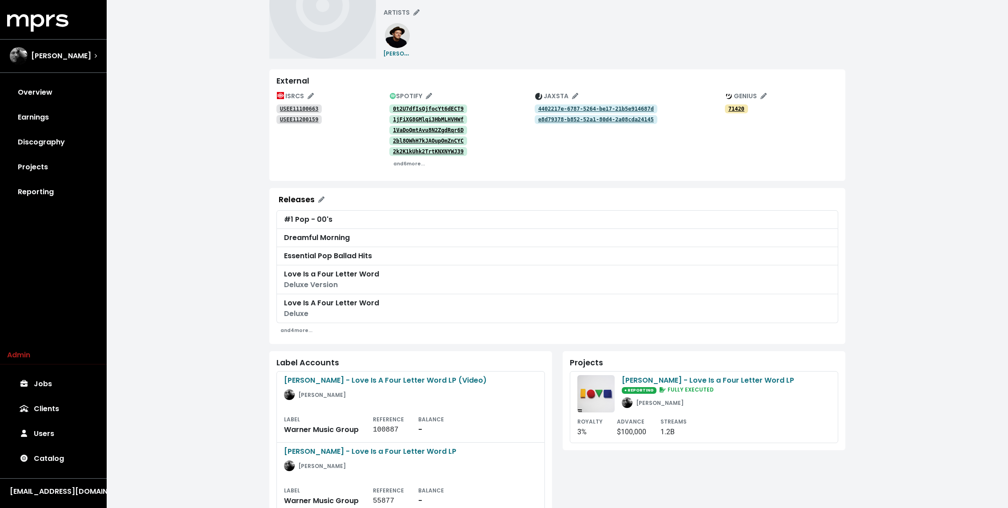
scroll to position [5, 0]
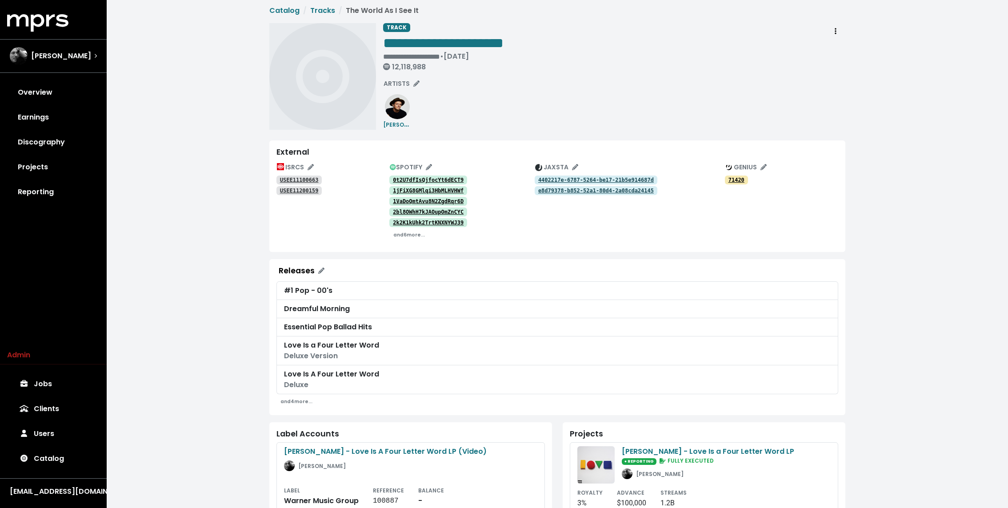
click at [299, 179] on tt "USEE11100663" at bounding box center [299, 180] width 39 height 6
click at [294, 189] on tt "USEE11200159" at bounding box center [299, 191] width 39 height 6
click at [553, 177] on tt "4402217e-6787-5264-be17-21b5e914687d" at bounding box center [596, 180] width 116 height 6
click at [550, 188] on tt "e8d79378-b852-52a1-80d4-2a08cda24145" at bounding box center [596, 191] width 116 height 6
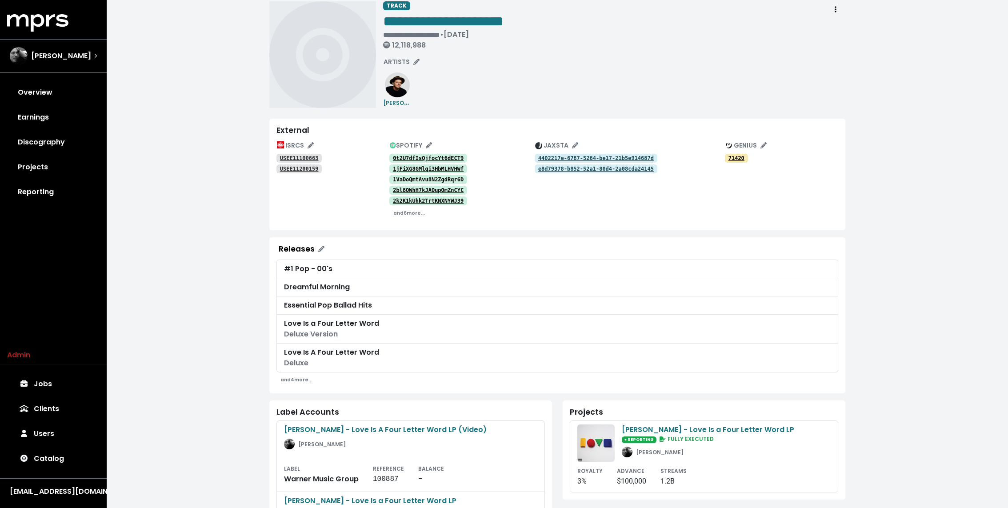
scroll to position [0, 0]
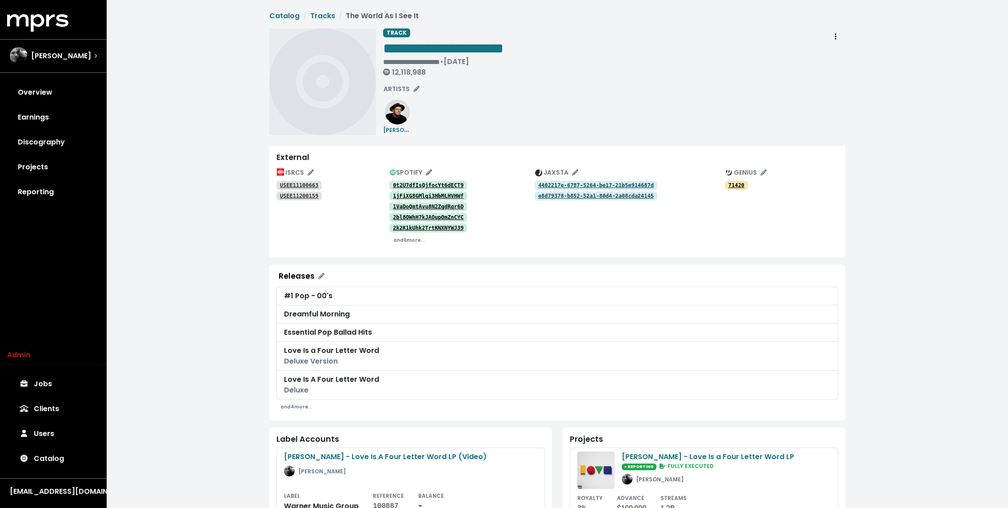
click at [588, 114] on div "**********" at bounding box center [614, 81] width 462 height 107
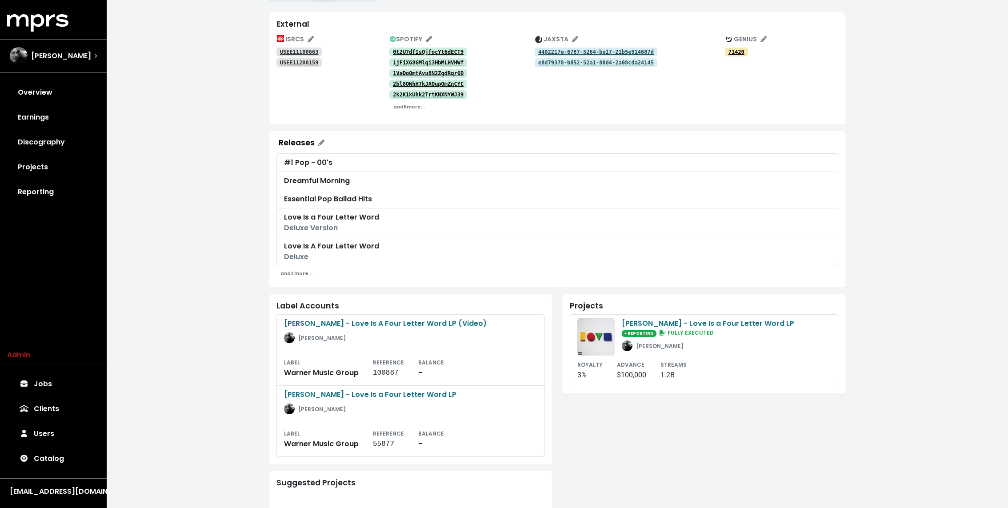
scroll to position [111, 0]
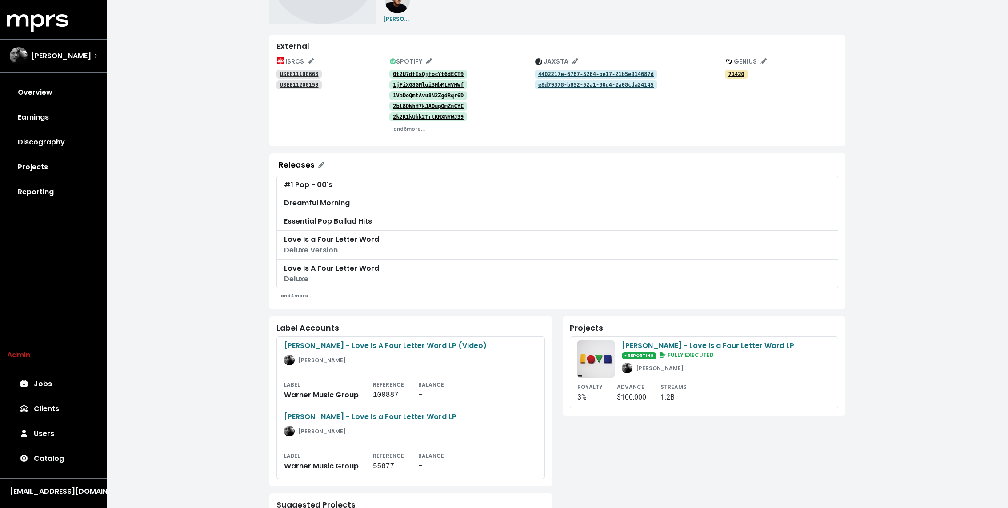
click at [250, 232] on div "**********" at bounding box center [558, 283] width 902 height 788
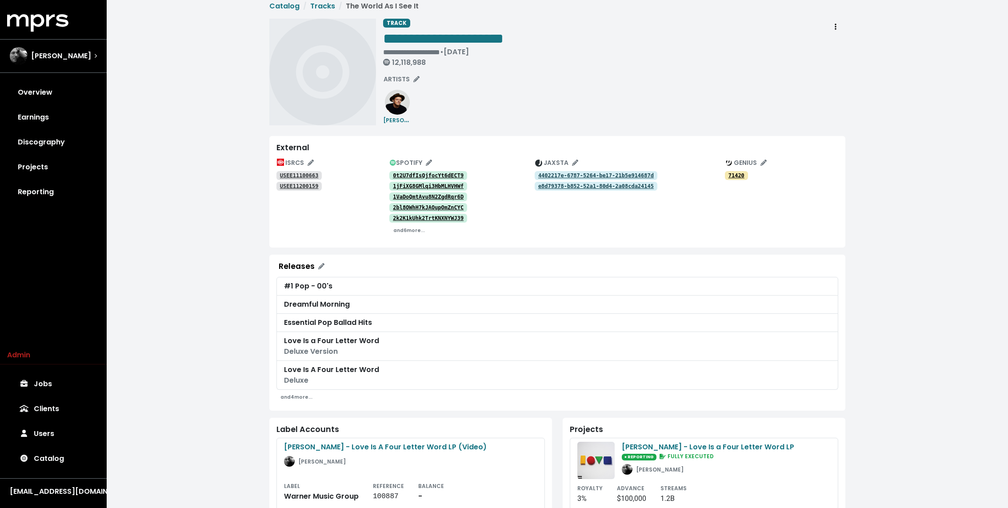
scroll to position [8, 0]
click at [158, 121] on div "**********" at bounding box center [558, 386] width 902 height 788
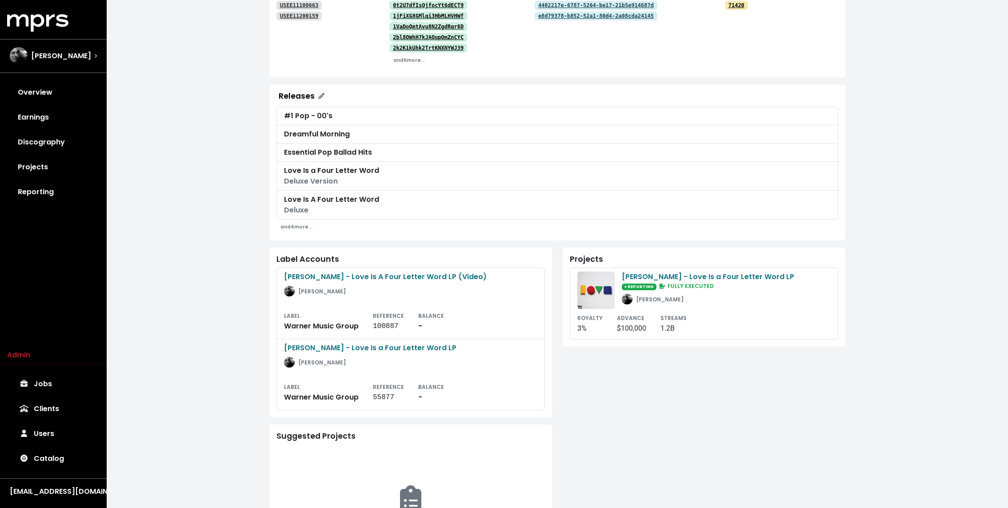
scroll to position [189, 0]
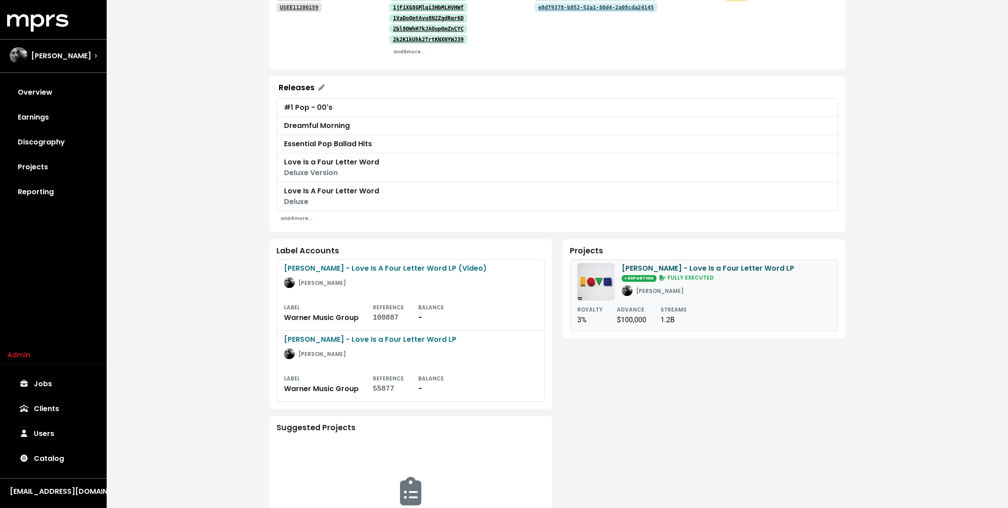
click at [640, 270] on div "[PERSON_NAME] - Love Is a Four Letter Word LP" at bounding box center [708, 268] width 173 height 11
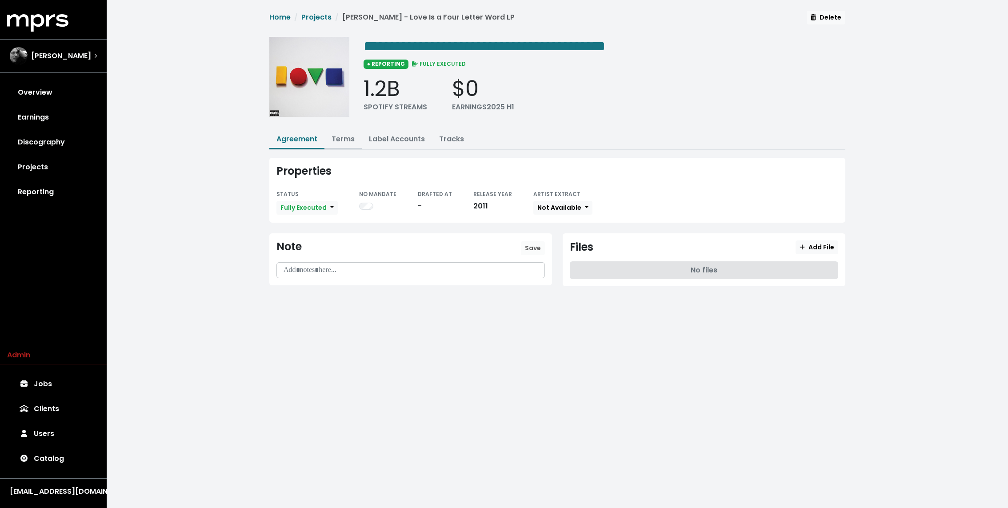
click at [353, 130] on button "Terms" at bounding box center [343, 139] width 37 height 19
click at [332, 138] on link "Terms" at bounding box center [343, 139] width 23 height 10
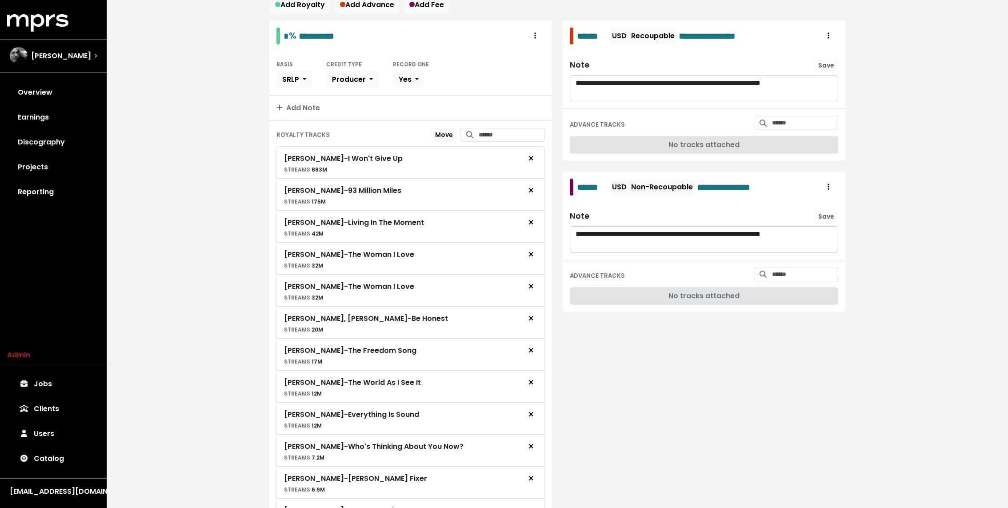
scroll to position [226, 0]
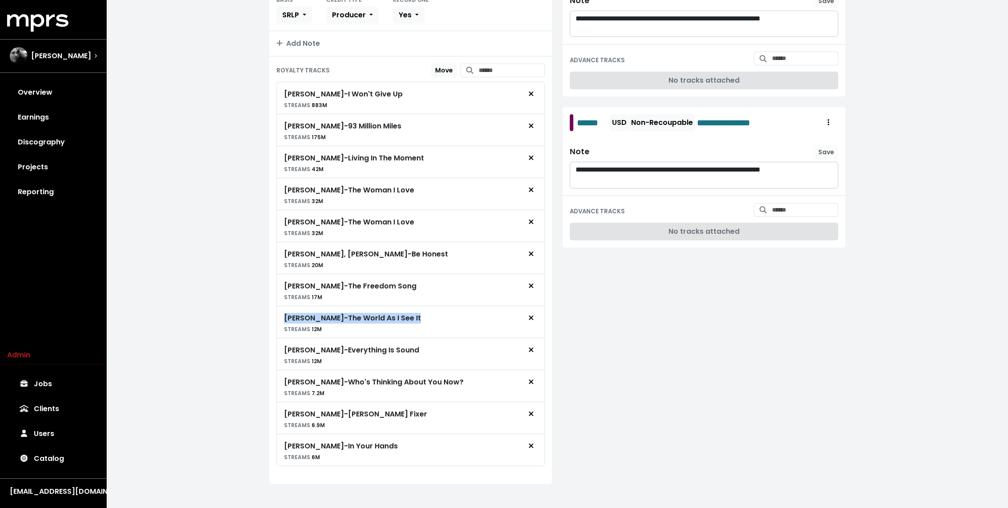
drag, startPoint x: 284, startPoint y: 315, endPoint x: 409, endPoint y: 315, distance: 124.9
click at [409, 315] on div "Jason Mraz - The World As I See It STREAMS 12M" at bounding box center [410, 322] width 253 height 24
click at [431, 312] on div "Jason Mraz - The World As I See It STREAMS 12M" at bounding box center [410, 322] width 253 height 24
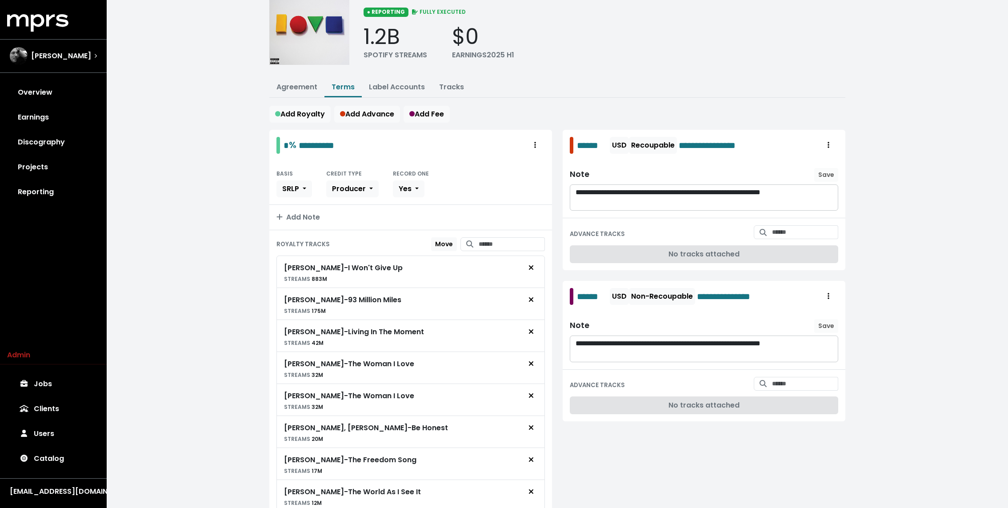
scroll to position [0, 0]
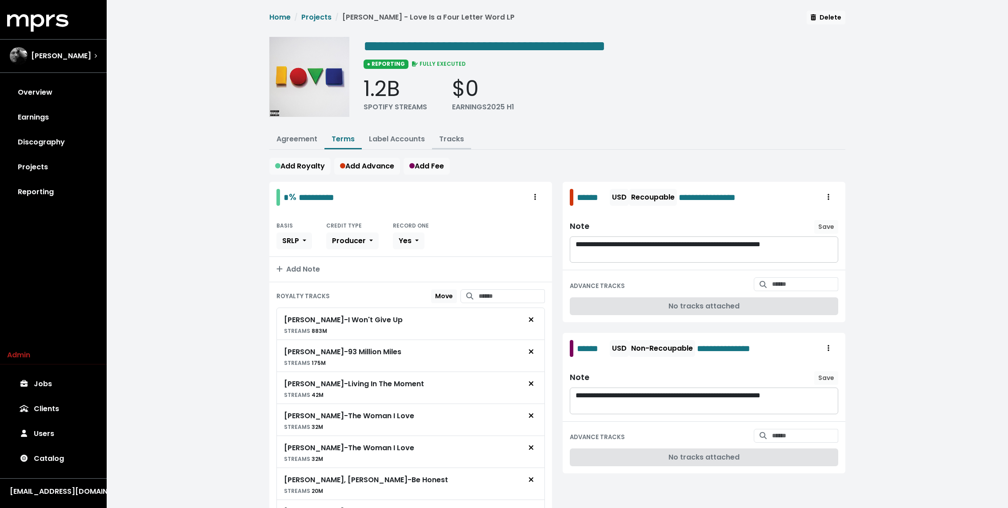
click at [444, 144] on button "Tracks" at bounding box center [451, 139] width 39 height 19
click at [450, 139] on link "Tracks" at bounding box center [451, 139] width 25 height 10
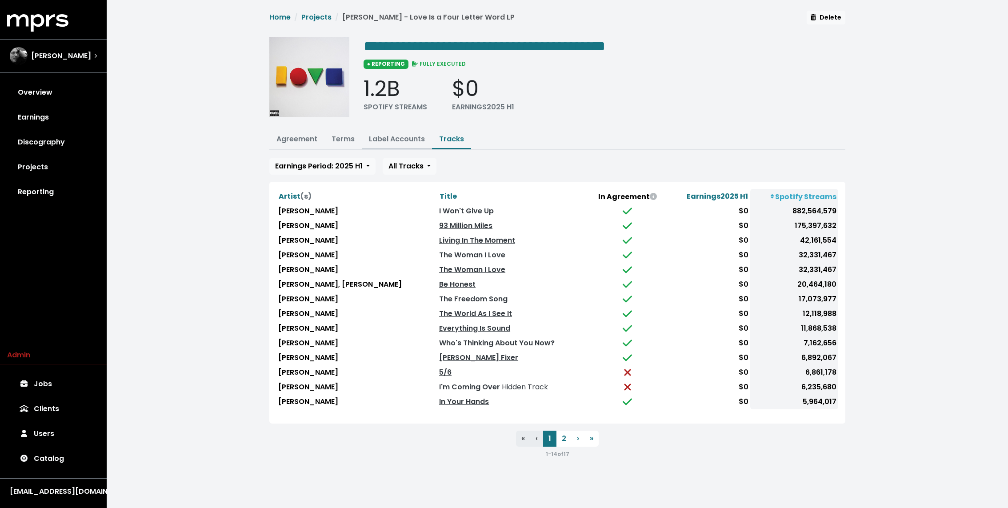
click at [386, 134] on link "Label Accounts" at bounding box center [397, 139] width 56 height 10
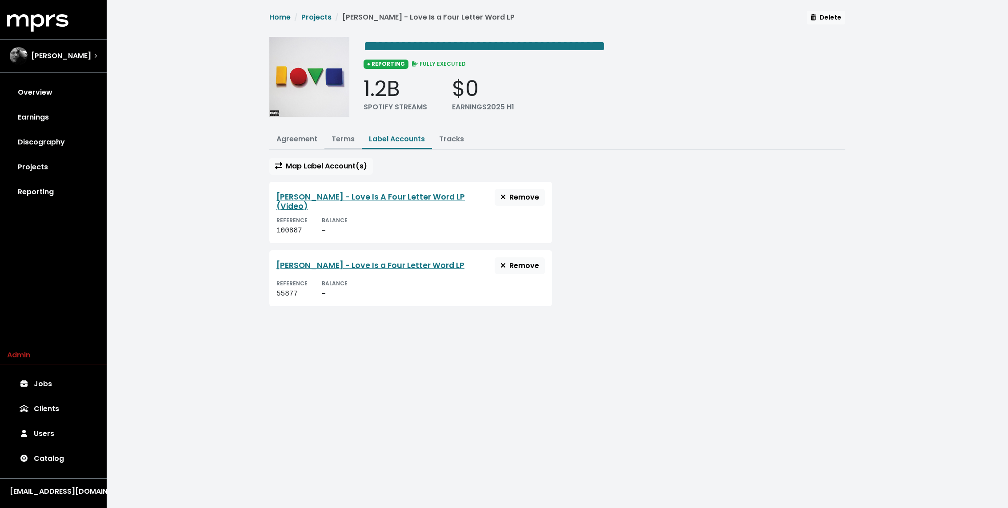
click at [342, 134] on link "Terms" at bounding box center [343, 139] width 23 height 10
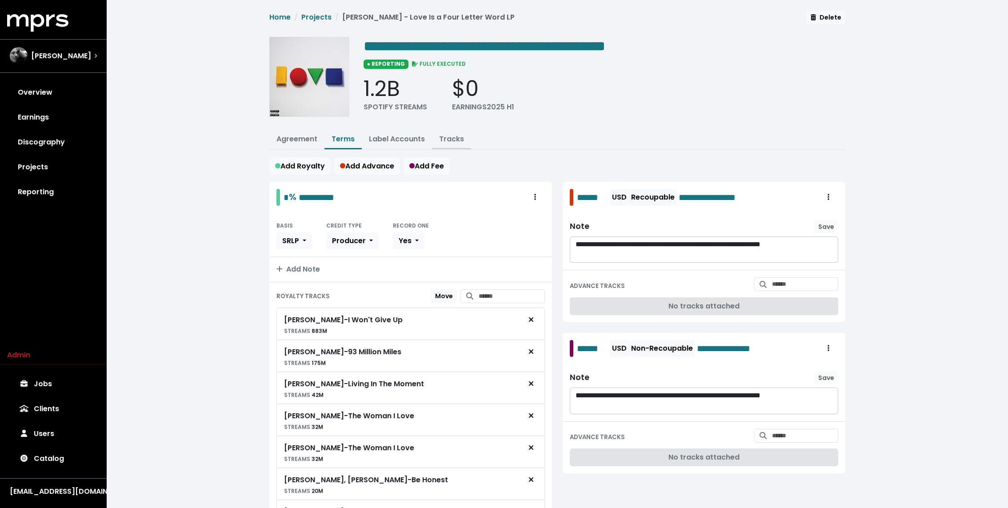
click at [456, 138] on link "Tracks" at bounding box center [451, 139] width 25 height 10
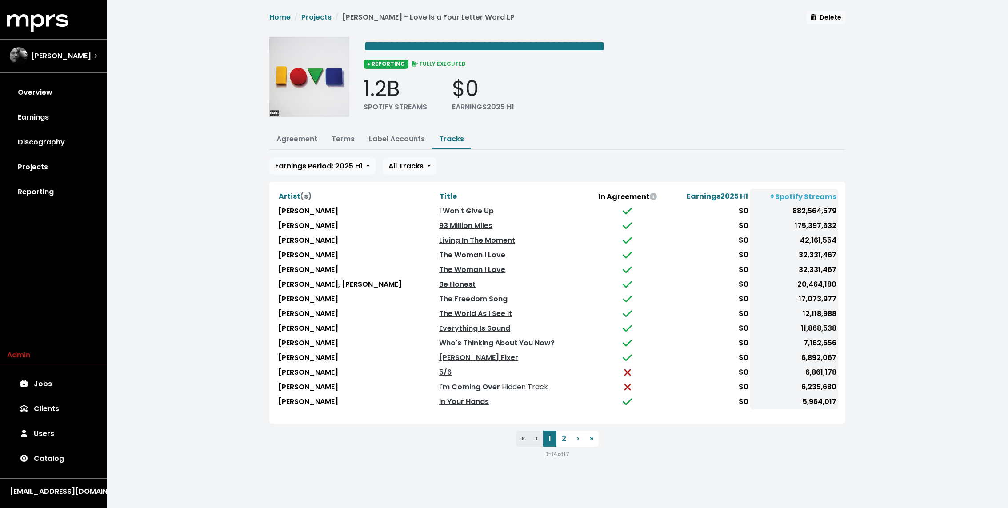
click at [440, 255] on link "The Woman I Love" at bounding box center [472, 255] width 66 height 10
click at [439, 265] on link "The Woman I Love" at bounding box center [472, 270] width 66 height 10
click at [449, 311] on link "The World As I See It" at bounding box center [475, 314] width 73 height 10
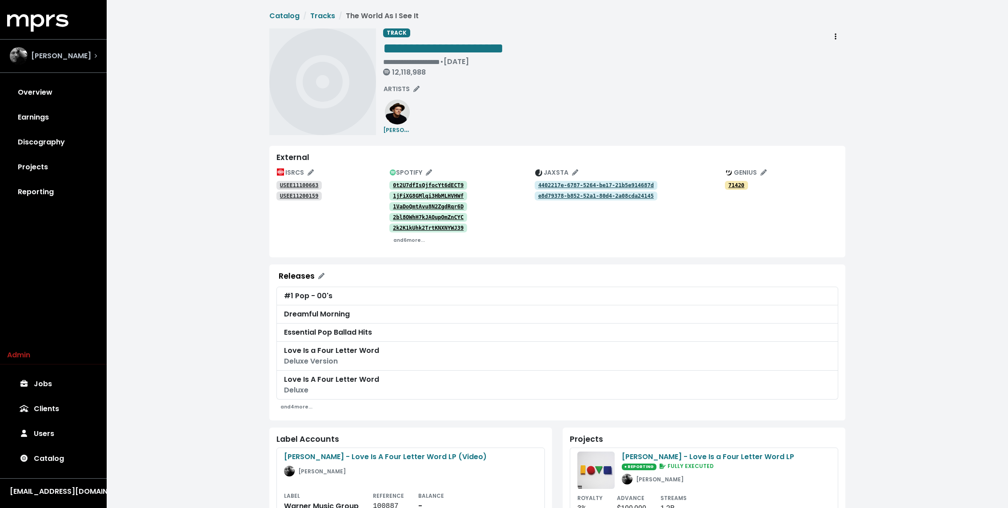
click at [60, 56] on span "Joe Chiccarelli" at bounding box center [61, 56] width 60 height 11
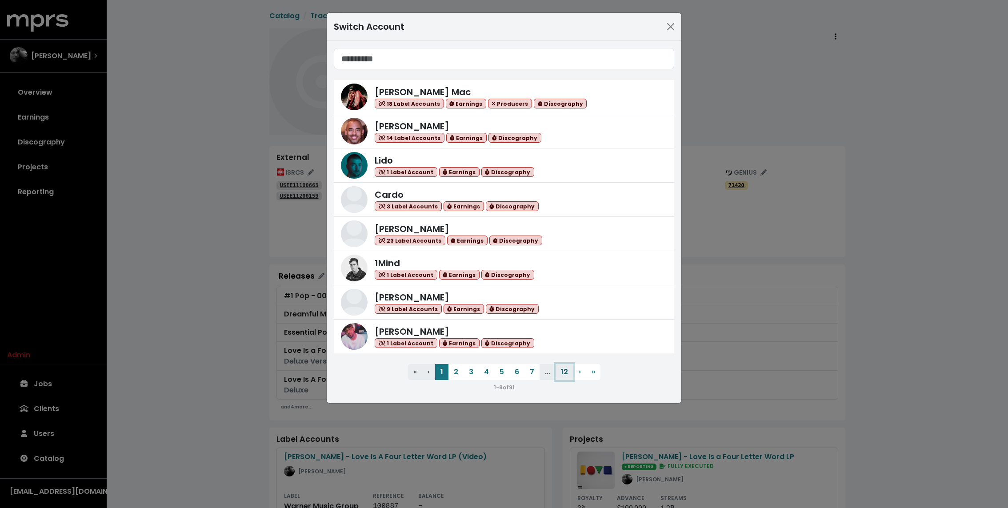
click at [570, 364] on button "12" at bounding box center [565, 372] width 18 height 16
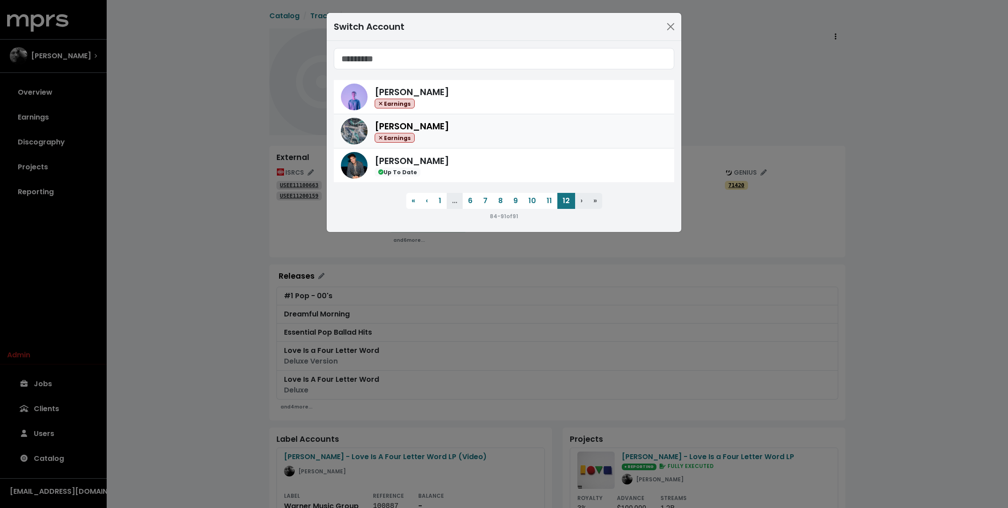
click at [473, 123] on div "Hollywood Cole Earnings" at bounding box center [521, 132] width 293 height 24
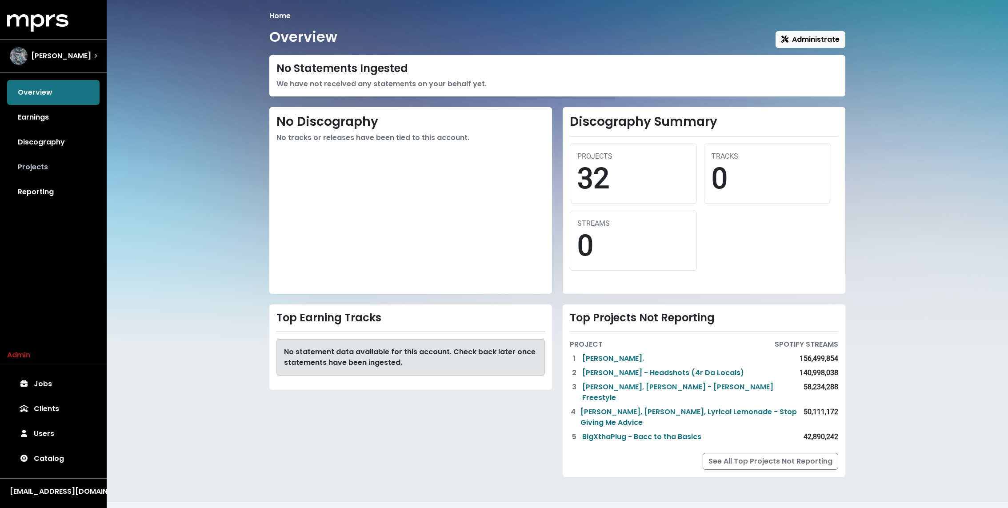
click at [33, 162] on link "Projects" at bounding box center [53, 167] width 92 height 25
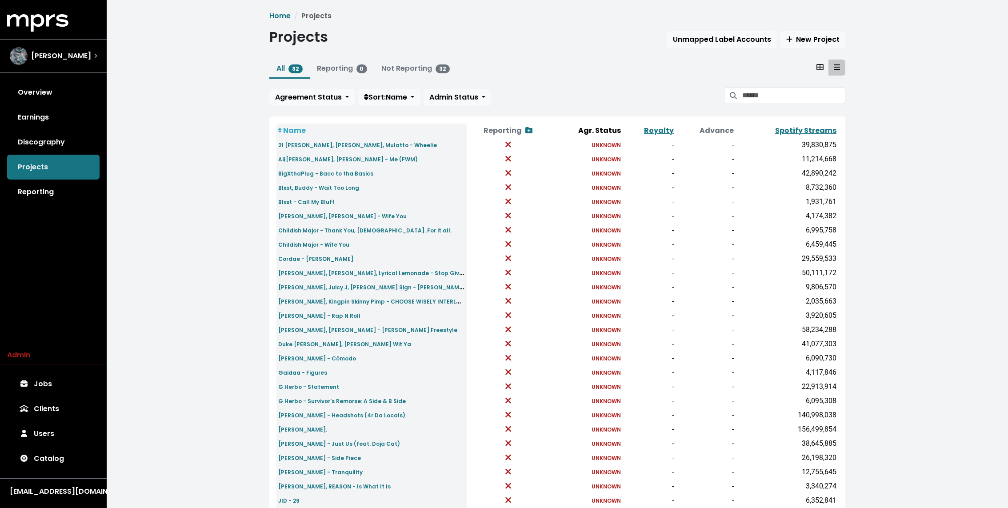
scroll to position [123, 0]
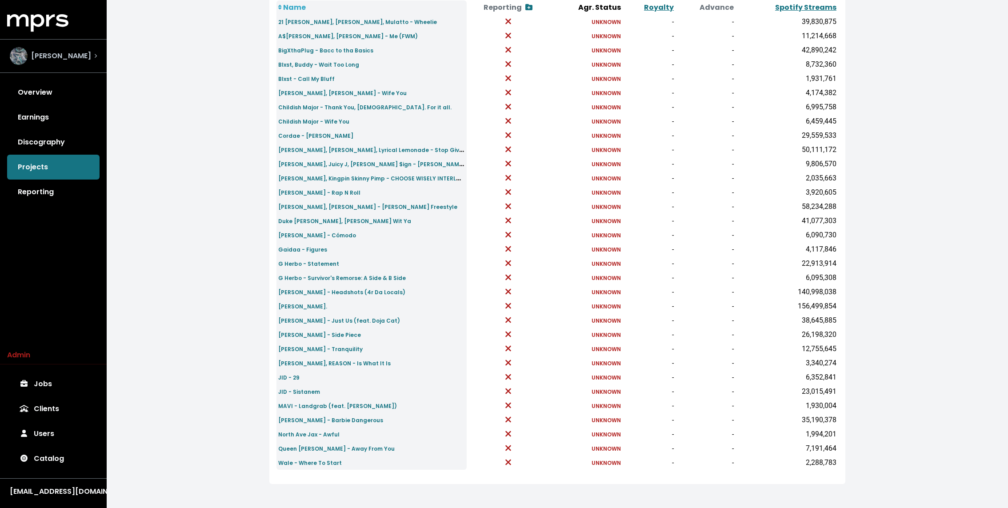
click at [70, 60] on span "Hollywood Cole" at bounding box center [61, 56] width 60 height 11
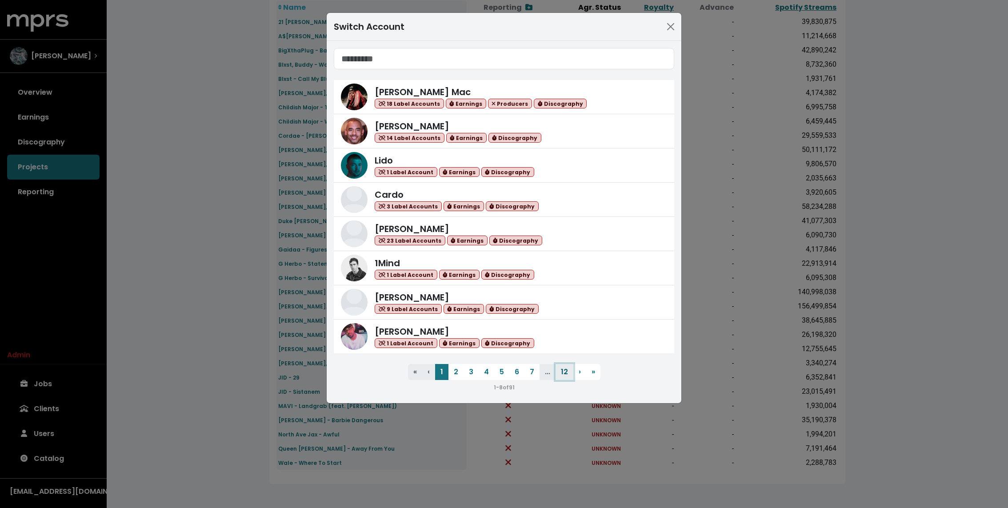
click at [567, 373] on button "12" at bounding box center [565, 372] width 18 height 16
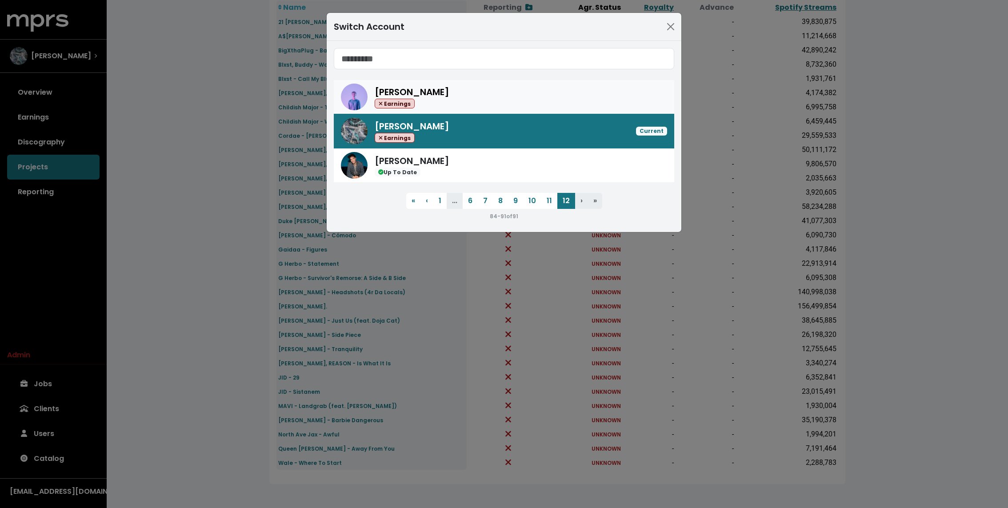
click at [459, 99] on div "Grant Boutin Earnings" at bounding box center [521, 97] width 293 height 24
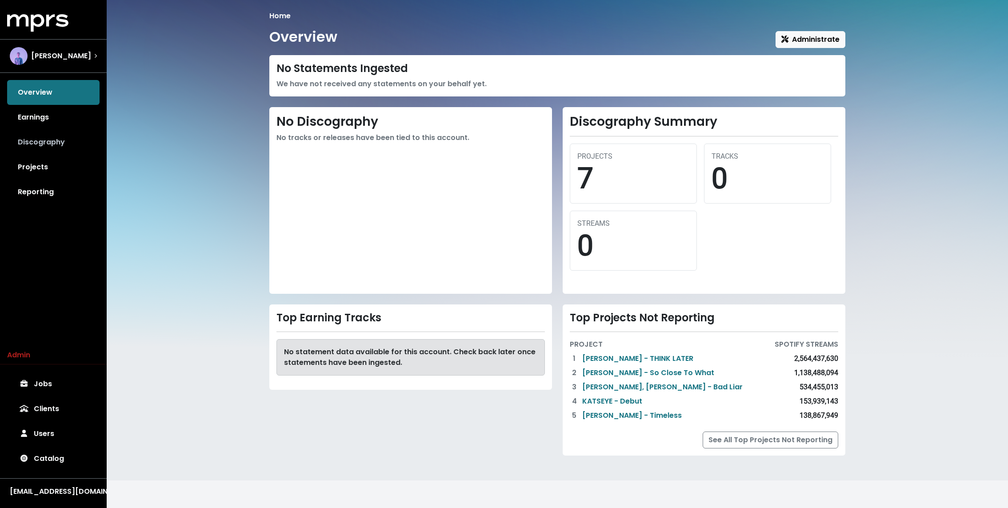
click at [47, 144] on link "Discography" at bounding box center [53, 142] width 92 height 25
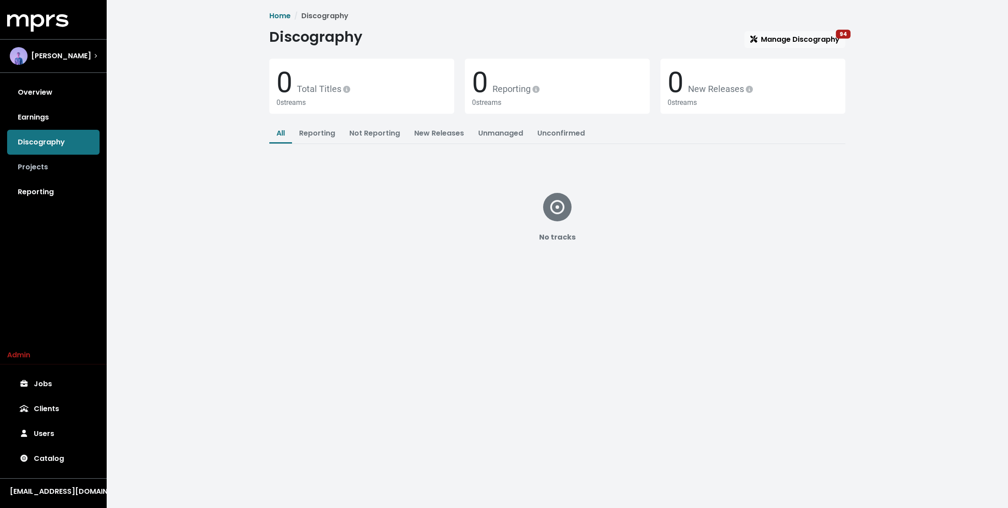
click at [36, 167] on link "Projects" at bounding box center [53, 167] width 92 height 25
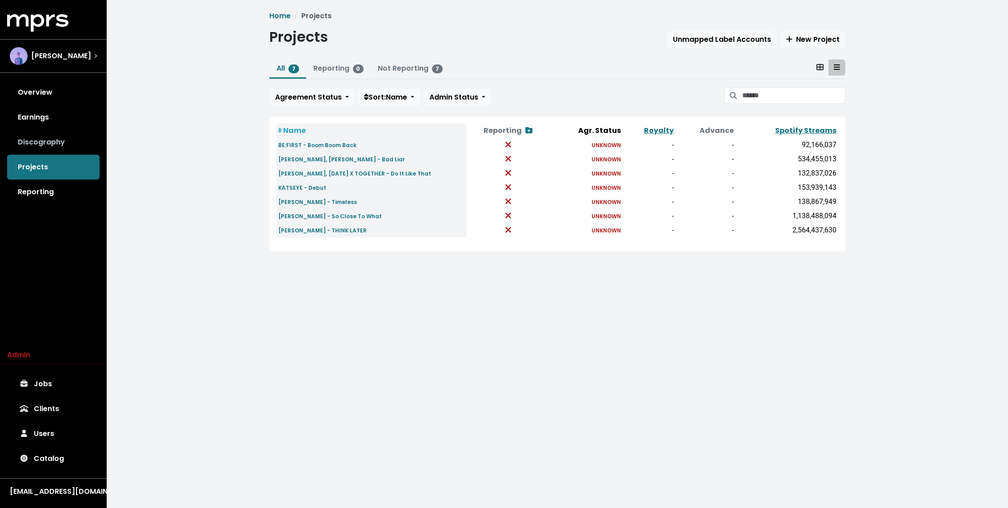
click at [37, 140] on link "Discography" at bounding box center [53, 142] width 92 height 25
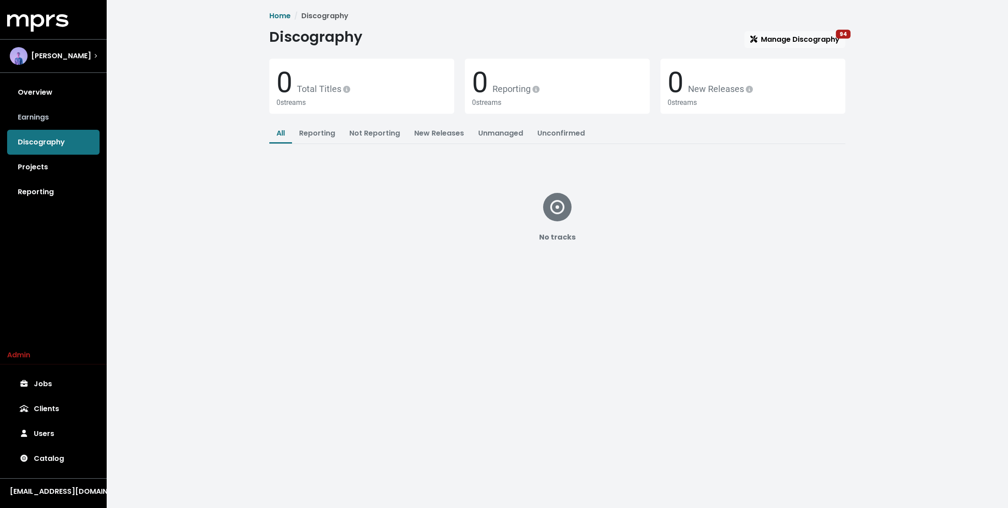
click at [54, 116] on link "Earnings" at bounding box center [53, 117] width 92 height 25
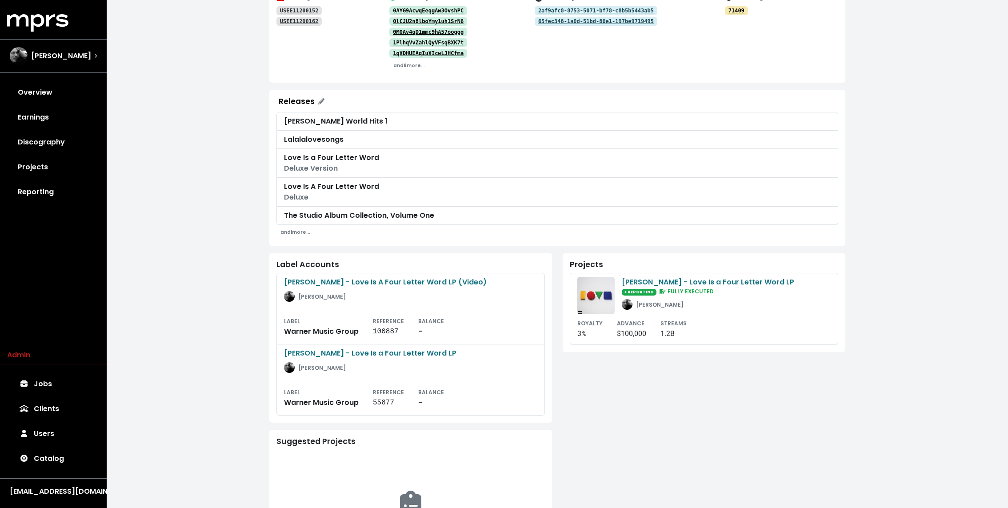
scroll to position [179, 0]
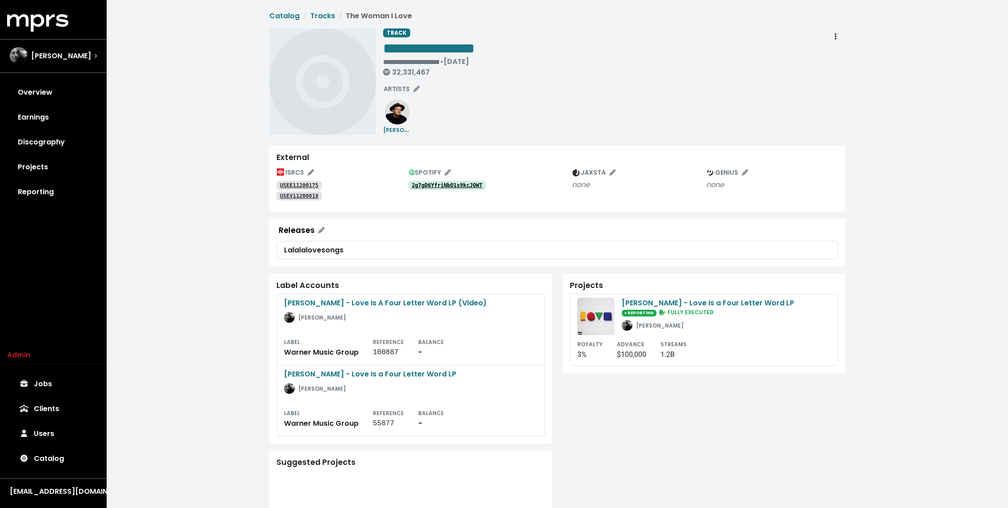
click at [254, 110] on div "**********" at bounding box center [558, 317] width 902 height 634
click at [636, 320] on div "[PERSON_NAME]" at bounding box center [660, 325] width 48 height 11
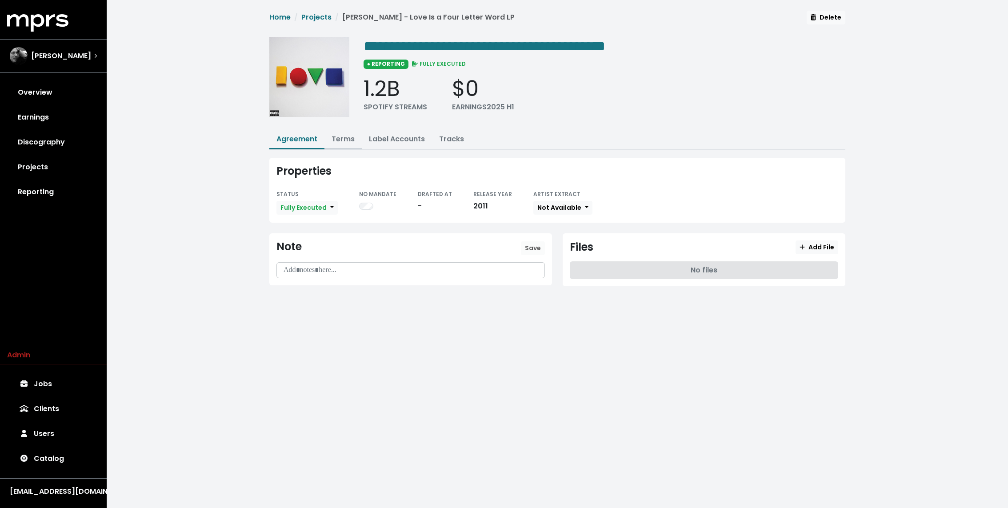
click at [346, 138] on link "Terms" at bounding box center [343, 139] width 23 height 10
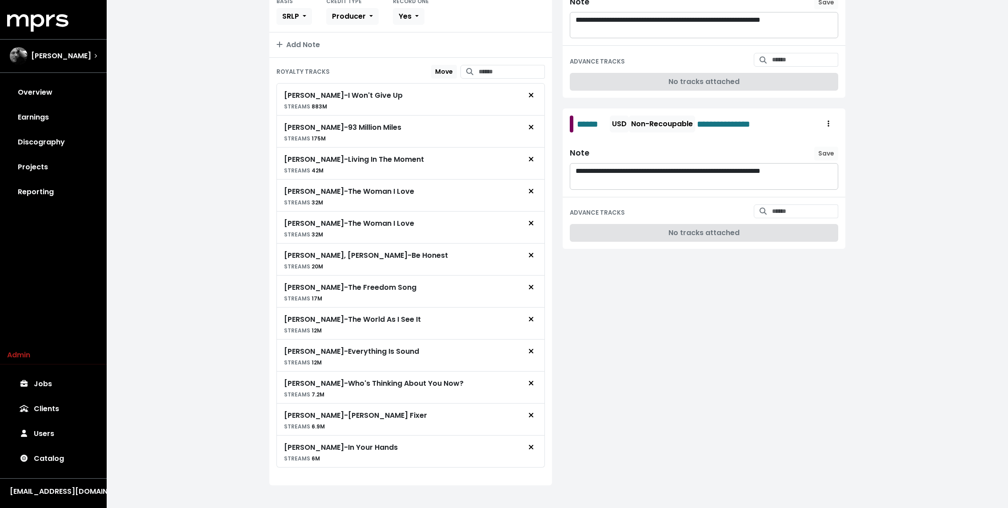
scroll to position [224, 0]
click at [62, 47] on div "[PERSON_NAME]" at bounding box center [50, 56] width 81 height 18
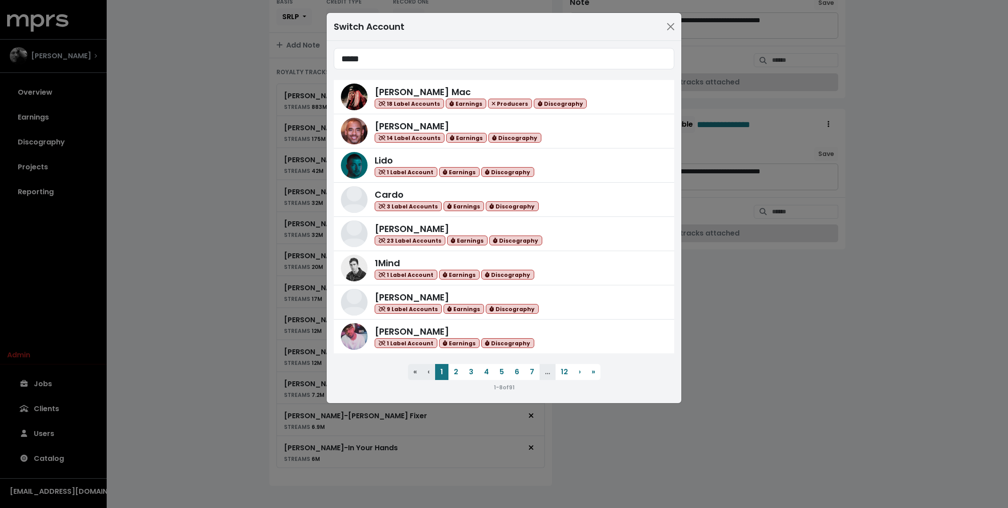
type input "******"
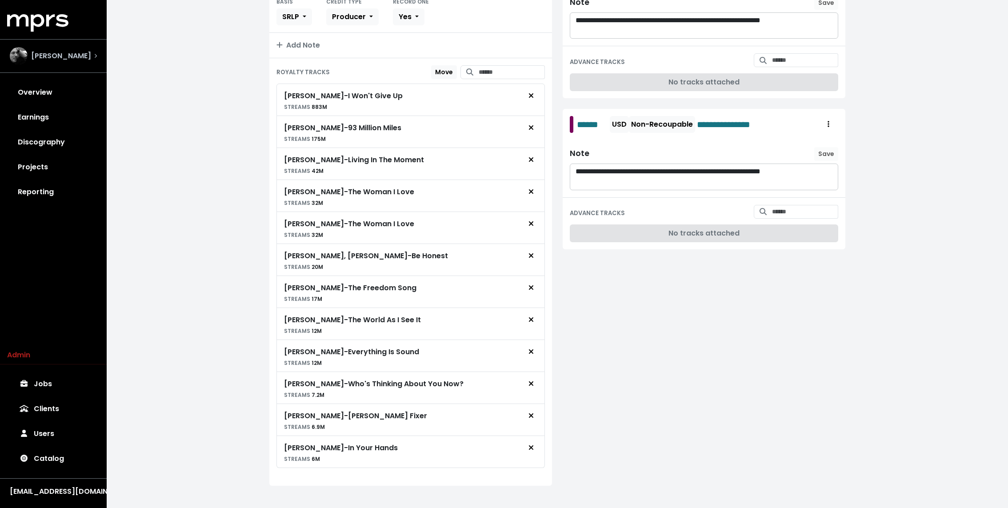
click at [62, 48] on div "[PERSON_NAME]" at bounding box center [50, 56] width 81 height 18
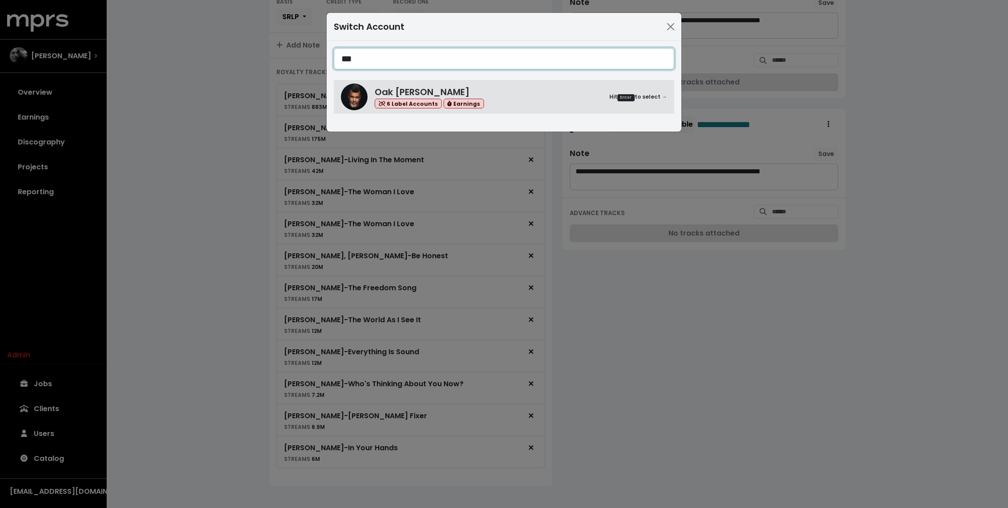
type input "***"
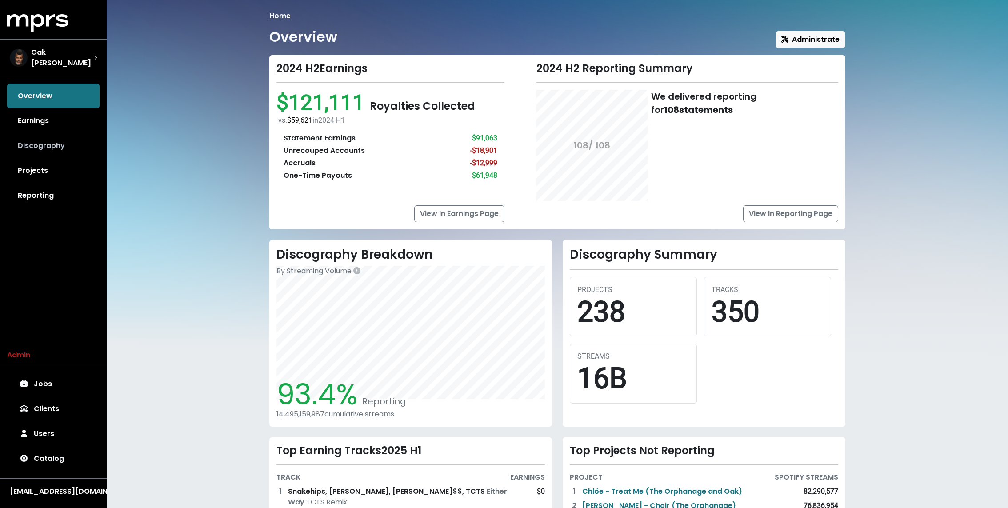
click at [34, 146] on link "Discography" at bounding box center [53, 145] width 92 height 25
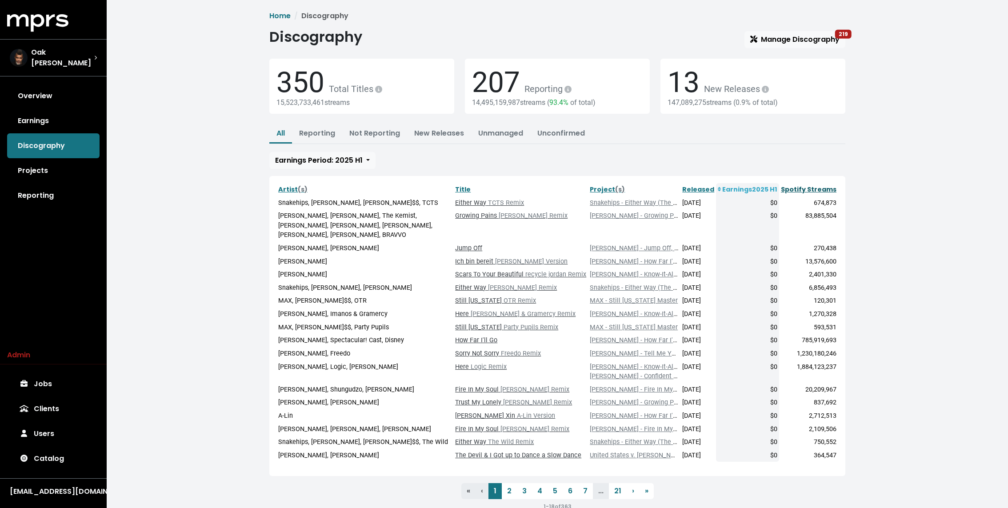
click at [798, 187] on link "Spotify Streams" at bounding box center [809, 189] width 56 height 9
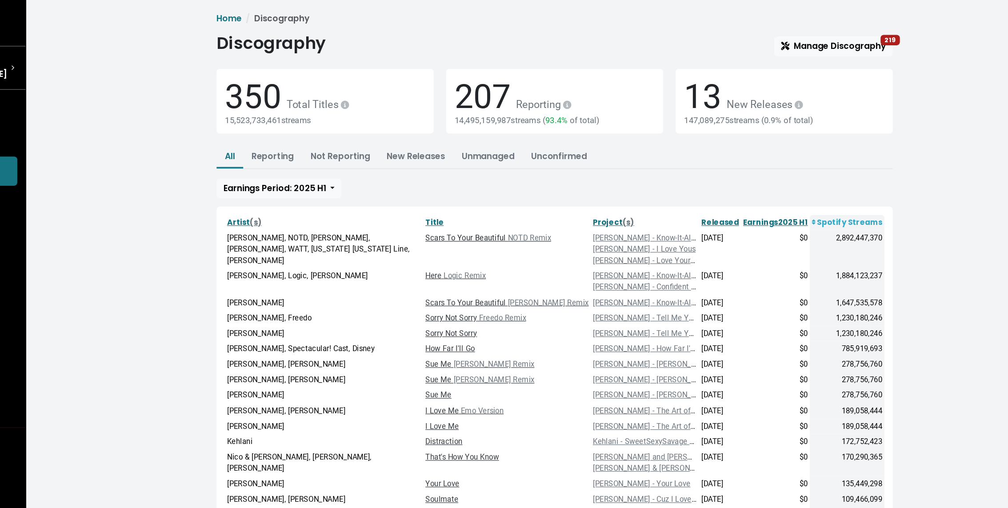
click at [516, 201] on link "Scars To Your Beautiful NOTD Remix" at bounding box center [500, 203] width 107 height 8
click at [626, 201] on link "[PERSON_NAME] - Know-It-All (LP)" at bounding box center [639, 203] width 99 height 8
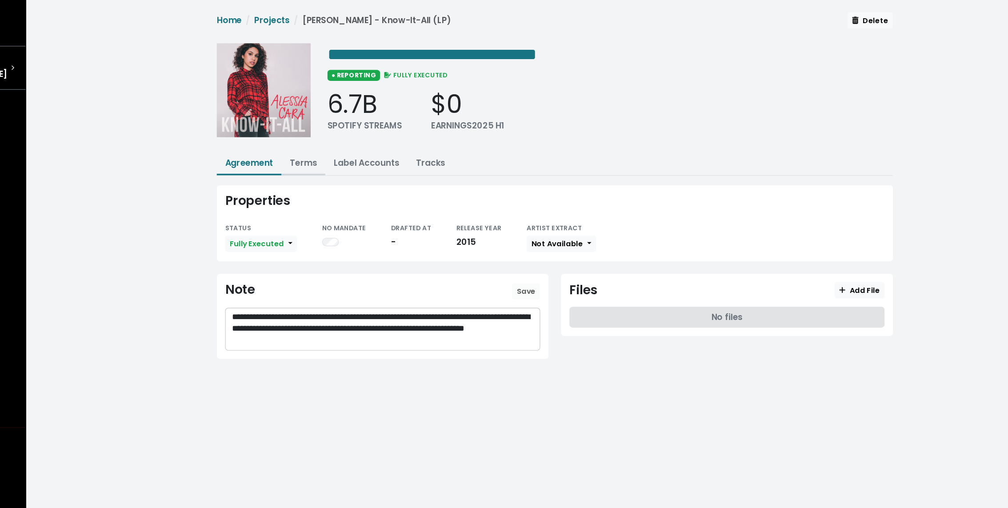
click at [347, 136] on link "Terms" at bounding box center [343, 139] width 23 height 10
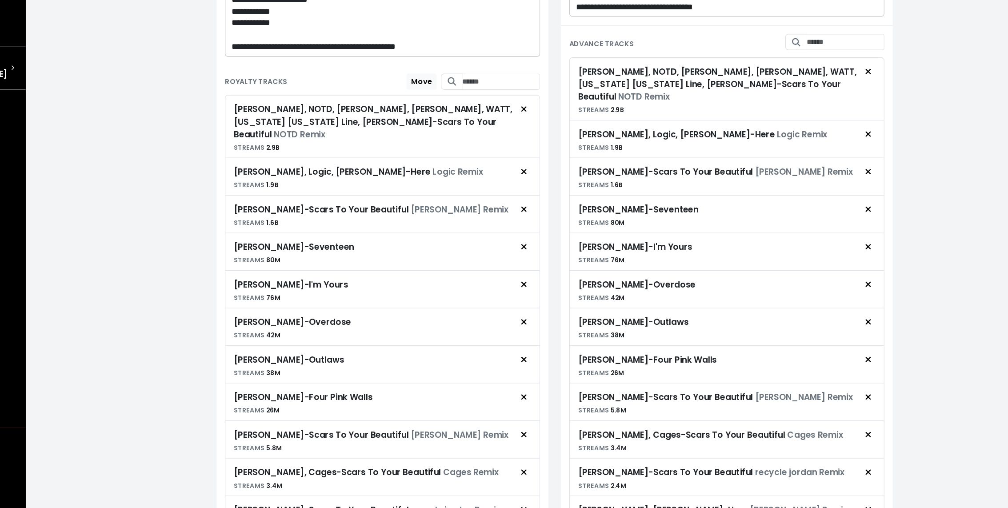
scroll to position [271, 0]
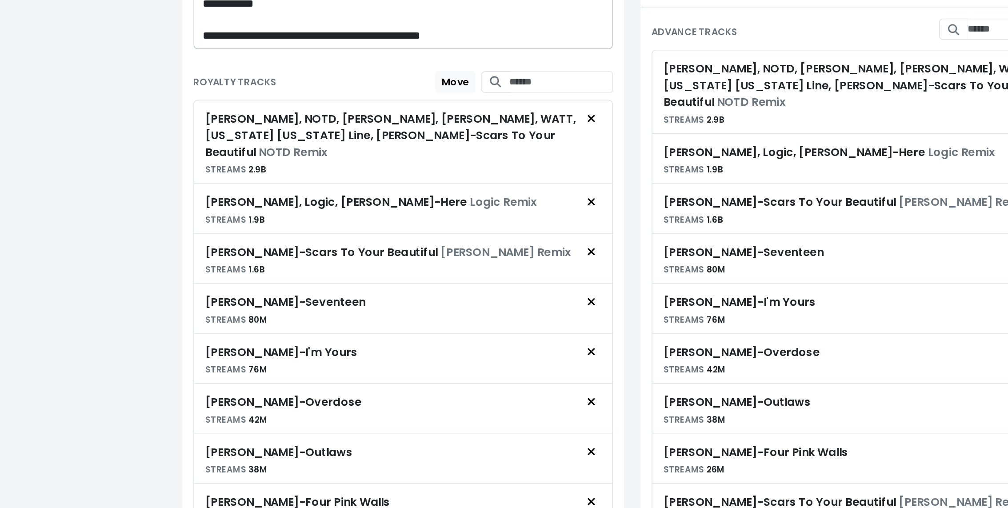
click at [329, 128] on div "[PERSON_NAME], NOTD, Alesso, [PERSON_NAME], WATT, [US_STATE] [US_STATE] Line, […" at bounding box center [402, 127] width 237 height 43
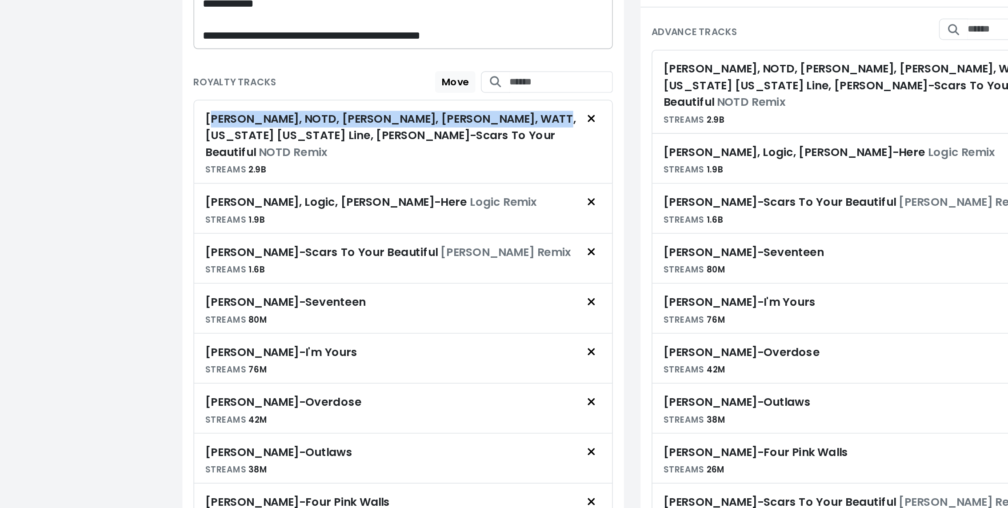
drag, startPoint x: 287, startPoint y: 107, endPoint x: 478, endPoint y: 106, distance: 190.7
click at [478, 106] on div "[PERSON_NAME], NOTD, [PERSON_NAME], [PERSON_NAME], WATT, [US_STATE] [US_STATE] …" at bounding box center [402, 122] width 237 height 32
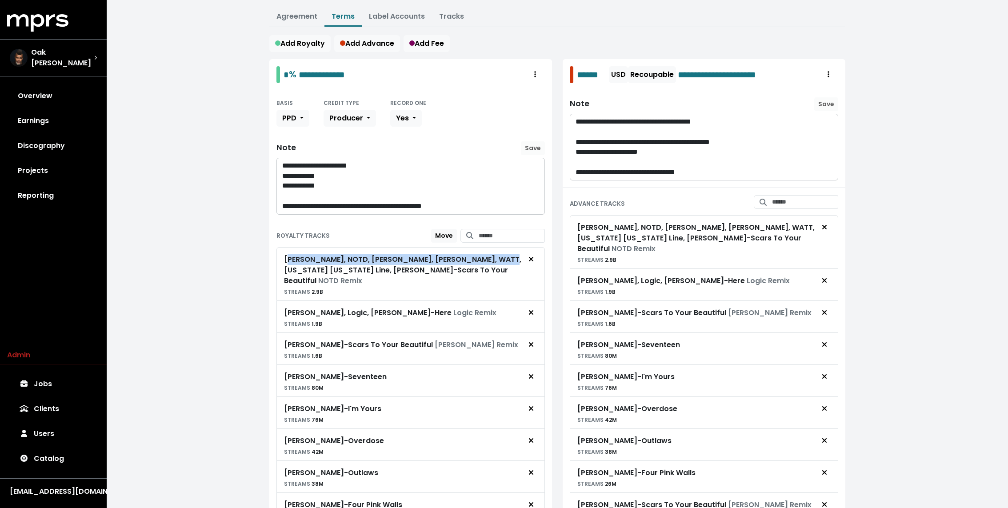
scroll to position [0, 0]
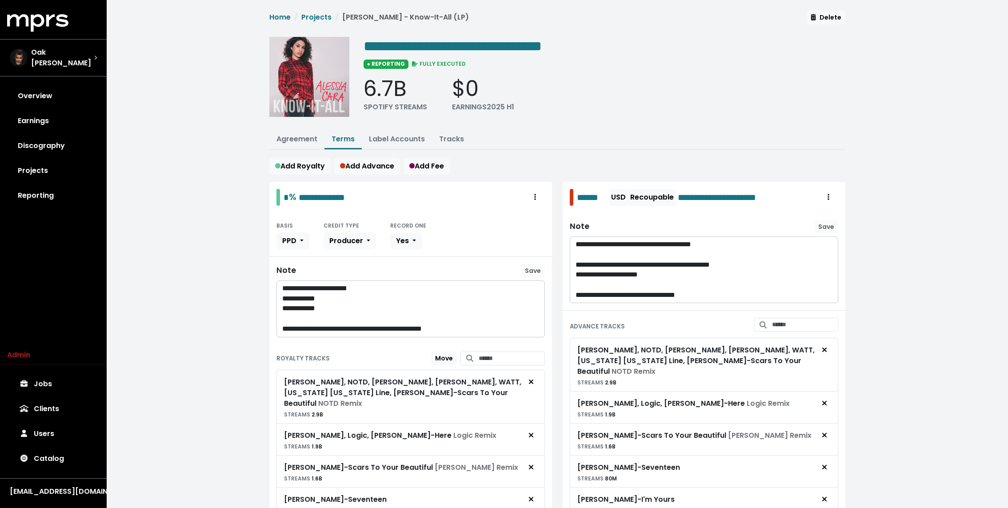
click at [228, 118] on div "**********" at bounding box center [558, 434] width 902 height 868
click at [460, 140] on link "Tracks" at bounding box center [451, 139] width 25 height 10
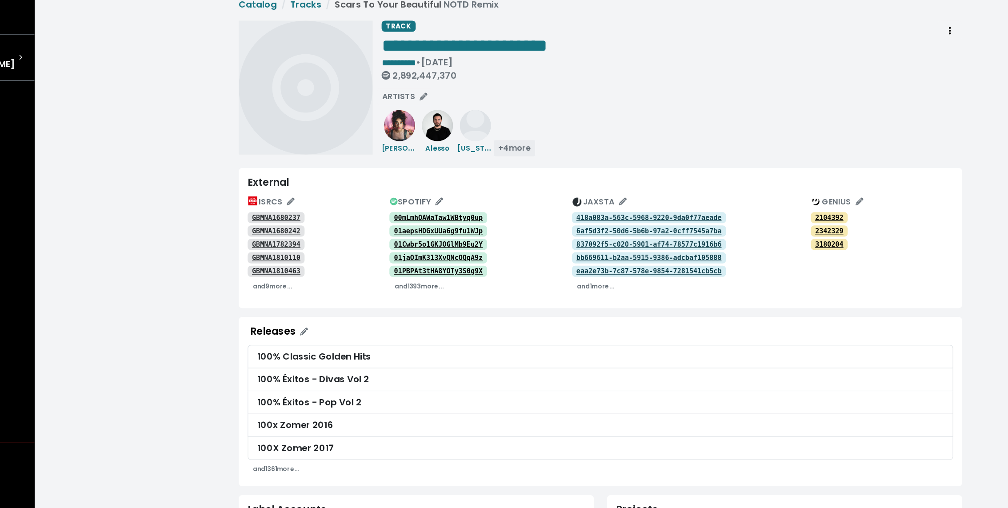
click at [488, 129] on span "+ 4 more" at bounding box center [489, 129] width 26 height 9
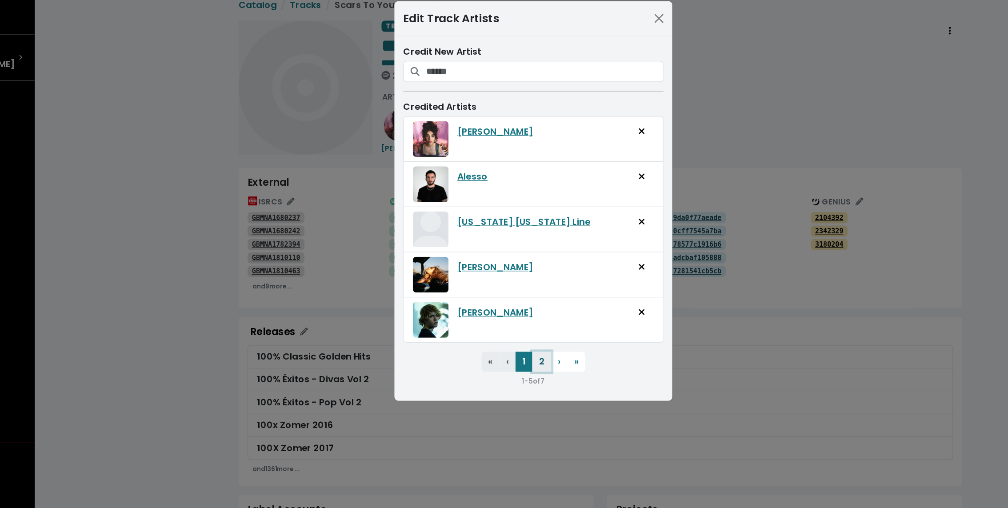
click at [510, 302] on button "2" at bounding box center [510, 300] width 15 height 16
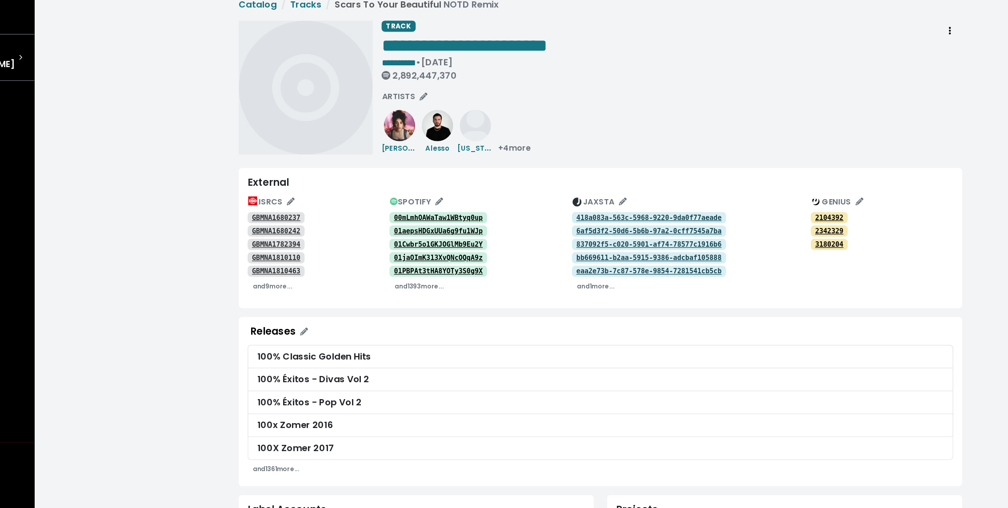
click at [233, 135] on div "**********" at bounding box center [558, 490] width 902 height 980
click at [298, 184] on tt "GBMNA1680237" at bounding box center [299, 185] width 39 height 6
click at [295, 198] on tt "GBMNA1680242" at bounding box center [299, 196] width 39 height 6
click at [291, 203] on link "GBMNA1782394" at bounding box center [299, 206] width 45 height 9
click at [290, 216] on tt "GBMNA1810110" at bounding box center [299, 217] width 39 height 6
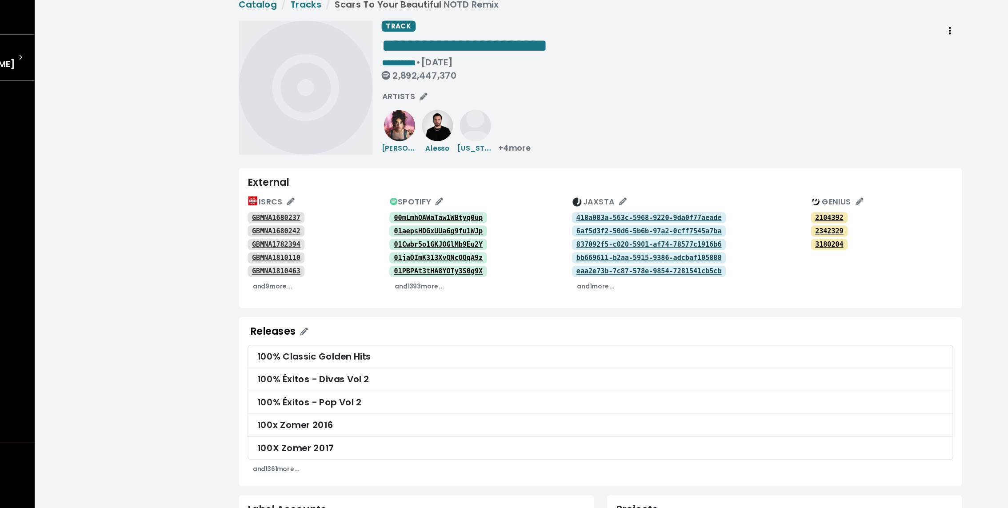
click at [289, 228] on tt "GBMNA1810463" at bounding box center [299, 228] width 39 height 6
click at [289, 240] on small "and 9 more..." at bounding box center [297, 240] width 32 height 7
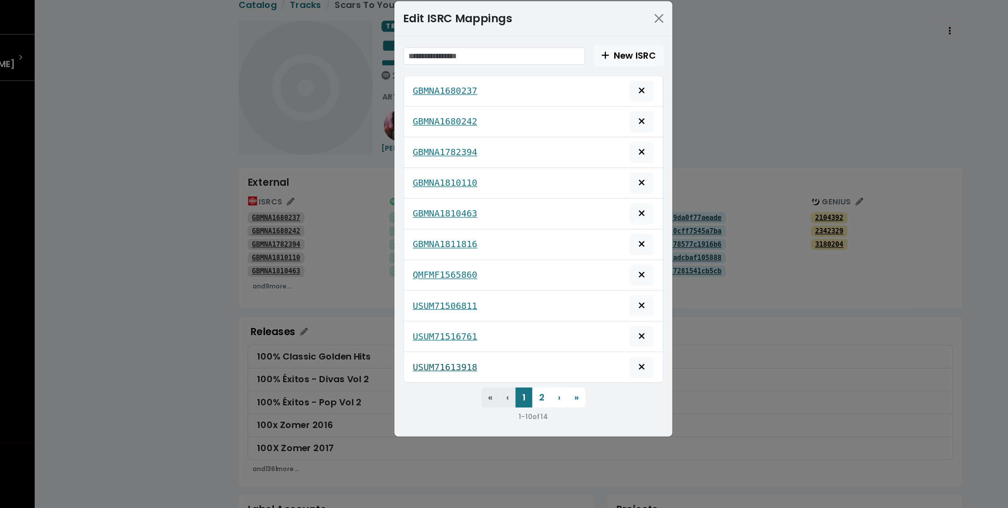
click at [425, 301] on tt "USUM71613918" at bounding box center [434, 304] width 52 height 8
click at [430, 276] on tt "USUM71516761" at bounding box center [434, 280] width 52 height 8
click at [226, 221] on div "Edit ISRC Mappings New ISRC GBMNA1680237 GBMNA1680242 GBMNA1782394 GBMNA1810110…" at bounding box center [504, 254] width 1008 height 508
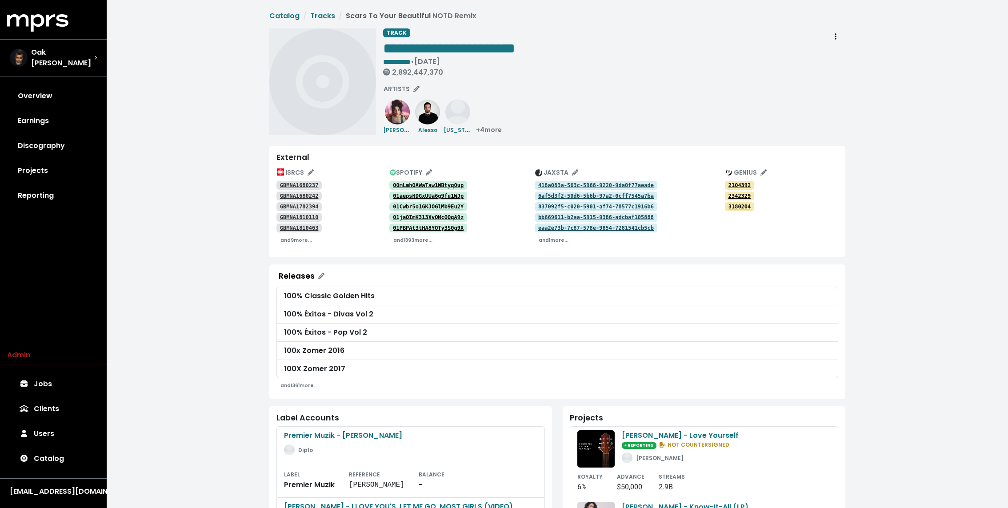
click at [586, 84] on div "**********" at bounding box center [614, 81] width 462 height 107
click at [419, 183] on tt "00mLmhOAWaTaw1WBtyq0up" at bounding box center [428, 185] width 71 height 6
click at [410, 193] on tt "01aepsHDGxUUa6g9fu1WJp" at bounding box center [428, 196] width 71 height 6
click at [406, 204] on tt "01Cwbr5o1GKJOGlMb9Eu2Y" at bounding box center [428, 207] width 71 height 6
click at [404, 214] on tt "01jaOImK313XvQNcOQqA9z" at bounding box center [428, 217] width 71 height 6
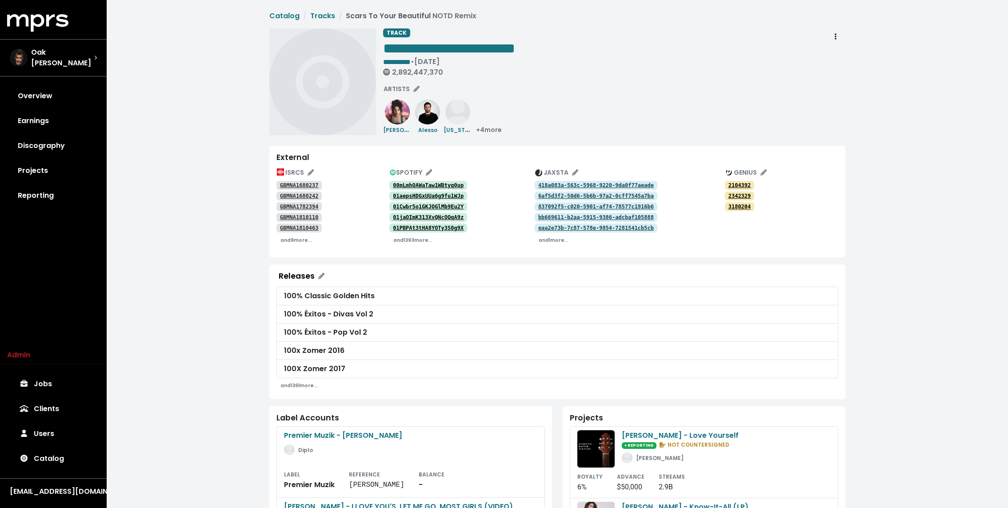
click at [404, 226] on tt "01PBPAt3tHA8YOTy3S0g9X" at bounding box center [428, 228] width 71 height 6
click at [207, 71] on div "**********" at bounding box center [558, 490] width 902 height 980
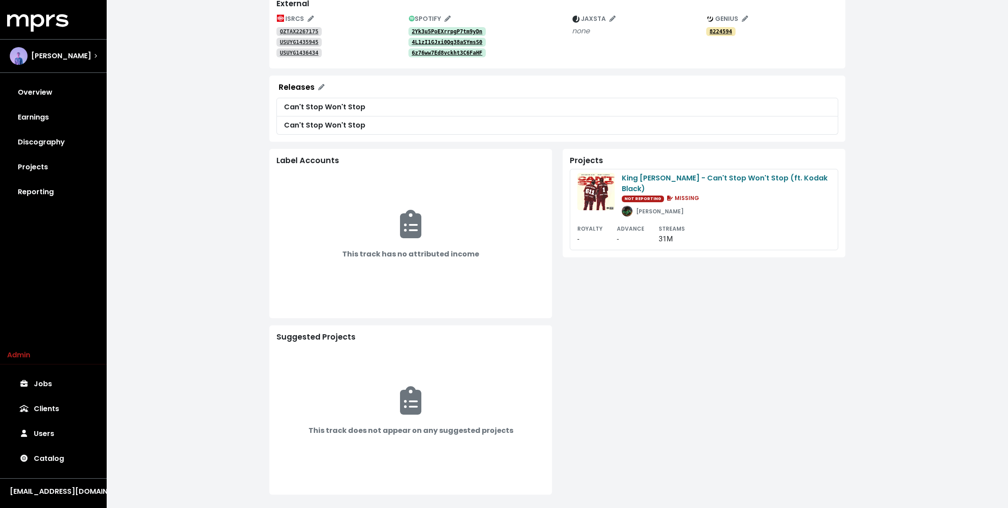
scroll to position [152, 0]
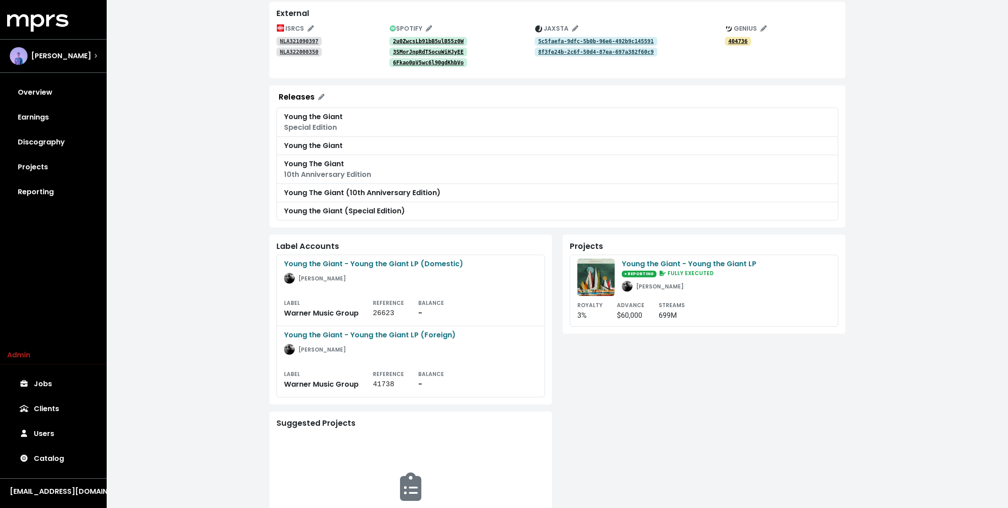
scroll to position [166, 0]
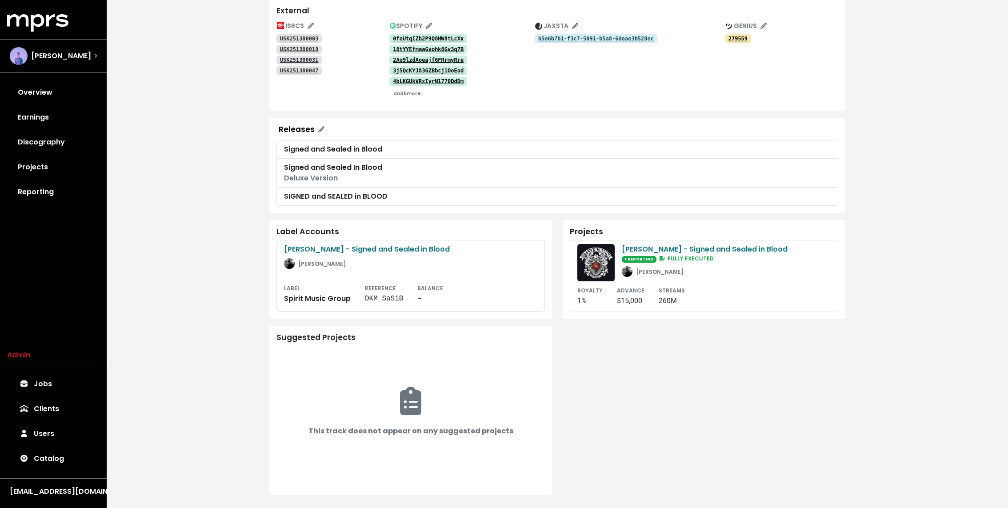
scroll to position [145, 0]
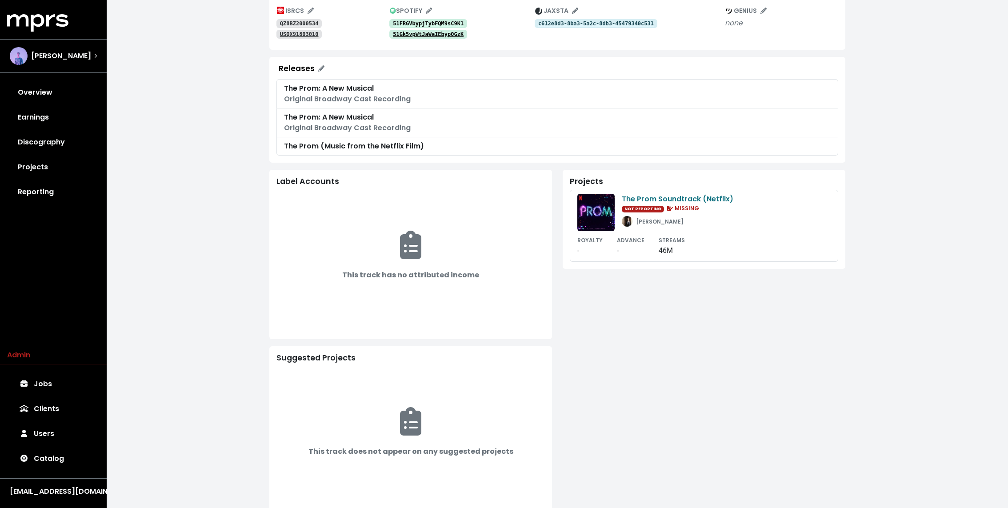
scroll to position [160, 0]
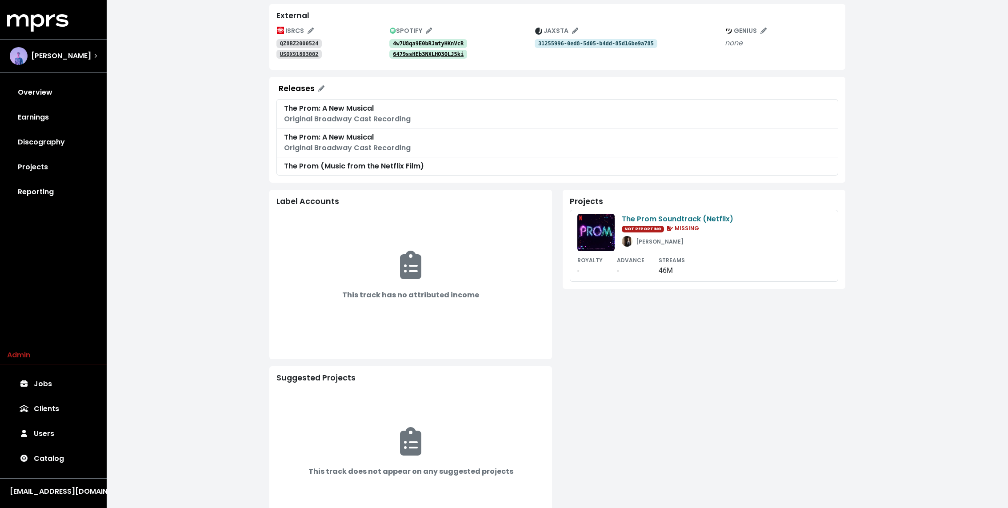
scroll to position [176, 0]
